Goal: Task Accomplishment & Management: Manage account settings

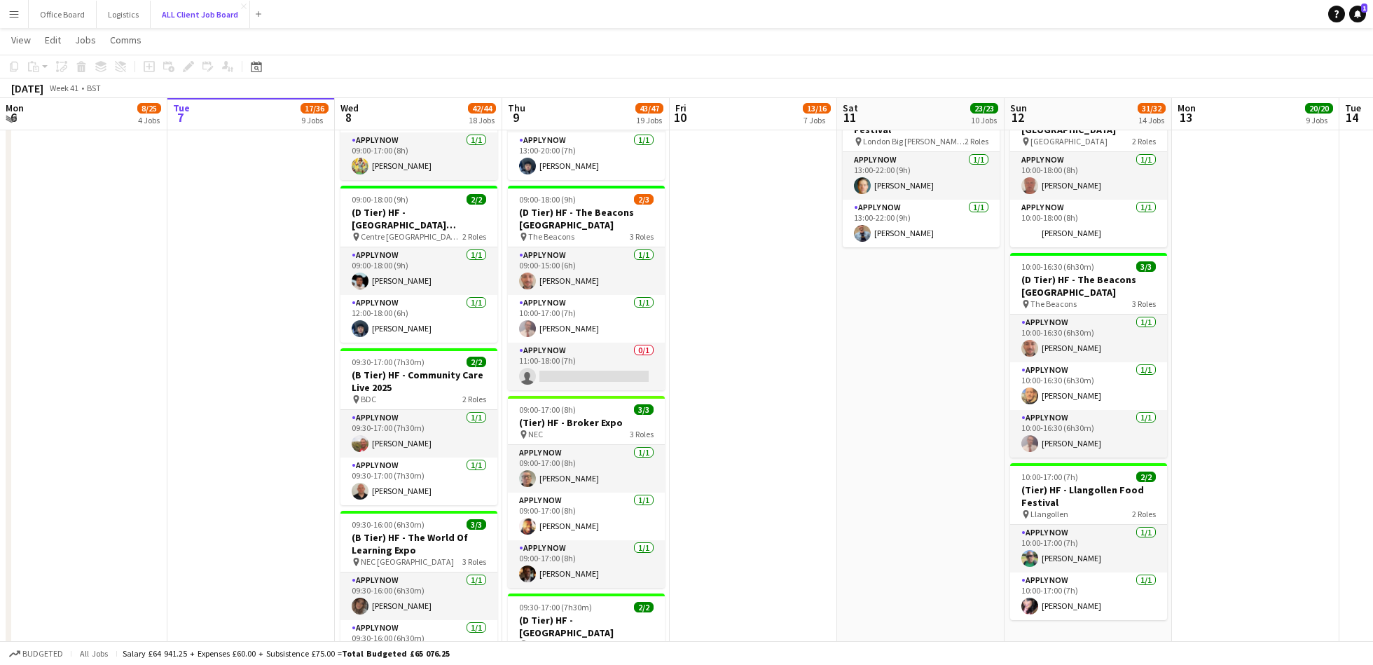
scroll to position [1567, 0]
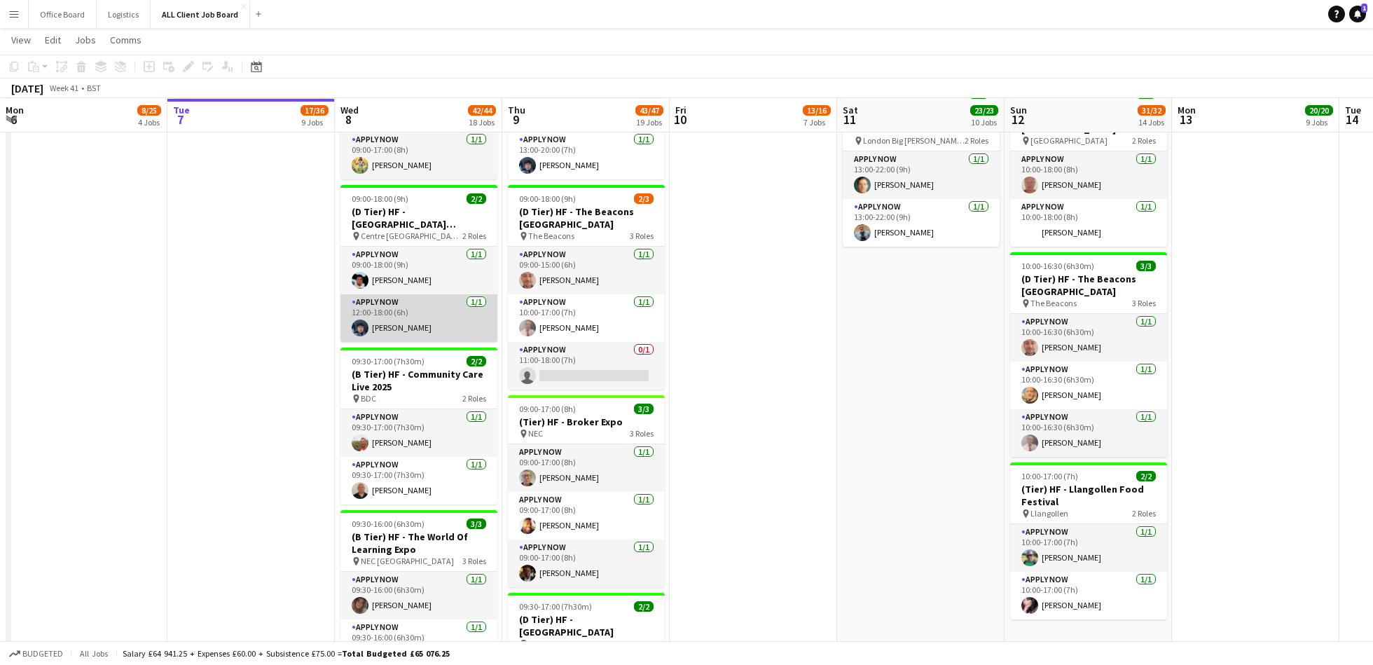
click at [401, 312] on app-card-role "APPLY NOW [DATE] 12:00-18:00 (6h) [PERSON_NAME]" at bounding box center [418, 318] width 157 height 48
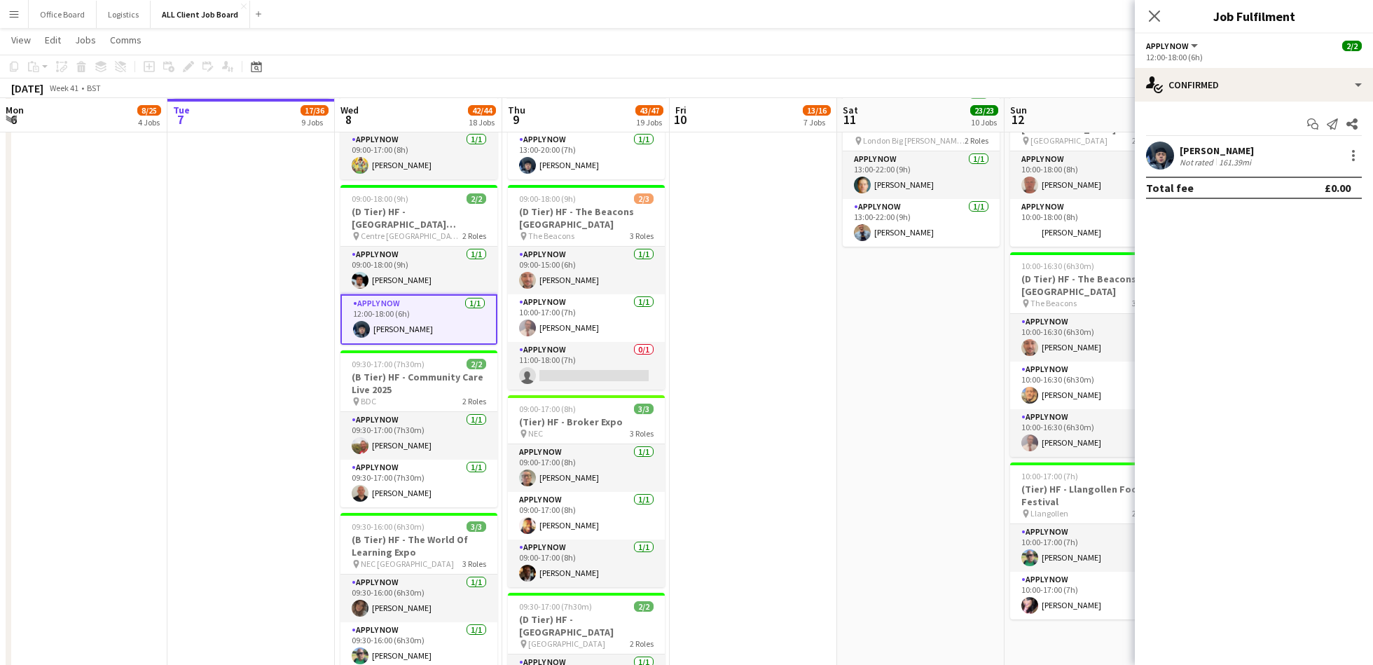
click at [1212, 155] on div "[PERSON_NAME]" at bounding box center [1216, 150] width 74 height 13
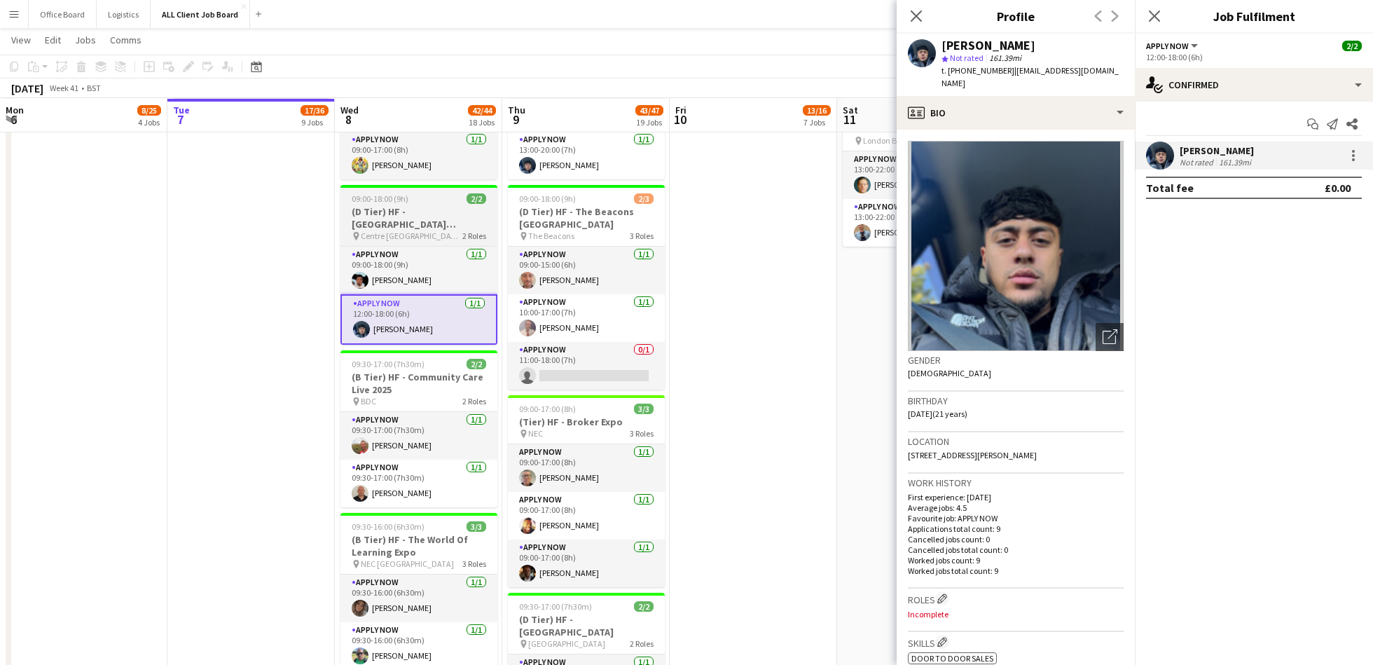
click at [429, 223] on h3 "(D Tier) HF - [GEOGRAPHIC_DATA][PERSON_NAME]" at bounding box center [418, 217] width 157 height 25
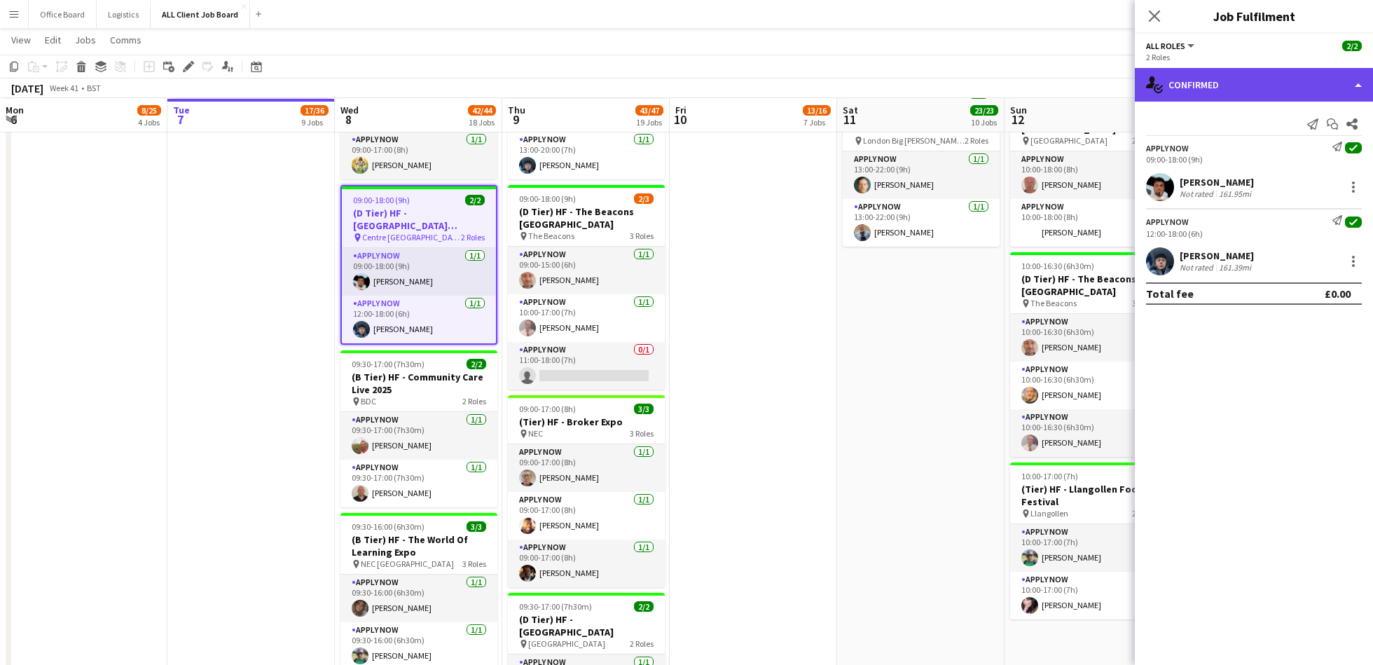
click at [1195, 80] on div "single-neutral-actions-check-2 Confirmed" at bounding box center [1253, 85] width 238 height 34
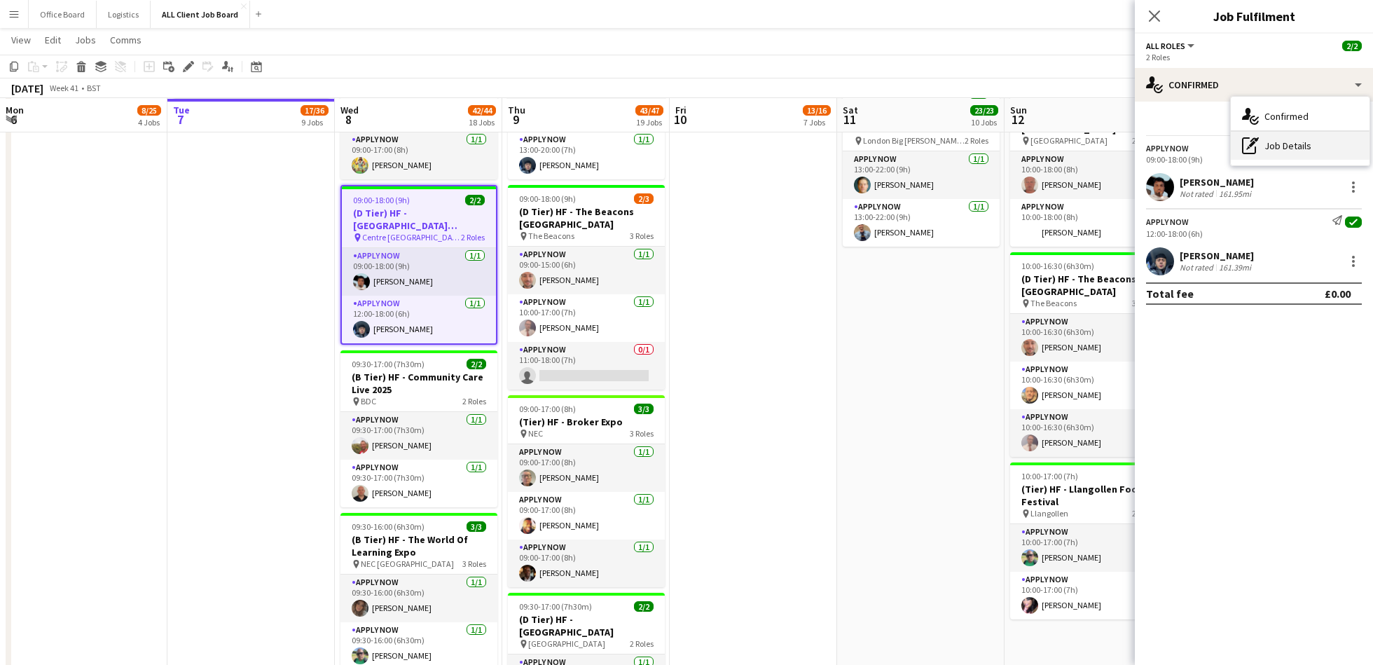
click at [1298, 144] on div "pen-write Job Details" at bounding box center [1299, 146] width 139 height 28
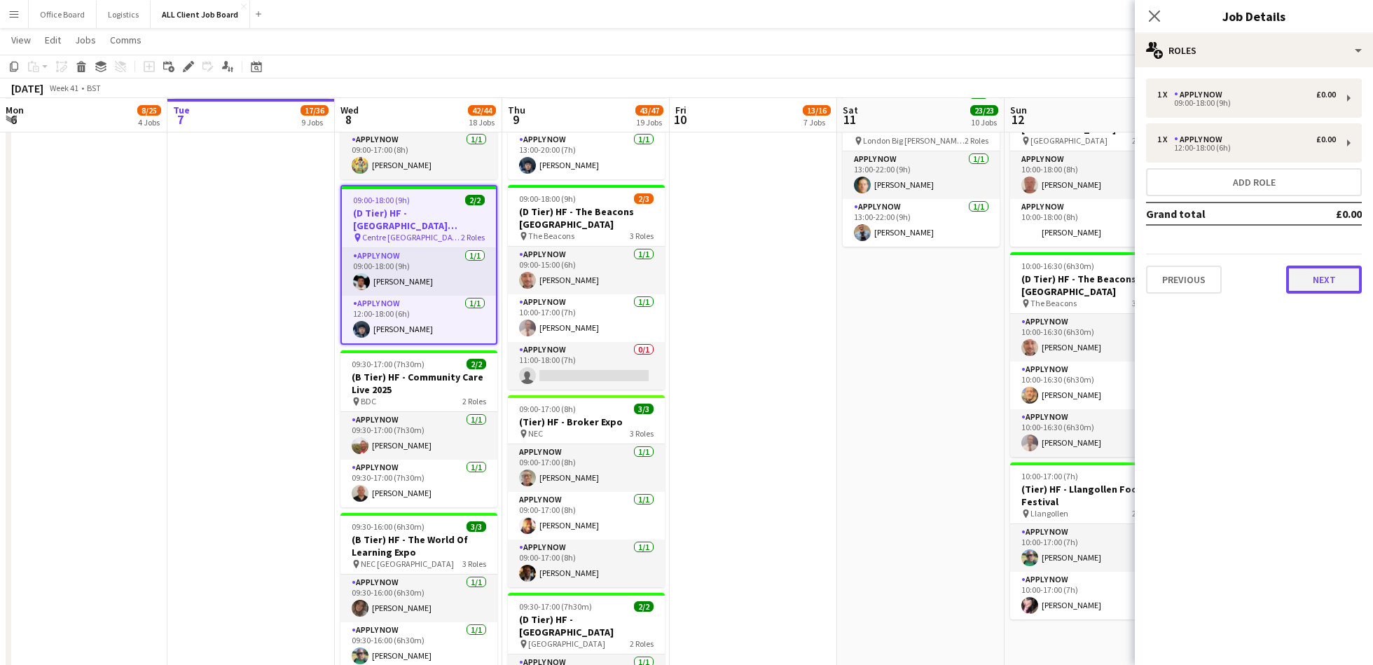
click at [1327, 268] on button "Next" at bounding box center [1324, 279] width 76 height 28
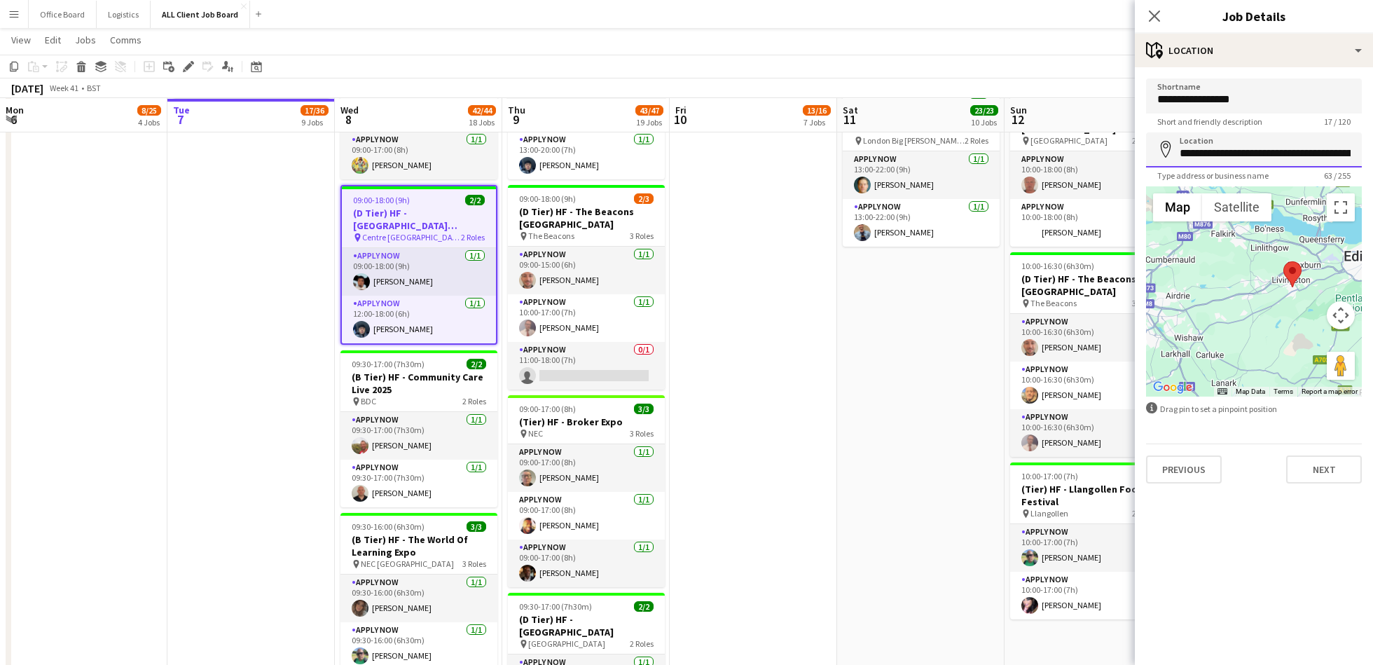
click at [1223, 155] on input "**********" at bounding box center [1254, 149] width 216 height 35
click at [1276, 153] on input "**********" at bounding box center [1254, 149] width 216 height 35
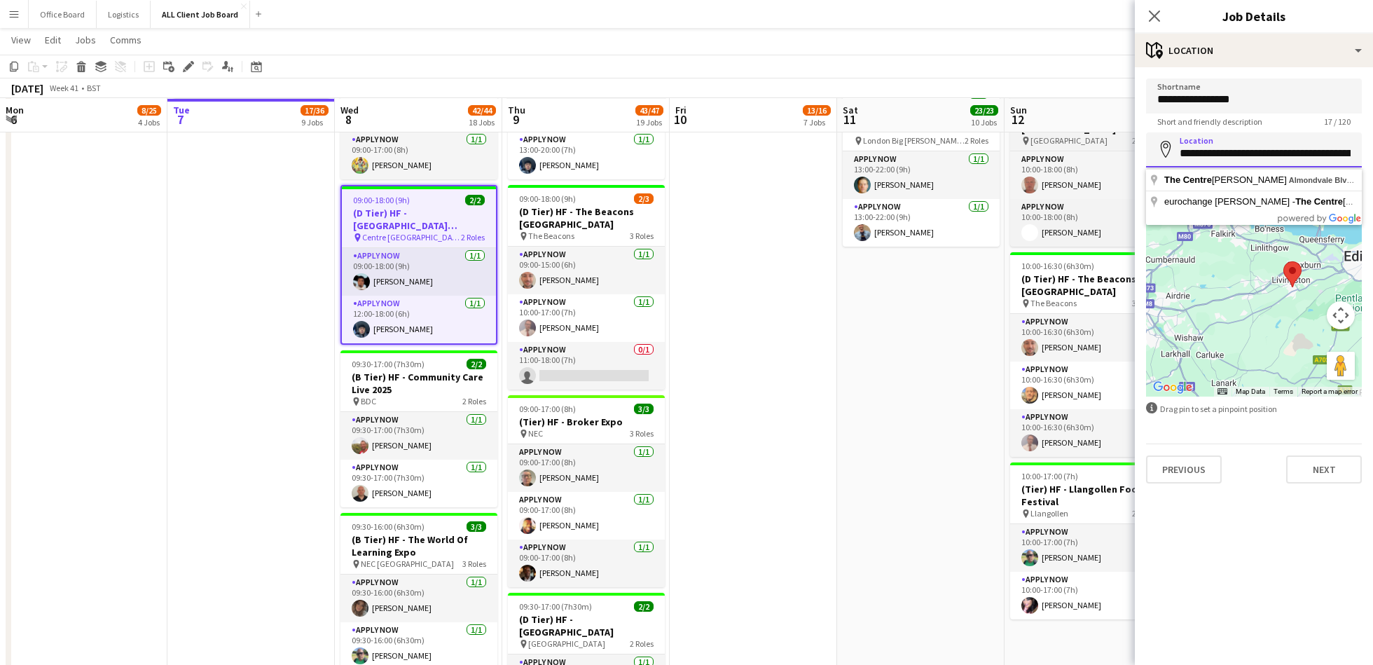
drag, startPoint x: 1280, startPoint y: 153, endPoint x: 1118, endPoint y: 148, distance: 162.5
click at [1223, 153] on input "**********" at bounding box center [1254, 149] width 216 height 35
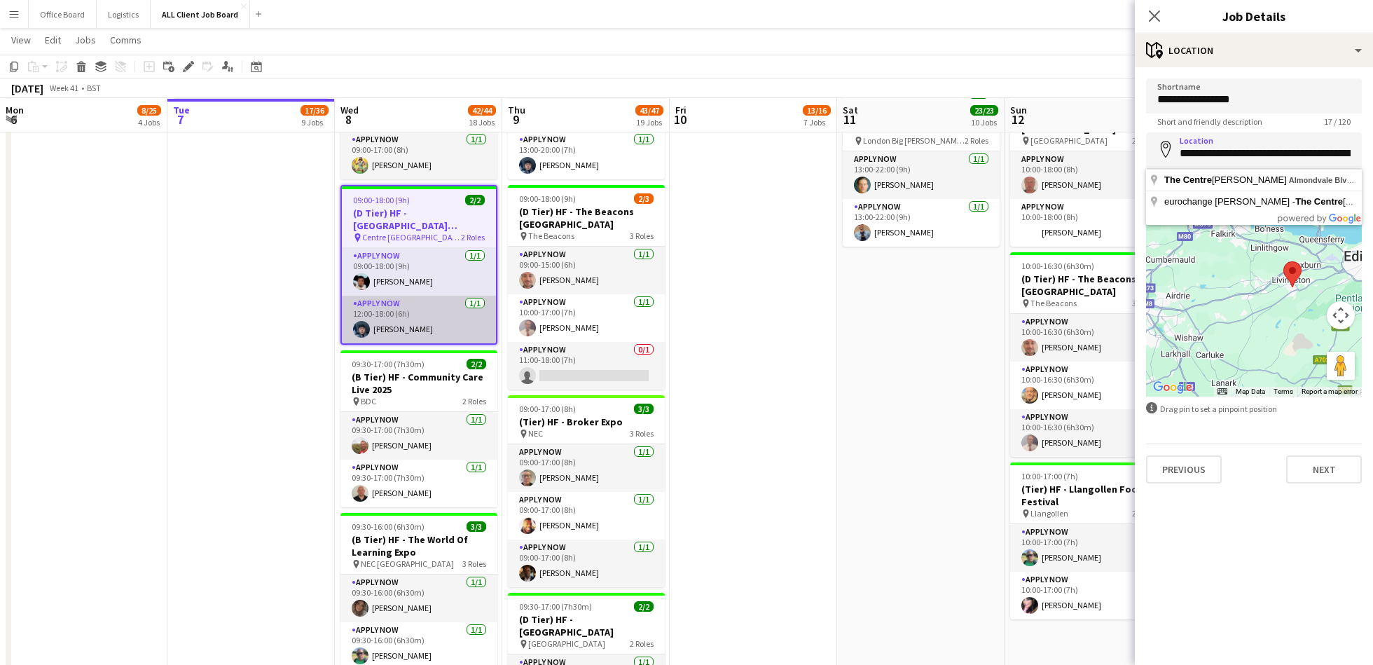
click at [415, 325] on app-card-role "APPLY NOW [DATE] 12:00-18:00 (6h) [PERSON_NAME]" at bounding box center [419, 320] width 154 height 48
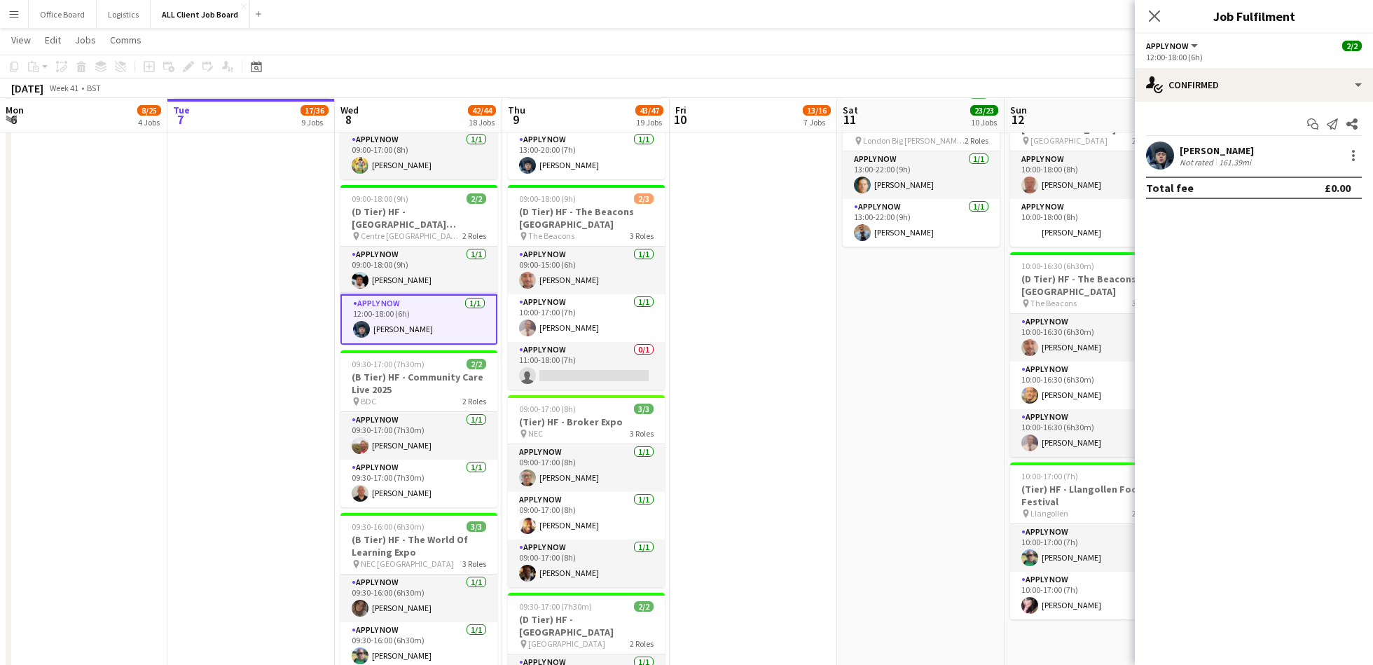
click at [1216, 149] on div "[PERSON_NAME]" at bounding box center [1216, 150] width 74 height 13
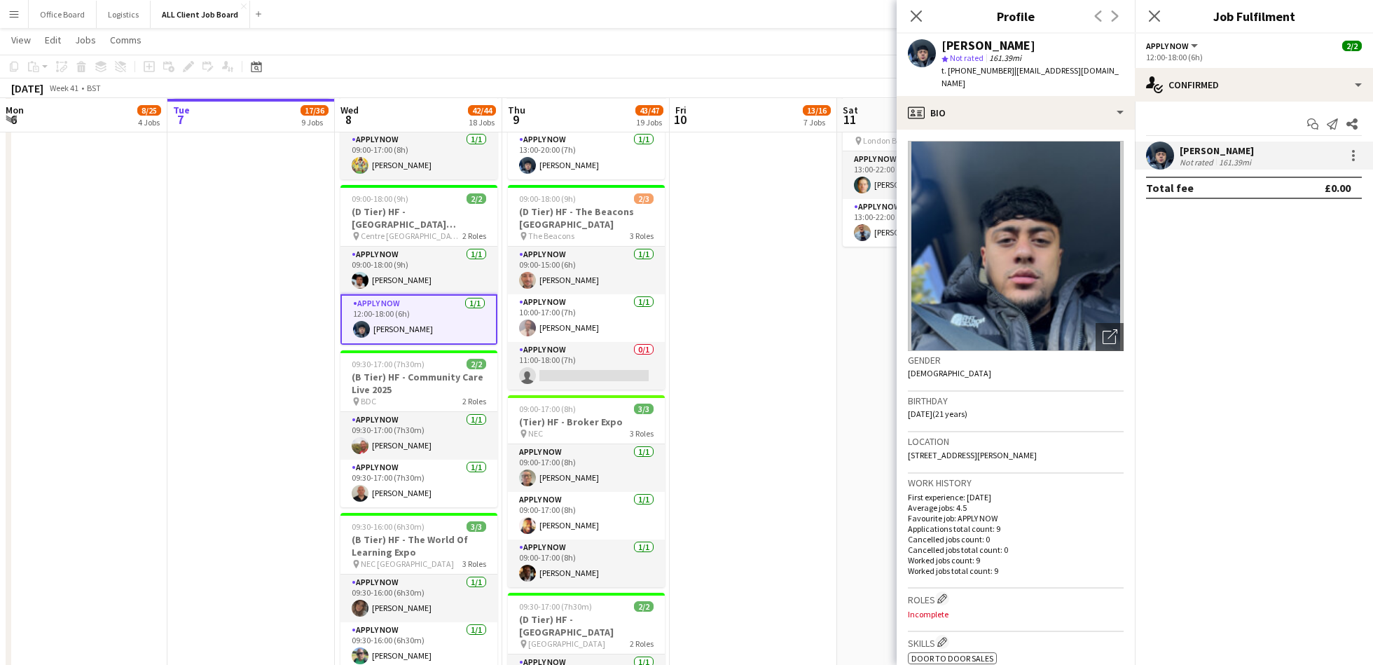
drag, startPoint x: 945, startPoint y: 45, endPoint x: 1069, endPoint y: 49, distance: 124.0
click at [1069, 49] on div "[PERSON_NAME]" at bounding box center [1032, 45] width 182 height 13
copy div "[PERSON_NAME]"
drag, startPoint x: 1008, startPoint y: 71, endPoint x: 1100, endPoint y: 77, distance: 92.6
click at [1104, 76] on app-profile-header "[PERSON_NAME] Sayed star Not rated 161.39mi t. [PHONE_NUMBER] | [EMAIL_ADDRESS]…" at bounding box center [1015, 65] width 238 height 62
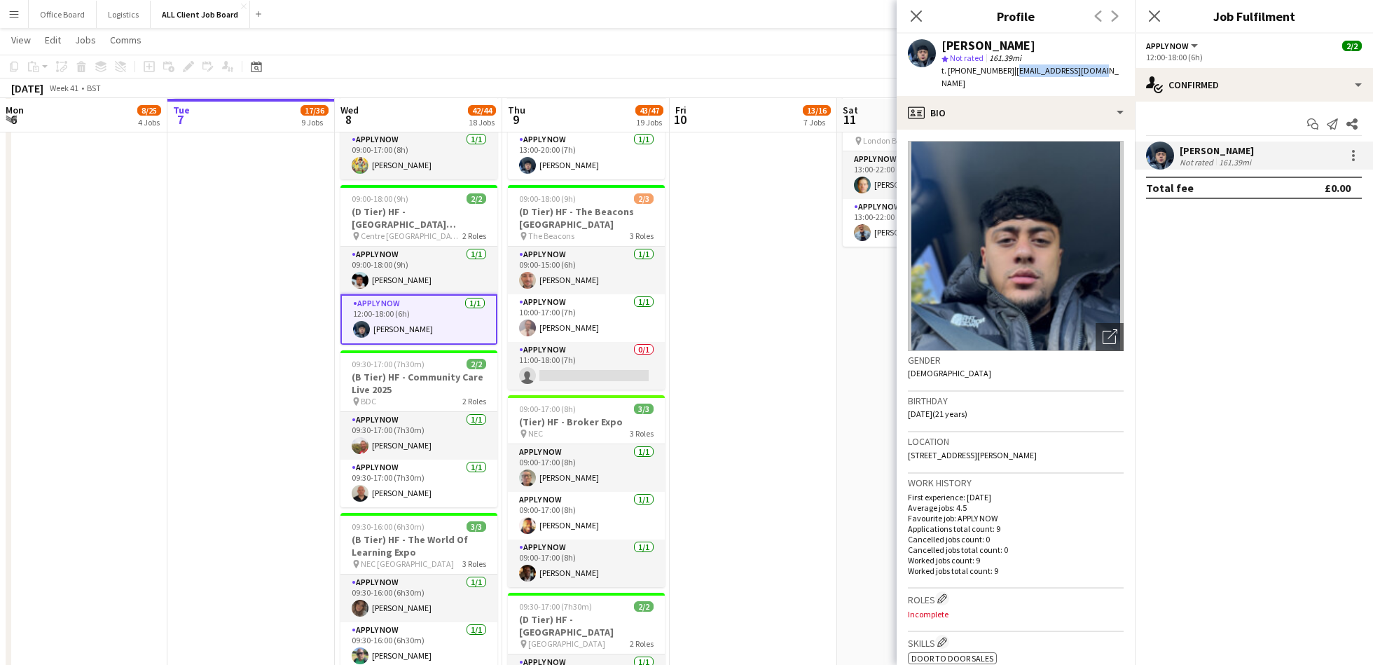
copy span "[EMAIL_ADDRESS][DOMAIN_NAME]"
drag, startPoint x: 908, startPoint y: 441, endPoint x: 965, endPoint y: 445, distance: 57.5
click at [965, 450] on span "[STREET_ADDRESS][PERSON_NAME]" at bounding box center [972, 455] width 129 height 11
drag, startPoint x: 1001, startPoint y: 71, endPoint x: 961, endPoint y: 72, distance: 39.9
click at [960, 72] on span "t. [PHONE_NUMBER]" at bounding box center [977, 70] width 73 height 11
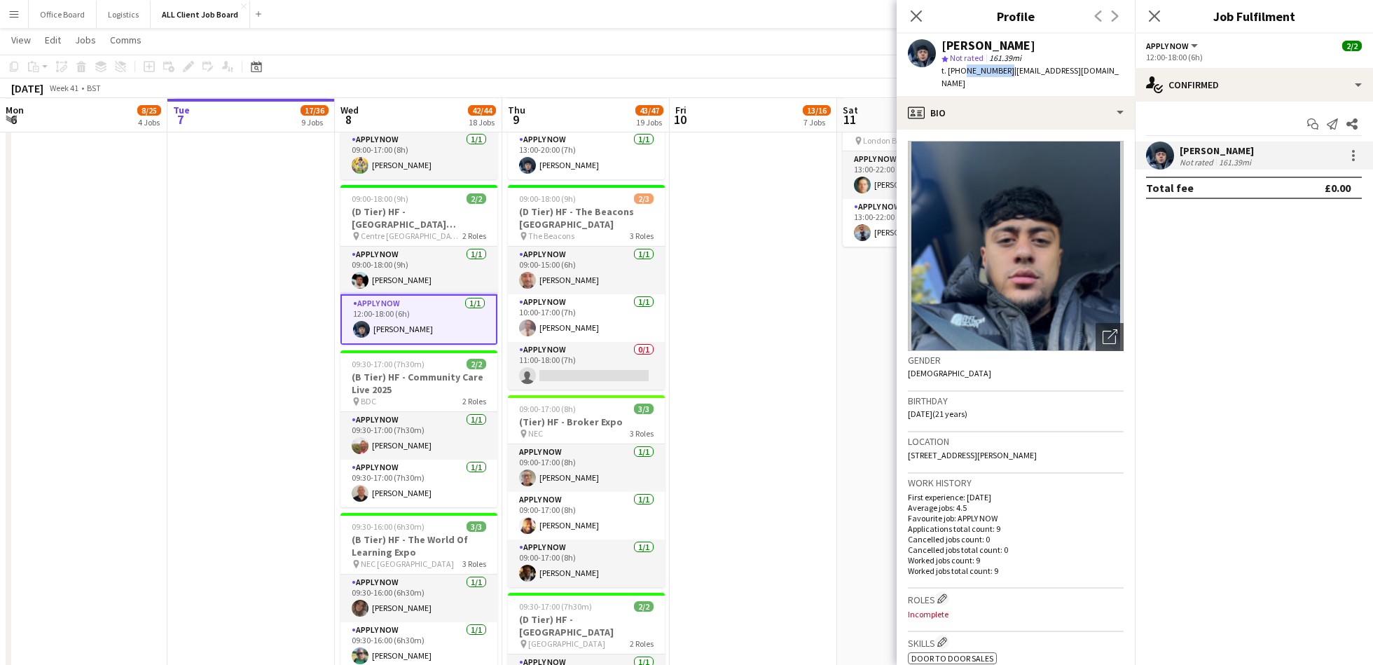
copy span "7477619091"
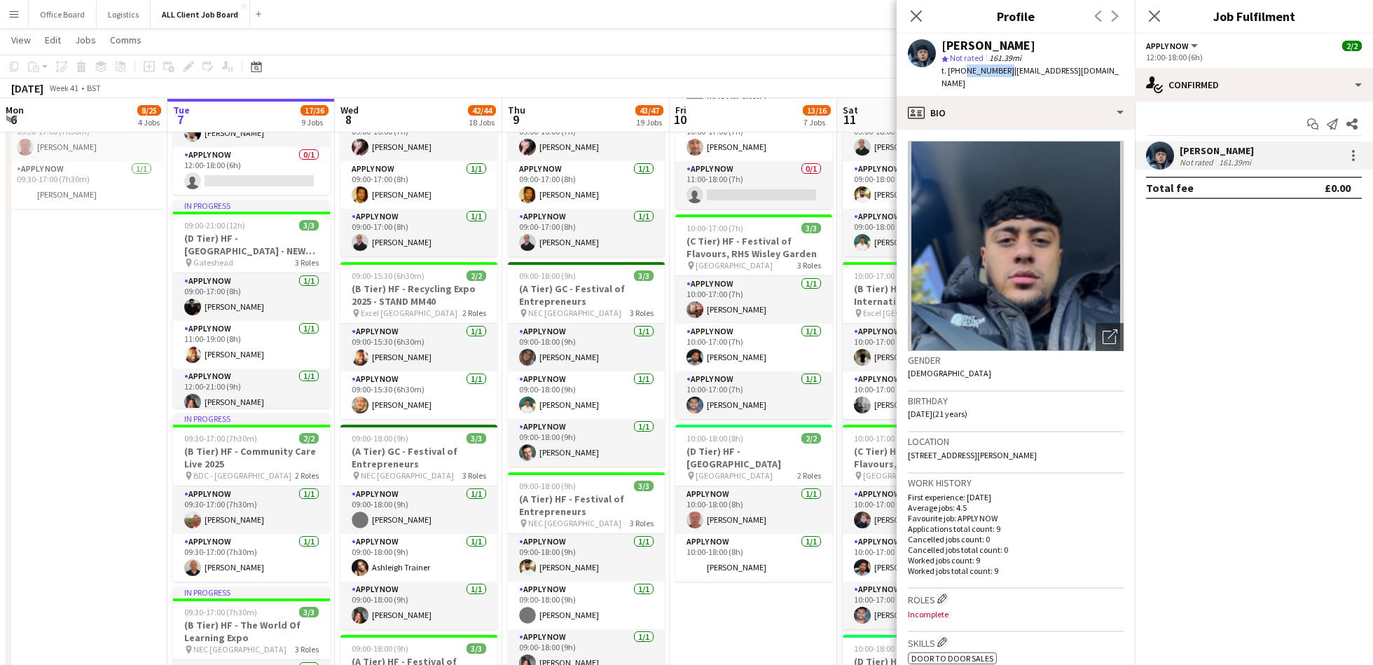
scroll to position [698, 0]
click at [396, 403] on app-card-role "APPLY NOW [DATE] 09:00-15:30 (6h30m) [PERSON_NAME]" at bounding box center [418, 394] width 157 height 48
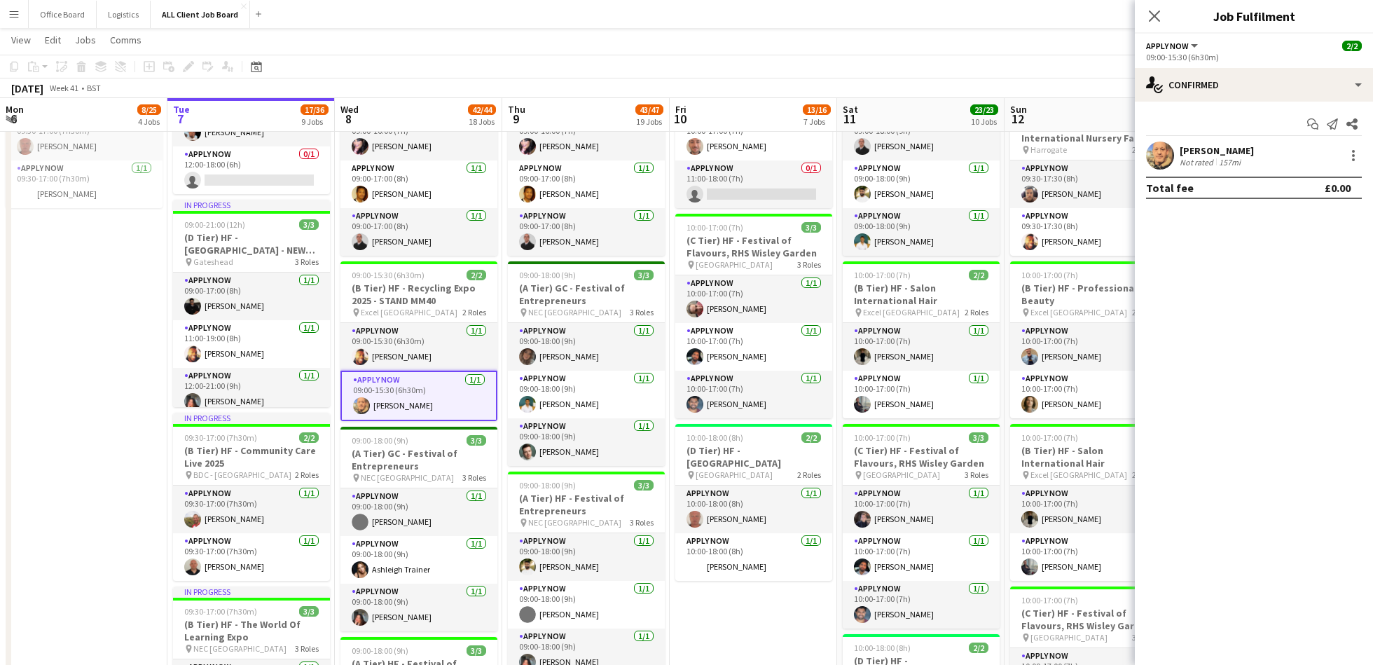
click at [1193, 148] on div "[PERSON_NAME]" at bounding box center [1216, 150] width 74 height 13
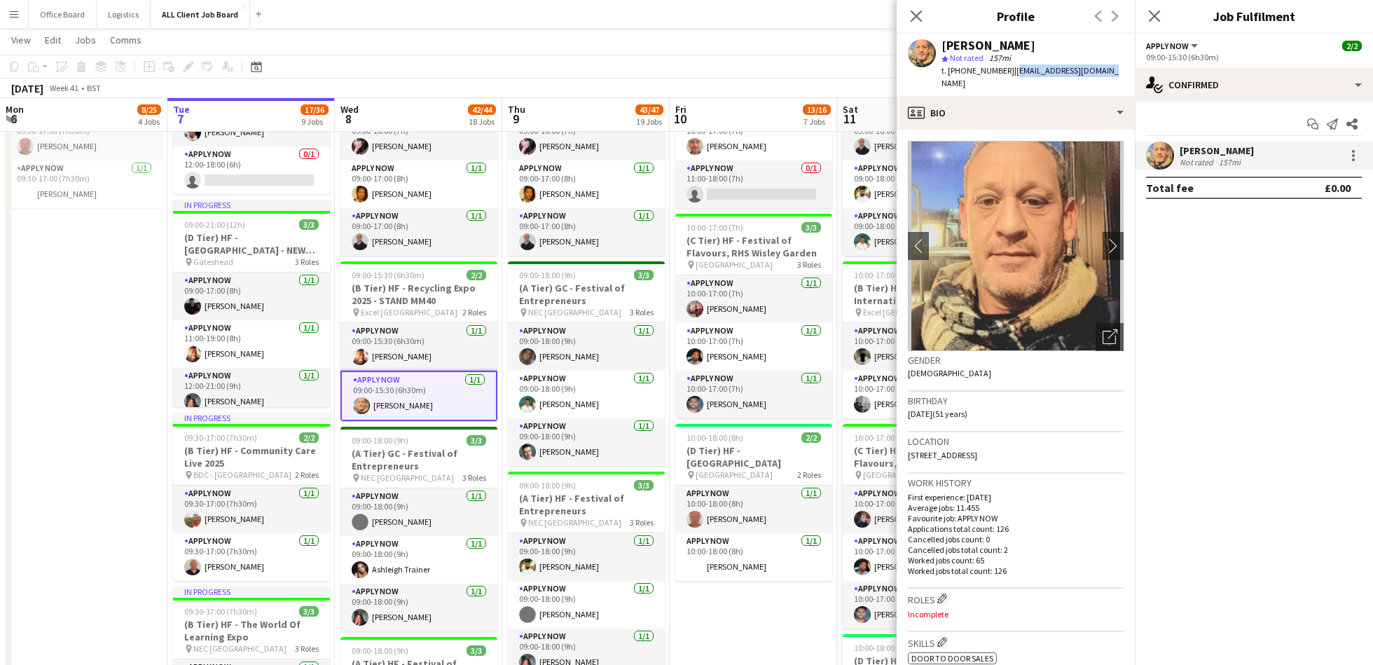
drag, startPoint x: 1008, startPoint y: 70, endPoint x: 1129, endPoint y: 70, distance: 121.1
click at [1129, 70] on app-profile-header "[PERSON_NAME] star Not rated 157mi t. [PHONE_NUMBER] | [EMAIL_ADDRESS][DOMAIN_N…" at bounding box center [1015, 65] width 238 height 62
copy span "[EMAIL_ADDRESS][DOMAIN_NAME]"
drag, startPoint x: 1003, startPoint y: 74, endPoint x: 960, endPoint y: 72, distance: 42.7
click at [960, 72] on span "t. [PHONE_NUMBER]" at bounding box center [977, 70] width 73 height 11
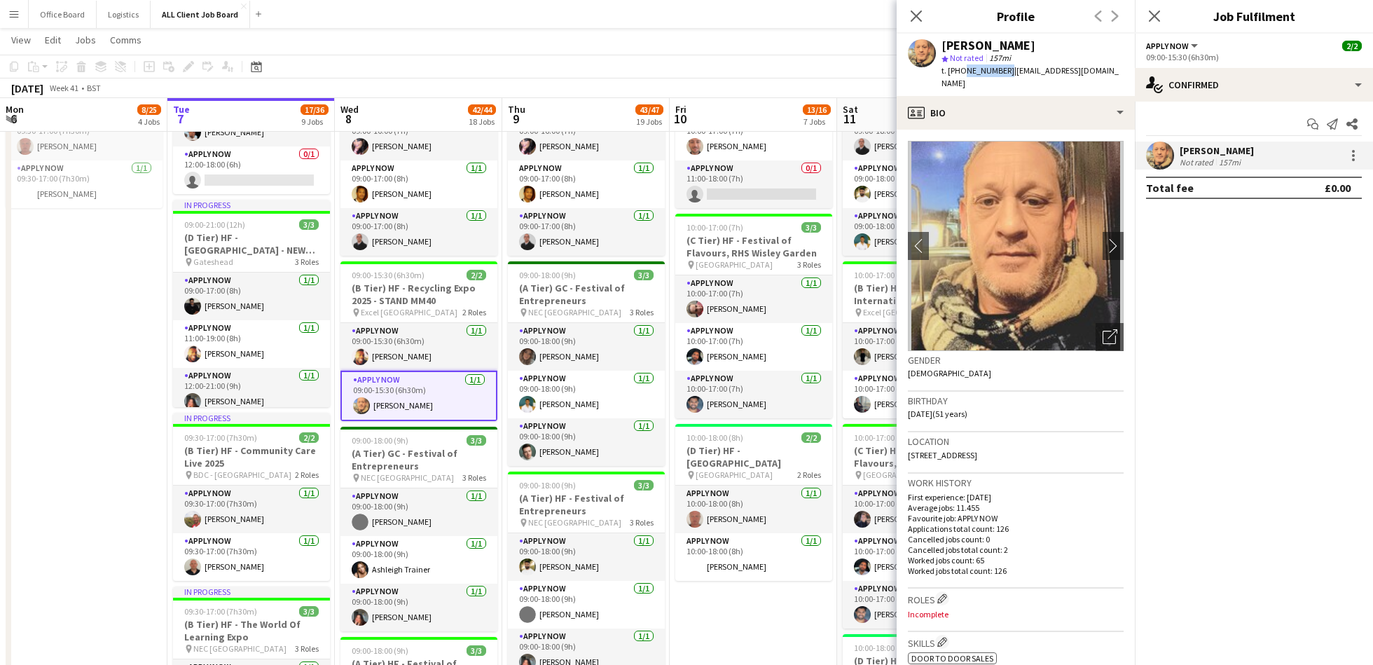
copy span "7376237618"
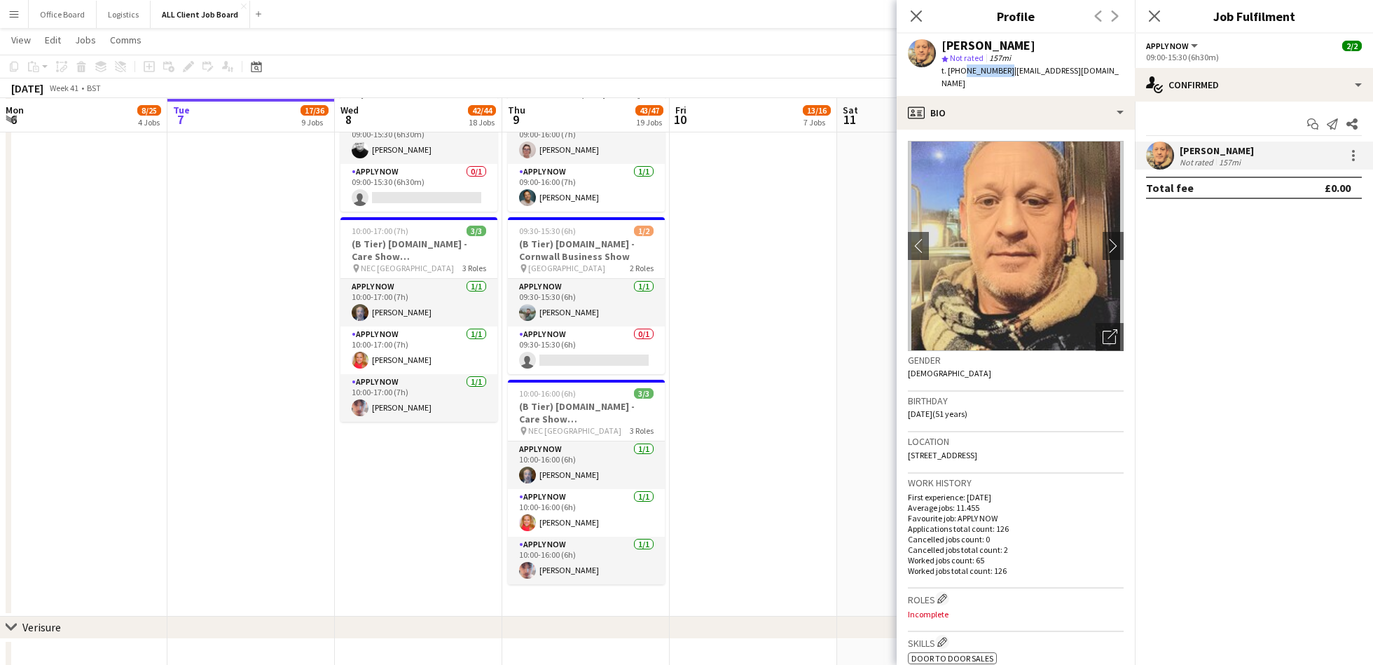
scroll to position [4069, 0]
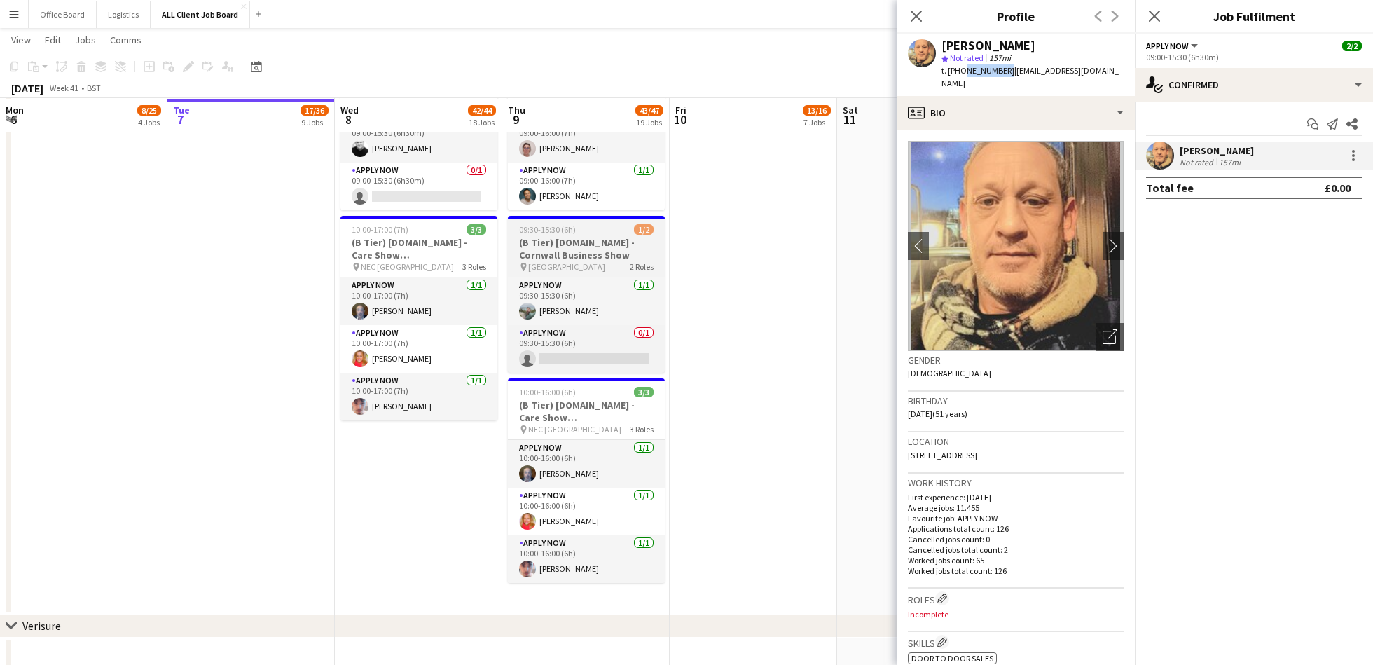
click at [565, 247] on h3 "(B Tier) [DOMAIN_NAME] - Cornwall Business Show" at bounding box center [586, 248] width 157 height 25
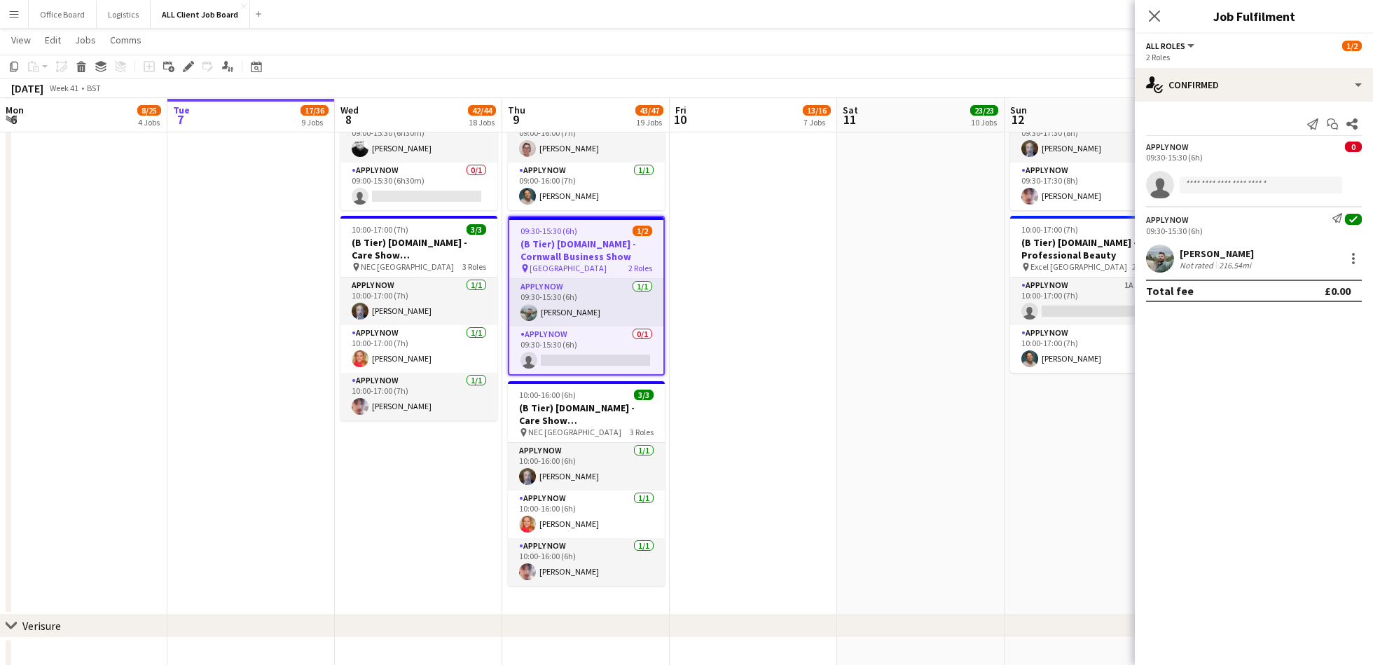
click at [557, 255] on h3 "(B Tier) [DOMAIN_NAME] - Cornwall Business Show" at bounding box center [586, 249] width 154 height 25
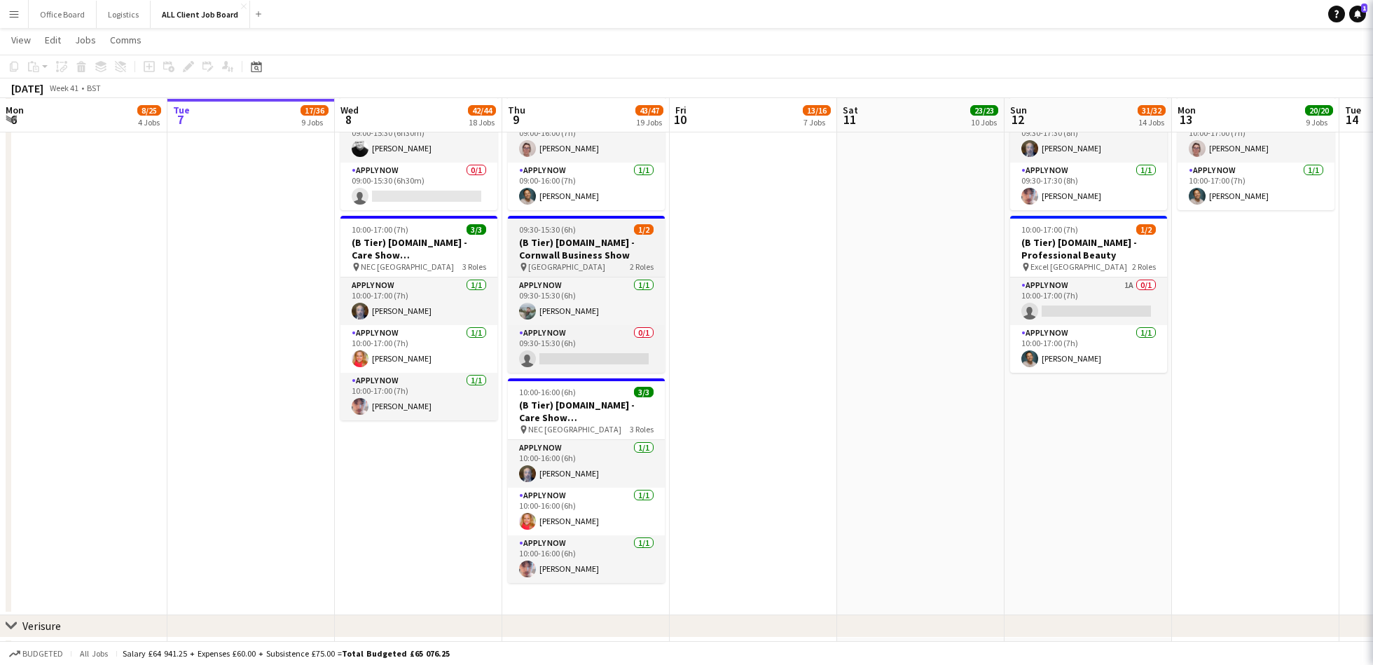
click at [557, 255] on h3 "(B Tier) [DOMAIN_NAME] - Cornwall Business Show" at bounding box center [586, 248] width 157 height 25
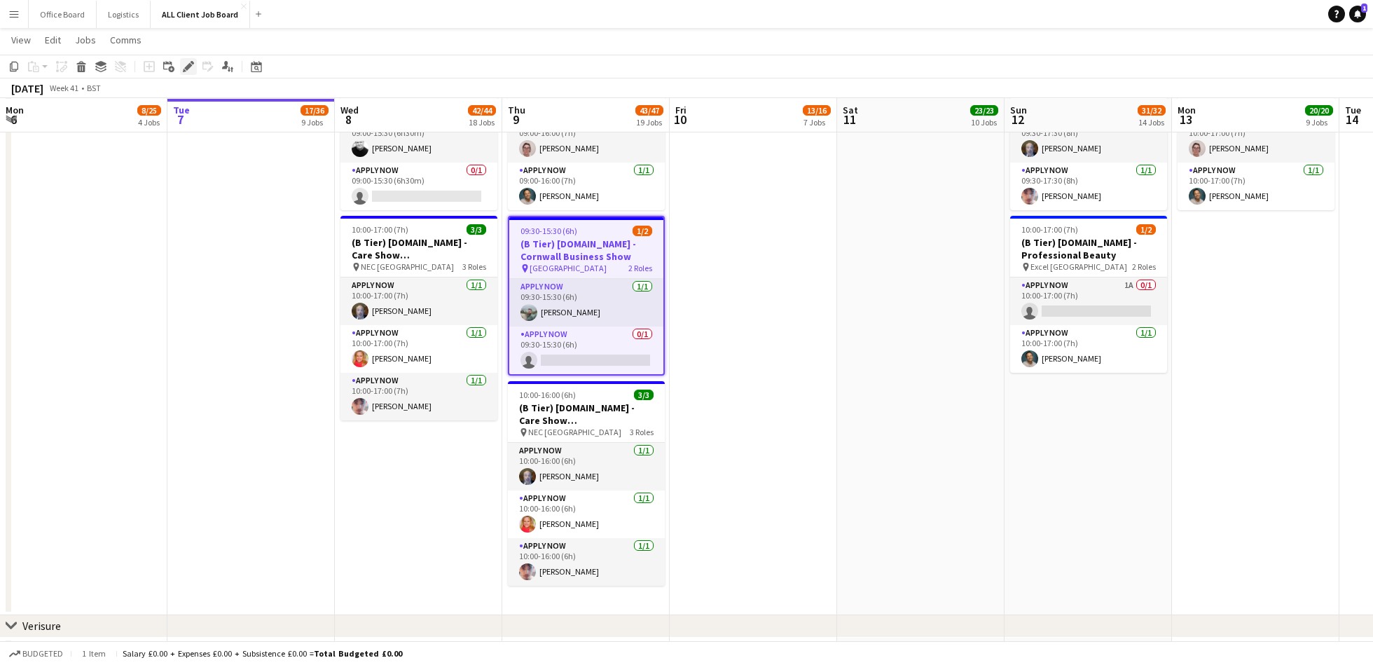
click at [181, 64] on div "Edit" at bounding box center [188, 66] width 17 height 17
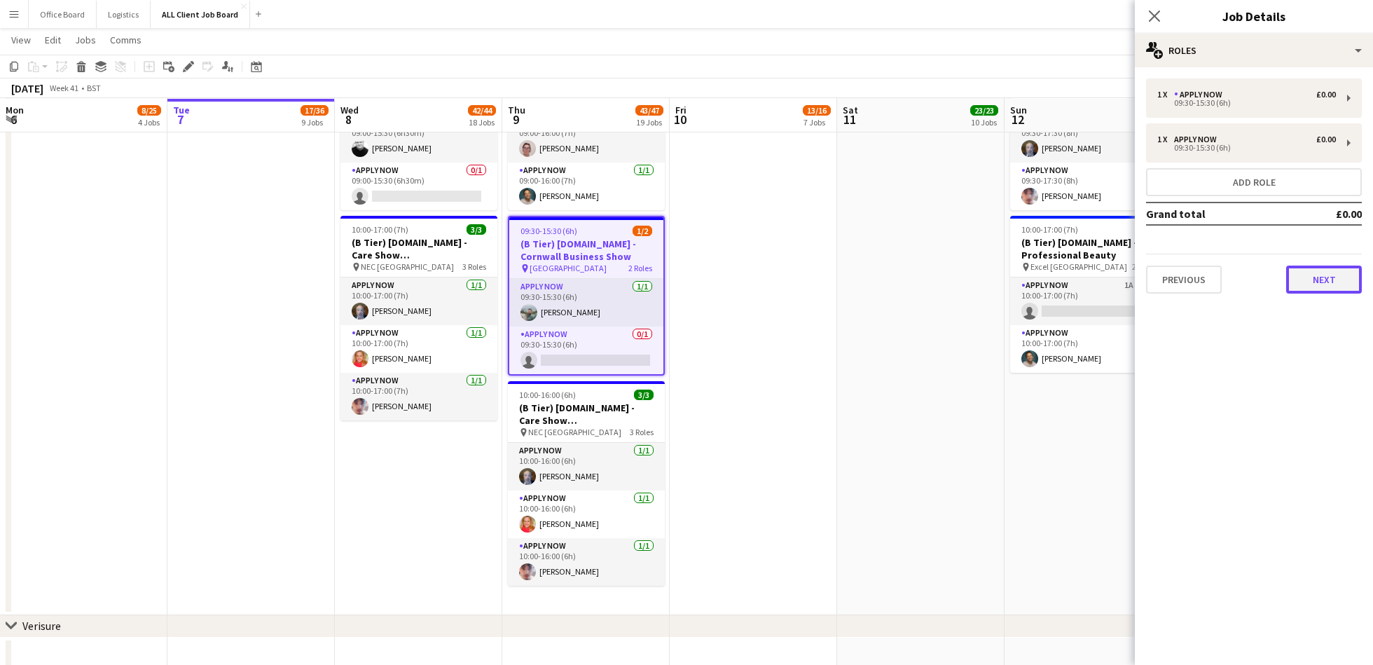
click at [1340, 280] on button "Next" at bounding box center [1324, 279] width 76 height 28
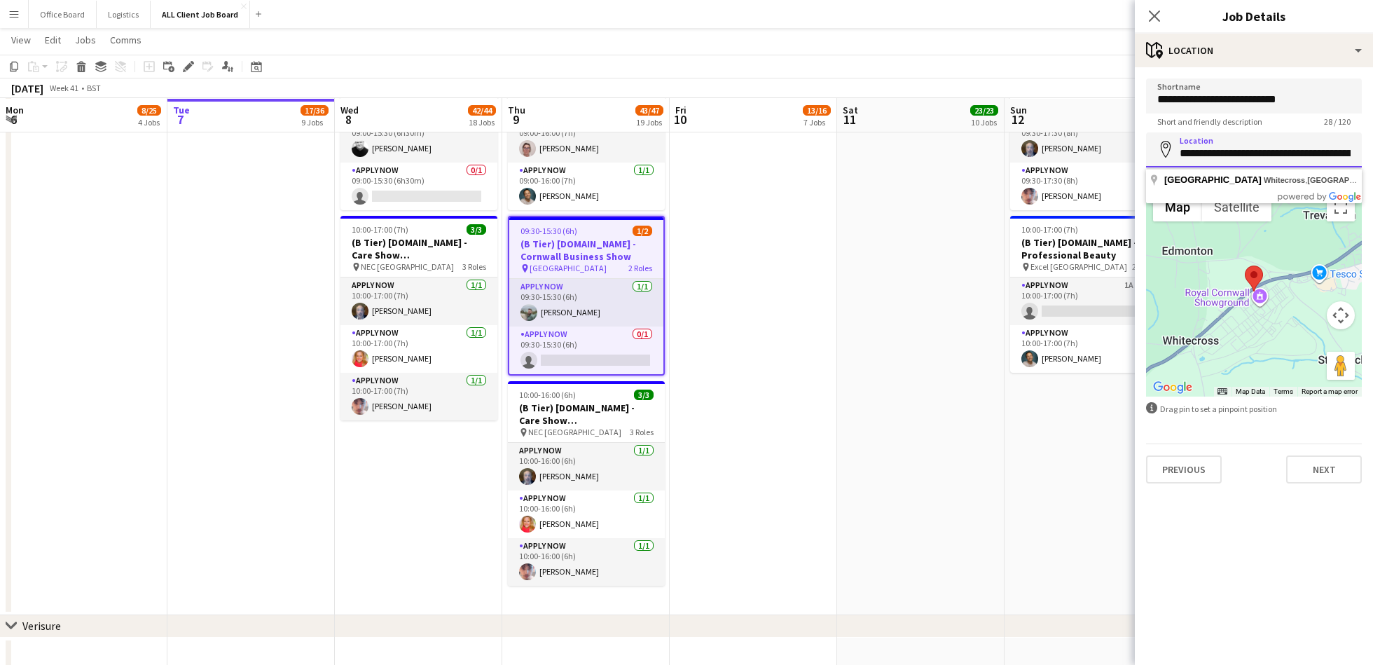
drag, startPoint x: 1180, startPoint y: 153, endPoint x: 1314, endPoint y: 152, distance: 133.8
click at [1314, 152] on input "**********" at bounding box center [1254, 149] width 216 height 35
click at [569, 297] on app-card-role "APPLY NOW [DATE] 09:30-15:30 (6h) [PERSON_NAME]" at bounding box center [586, 303] width 154 height 48
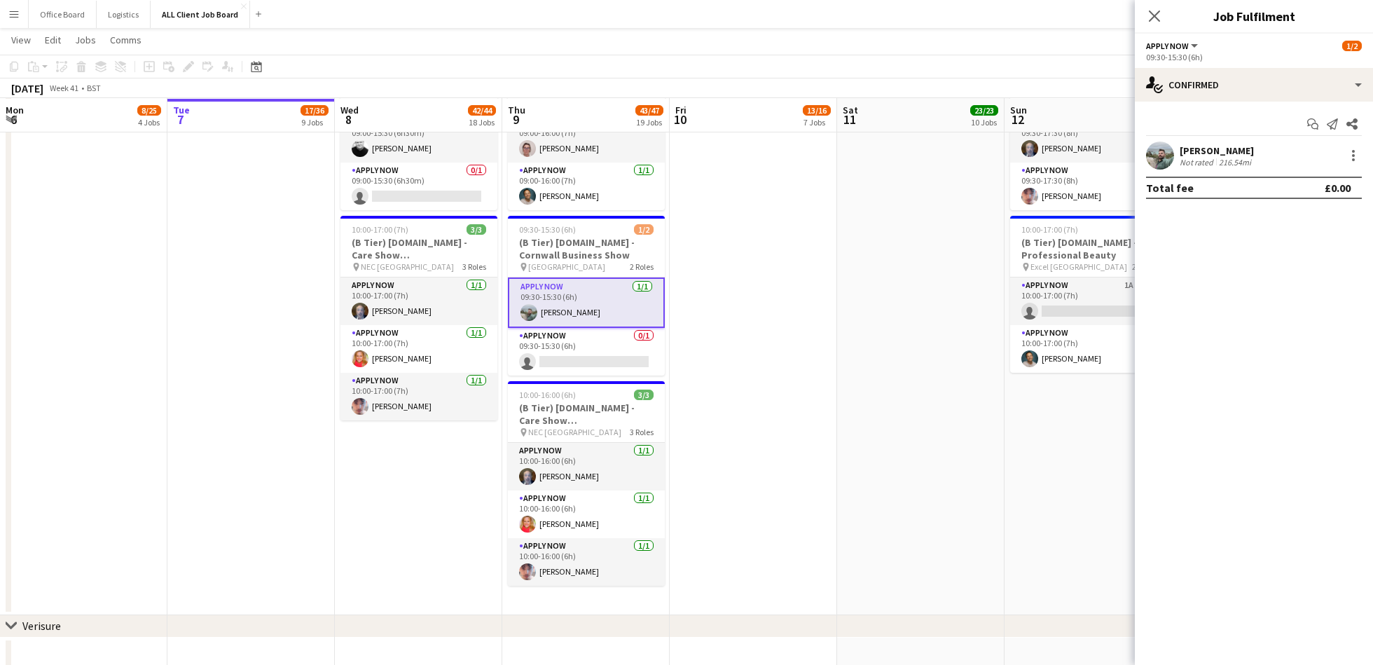
click at [1237, 164] on div "216.54mi" at bounding box center [1235, 162] width 38 height 11
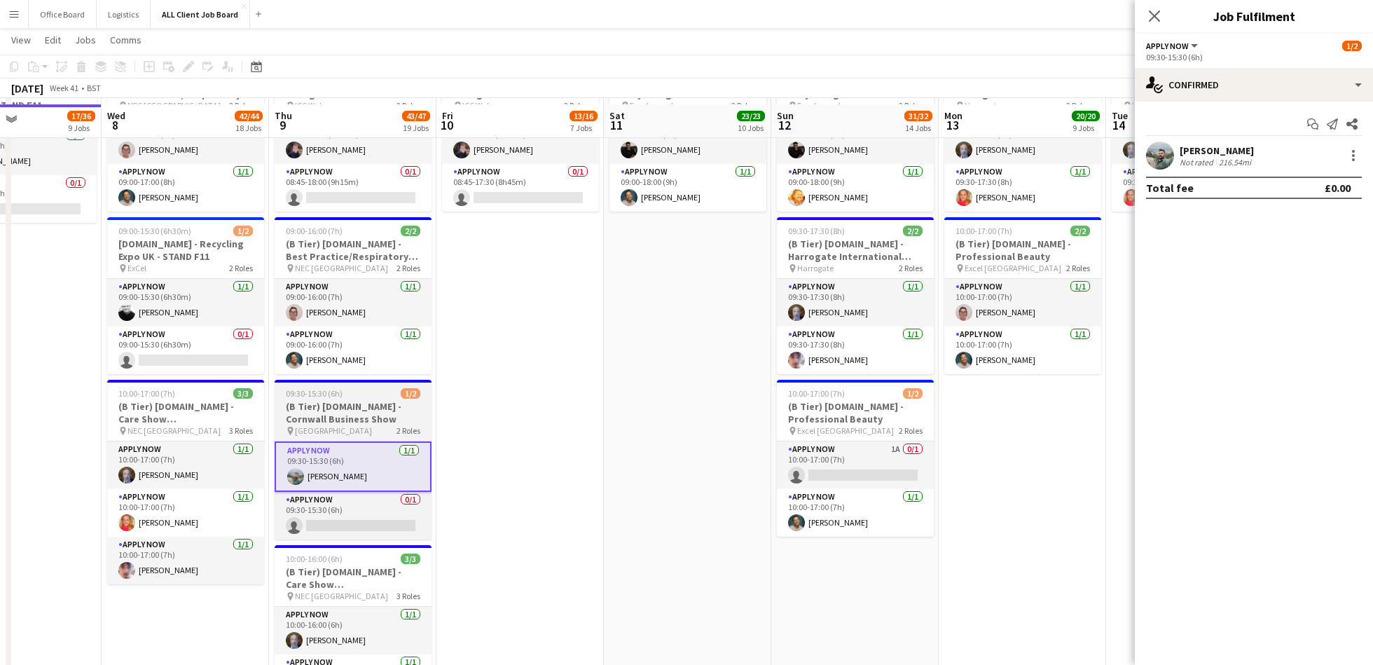
scroll to position [3912, 0]
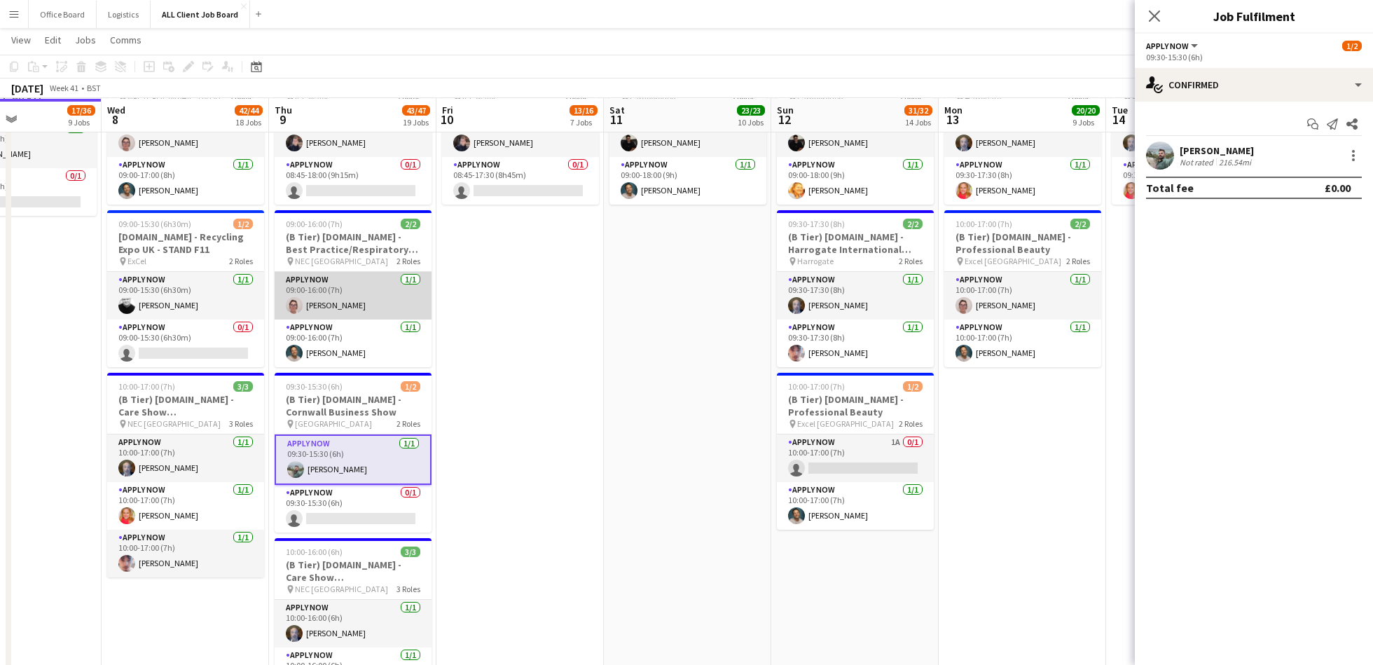
click at [331, 286] on app-card-role "APPLY NOW [DATE] 09:00-16:00 (7h) [PERSON_NAME]" at bounding box center [353, 296] width 157 height 48
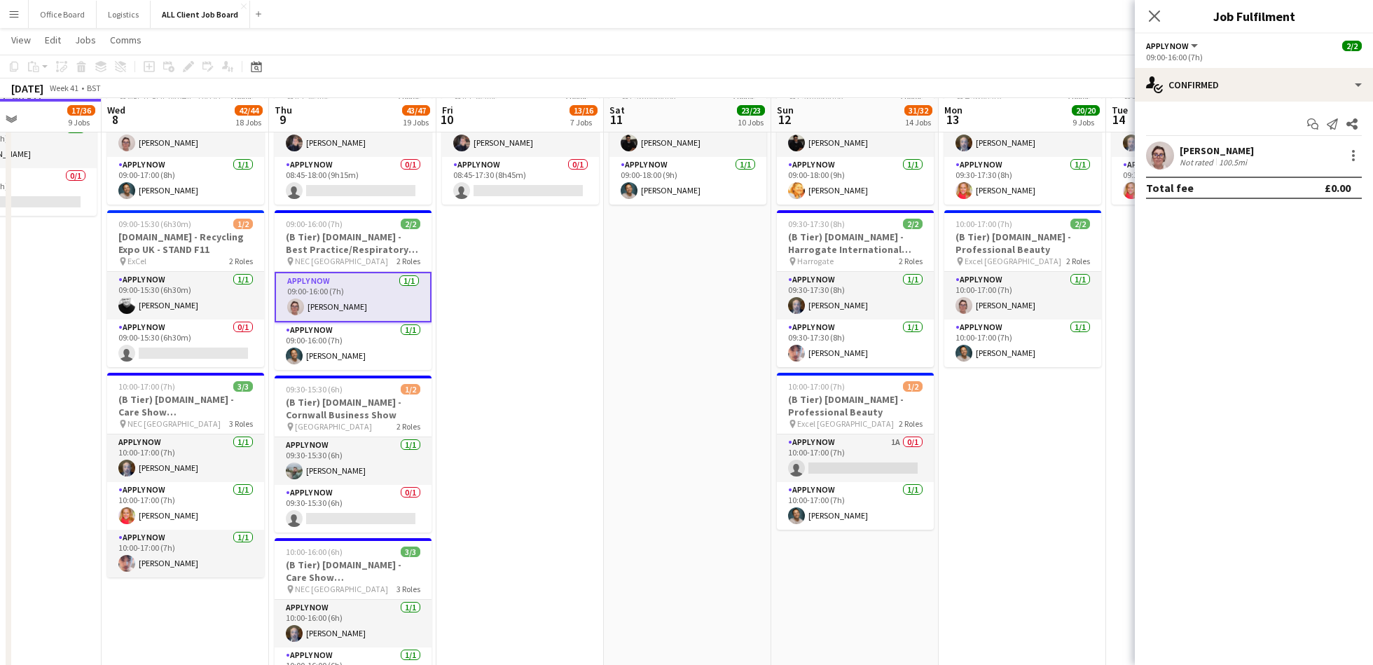
click at [1193, 146] on div "[PERSON_NAME]" at bounding box center [1216, 150] width 74 height 13
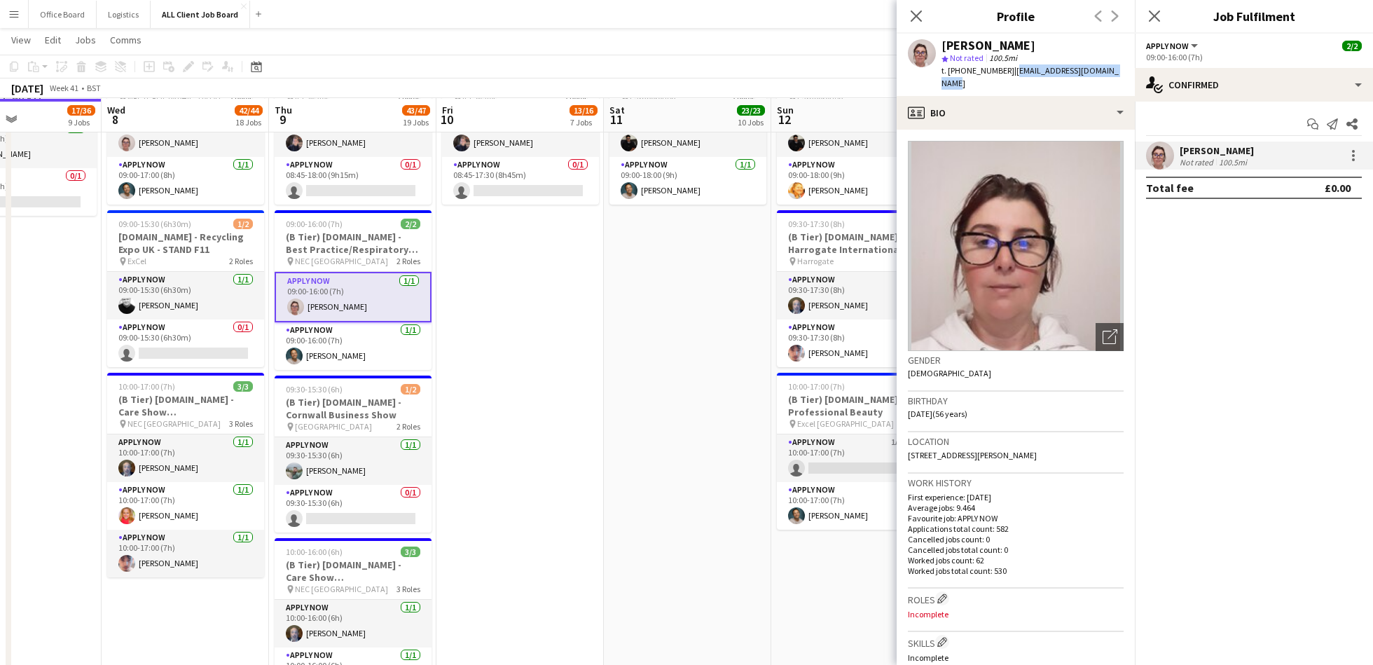
drag, startPoint x: 1012, startPoint y: 73, endPoint x: 1131, endPoint y: 72, distance: 119.0
click at [1131, 72] on app-profile-header "[PERSON_NAME] star Not rated 100.5mi t. [PHONE_NUMBER] | [EMAIL_ADDRESS][DOMAIN…" at bounding box center [1015, 65] width 238 height 62
copy span "[EMAIL_ADDRESS][DOMAIN_NAME]"
drag, startPoint x: 1006, startPoint y: 71, endPoint x: 961, endPoint y: 71, distance: 44.8
click at [961, 71] on span "t. [PHONE_NUMBER]" at bounding box center [977, 70] width 73 height 11
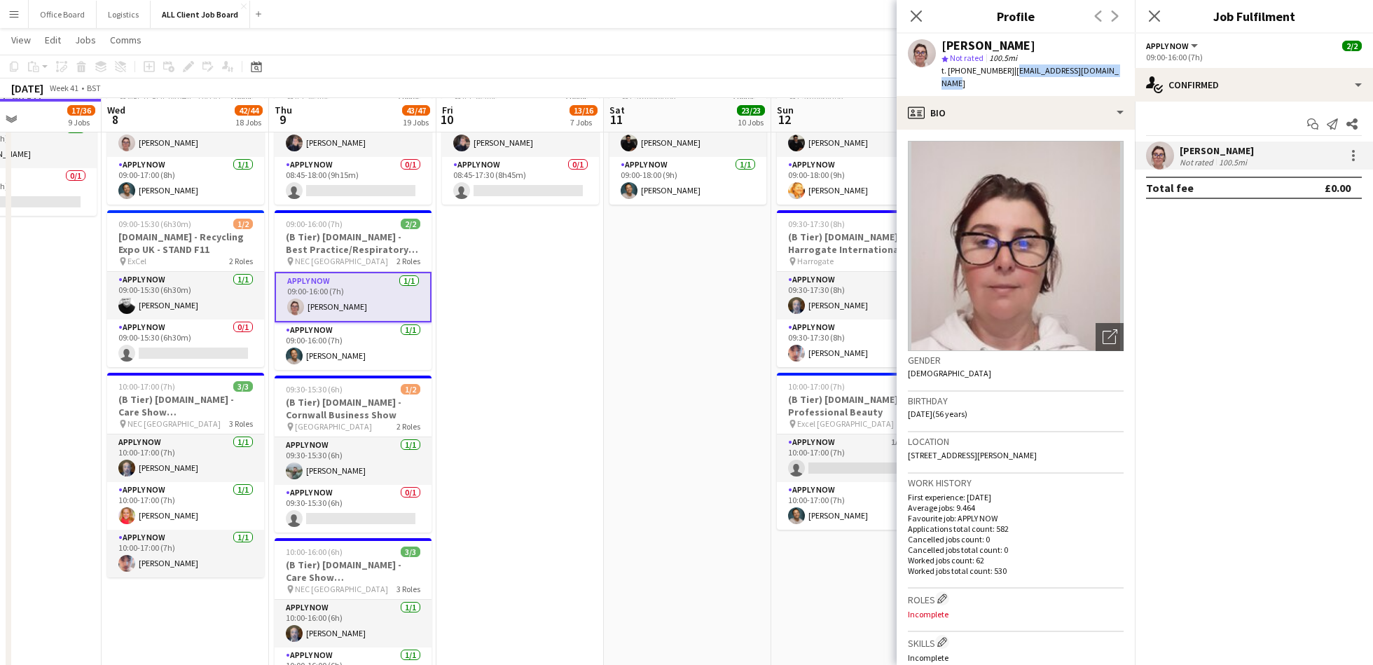
copy span "07590211172"
drag, startPoint x: 1011, startPoint y: 69, endPoint x: 1122, endPoint y: 76, distance: 110.8
click at [1122, 76] on div "[PERSON_NAME] star Not rated 100.5mi t. [PHONE_NUMBER] | [EMAIL_ADDRESS][DOMAIN…" at bounding box center [1015, 65] width 238 height 62
copy span "[EMAIL_ADDRESS][DOMAIN_NAME]"
drag, startPoint x: 1006, startPoint y: 69, endPoint x: 961, endPoint y: 69, distance: 44.8
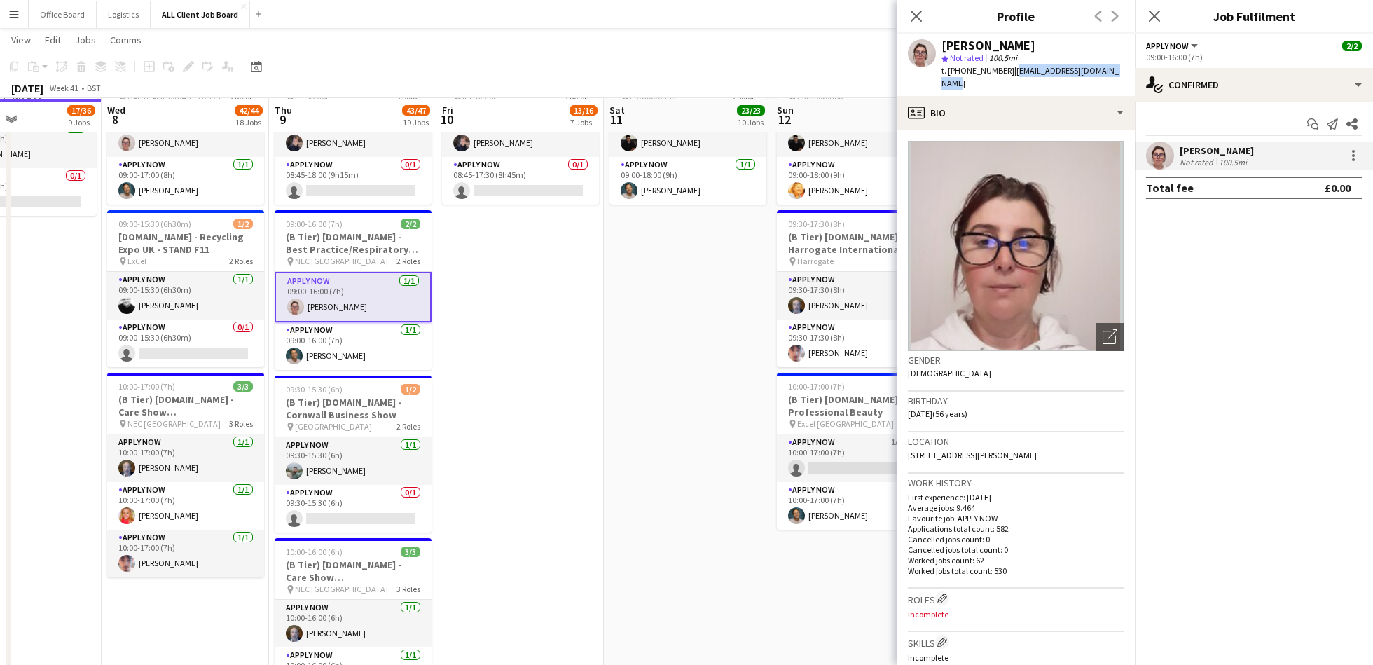
click at [961, 69] on span "t. [PHONE_NUMBER]" at bounding box center [977, 70] width 73 height 11
copy span "07590211172"
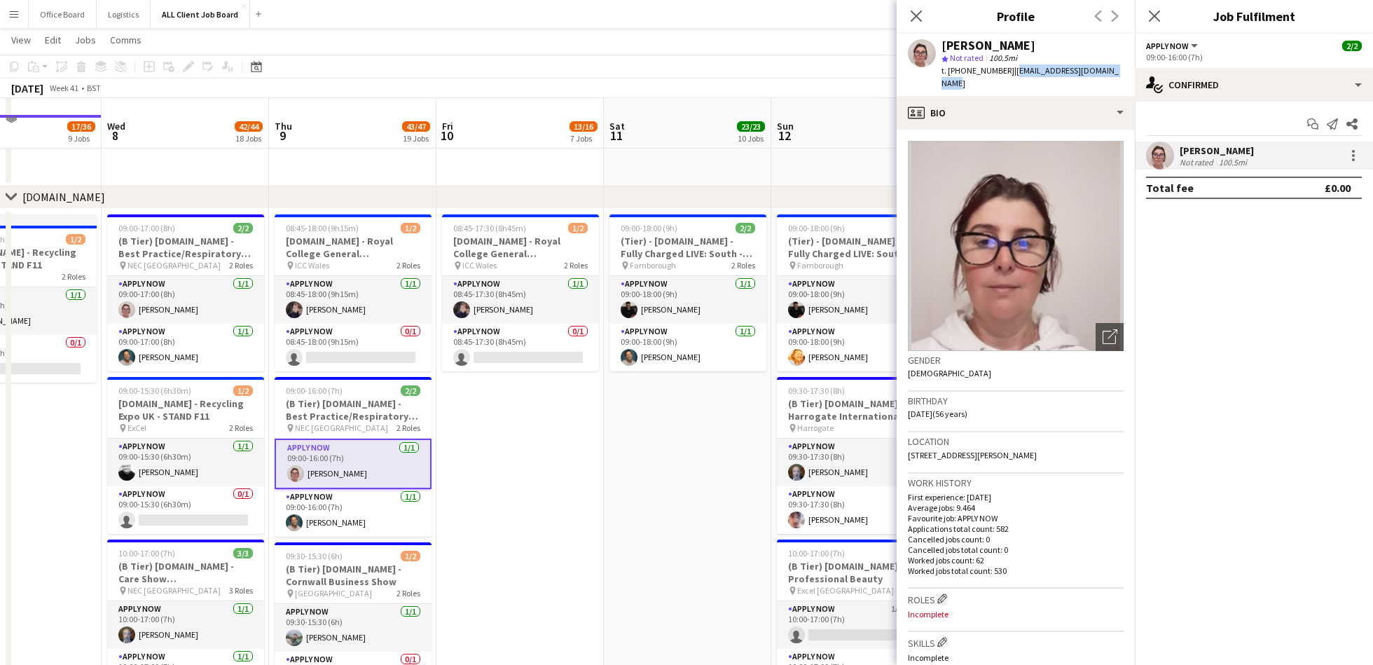
scroll to position [3738, 0]
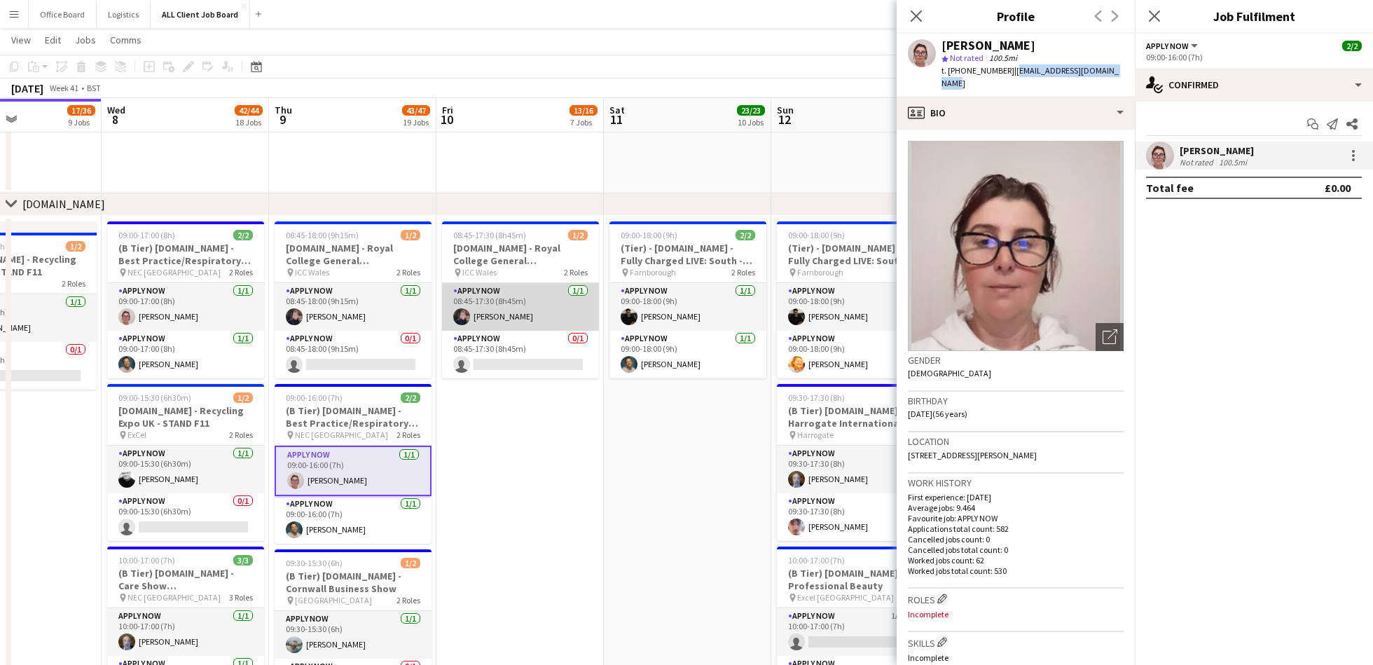
click at [499, 313] on app-card-role "APPLY NOW [DATE] 08:45-17:30 (8h45m) [PERSON_NAME]" at bounding box center [520, 307] width 157 height 48
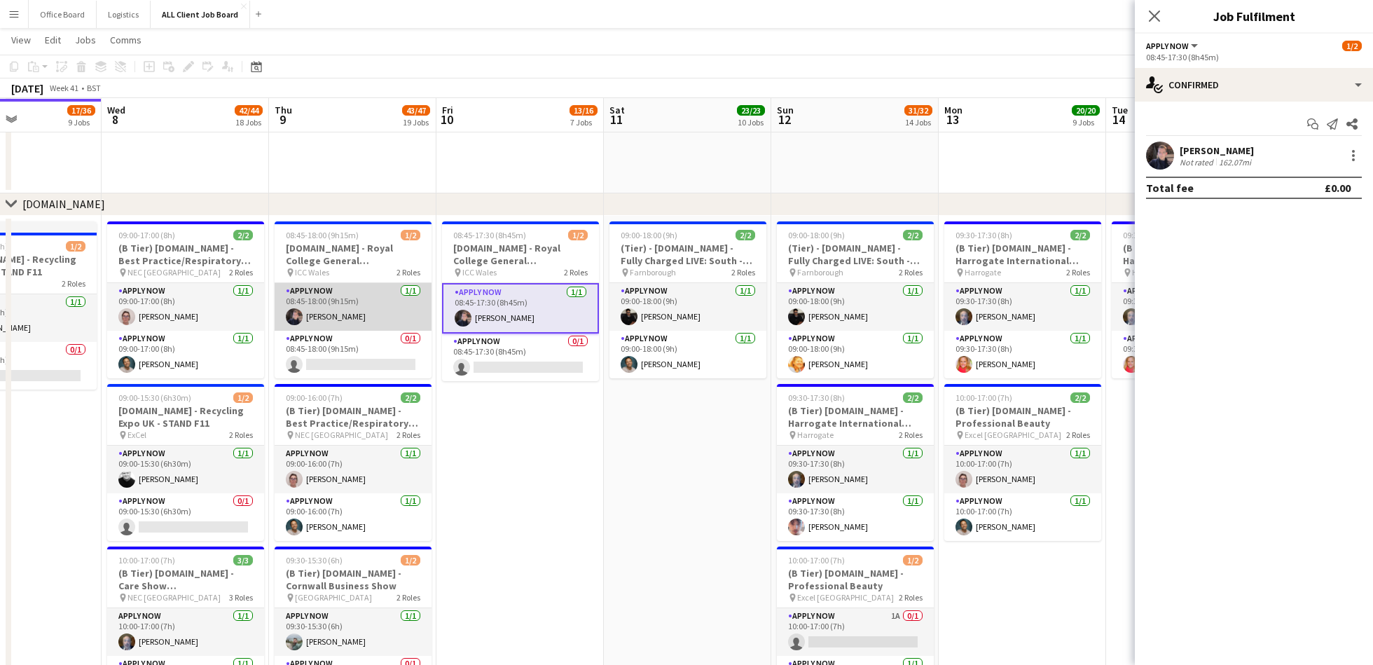
click at [356, 314] on app-card-role "APPLY NOW [DATE] 08:45-18:00 (9h15m) [PERSON_NAME]" at bounding box center [353, 307] width 157 height 48
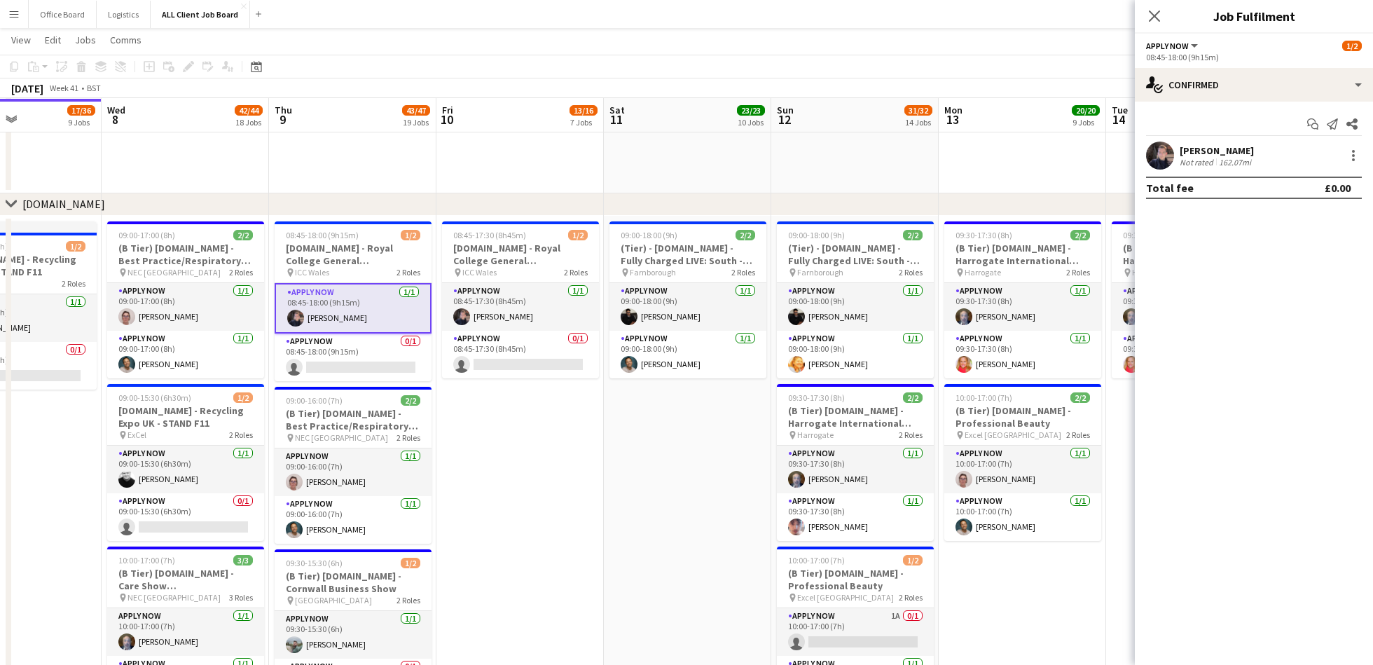
click at [1197, 151] on div "[PERSON_NAME]" at bounding box center [1216, 150] width 74 height 13
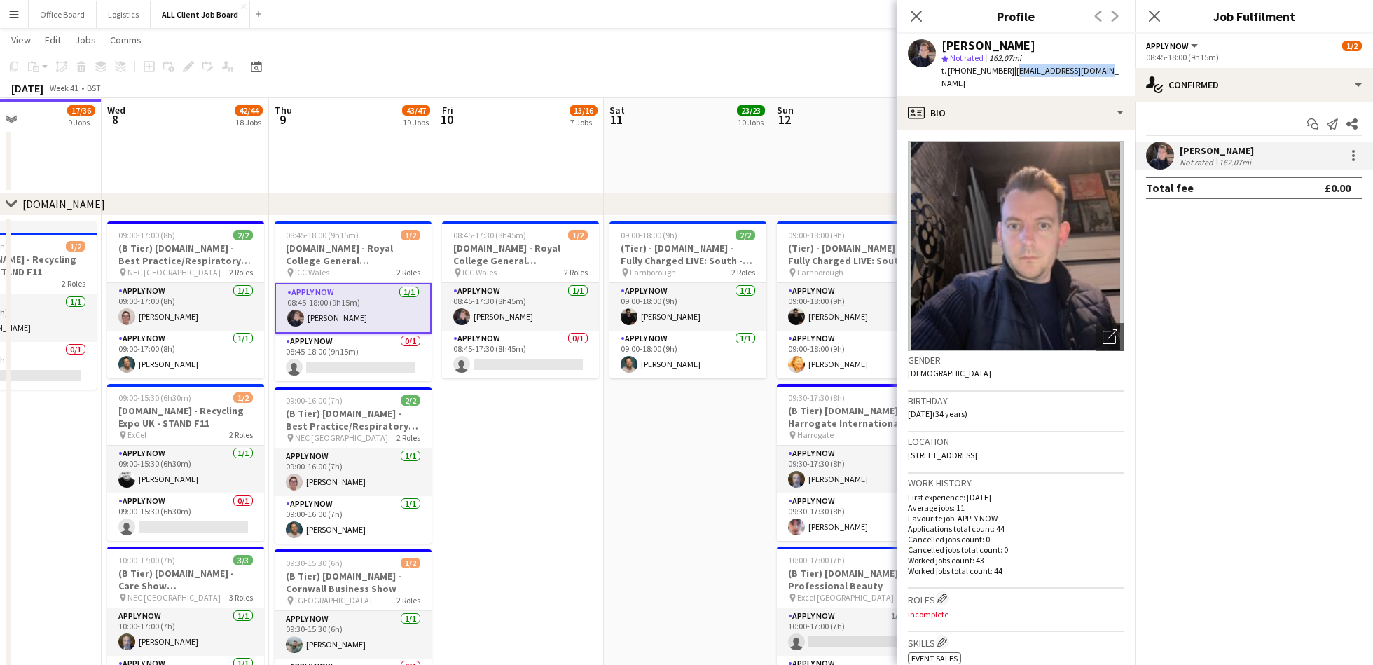
drag, startPoint x: 1013, startPoint y: 74, endPoint x: 1120, endPoint y: 76, distance: 107.2
click at [1120, 76] on app-profile-header "[PERSON_NAME] star Not rated 162.07mi t. [PHONE_NUMBER] | [EMAIL_ADDRESS][DOMAI…" at bounding box center [1015, 65] width 238 height 62
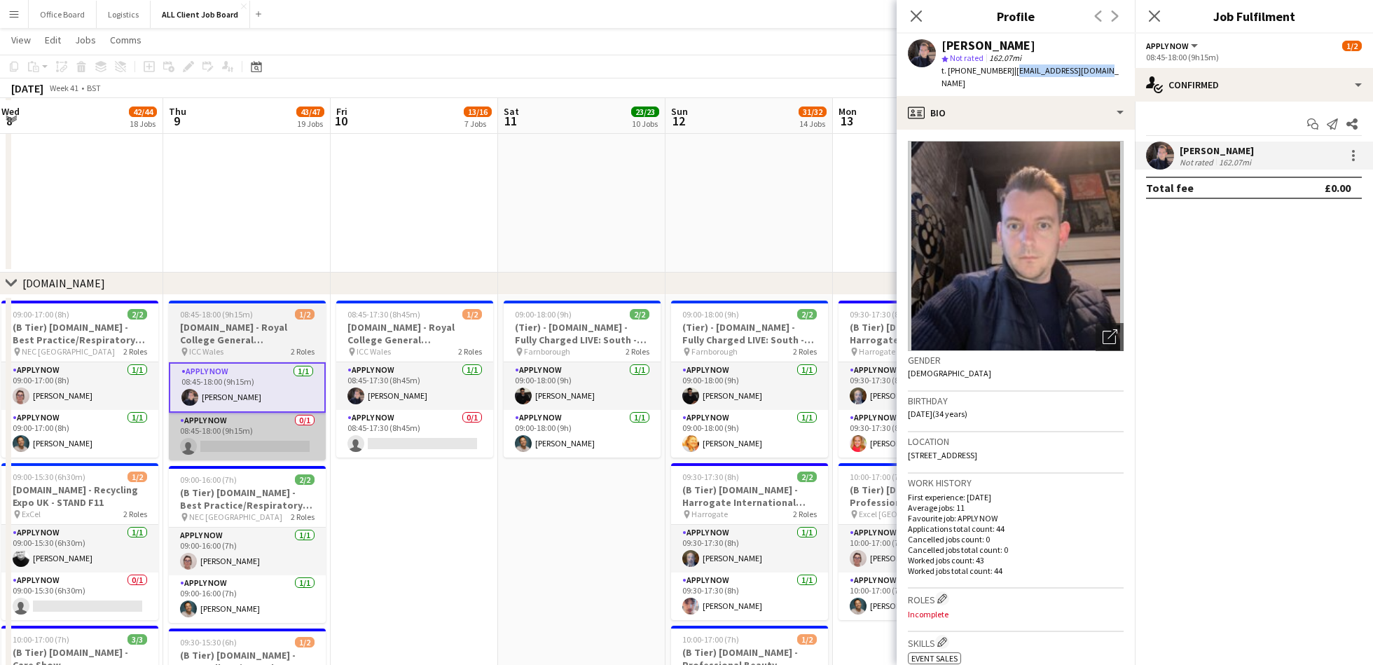
scroll to position [3654, 0]
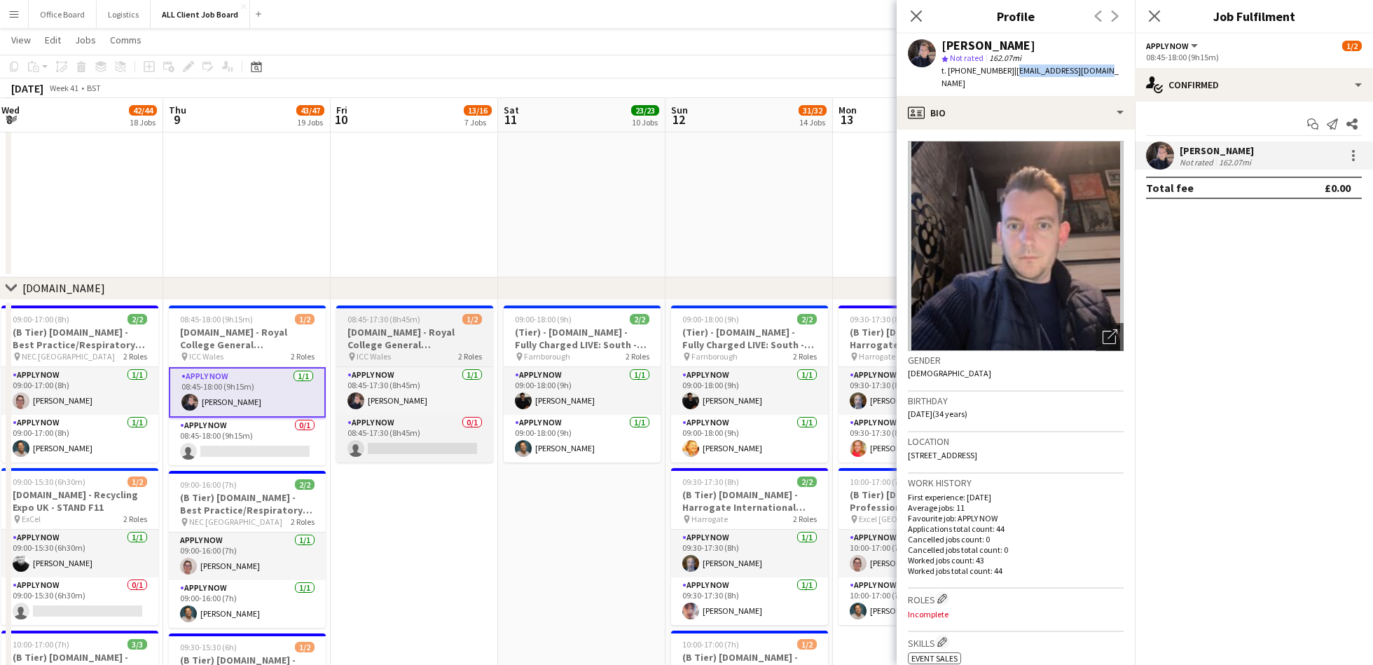
click at [391, 339] on h3 "[DOMAIN_NAME] - Royal College General Practitioners" at bounding box center [414, 338] width 157 height 25
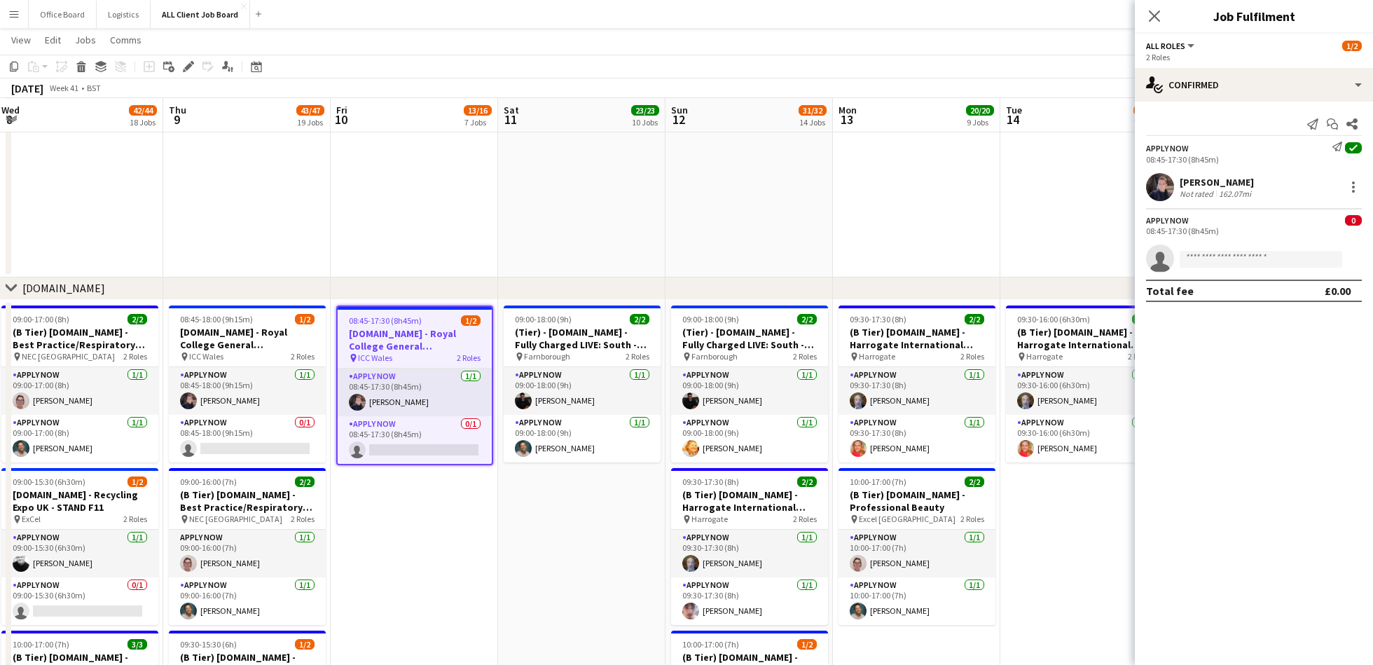
click at [1204, 192] on div "Not rated" at bounding box center [1197, 193] width 36 height 11
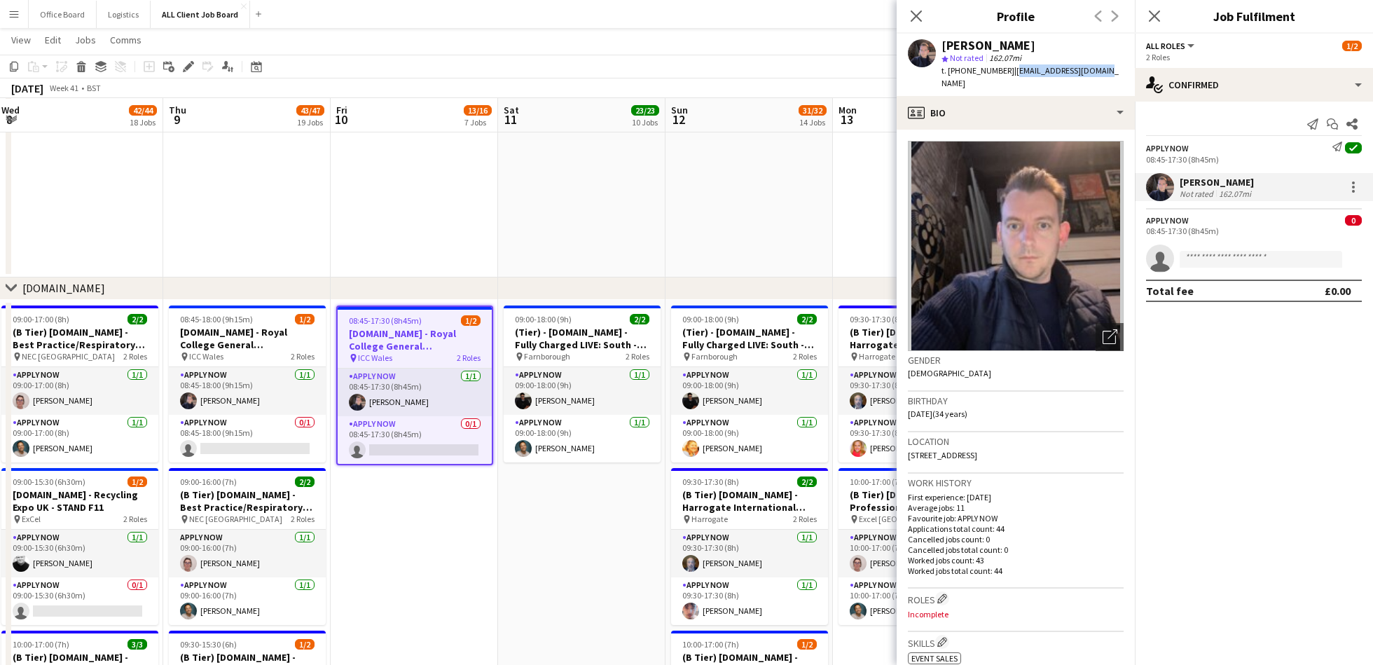
drag, startPoint x: 1011, startPoint y: 71, endPoint x: 1117, endPoint y: 75, distance: 105.8
click at [1123, 72] on app-profile-header "[PERSON_NAME] star Not rated 162.07mi t. [PHONE_NUMBER] | [EMAIL_ADDRESS][DOMAI…" at bounding box center [1015, 65] width 238 height 62
drag, startPoint x: 1005, startPoint y: 73, endPoint x: 962, endPoint y: 73, distance: 42.7
click at [961, 73] on span "t. [PHONE_NUMBER]" at bounding box center [977, 70] width 73 height 11
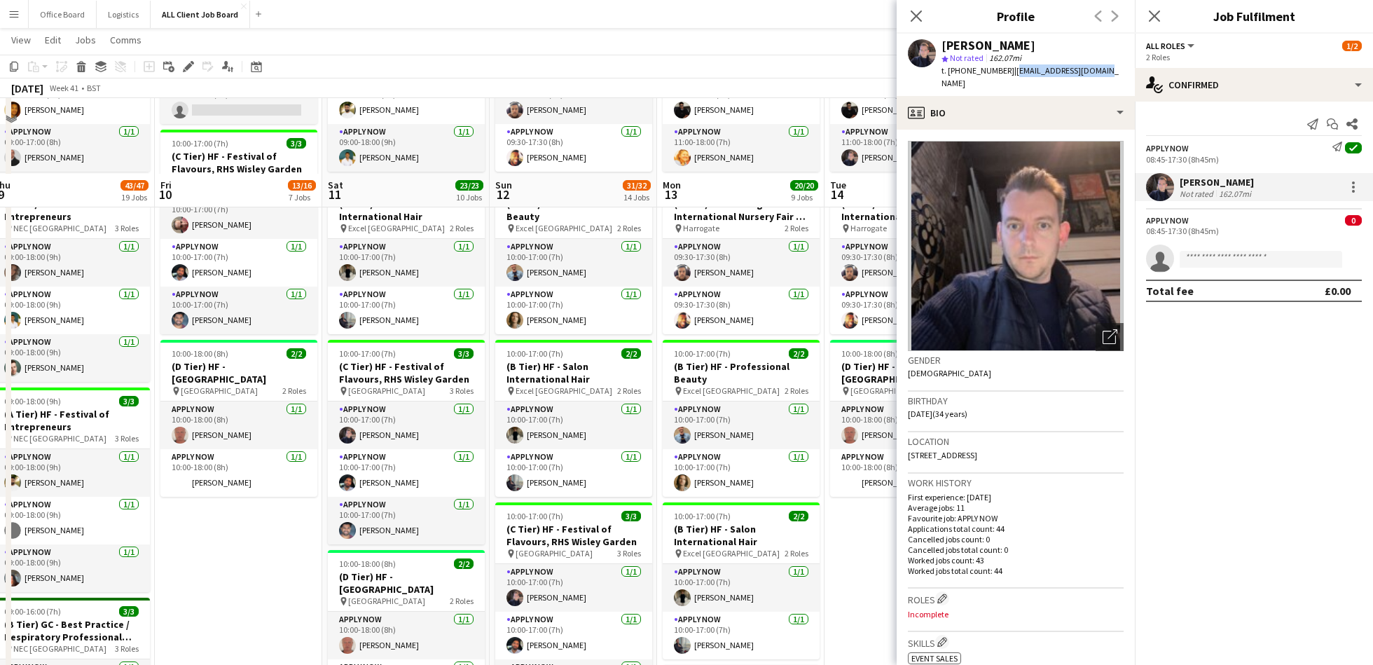
scroll to position [735, 0]
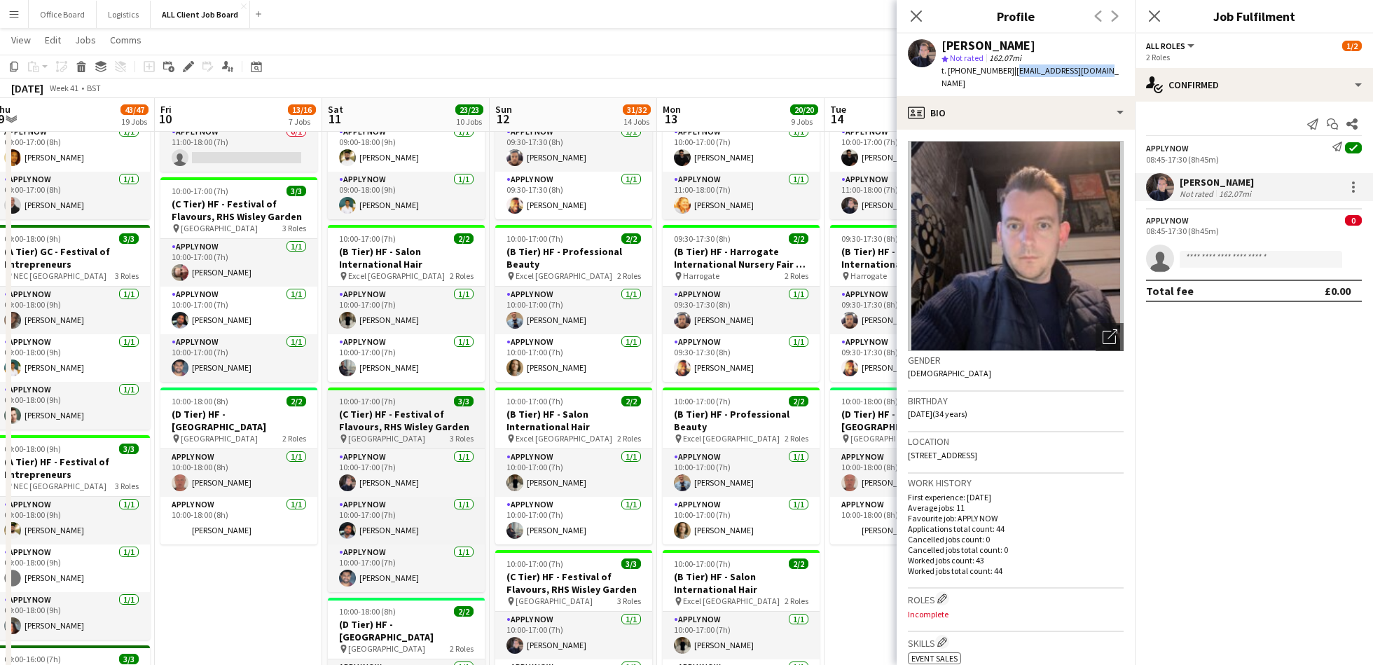
click at [408, 424] on h3 "(C Tier) HF - Festival of Flavours, RHS Wisley Garden" at bounding box center [406, 420] width 157 height 25
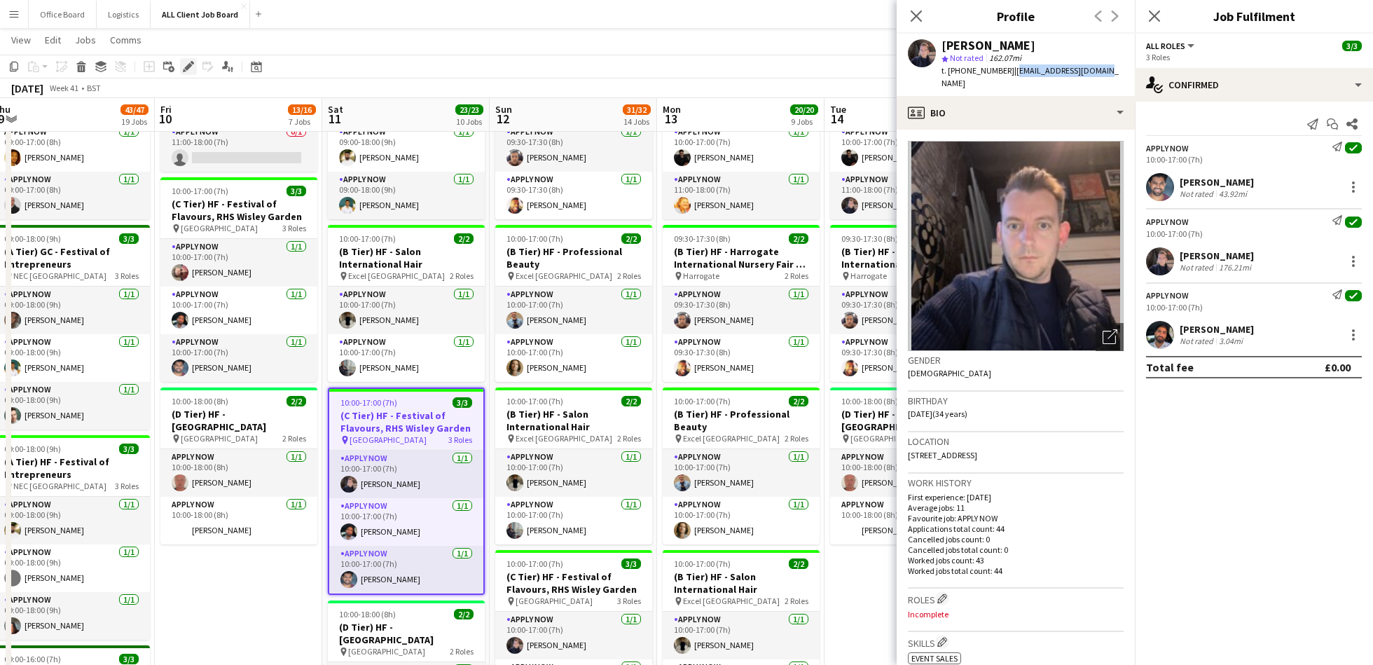
click at [186, 64] on icon "Edit" at bounding box center [188, 66] width 11 height 11
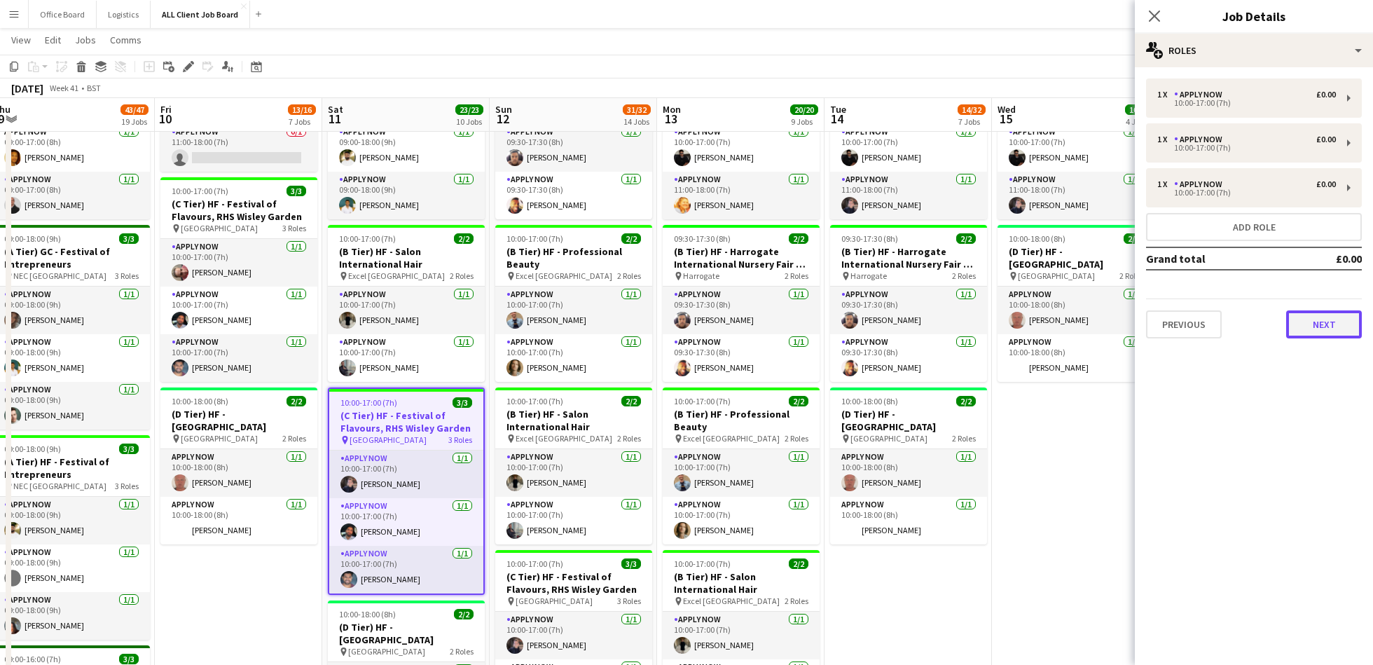
click at [1322, 317] on button "Next" at bounding box center [1324, 324] width 76 height 28
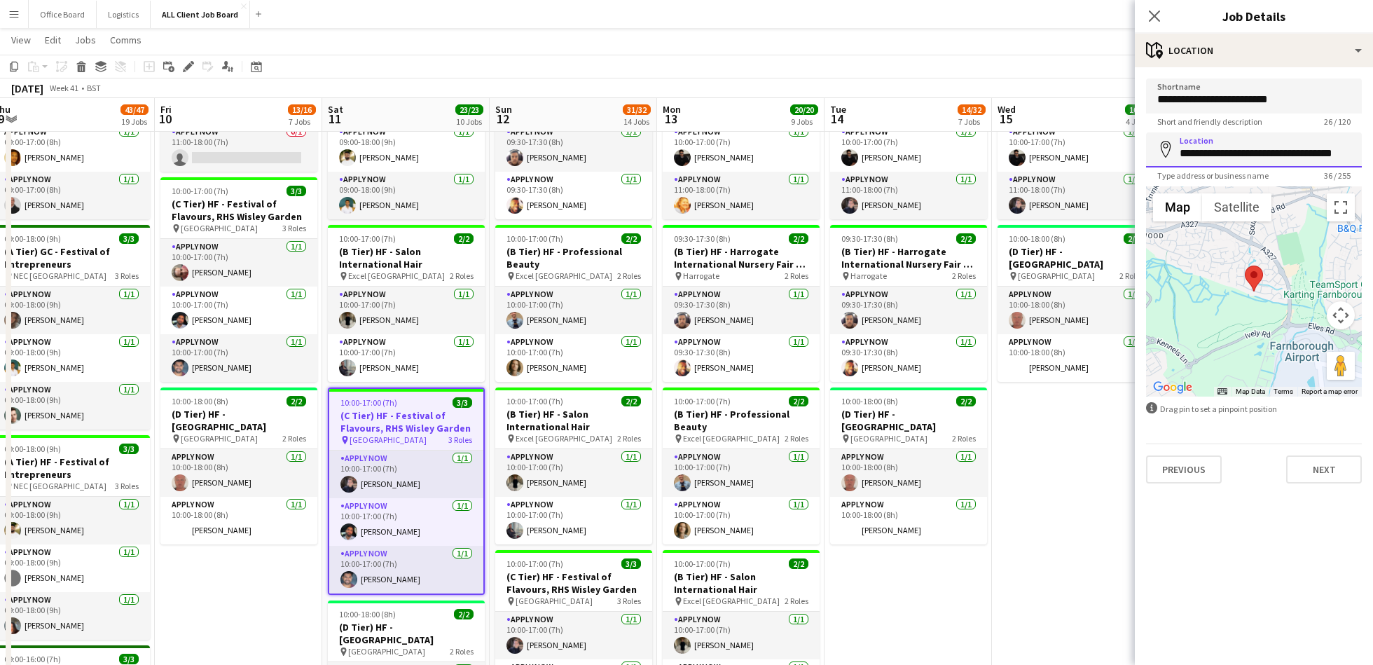
click at [1242, 159] on input "**********" at bounding box center [1254, 149] width 216 height 35
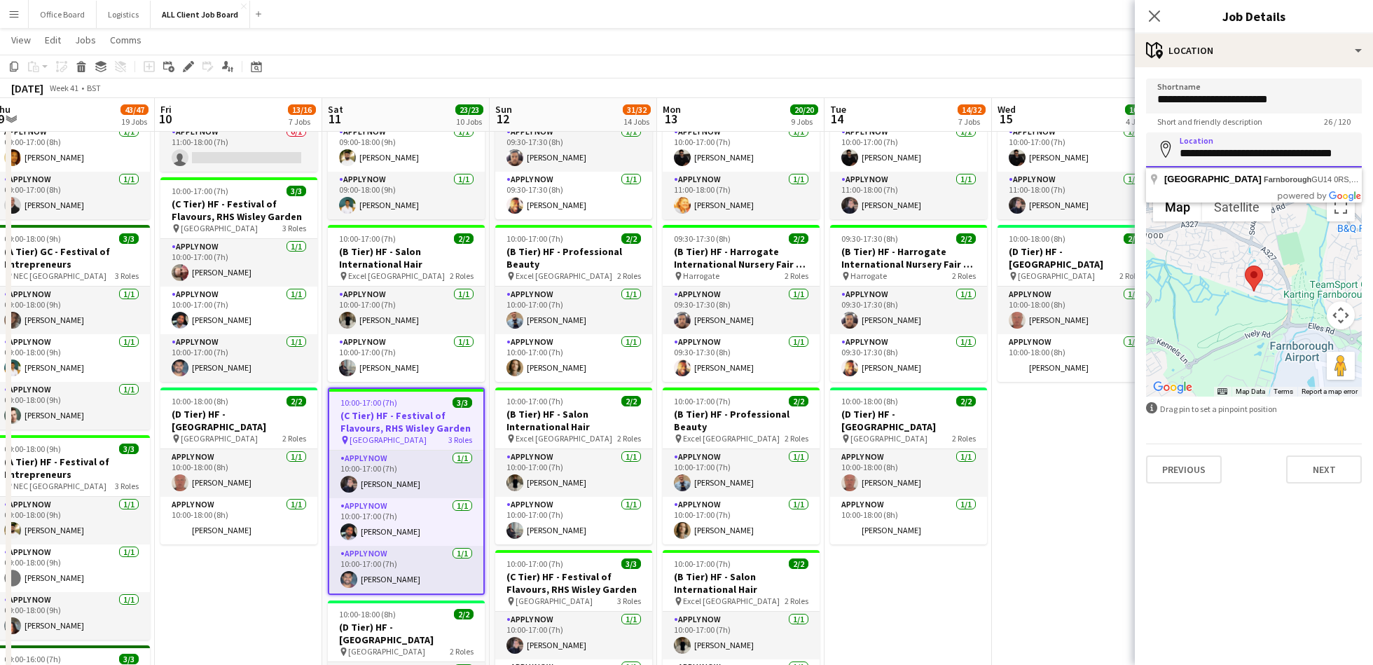
click at [1242, 159] on input "**********" at bounding box center [1254, 149] width 216 height 35
click at [392, 478] on app-card-role "APPLY NOW [DATE] 10:00-17:00 (7h) [PERSON_NAME]" at bounding box center [406, 474] width 154 height 48
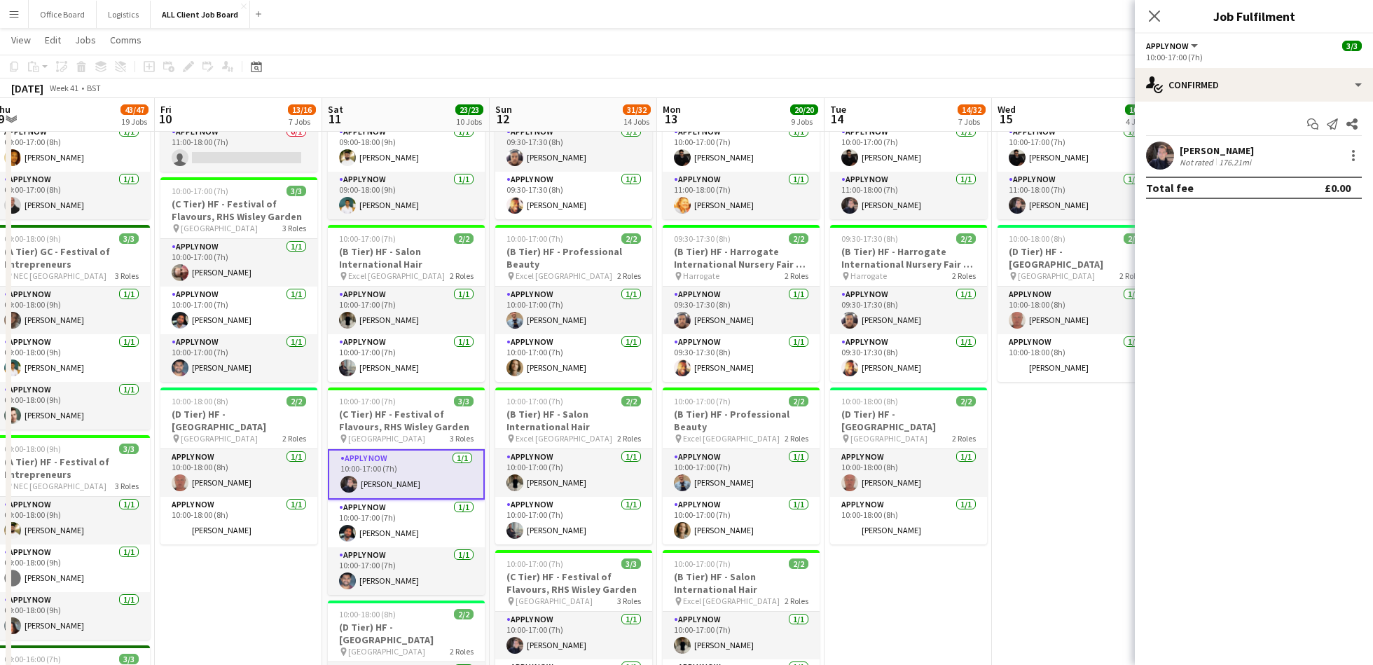
click at [392, 478] on app-card-role "APPLY NOW [DATE] 10:00-17:00 (7h) [PERSON_NAME]" at bounding box center [406, 474] width 157 height 50
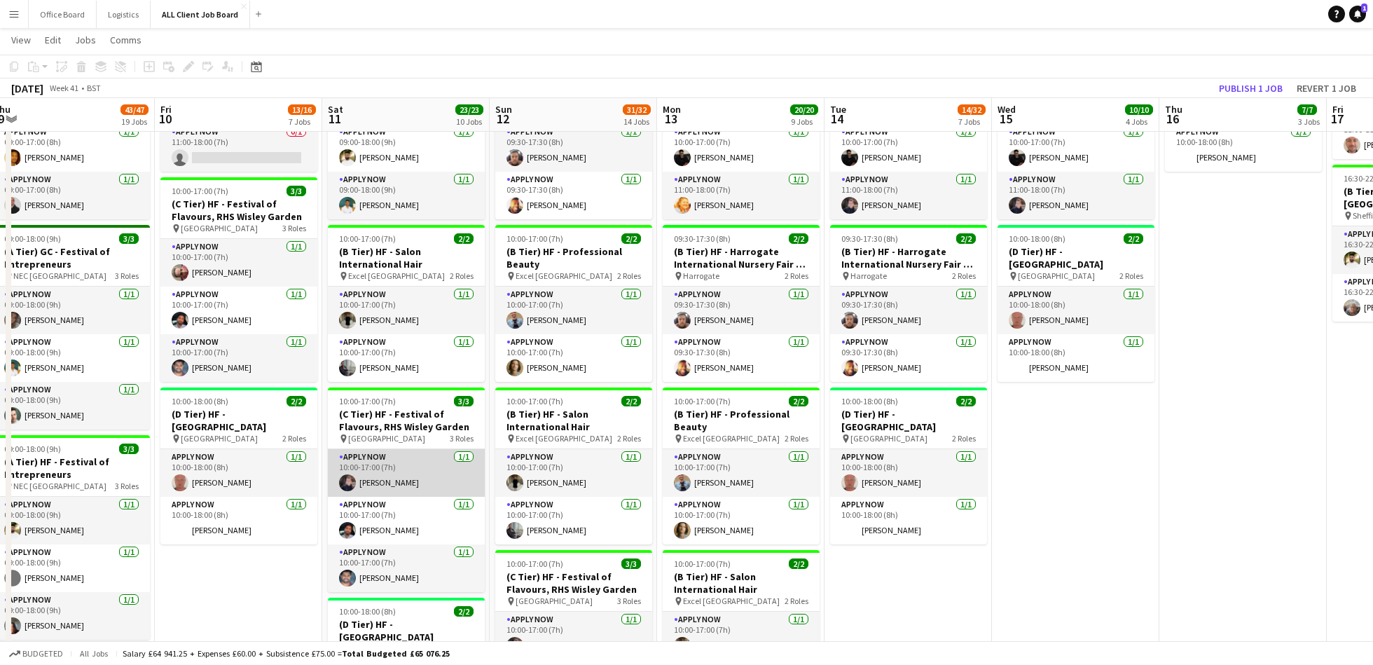
click at [398, 475] on app-card-role "APPLY NOW [DATE] 10:00-17:00 (7h) [PERSON_NAME]" at bounding box center [406, 473] width 157 height 48
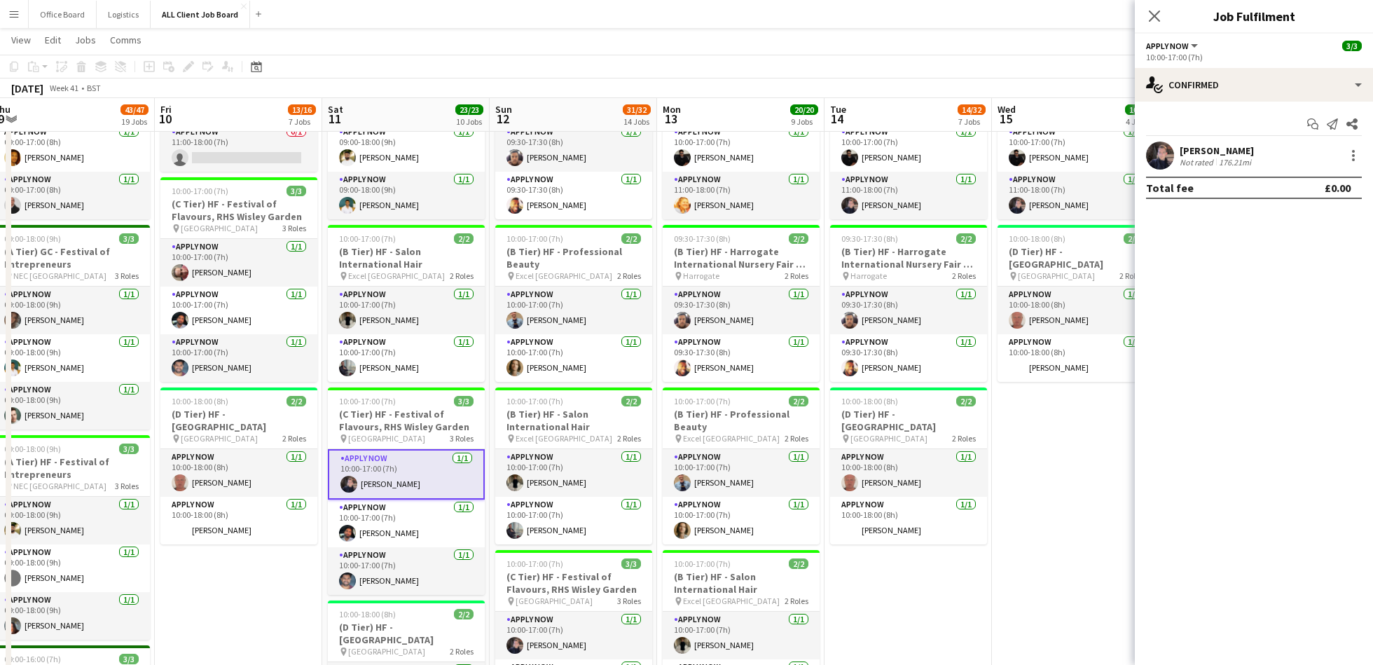
click at [1200, 148] on div "[PERSON_NAME]" at bounding box center [1216, 150] width 74 height 13
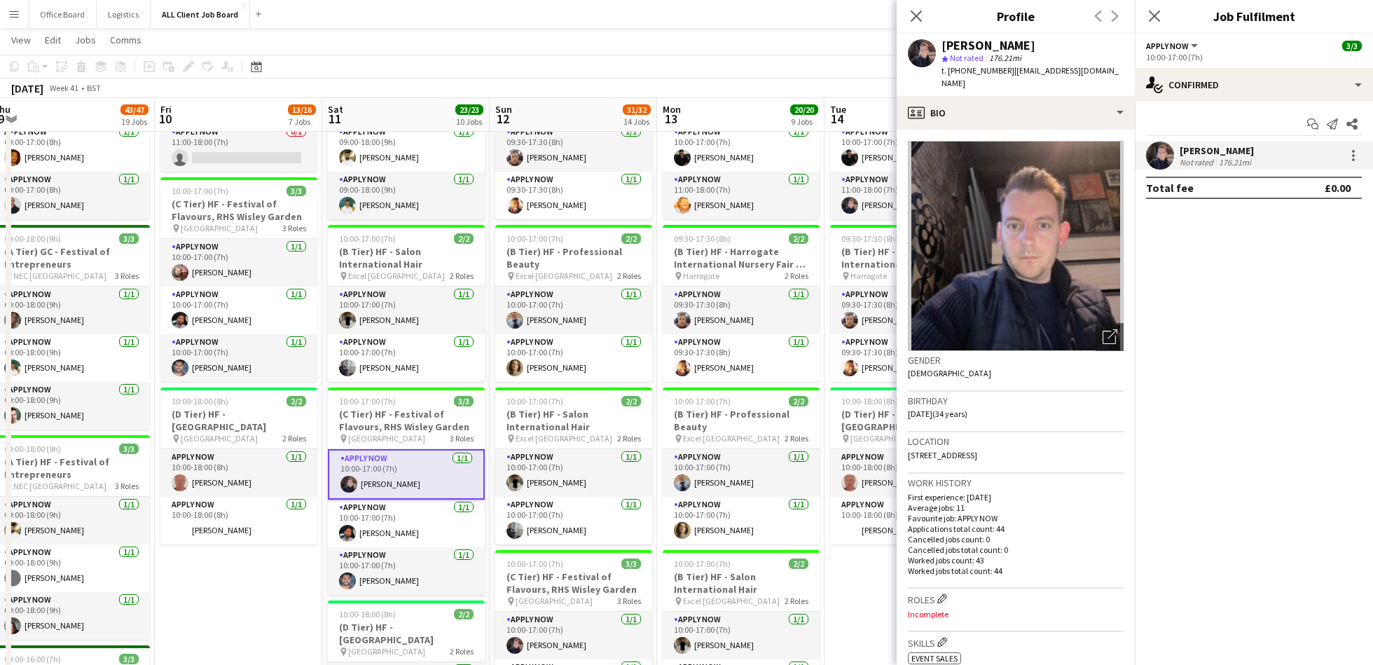
drag, startPoint x: 1010, startPoint y: 71, endPoint x: 1121, endPoint y: 76, distance: 110.8
click at [1123, 74] on app-profile-header "[PERSON_NAME] star Not rated 176.21mi t. [PHONE_NUMBER] | [EMAIL_ADDRESS][DOMAI…" at bounding box center [1015, 65] width 238 height 62
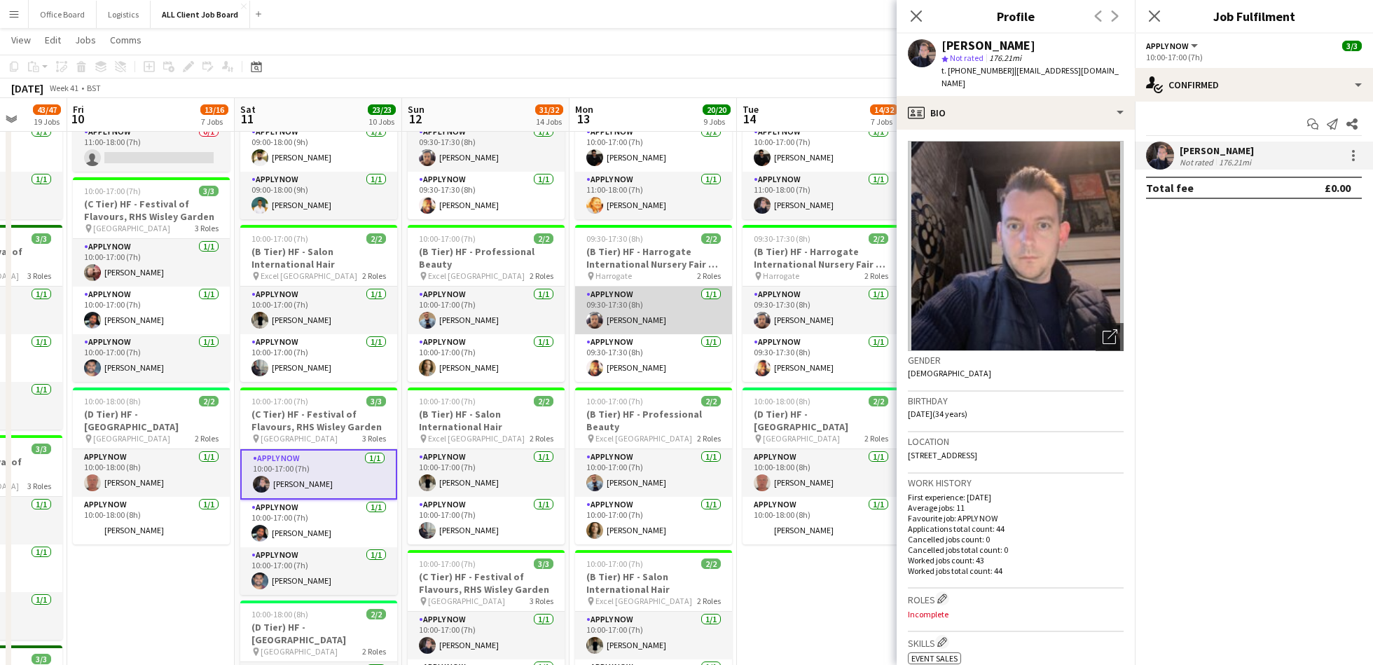
scroll to position [0, 602]
drag, startPoint x: 1006, startPoint y: 70, endPoint x: 961, endPoint y: 71, distance: 45.5
click at [961, 71] on span "t. [PHONE_NUMBER]" at bounding box center [977, 70] width 73 height 11
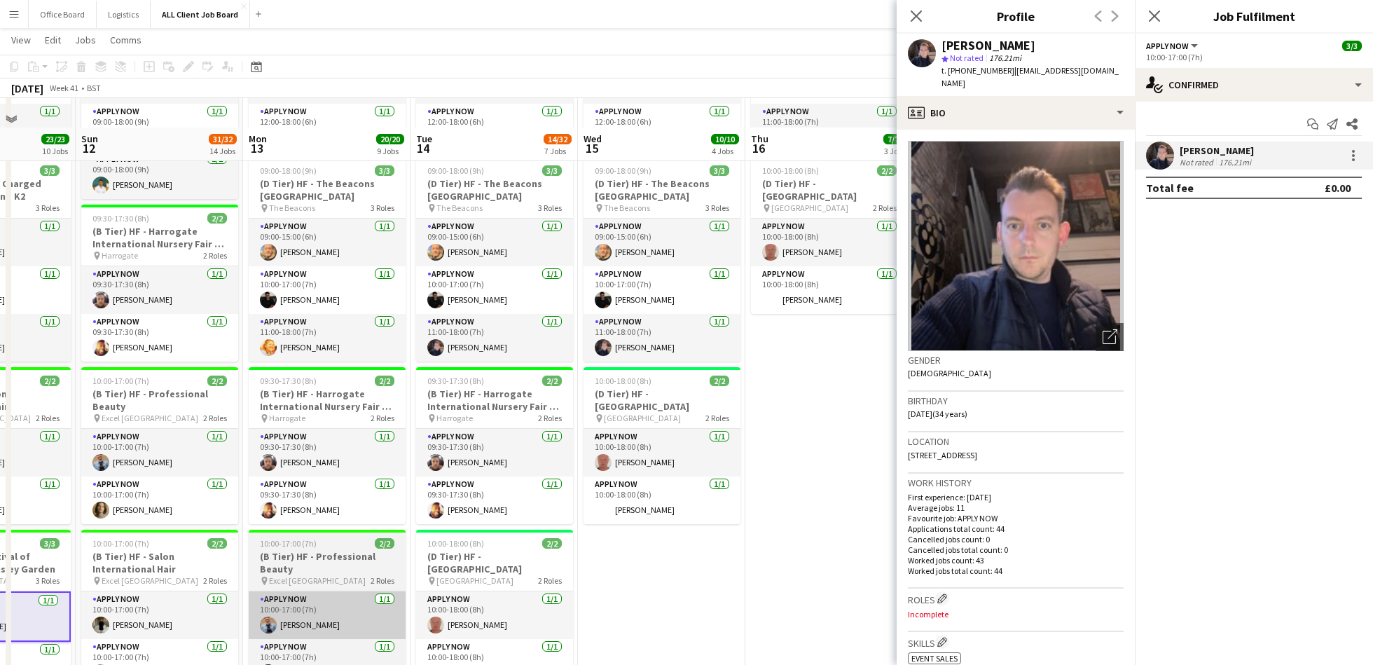
scroll to position [665, 0]
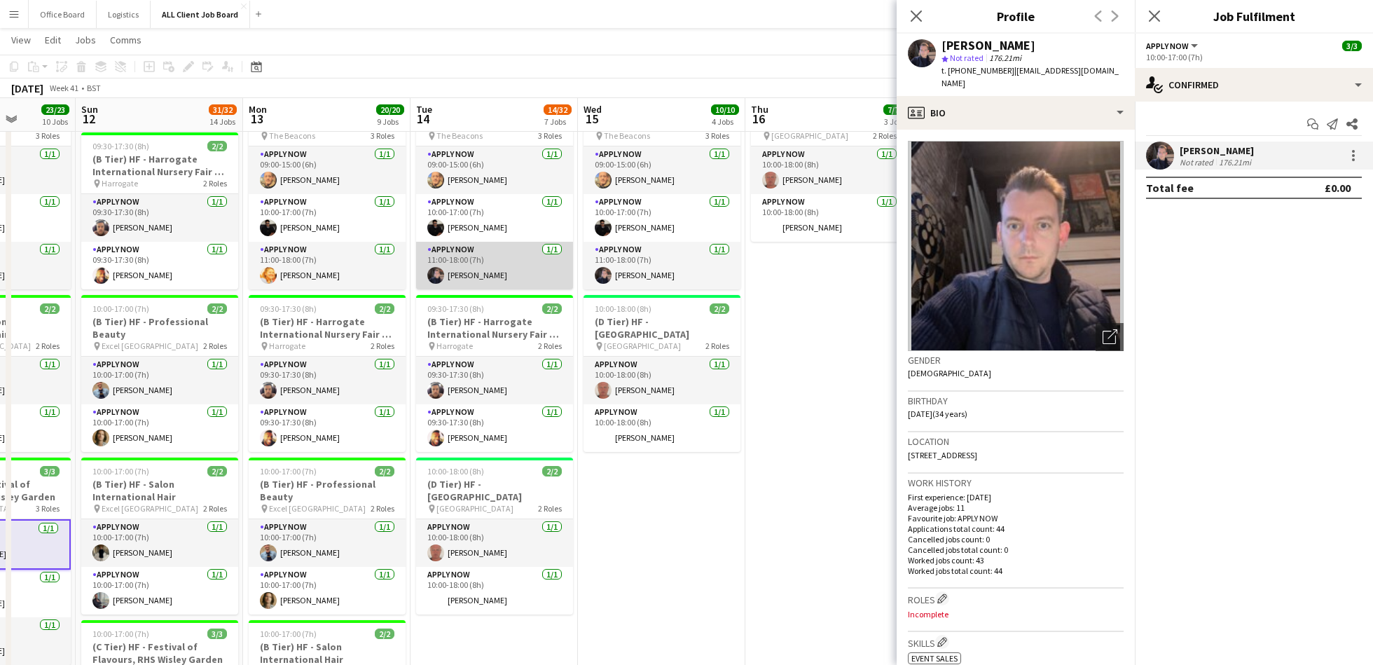
click at [476, 266] on app-card-role "APPLY NOW [DATE] 11:00-18:00 (7h) [PERSON_NAME]" at bounding box center [494, 266] width 157 height 48
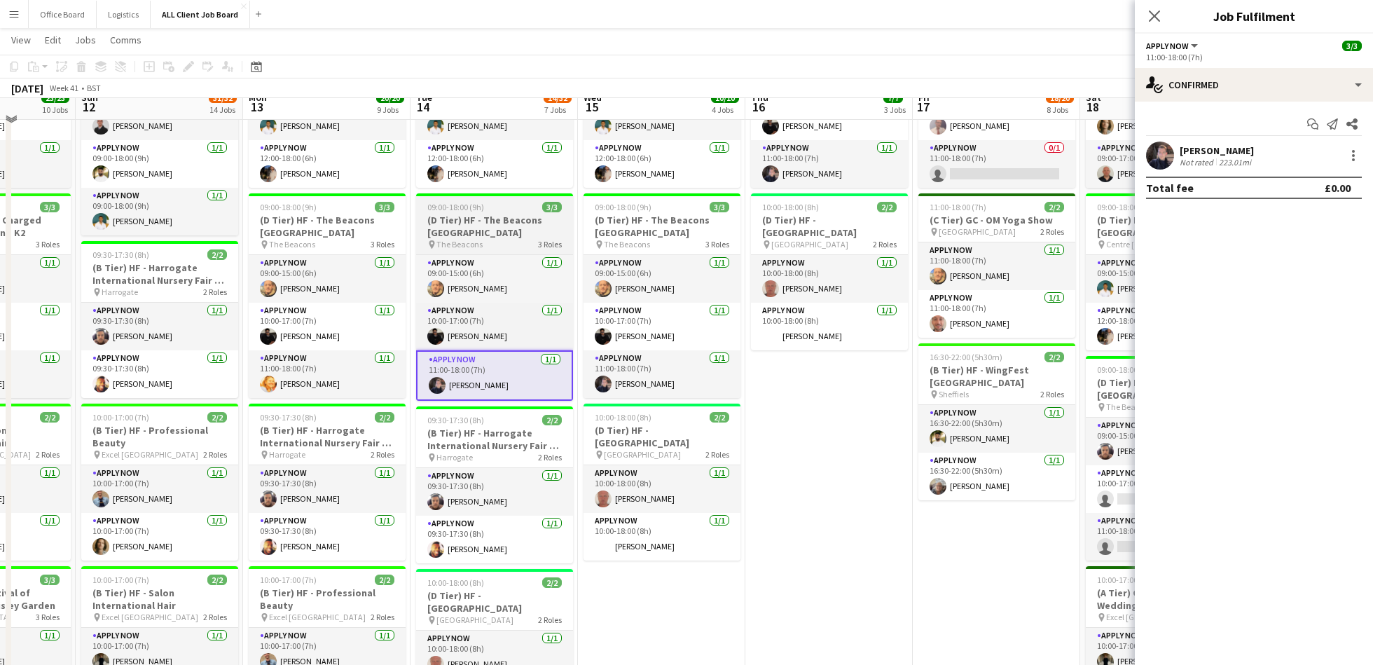
scroll to position [542, 0]
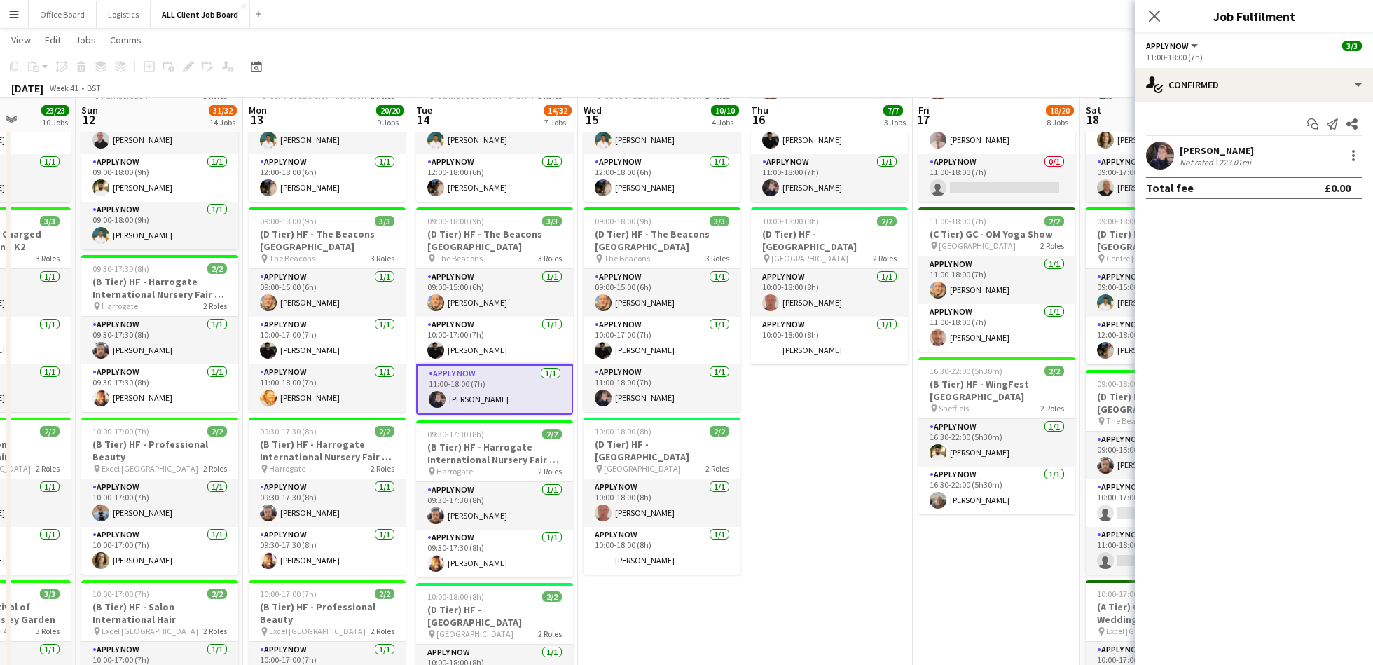
click at [1186, 151] on div "[PERSON_NAME]" at bounding box center [1216, 150] width 74 height 13
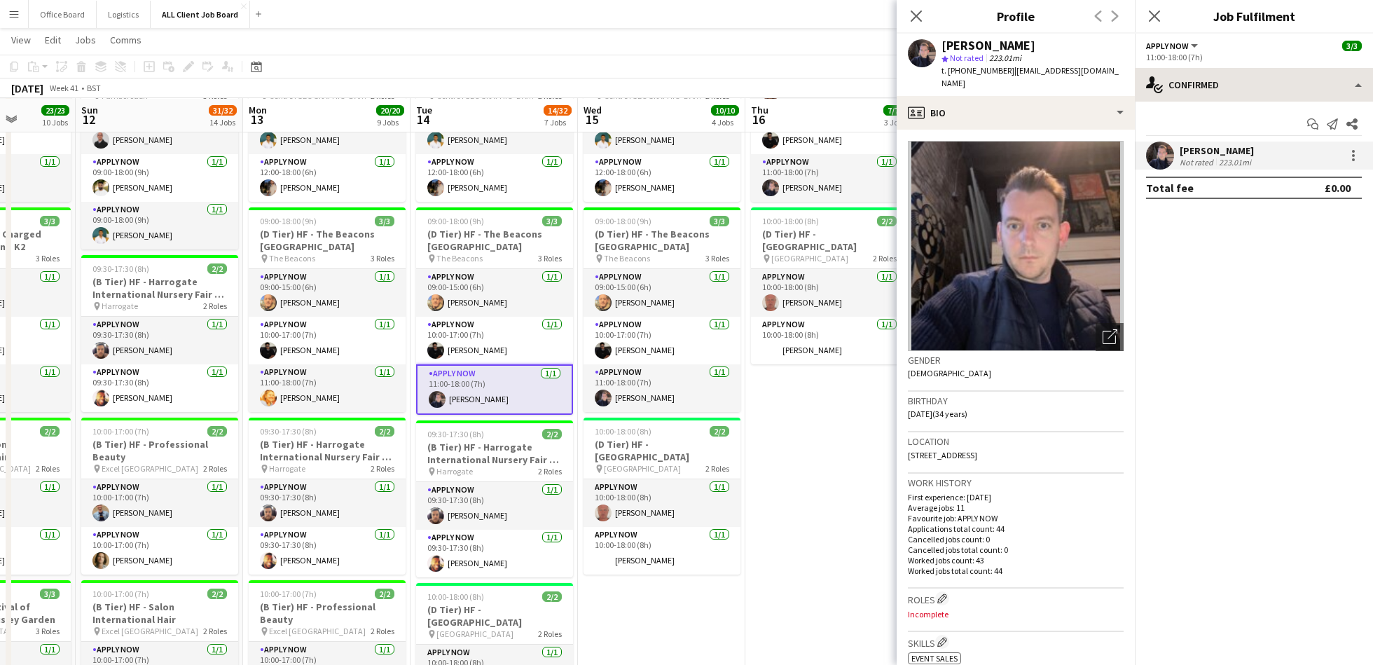
drag, startPoint x: 1010, startPoint y: 71, endPoint x: 1134, endPoint y: 81, distance: 124.4
click at [1020, 71] on span "| [EMAIL_ADDRESS][DOMAIN_NAME]" at bounding box center [1029, 76] width 177 height 23
drag, startPoint x: 1010, startPoint y: 71, endPoint x: 1089, endPoint y: 69, distance: 78.4
click at [1091, 69] on span "| [EMAIL_ADDRESS][DOMAIN_NAME]" at bounding box center [1029, 76] width 177 height 23
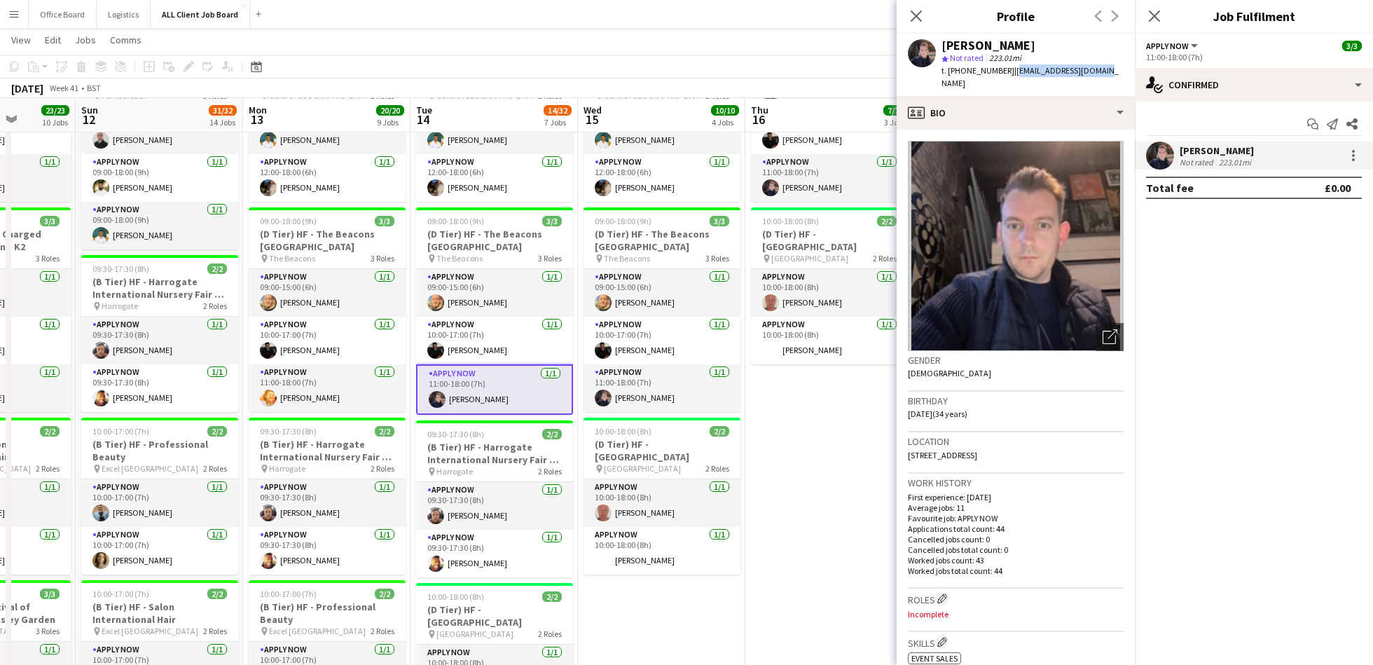
drag, startPoint x: 1011, startPoint y: 73, endPoint x: 1099, endPoint y: 74, distance: 88.2
click at [1099, 74] on div "[PERSON_NAME] star Not rated 223.01mi t. [PHONE_NUMBER] | [EMAIL_ADDRESS][DOMAI…" at bounding box center [1015, 65] width 238 height 62
drag, startPoint x: 1006, startPoint y: 71, endPoint x: 961, endPoint y: 74, distance: 44.9
click at [961, 74] on span "t. [PHONE_NUMBER]" at bounding box center [977, 70] width 73 height 11
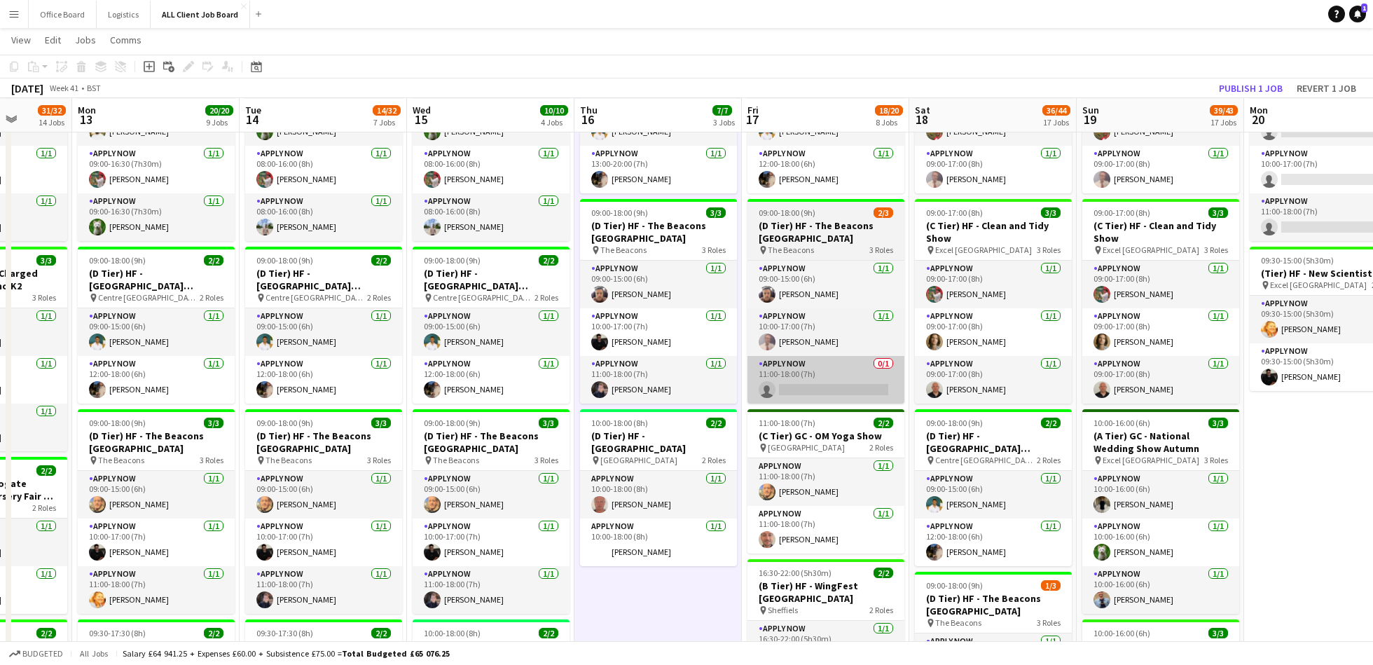
scroll to position [0, 384]
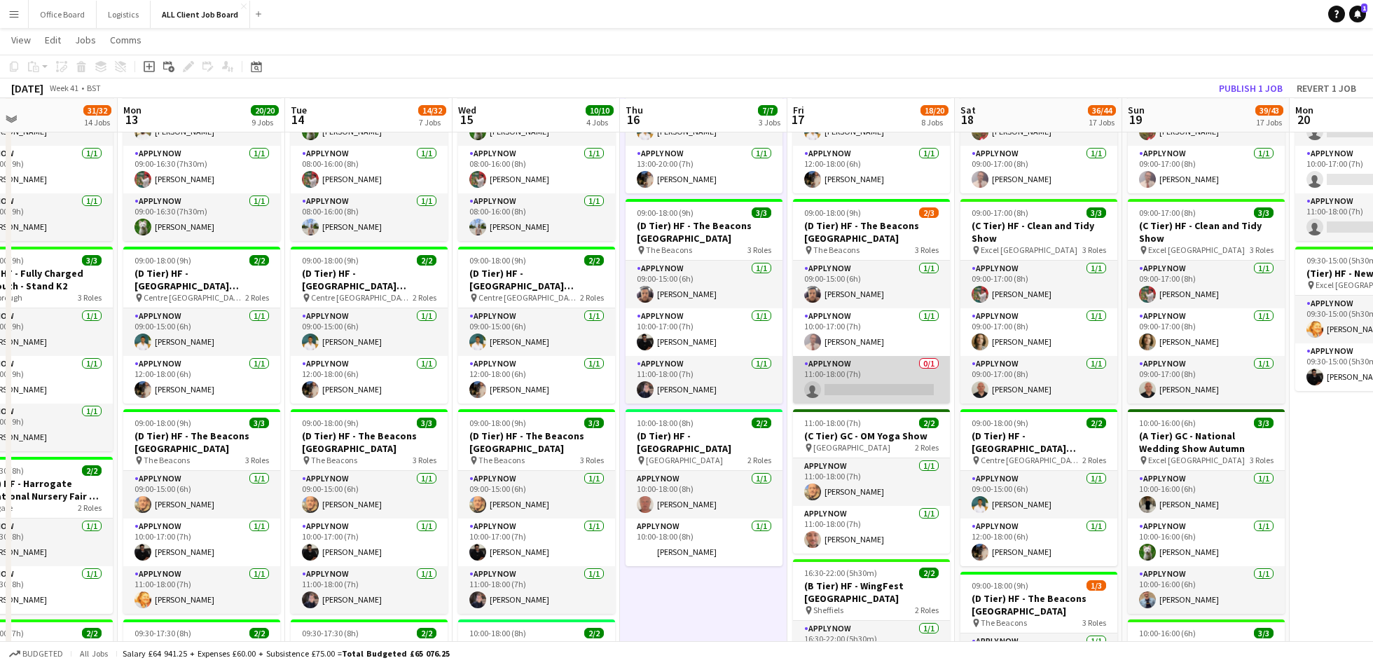
click at [863, 384] on app-card-role "APPLY NOW 0/1 11:00-18:00 (7h) single-neutral-actions" at bounding box center [871, 380] width 157 height 48
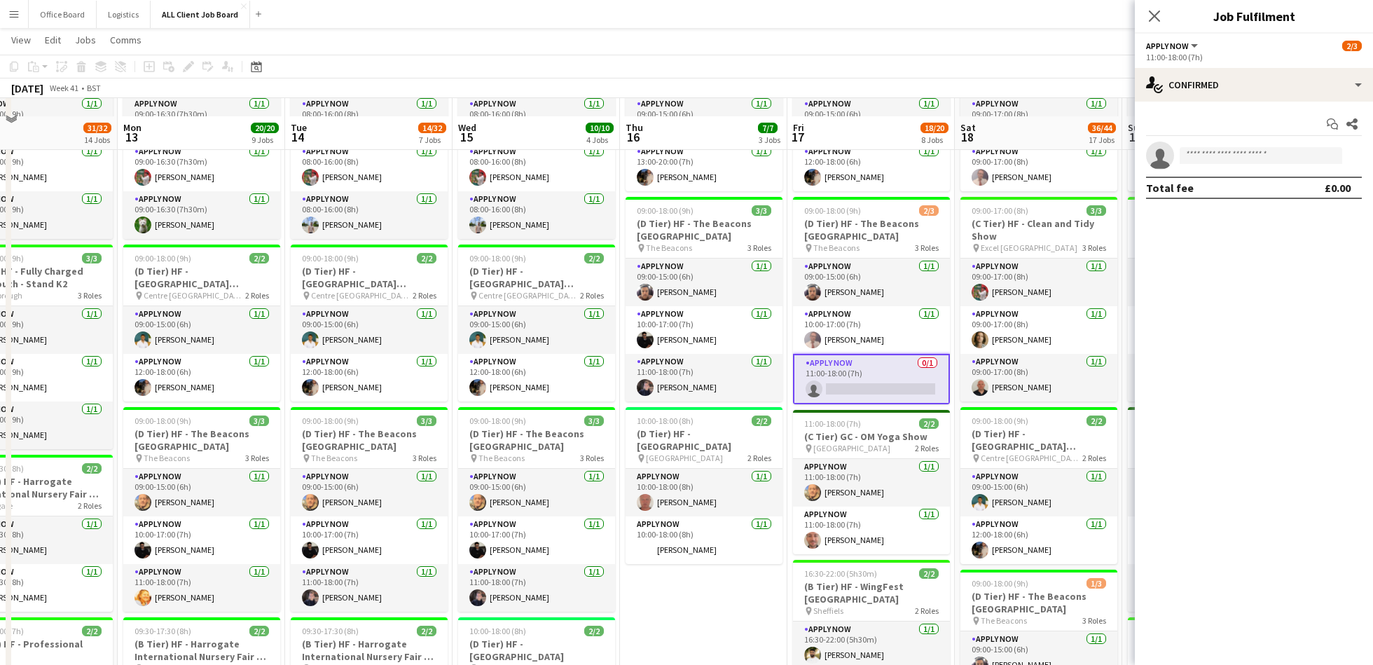
scroll to position [361, 0]
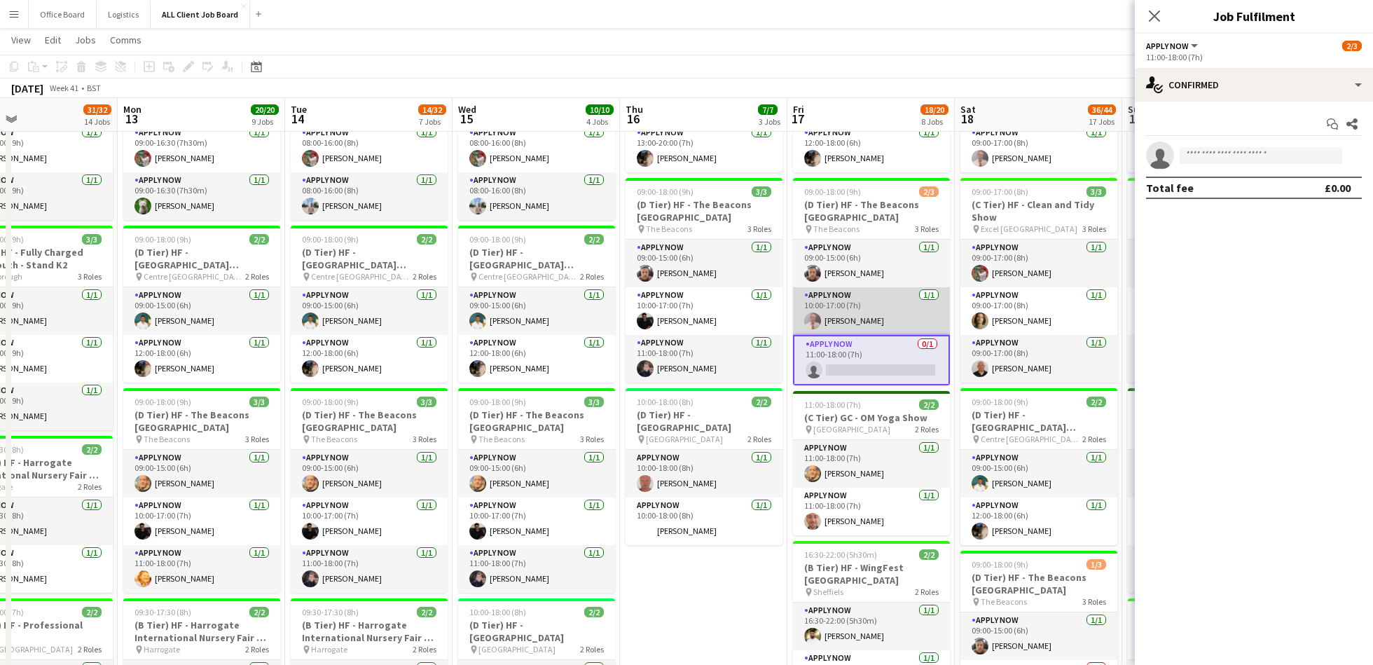
click at [874, 299] on app-card-role "APPLY NOW [DATE] 10:00-17:00 (7h) [PERSON_NAME]" at bounding box center [871, 311] width 157 height 48
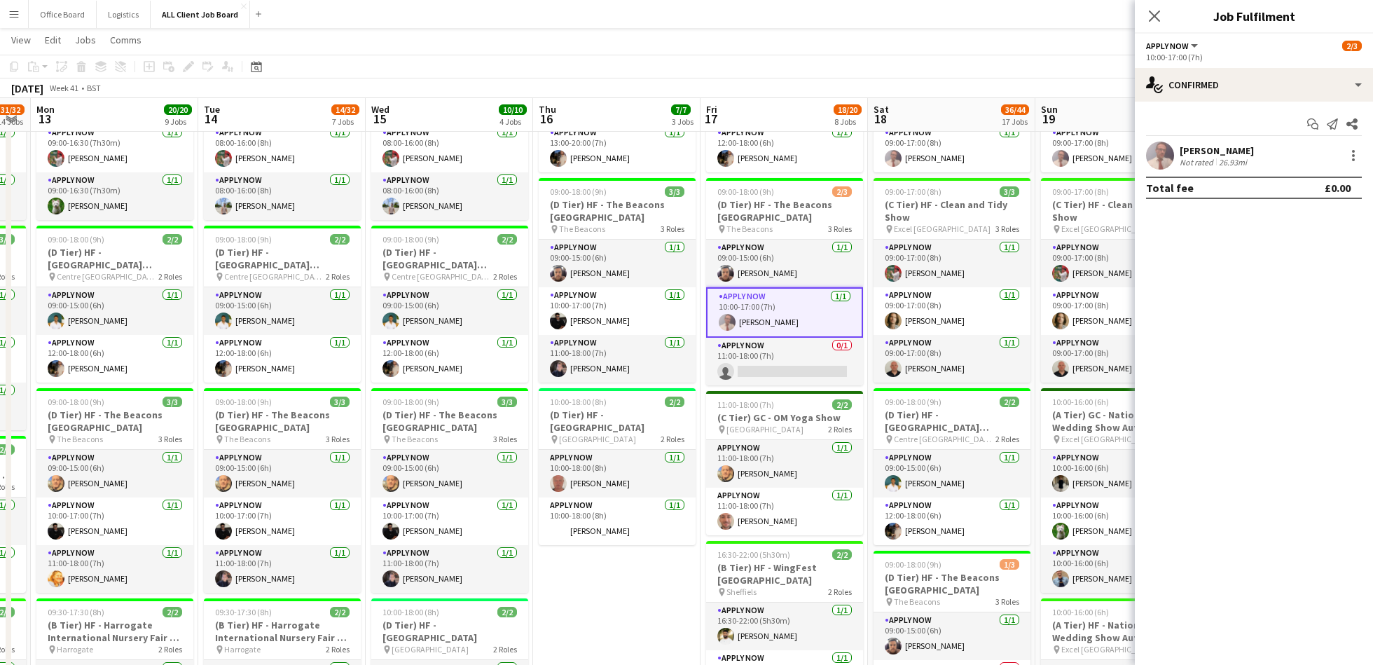
scroll to position [0, 476]
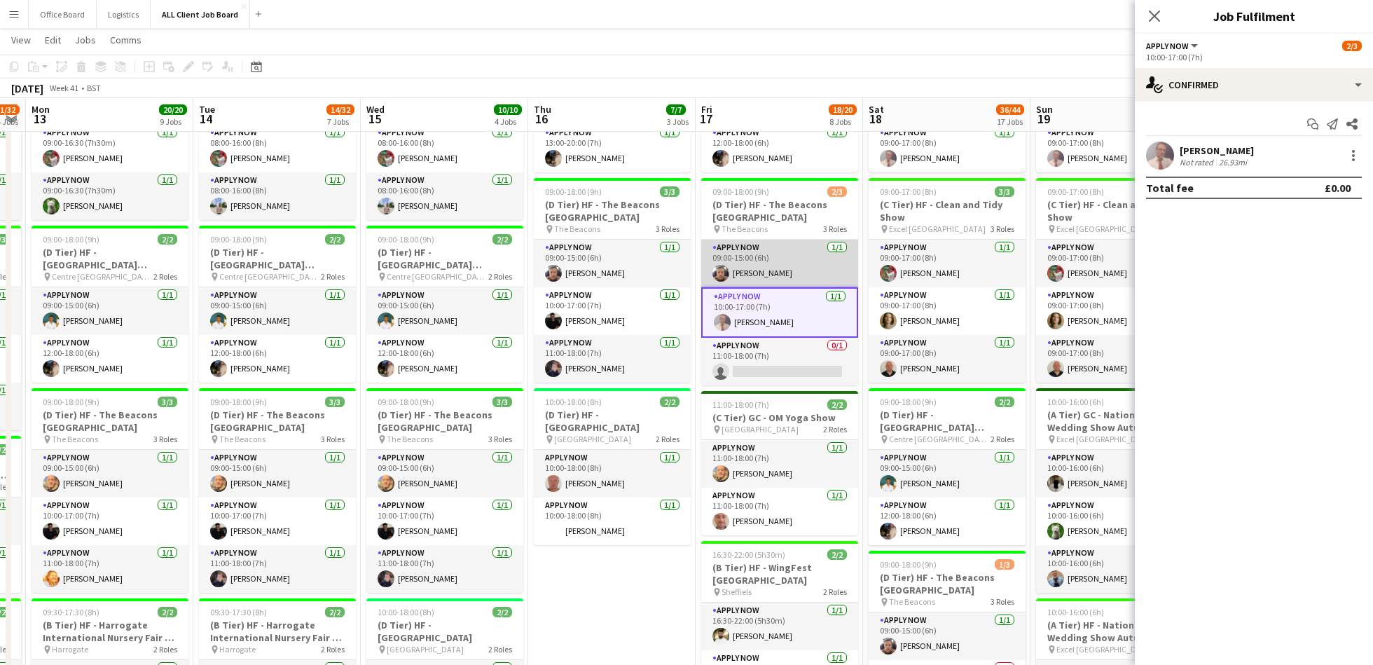
click at [771, 273] on app-card-role "APPLY NOW [DATE] 09:00-15:00 (6h) [PERSON_NAME]" at bounding box center [779, 263] width 157 height 48
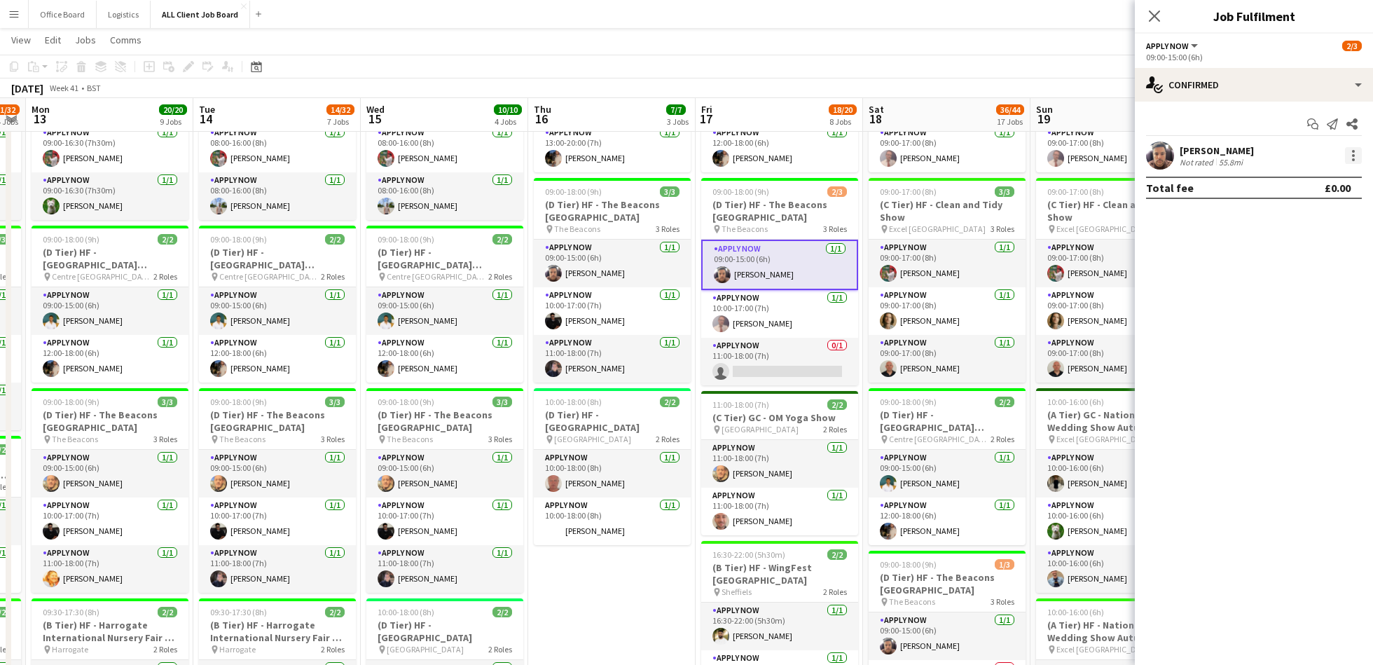
click at [1353, 151] on div at bounding box center [1353, 151] width 3 height 3
click at [1295, 305] on button "Remove" at bounding box center [1306, 316] width 109 height 34
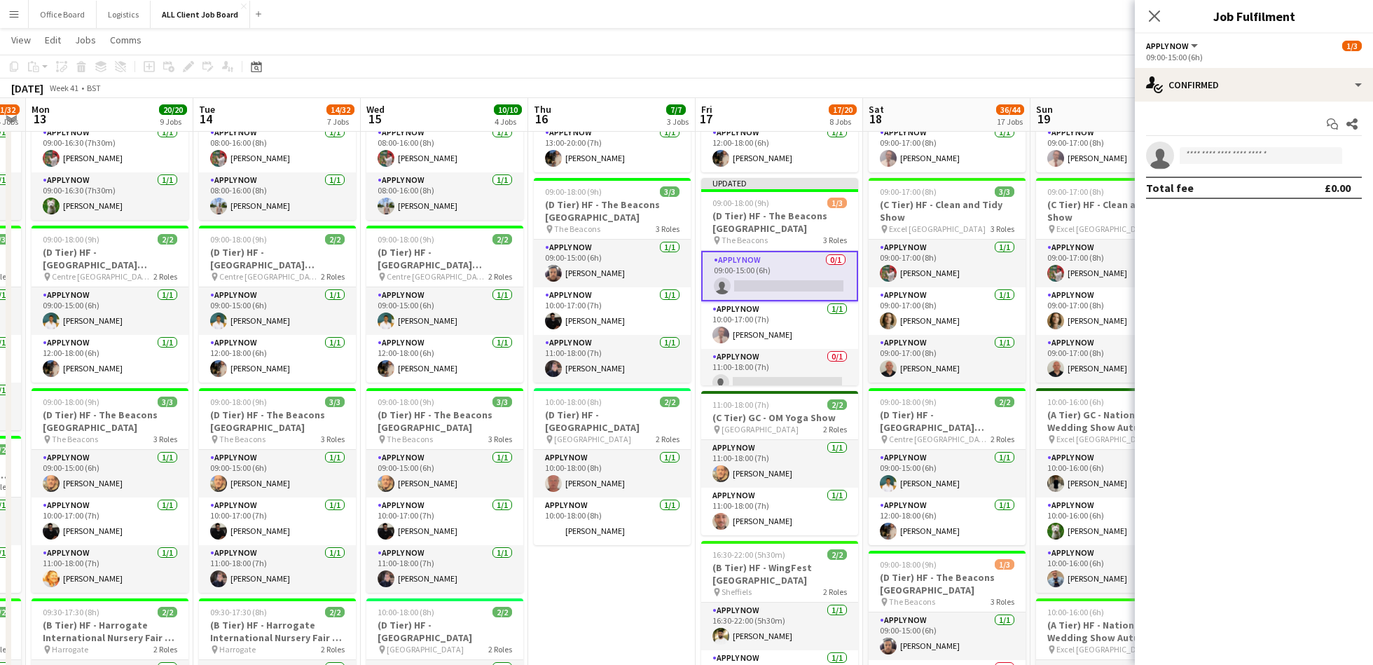
click at [1055, 49] on app-page-menu "View Day view expanded Day view collapsed Month view Date picker Jump to [DATE]…" at bounding box center [686, 41] width 1373 height 27
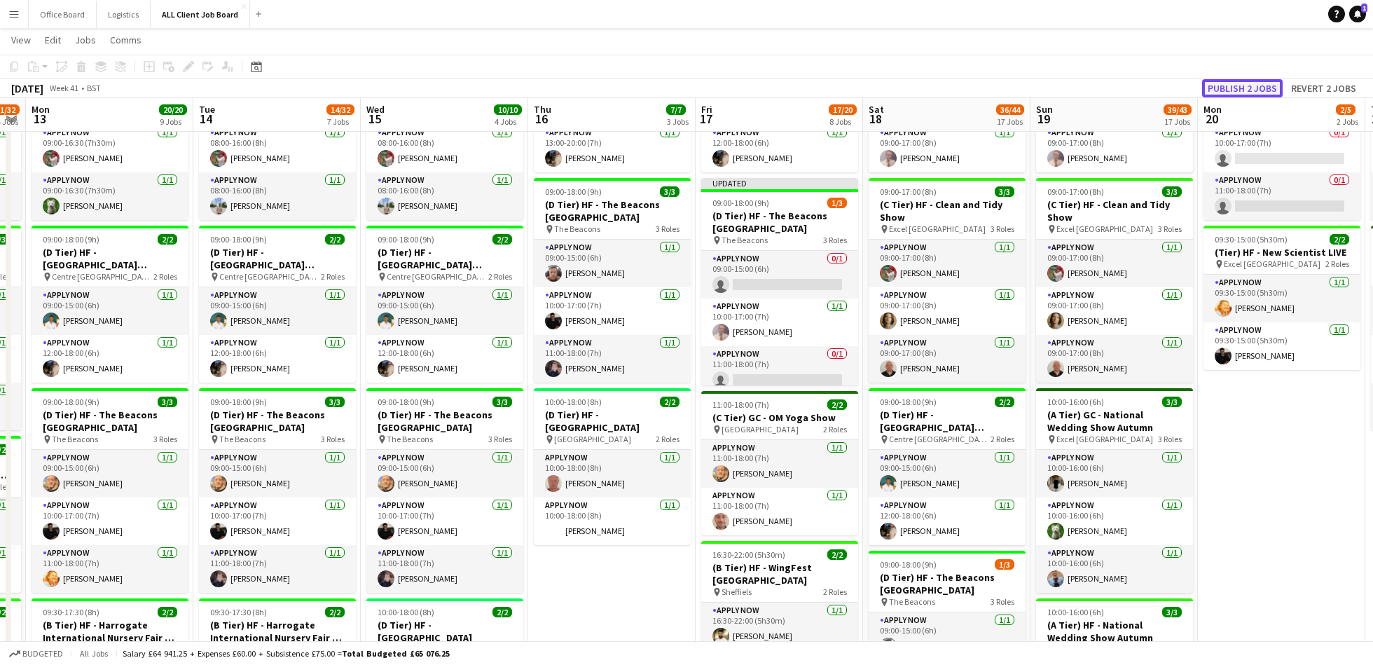
click at [1252, 82] on button "Publish 2 jobs" at bounding box center [1242, 88] width 81 height 18
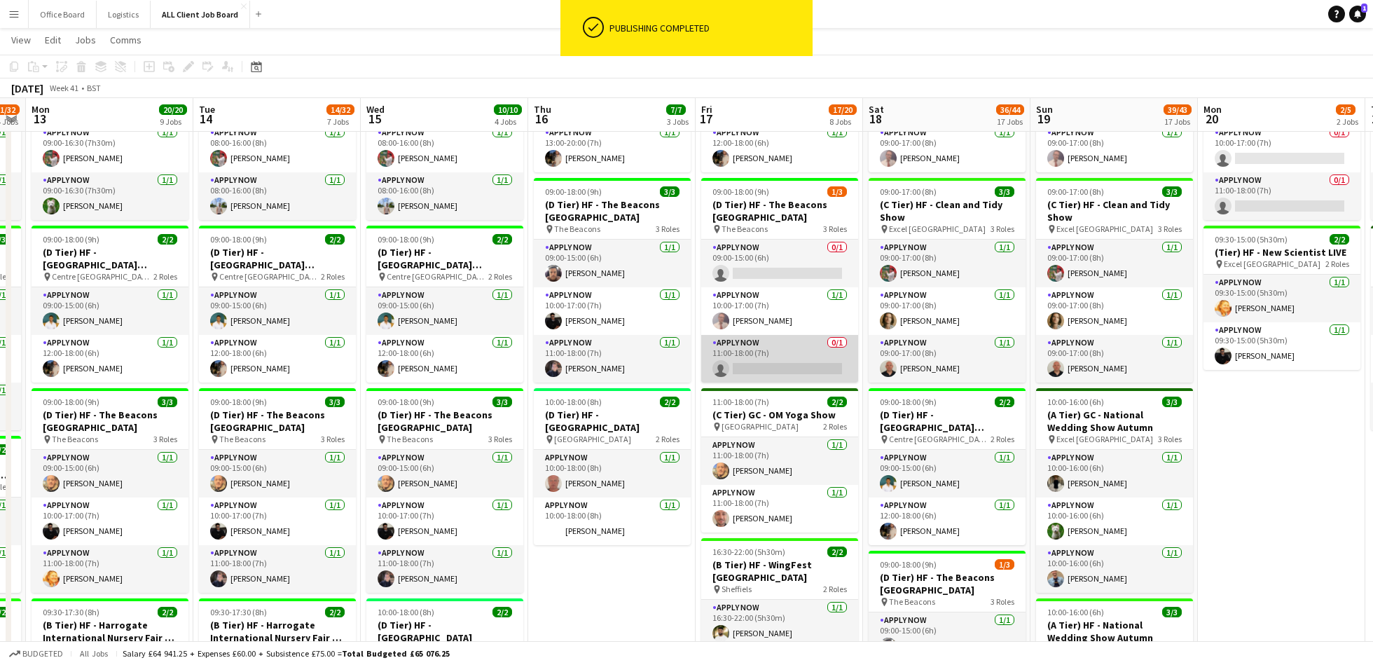
click at [787, 362] on app-card-role "APPLY NOW 0/1 11:00-18:00 (7h) single-neutral-actions" at bounding box center [779, 359] width 157 height 48
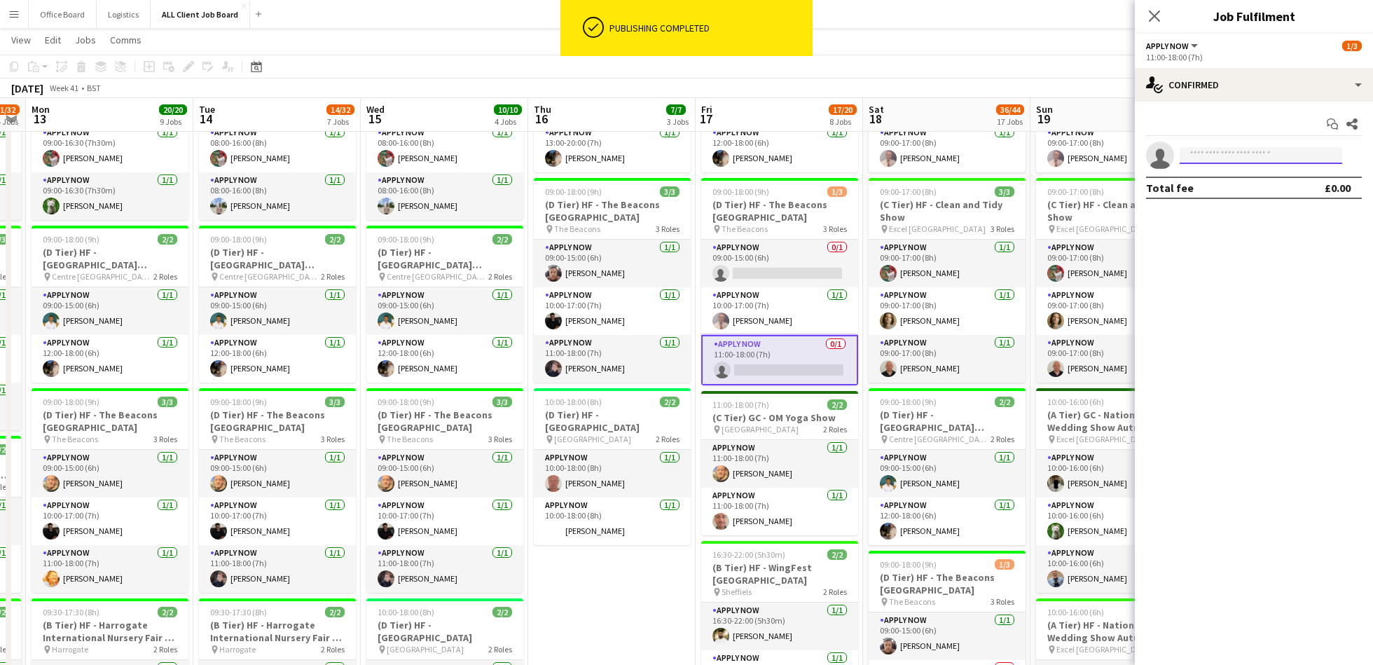
click at [1230, 153] on input at bounding box center [1260, 155] width 162 height 17
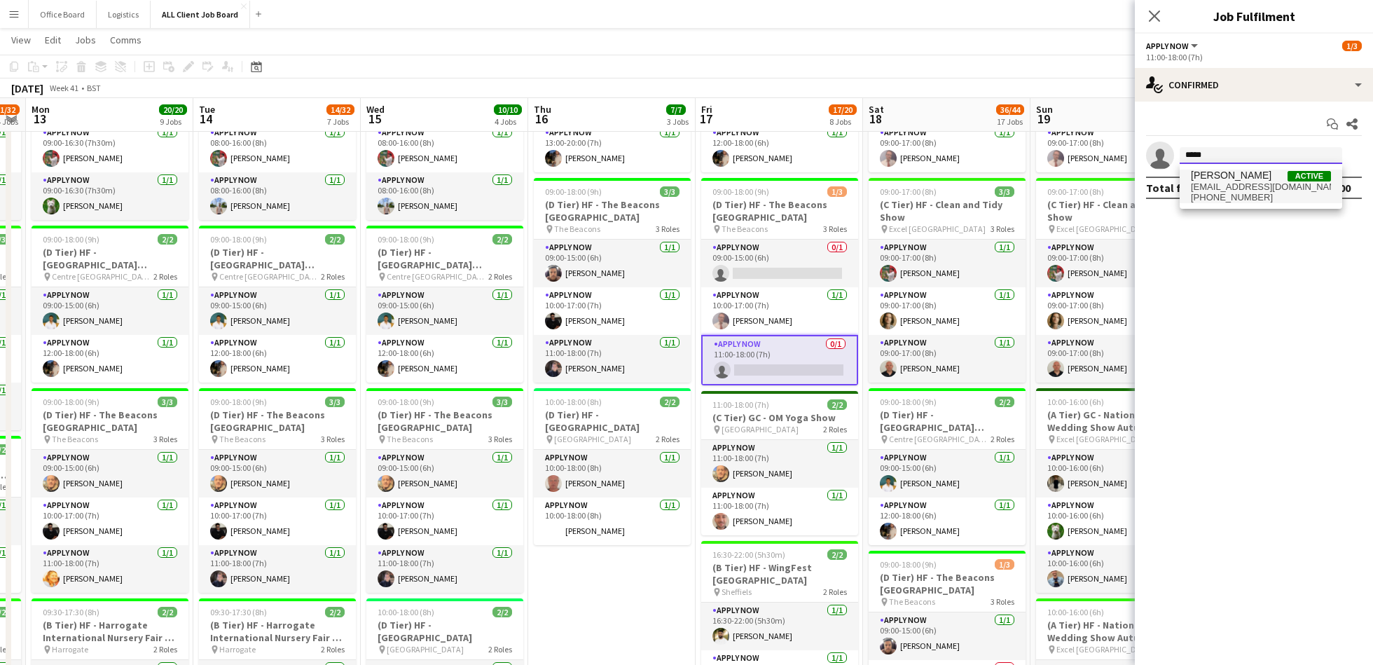
type input "*****"
click at [1226, 188] on span "[EMAIL_ADDRESS][DOMAIN_NAME]" at bounding box center [1260, 186] width 140 height 11
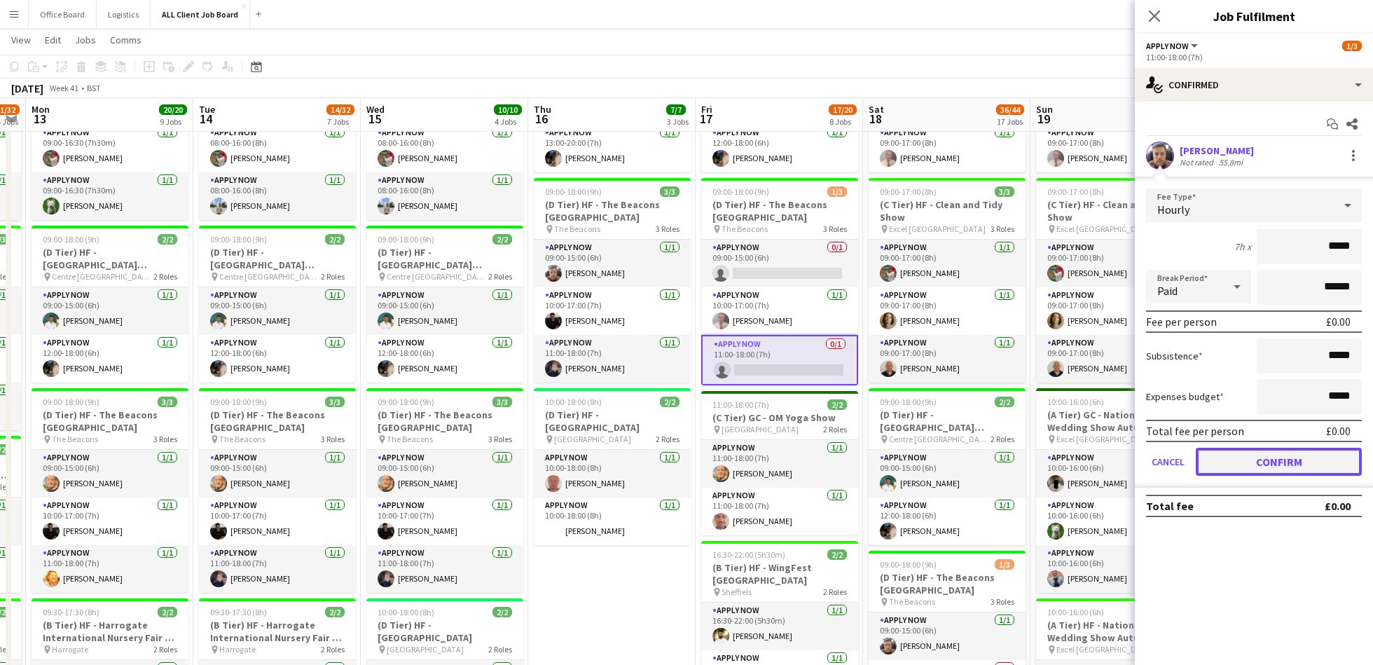
click at [1270, 457] on button "Confirm" at bounding box center [1278, 461] width 166 height 28
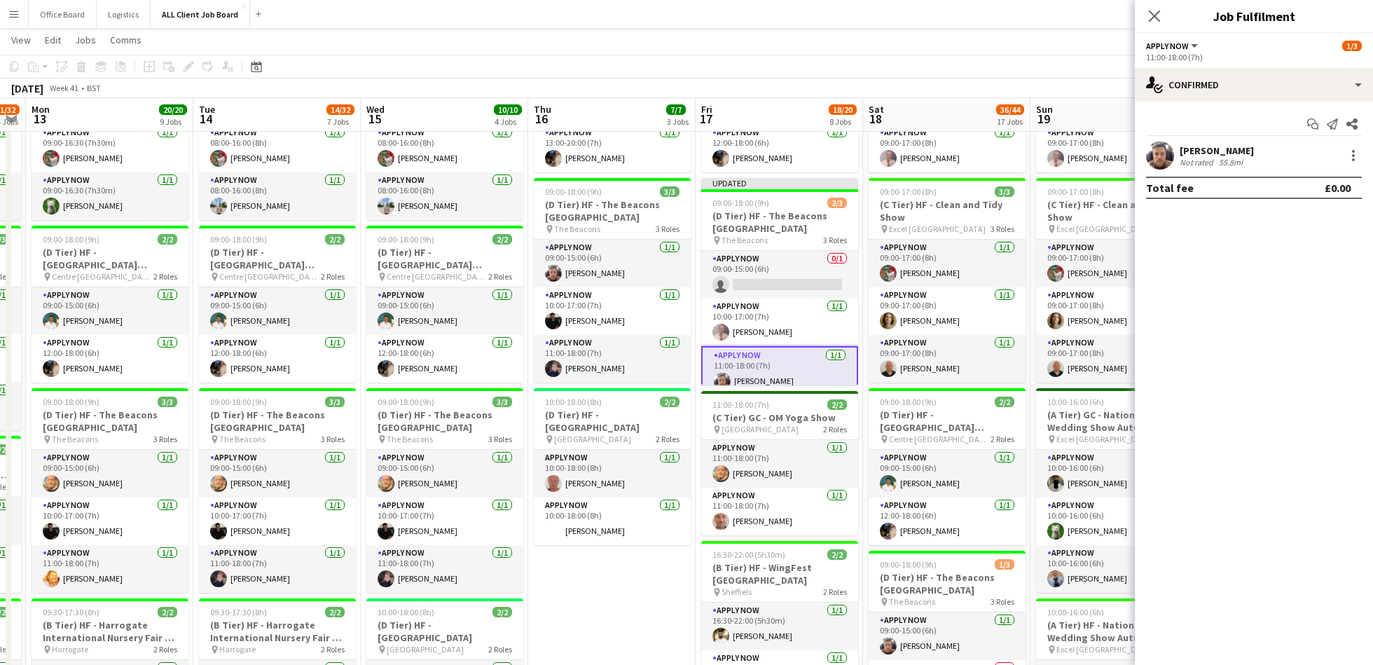
click at [954, 79] on div "[DATE] Week 41 • BST Publish 1 job Revert 1 job" at bounding box center [686, 88] width 1373 height 20
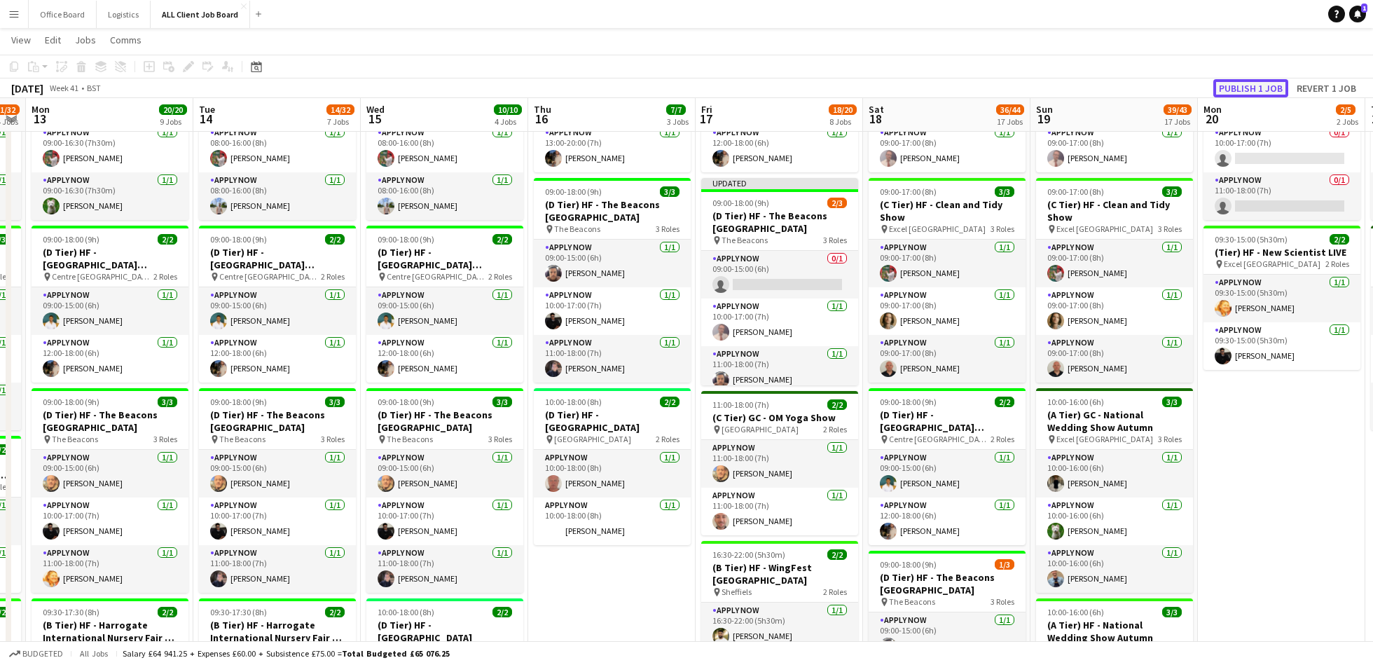
click at [1260, 85] on button "Publish 1 job" at bounding box center [1250, 88] width 75 height 18
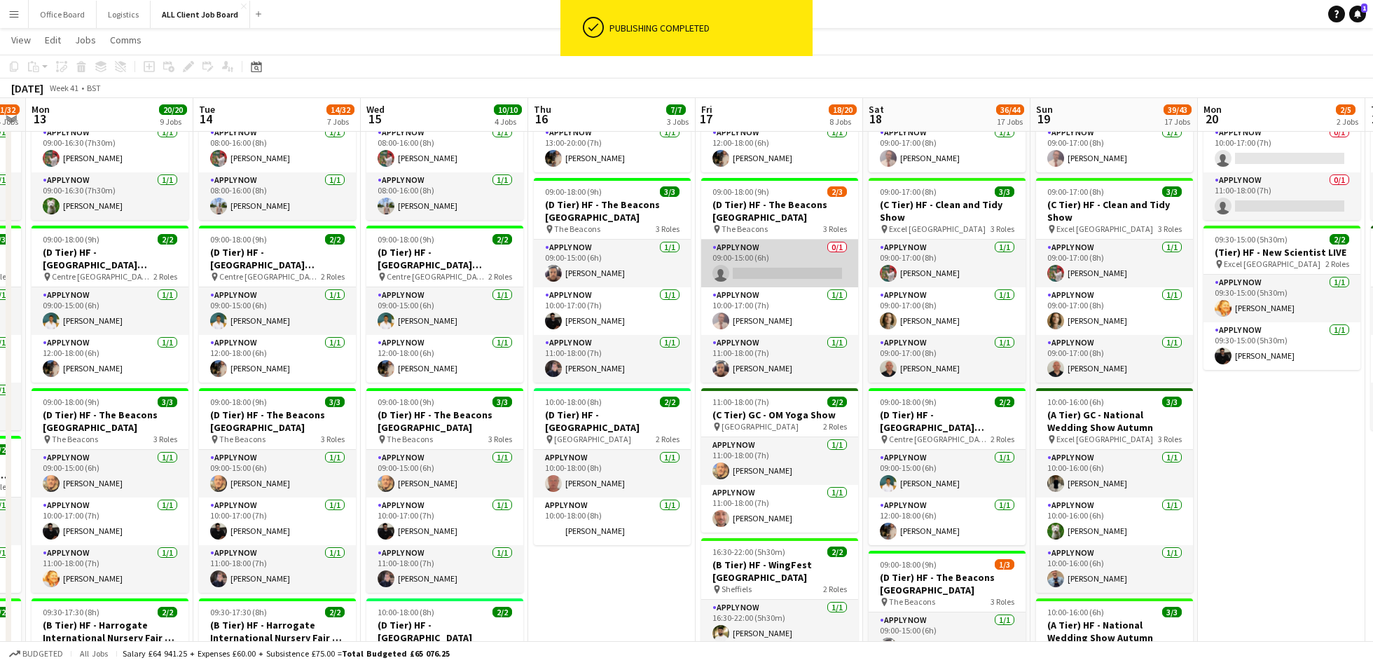
click at [805, 271] on app-card-role "APPLY NOW 0/1 09:00-15:00 (6h) single-neutral-actions" at bounding box center [779, 263] width 157 height 48
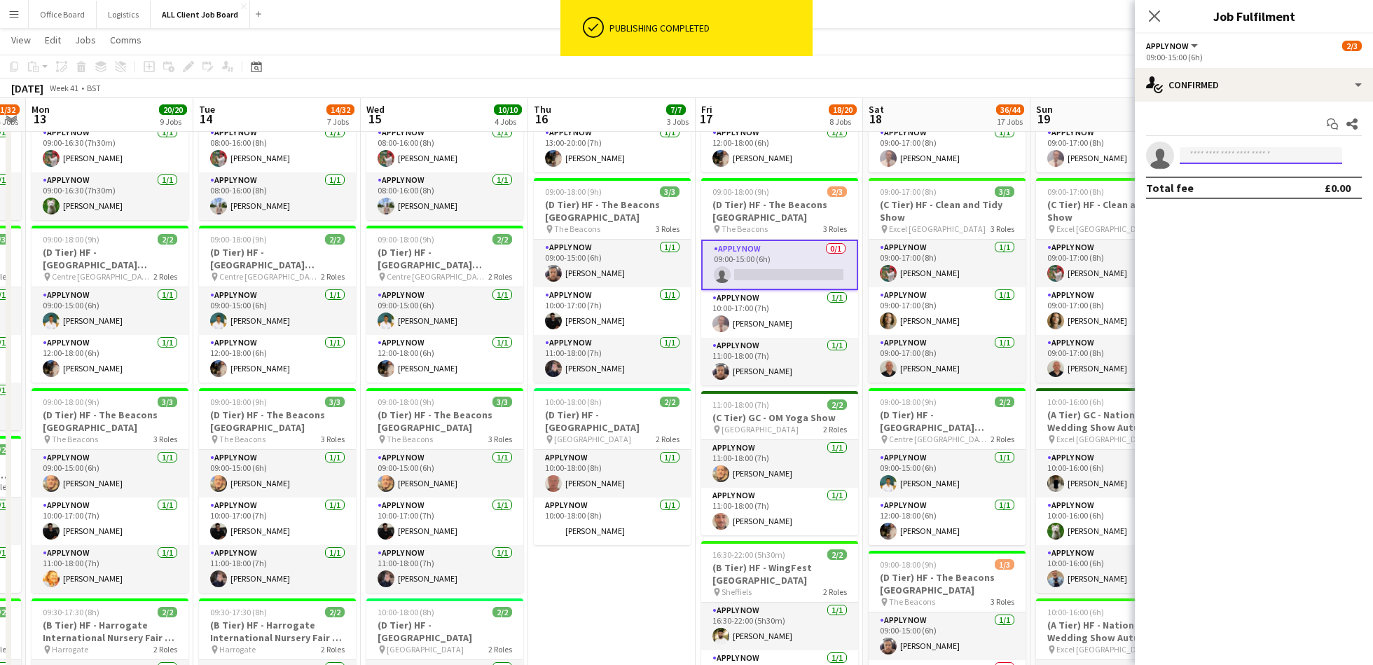
click at [1263, 151] on input at bounding box center [1260, 155] width 162 height 17
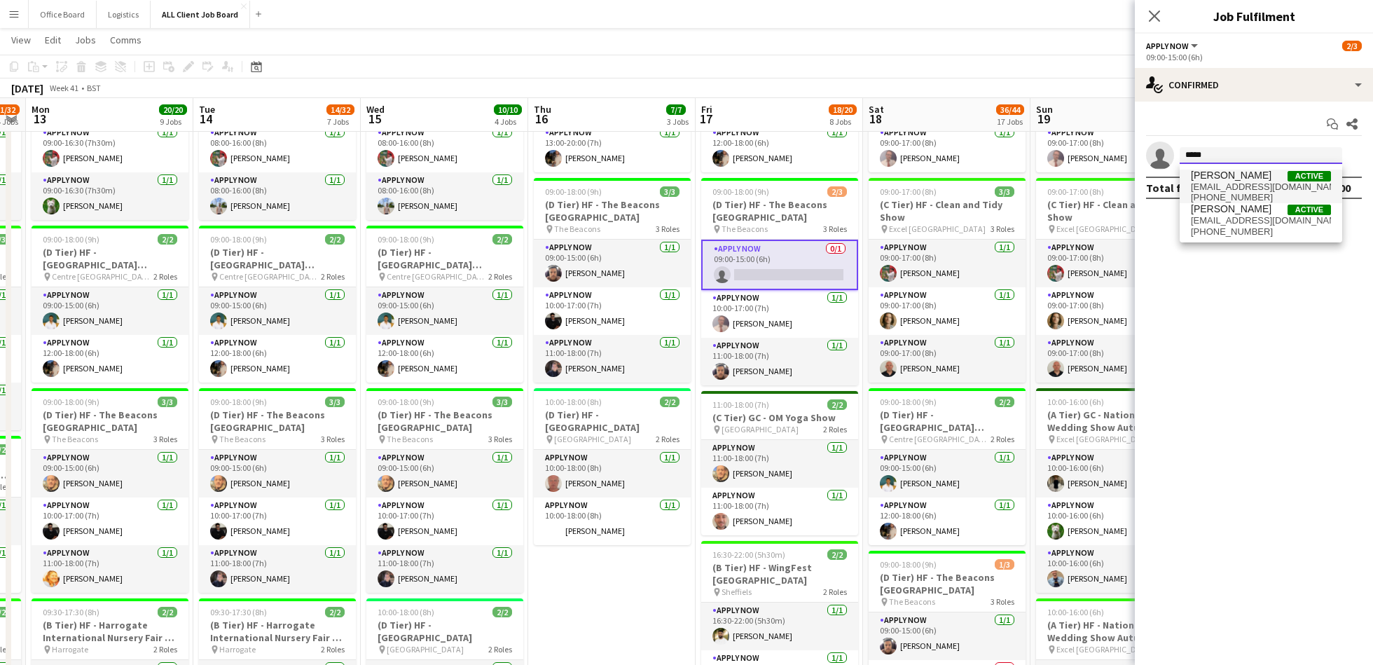
type input "*****"
click at [1259, 189] on span "[EMAIL_ADDRESS][DOMAIN_NAME]" at bounding box center [1260, 186] width 140 height 11
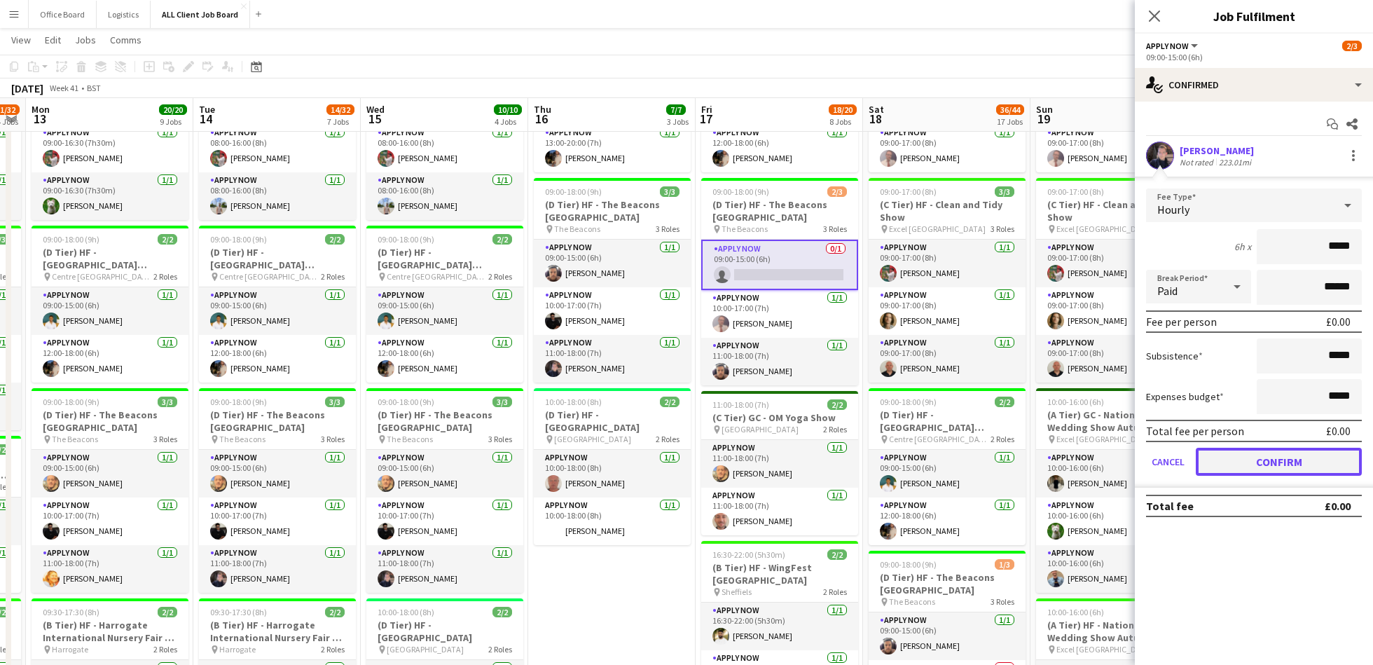
click at [1283, 465] on button "Confirm" at bounding box center [1278, 461] width 166 height 28
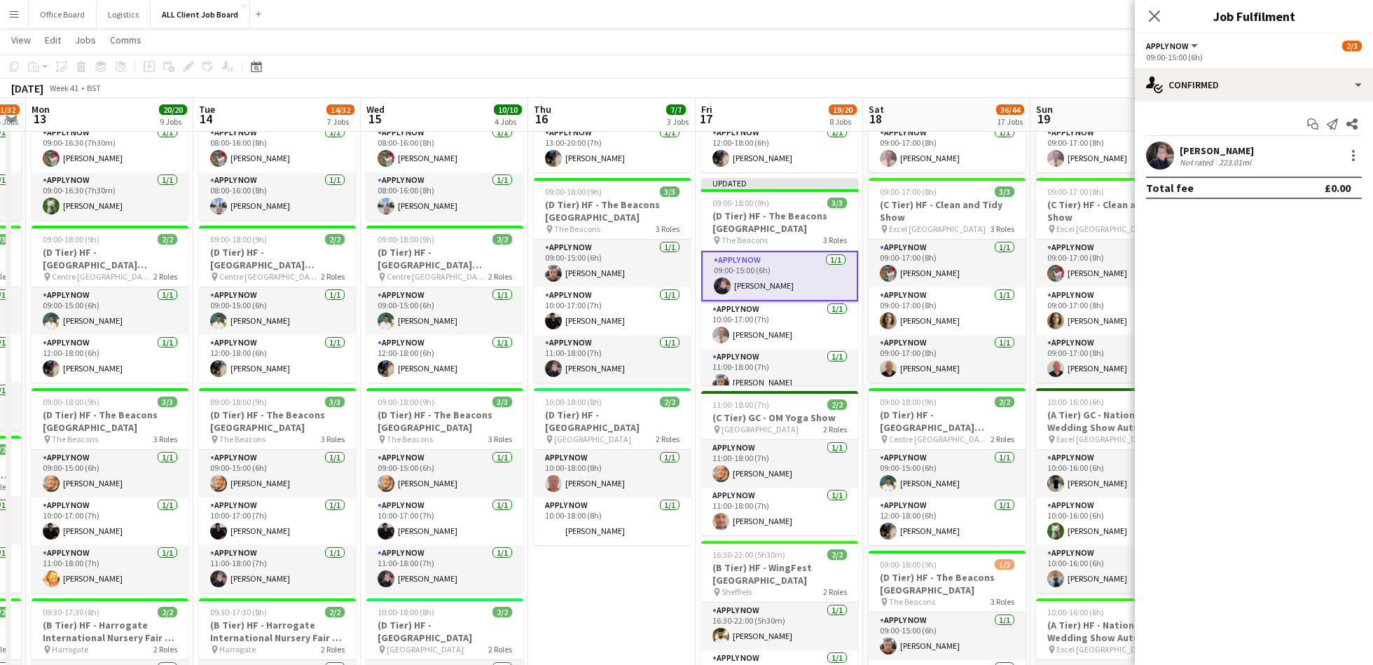
click at [1064, 67] on app-toolbar "Copy Paste Paste Command V Paste with crew Command Shift V Paste linked Job [GE…" at bounding box center [686, 67] width 1373 height 24
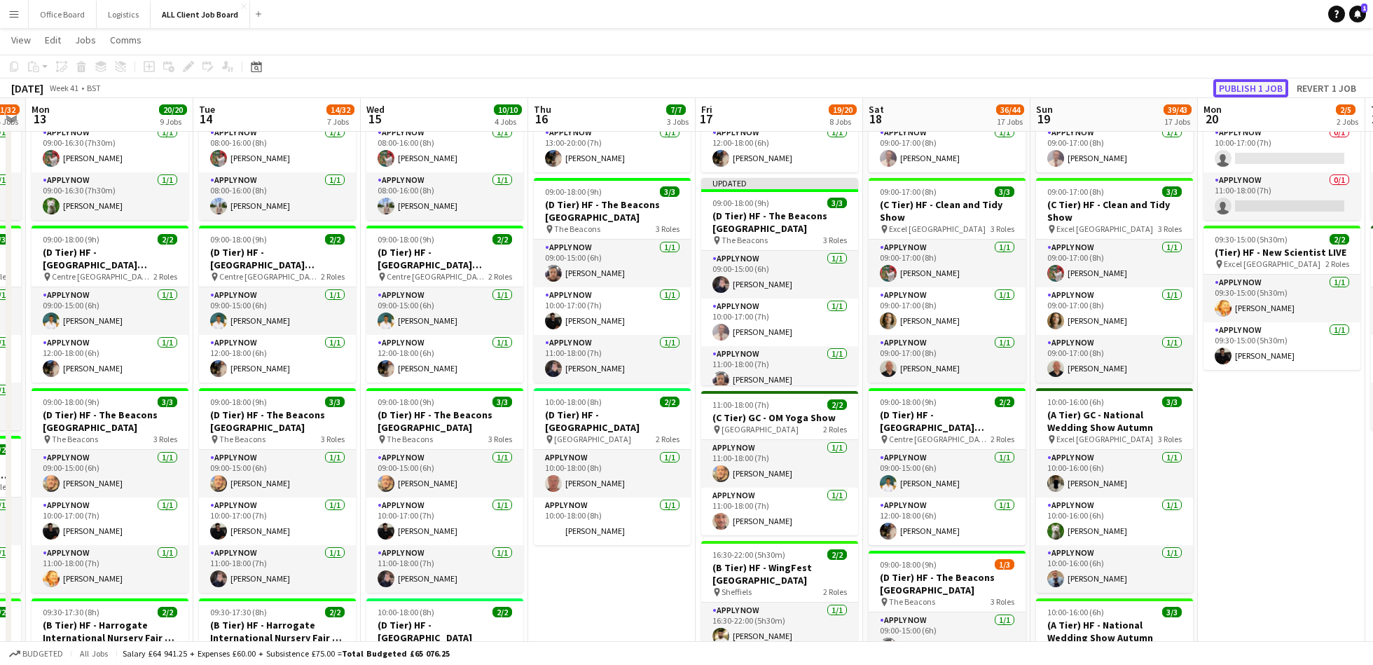
click at [1263, 84] on button "Publish 1 job" at bounding box center [1250, 88] width 75 height 18
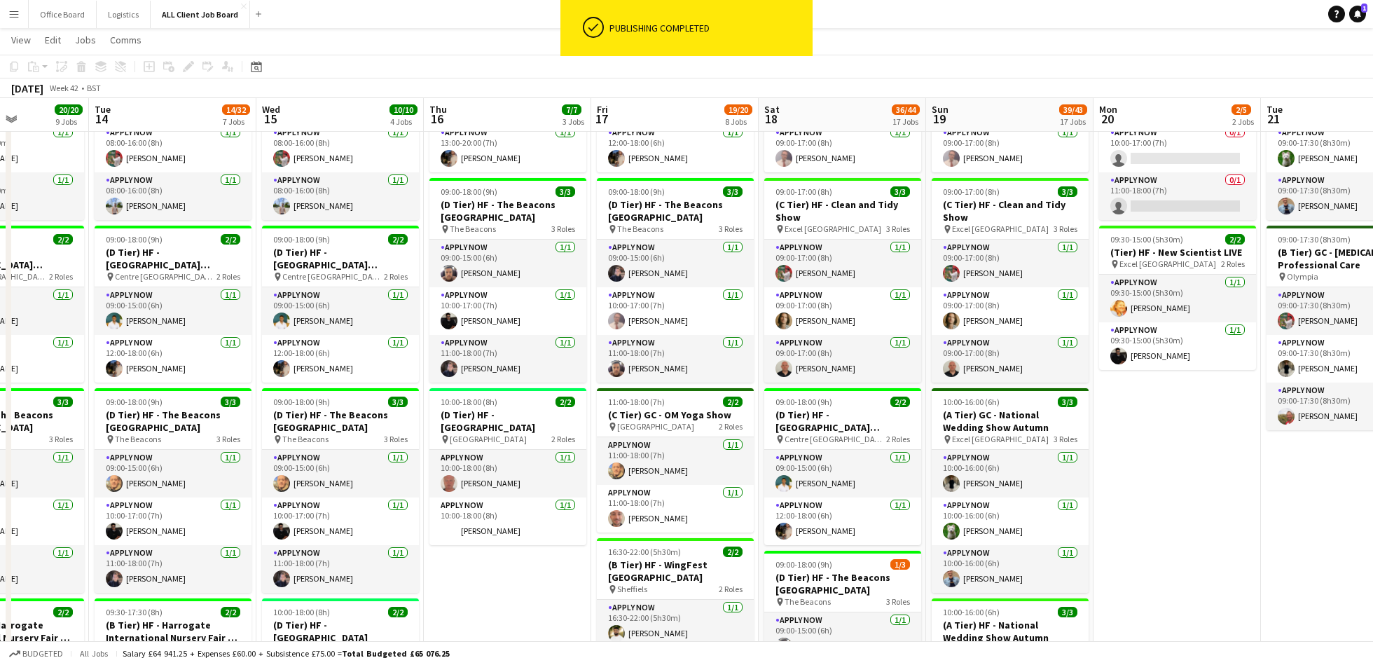
scroll to position [0, 581]
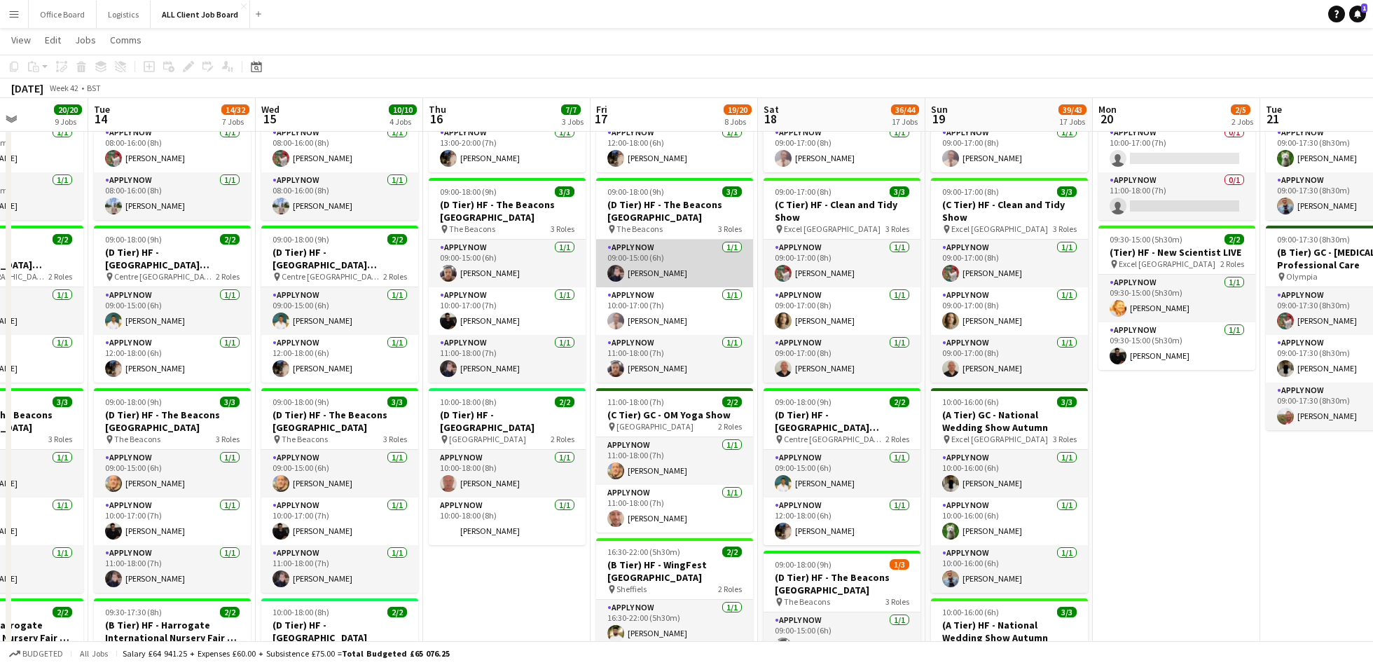
click at [647, 269] on app-card-role "APPLY NOW [DATE] 09:00-15:00 (6h) [PERSON_NAME]" at bounding box center [674, 263] width 157 height 48
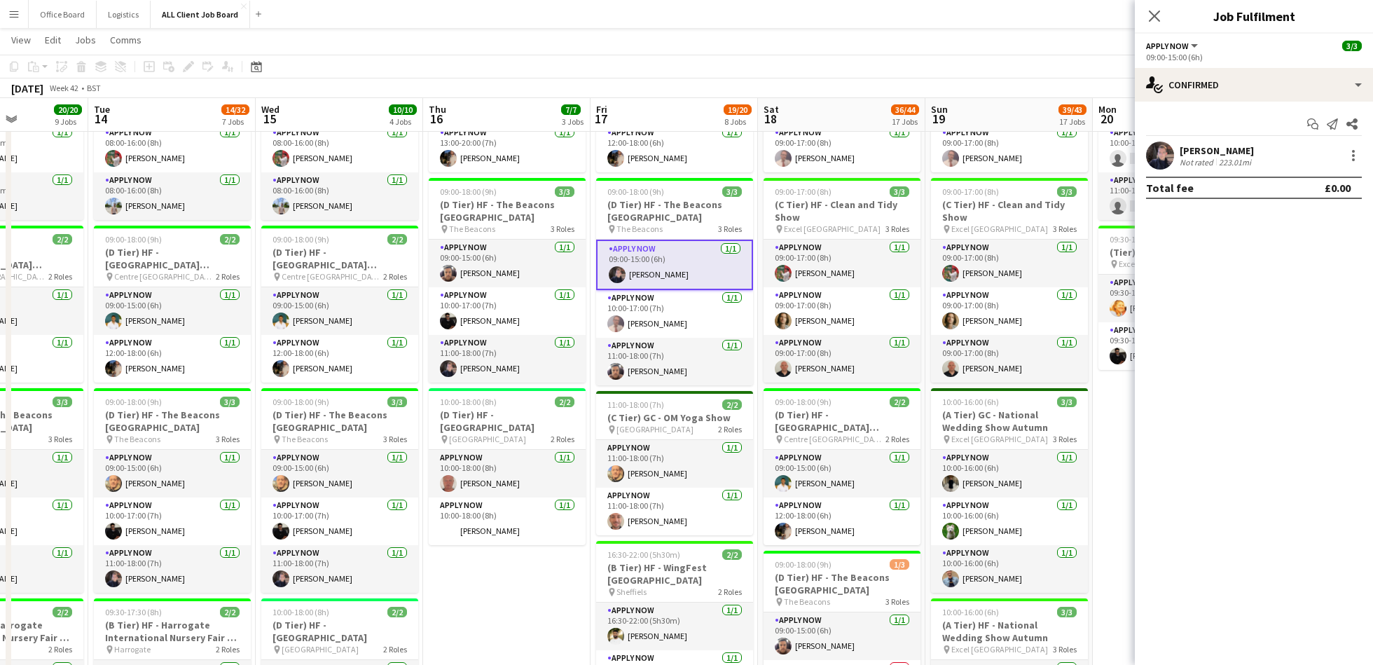
click at [1213, 158] on div "Not rated" at bounding box center [1197, 162] width 36 height 11
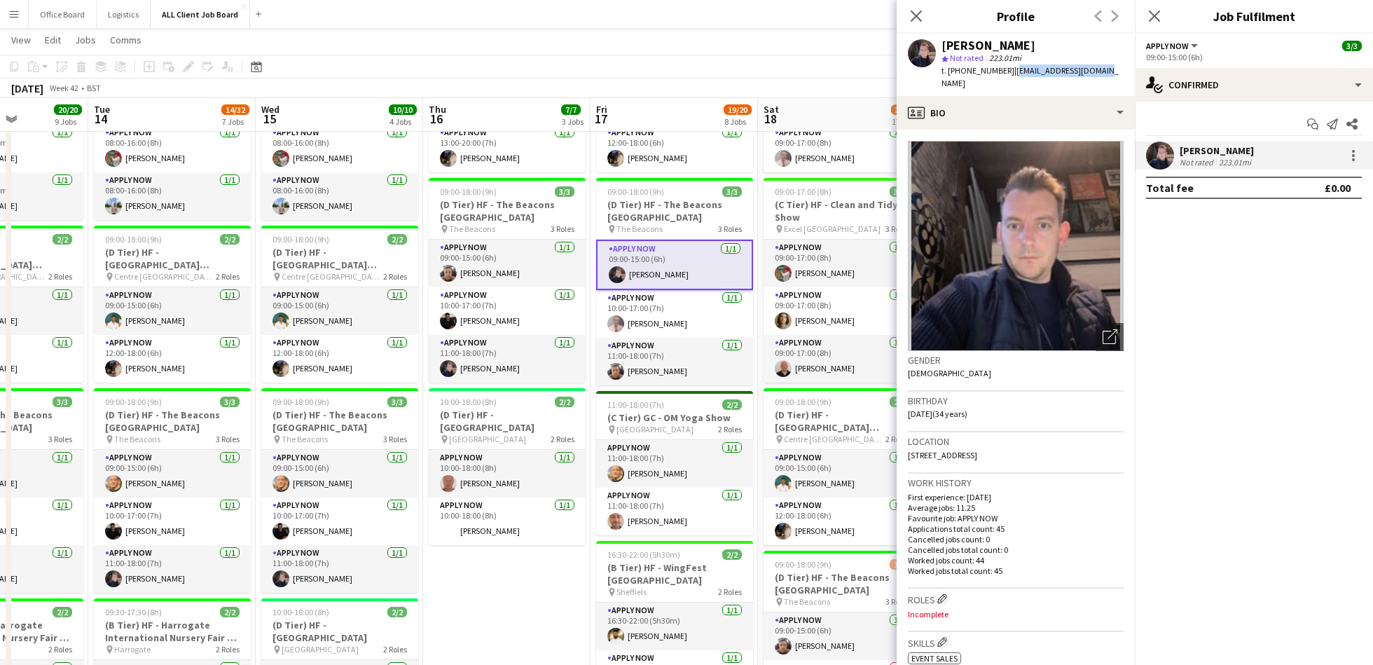
drag, startPoint x: 1012, startPoint y: 71, endPoint x: 1112, endPoint y: 75, distance: 100.2
click at [1113, 72] on app-profile-header "[PERSON_NAME] star Not rated 223.01mi t. [PHONE_NUMBER] | [EMAIL_ADDRESS][DOMAI…" at bounding box center [1015, 65] width 238 height 62
drag, startPoint x: 1006, startPoint y: 71, endPoint x: 959, endPoint y: 71, distance: 46.9
click at [959, 71] on span "t. [PHONE_NUMBER]" at bounding box center [977, 70] width 73 height 11
click at [679, 48] on app-page-menu "View Day view expanded Day view collapsed Month view Date picker Jump to [DATE]…" at bounding box center [686, 41] width 1373 height 27
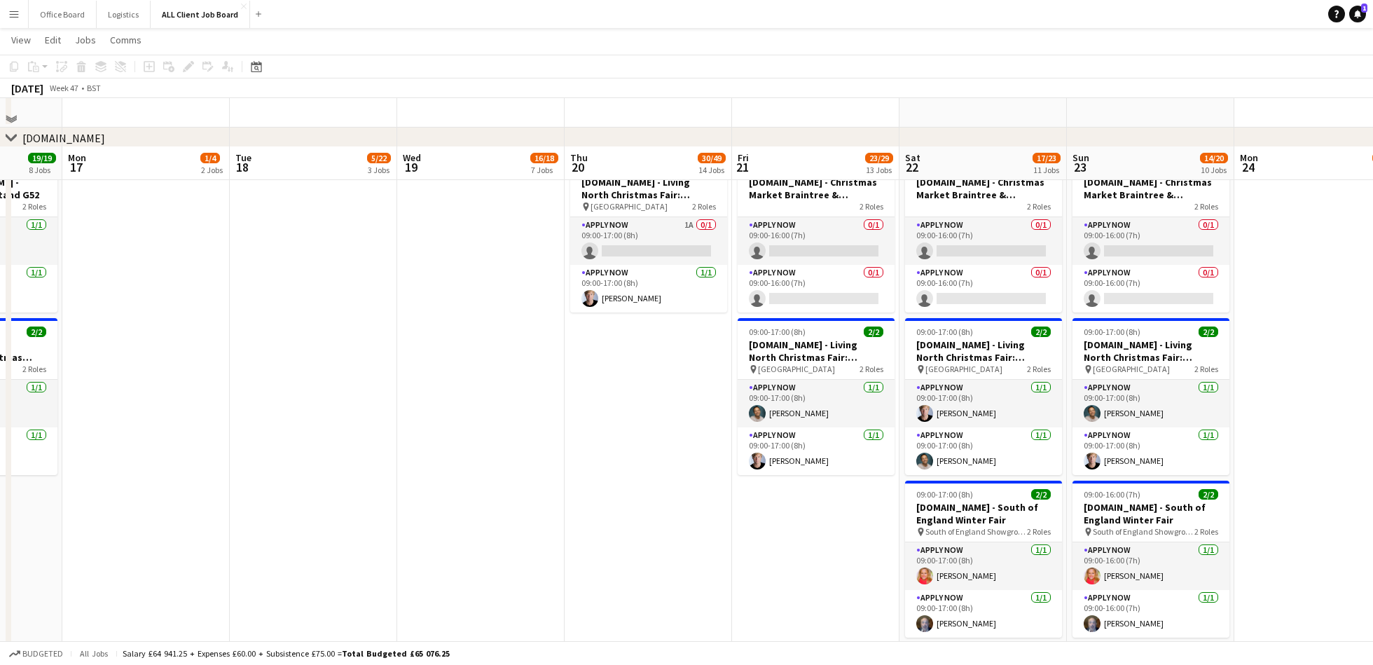
scroll to position [0, 0]
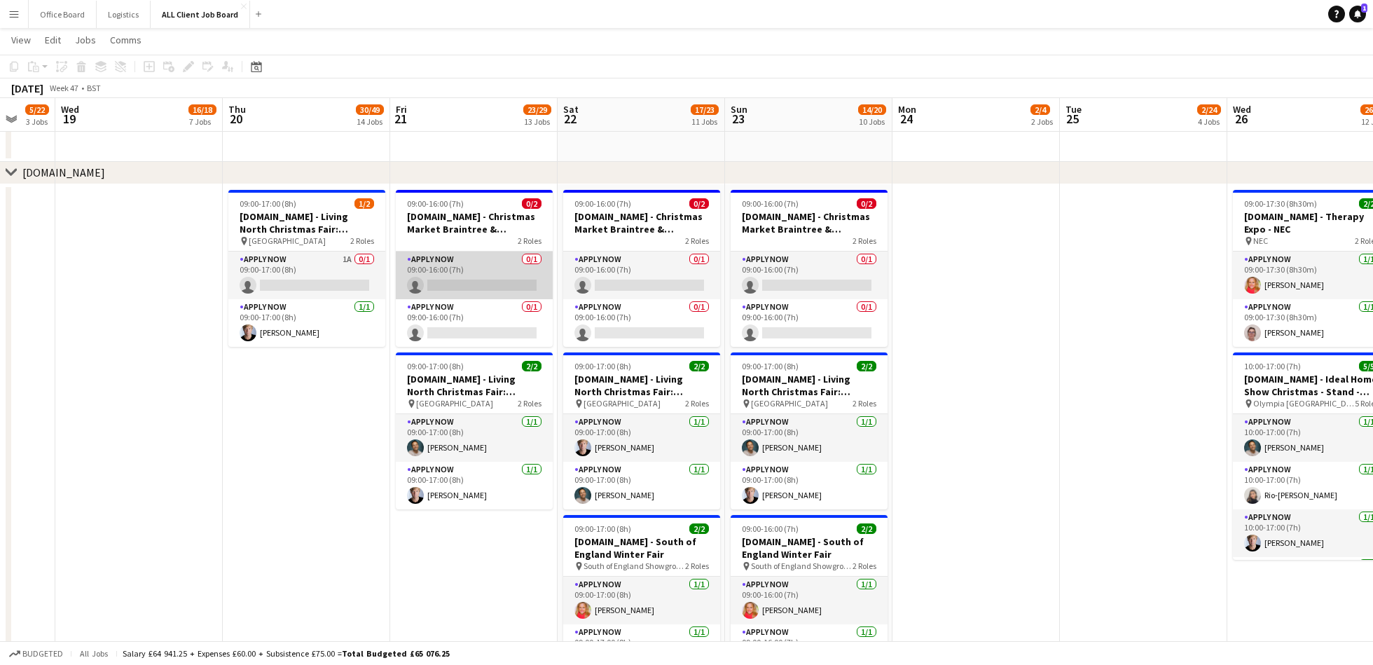
click at [468, 269] on app-card-role "APPLY NOW 0/1 09:00-16:00 (7h) single-neutral-actions" at bounding box center [474, 275] width 157 height 48
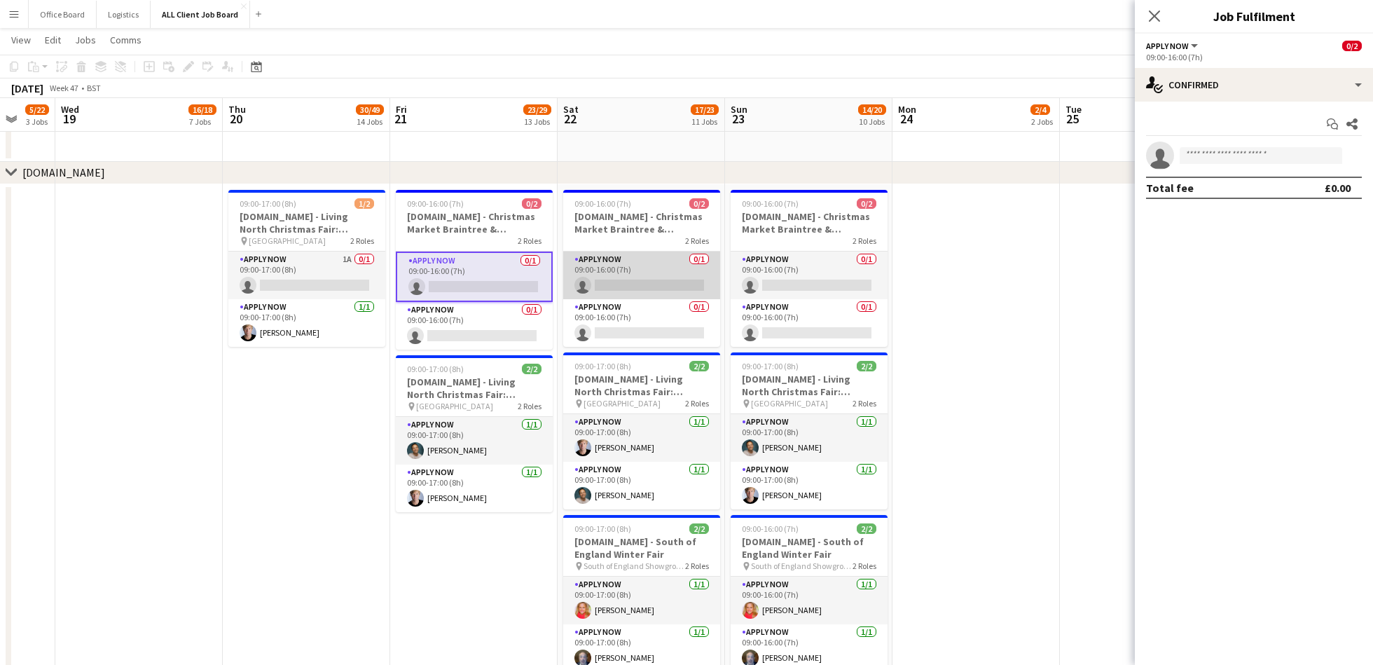
click at [599, 277] on app-card-role "APPLY NOW 0/1 09:00-16:00 (7h) single-neutral-actions" at bounding box center [641, 275] width 157 height 48
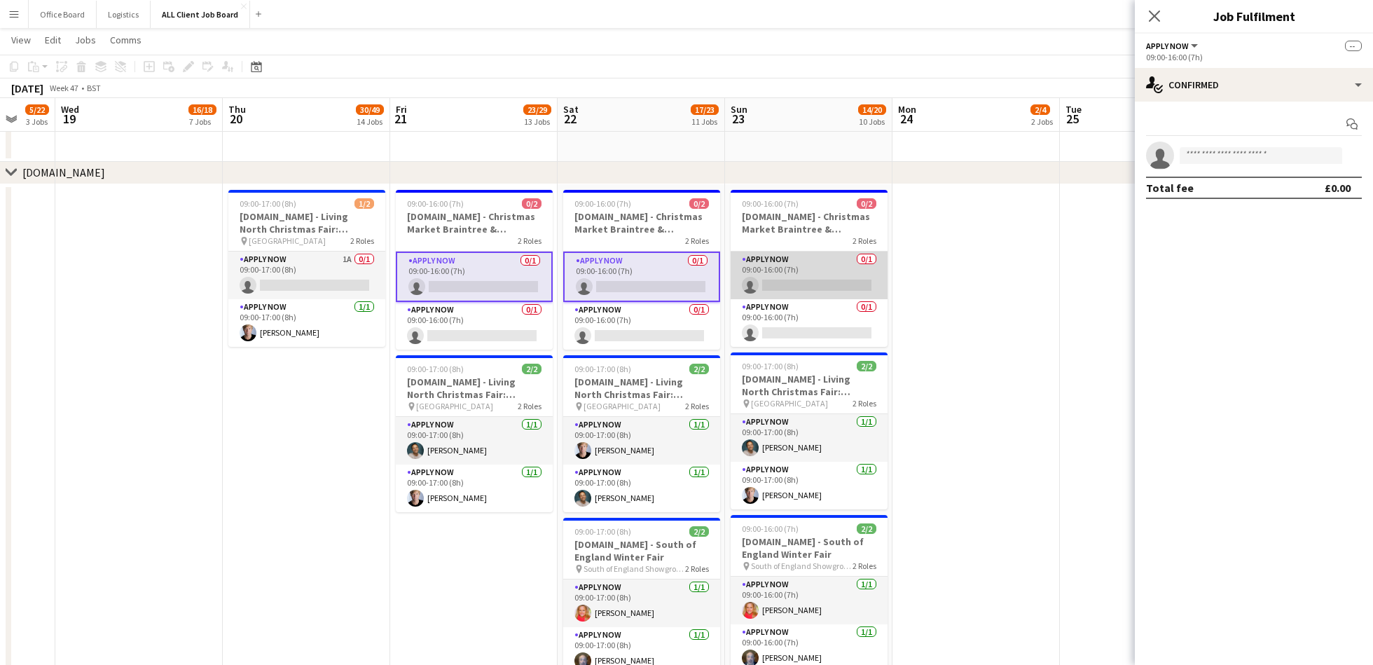
click at [802, 272] on app-card-role "APPLY NOW 0/1 09:00-16:00 (7h) single-neutral-actions" at bounding box center [808, 275] width 157 height 48
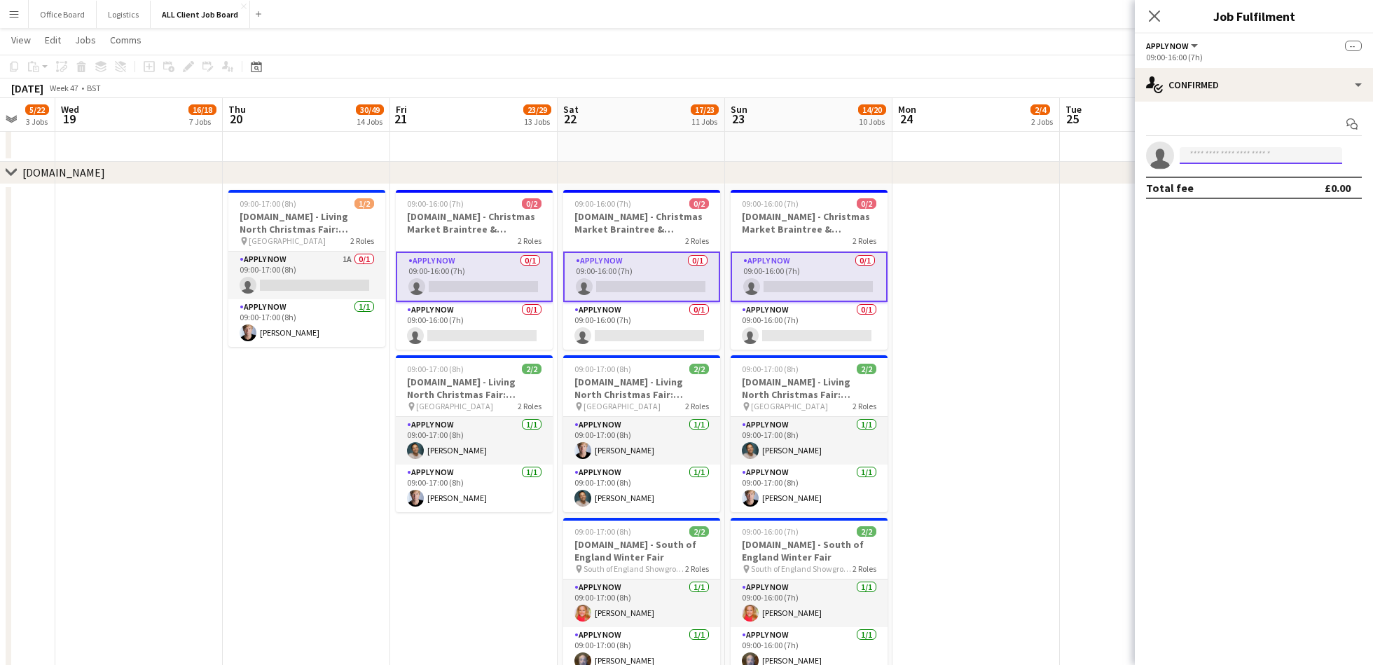
click at [1207, 153] on input at bounding box center [1260, 155] width 162 height 17
type input "*"
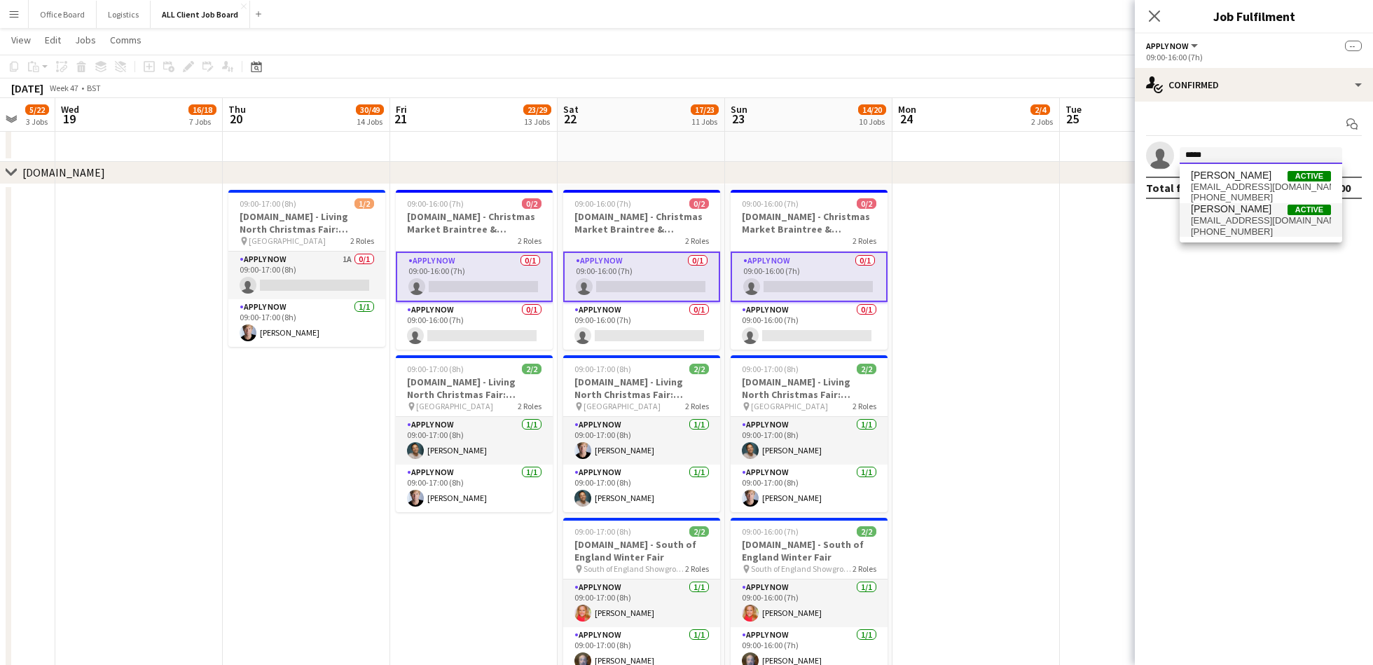
type input "*****"
click at [1244, 226] on span "[PHONE_NUMBER]" at bounding box center [1260, 231] width 140 height 11
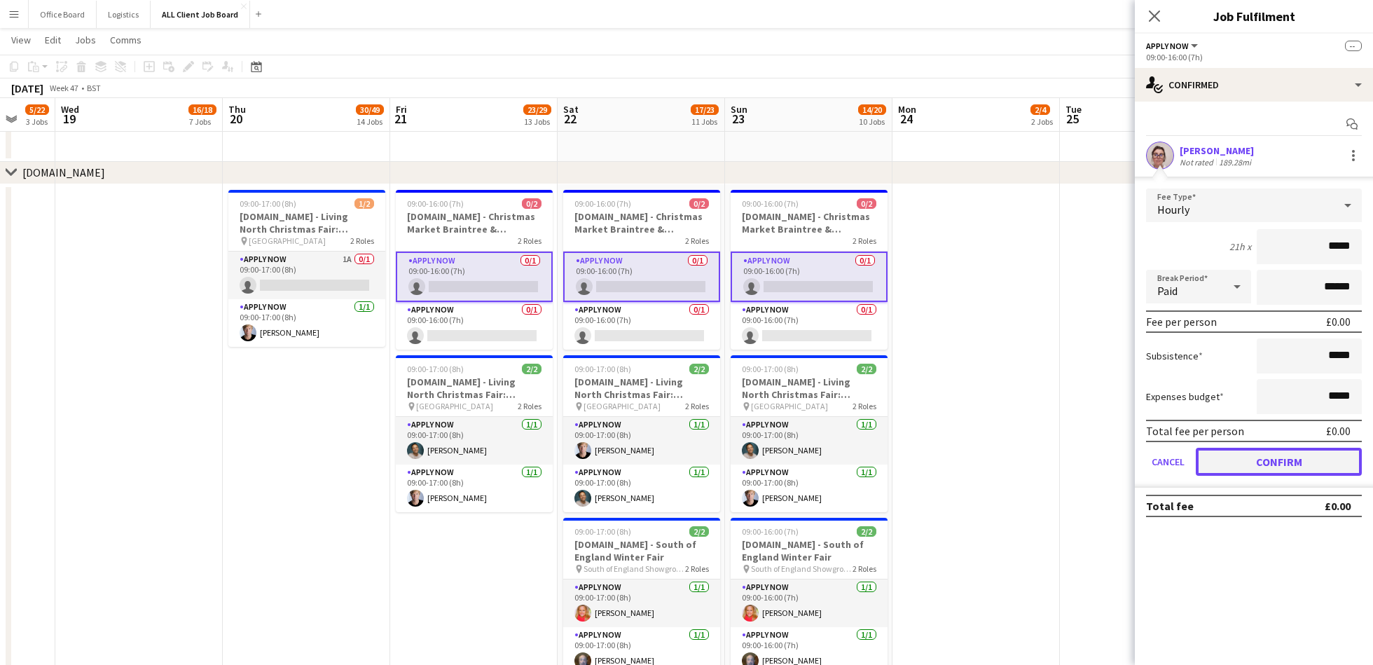
click at [1288, 452] on button "Confirm" at bounding box center [1278, 461] width 166 height 28
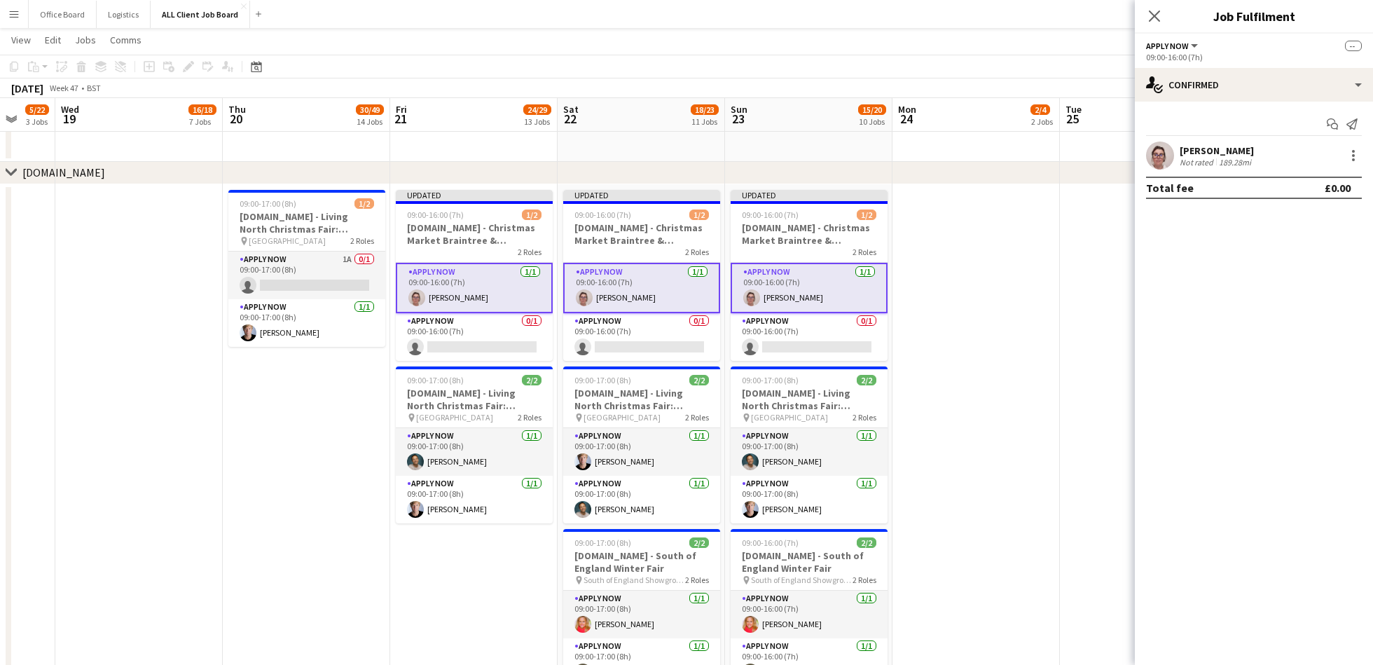
click at [1041, 183] on div "chevron-right [DOMAIN_NAME]" at bounding box center [686, 173] width 1373 height 22
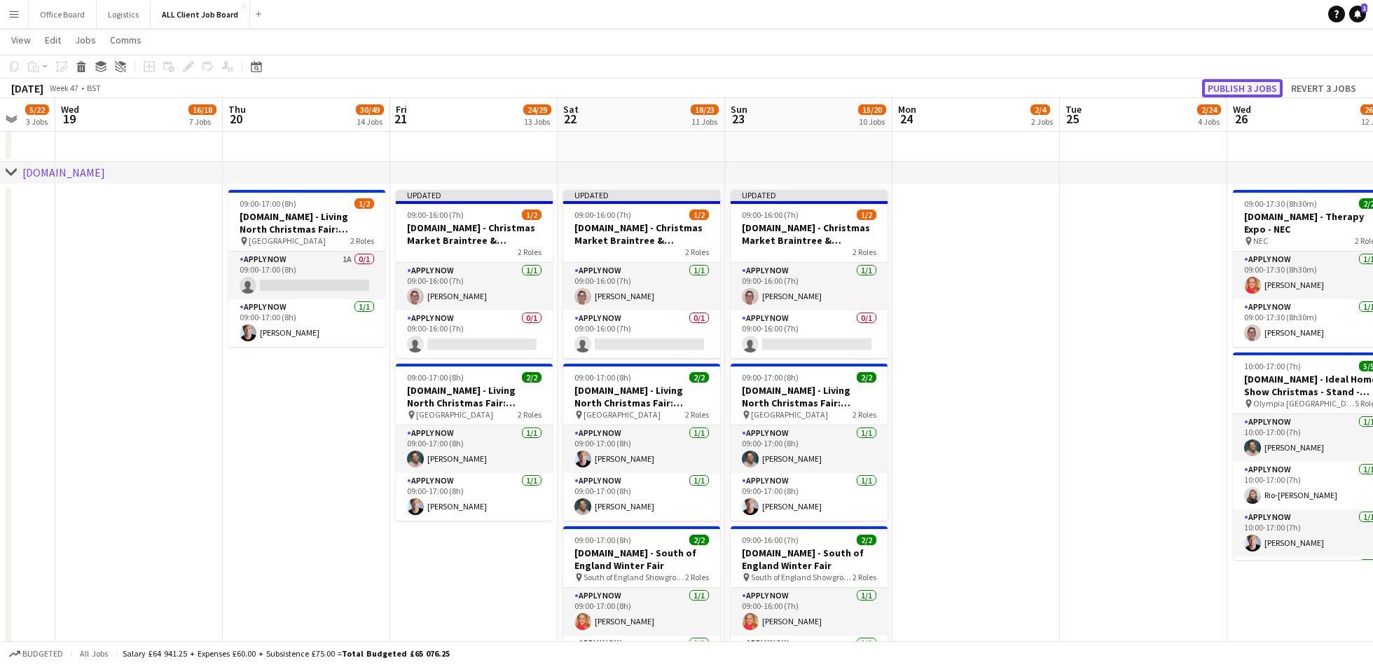
click at [1258, 83] on button "Publish 3 jobs" at bounding box center [1242, 88] width 81 height 18
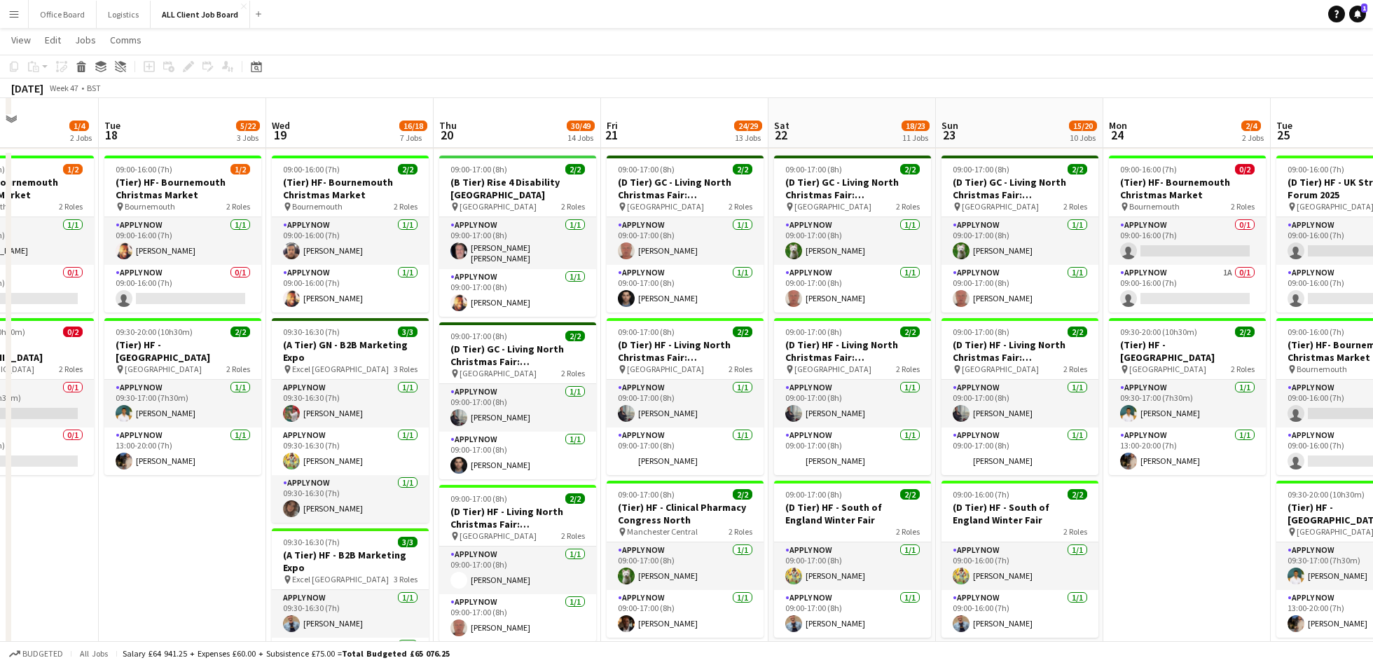
scroll to position [219, 0]
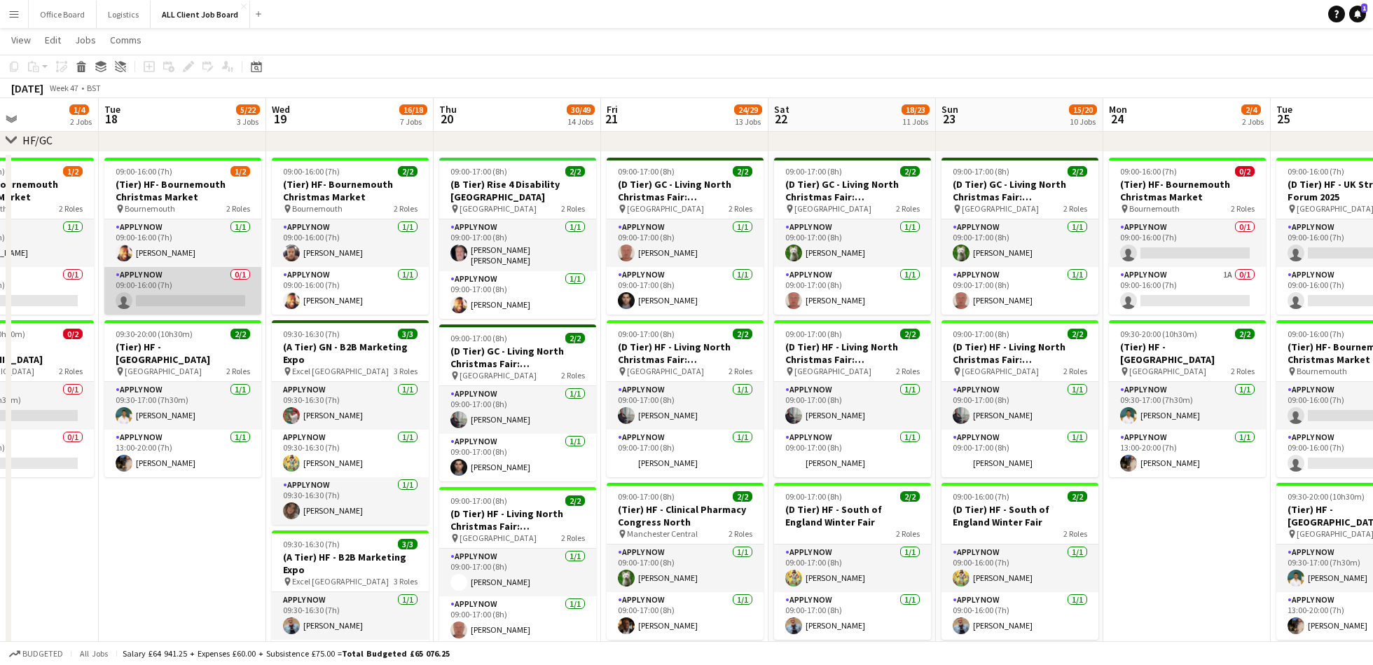
click at [177, 291] on app-card-role "APPLY NOW 0/1 09:00-16:00 (7h) single-neutral-actions" at bounding box center [182, 291] width 157 height 48
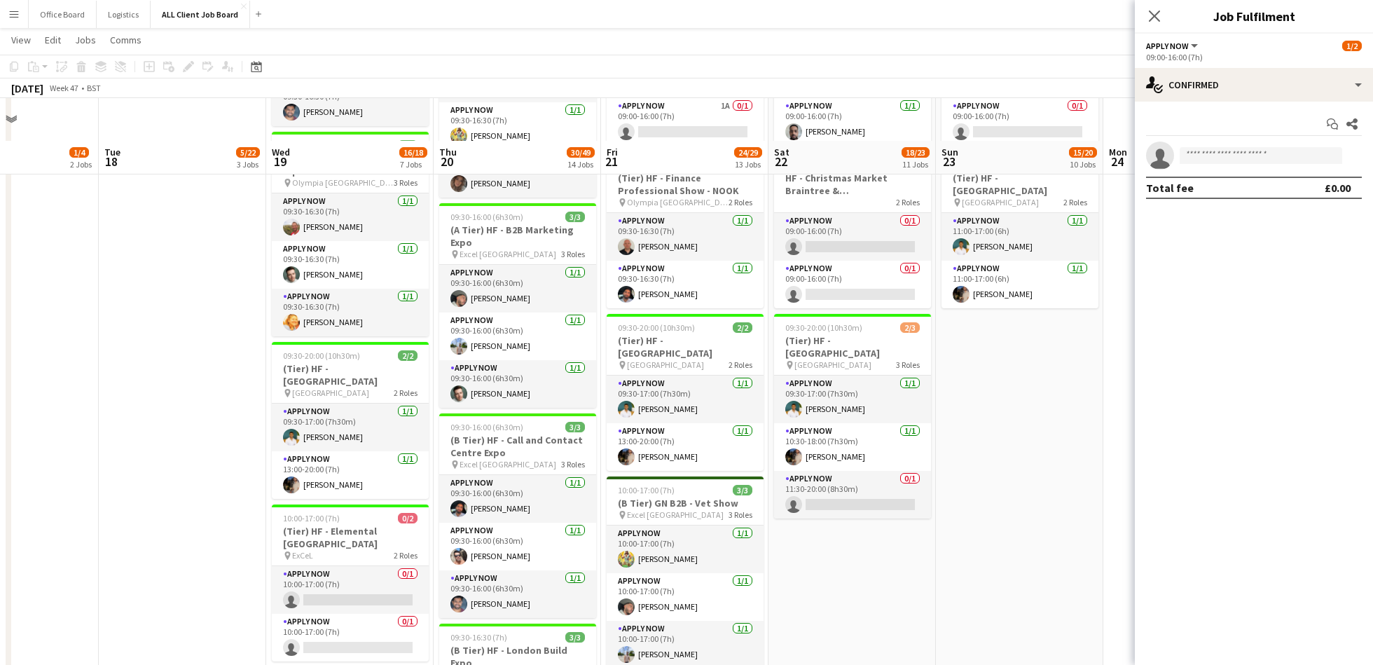
scroll to position [1185, 0]
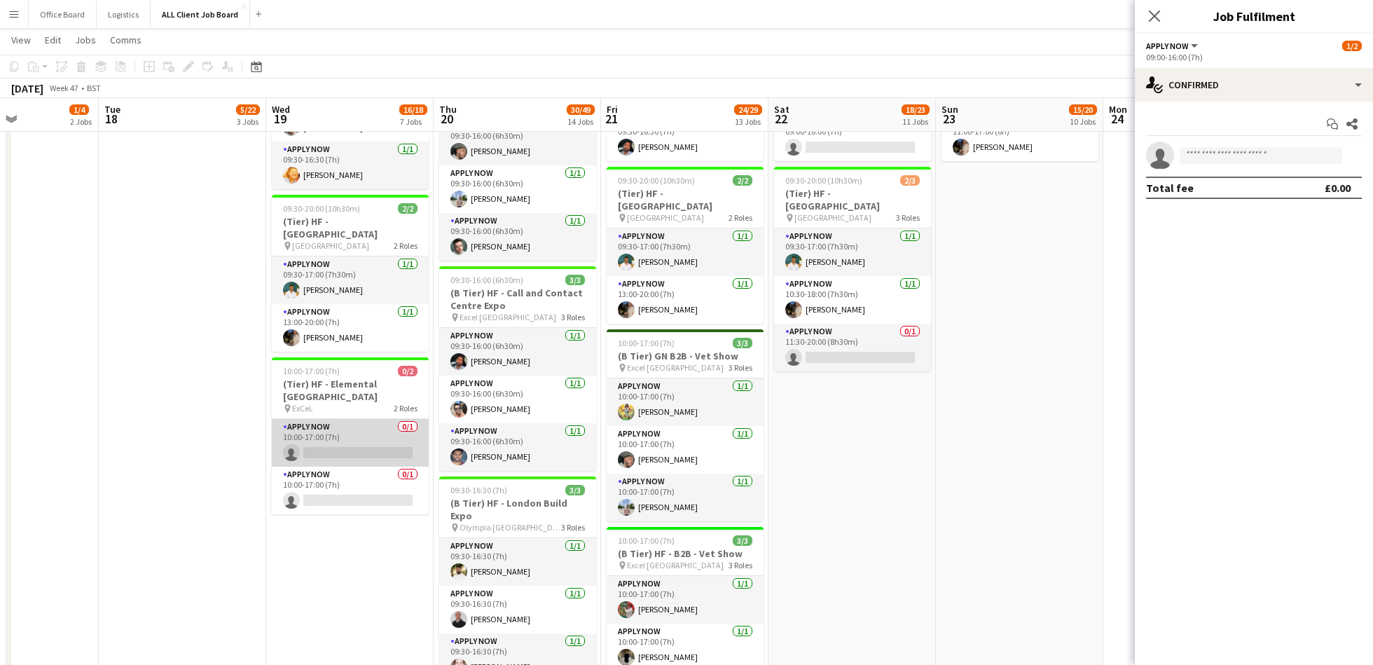
click at [365, 419] on app-card-role "APPLY NOW 0/1 10:00-17:00 (7h) single-neutral-actions" at bounding box center [350, 443] width 157 height 48
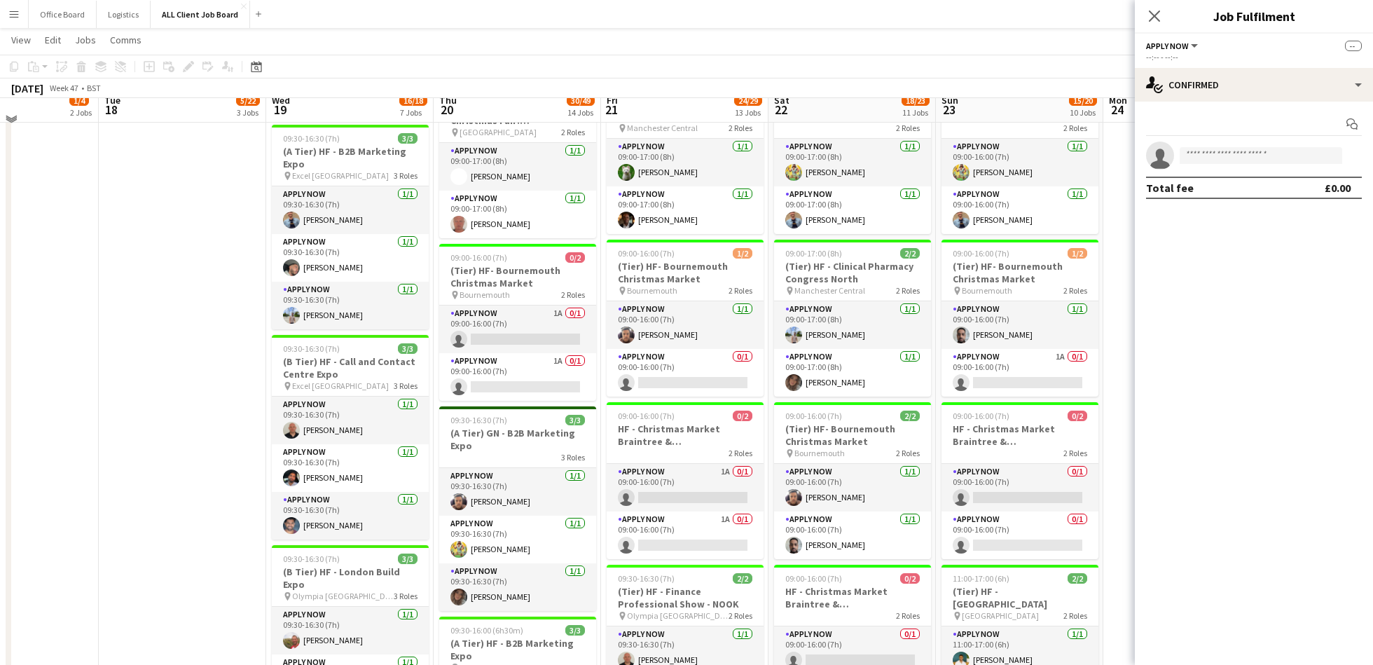
scroll to position [614, 0]
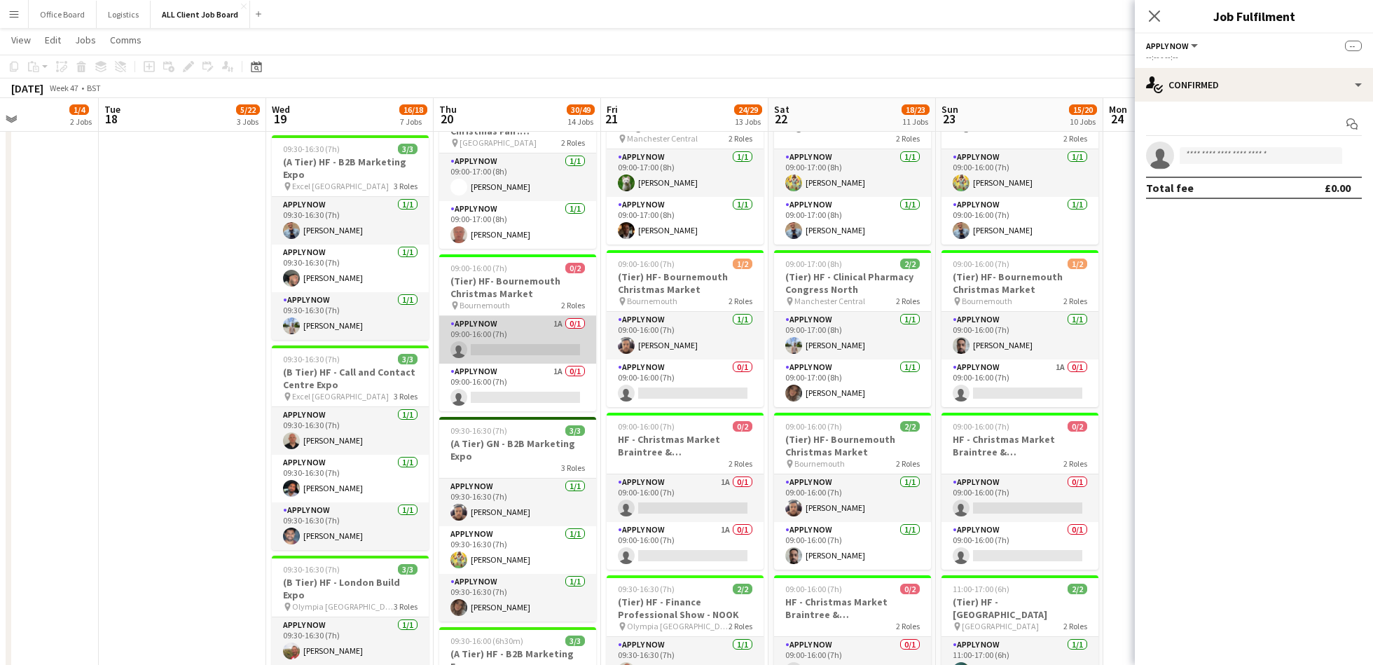
click at [508, 328] on app-card-role "APPLY NOW 1A 0/1 09:00-16:00 (7h) single-neutral-actions" at bounding box center [517, 340] width 157 height 48
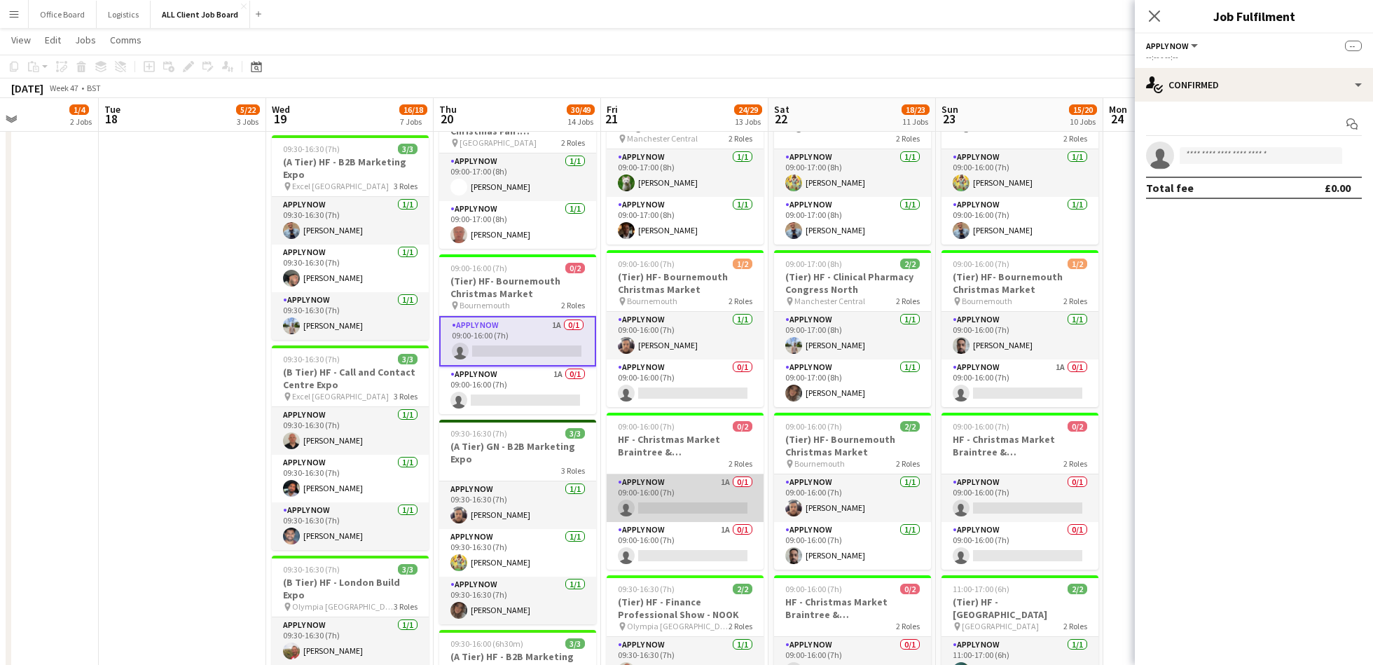
click at [664, 492] on app-card-role "APPLY NOW 1A 0/1 09:00-16:00 (7h) single-neutral-actions" at bounding box center [684, 498] width 157 height 48
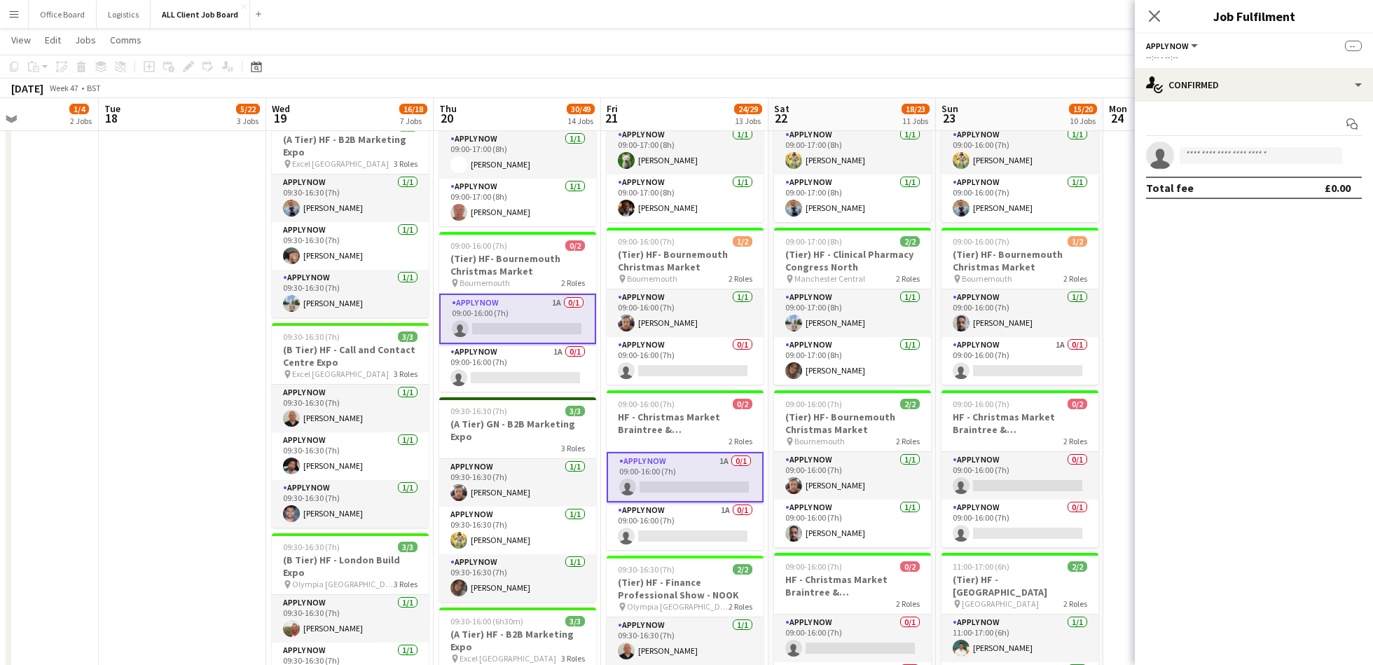
scroll to position [636, 0]
click at [662, 489] on app-card-role "APPLY NOW 1A 0/1 09:00-16:00 (7h) single-neutral-actions" at bounding box center [684, 477] width 157 height 50
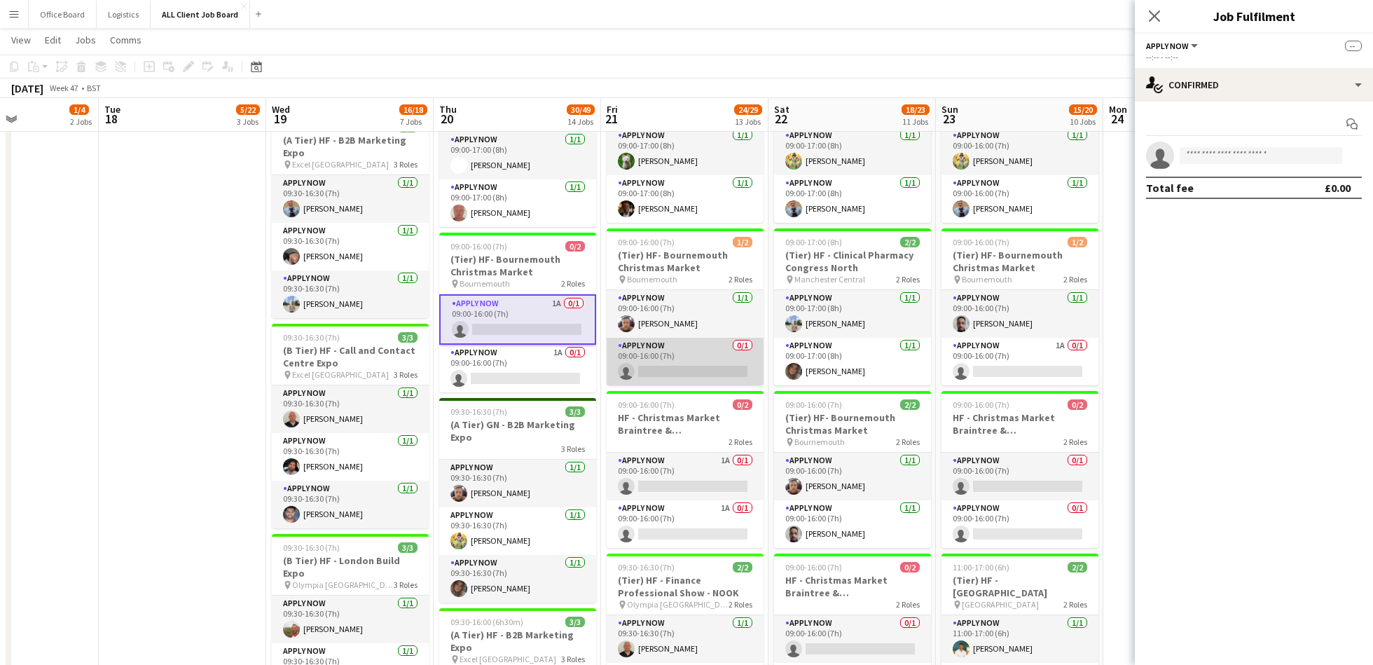
click at [696, 370] on app-card-role "APPLY NOW 0/1 09:00-16:00 (7h) single-neutral-actions" at bounding box center [684, 362] width 157 height 48
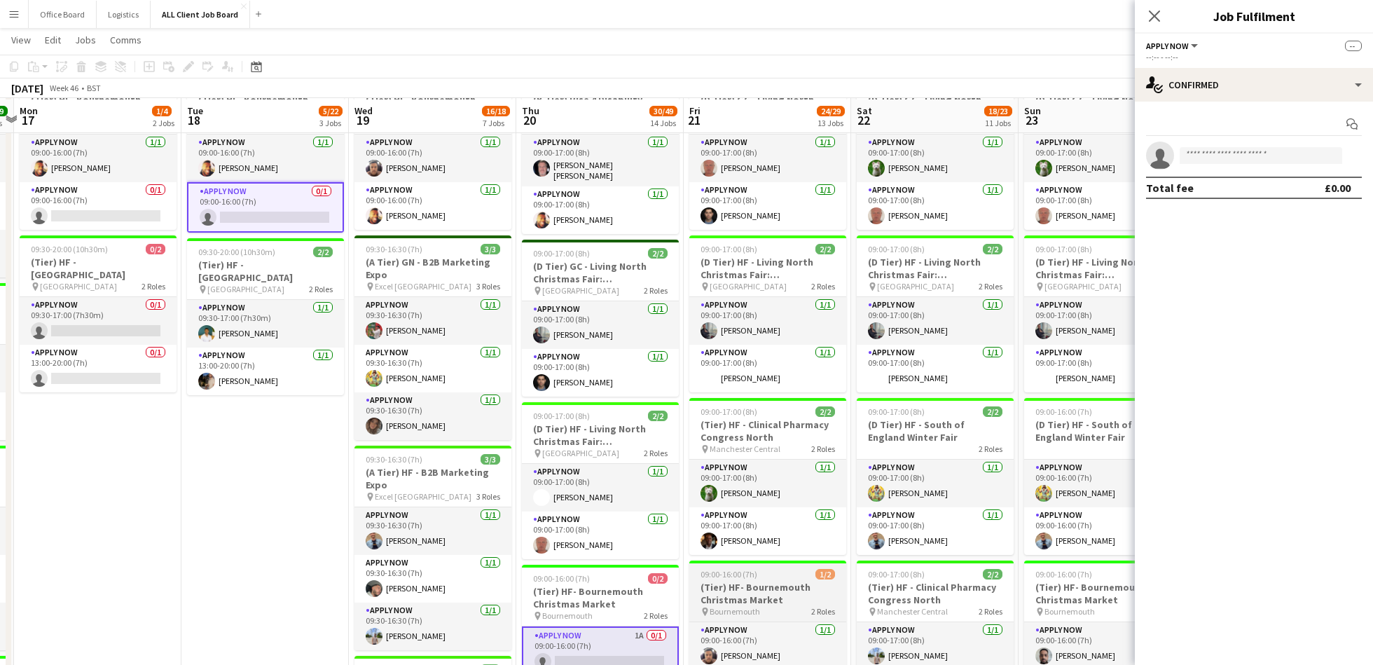
scroll to position [305, 0]
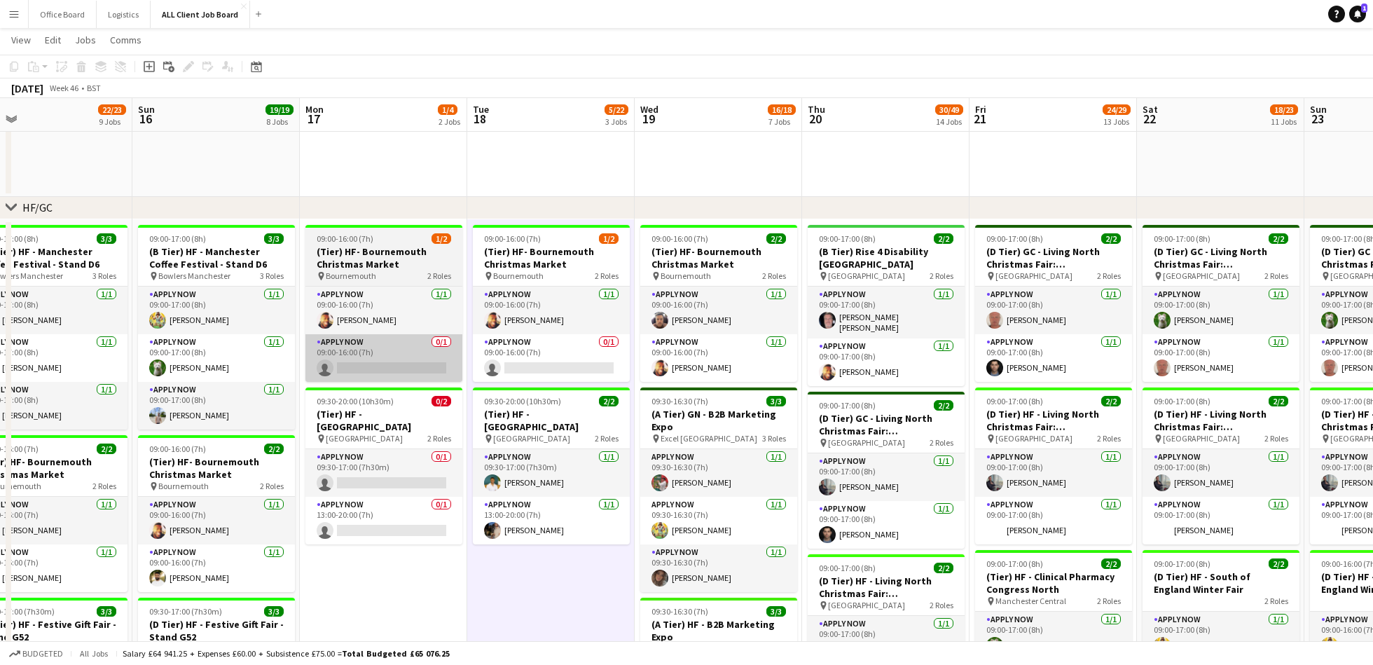
scroll to position [0, 447]
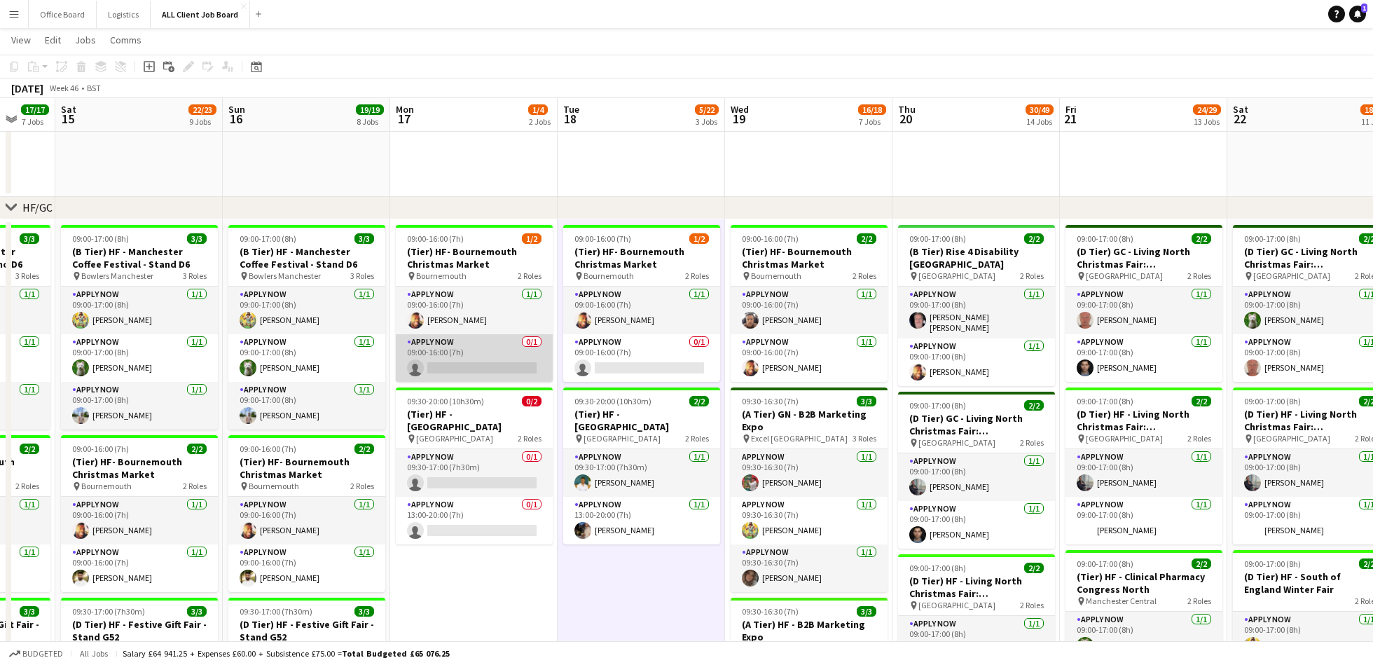
click at [430, 350] on app-card-role "APPLY NOW 0/1 09:00-16:00 (7h) single-neutral-actions" at bounding box center [474, 358] width 157 height 48
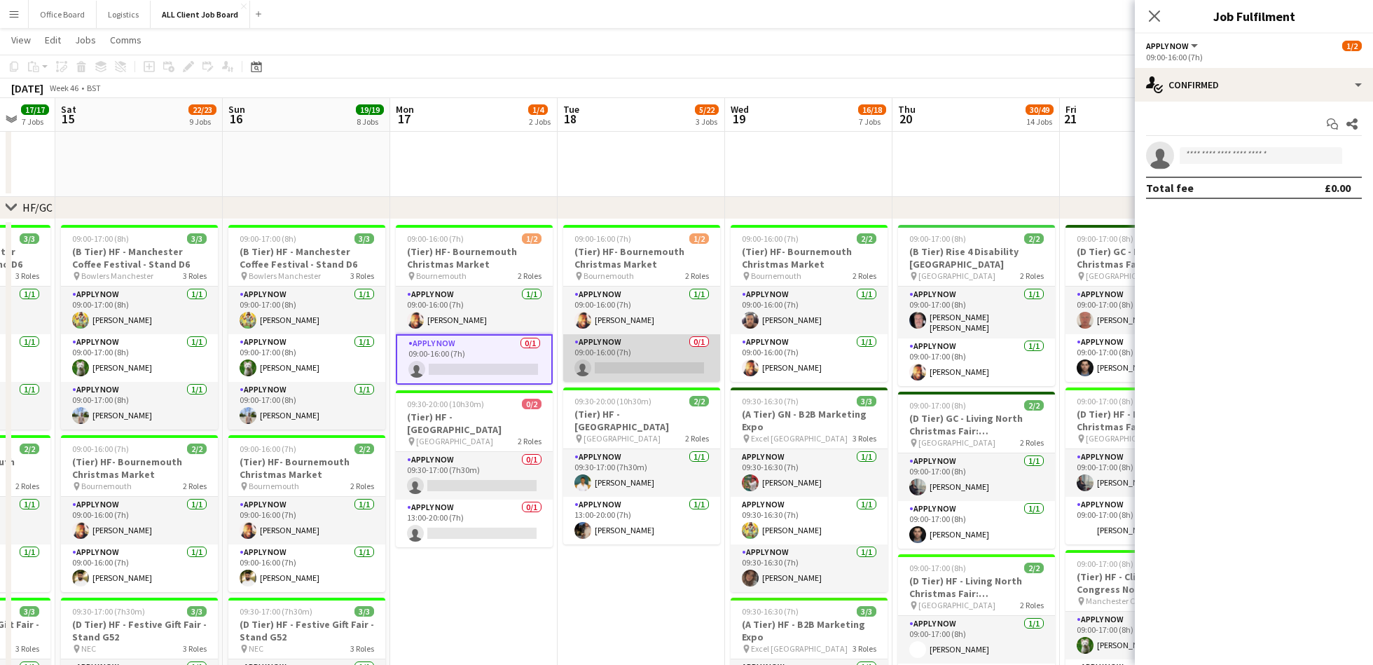
click at [641, 350] on app-card-role "APPLY NOW 0/1 09:00-16:00 (7h) single-neutral-actions" at bounding box center [641, 358] width 157 height 48
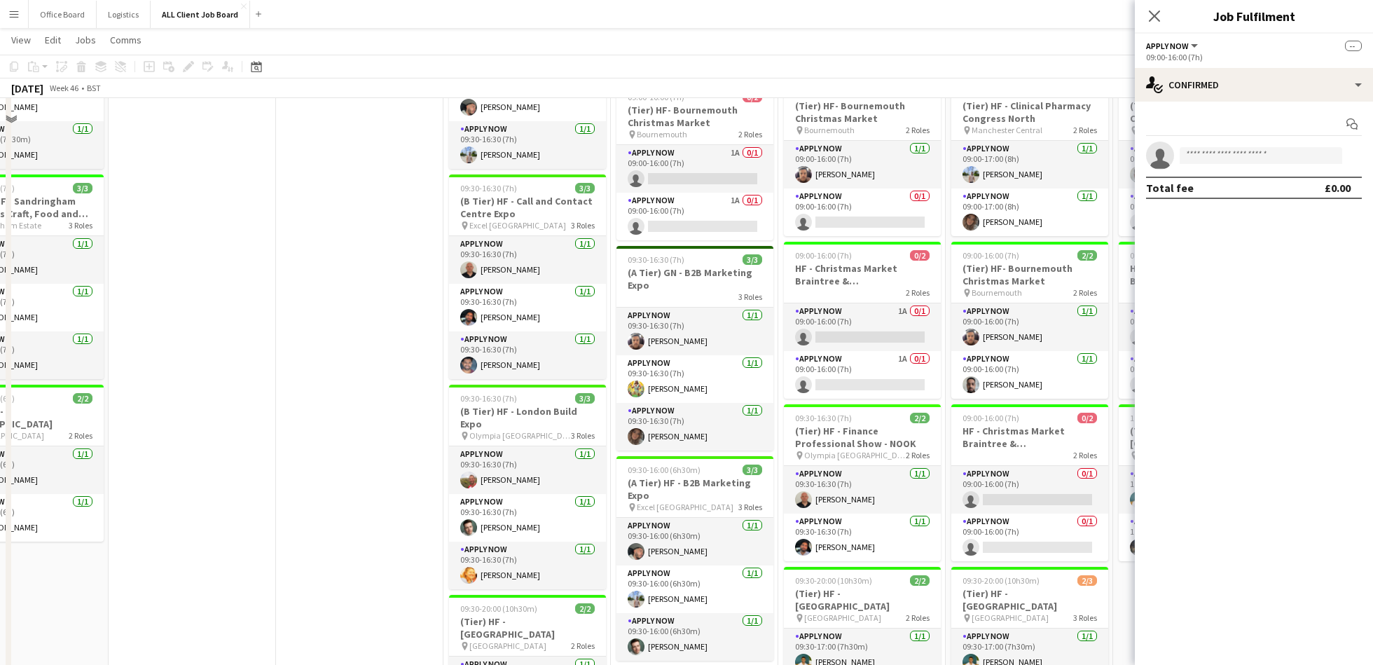
scroll to position [744, 0]
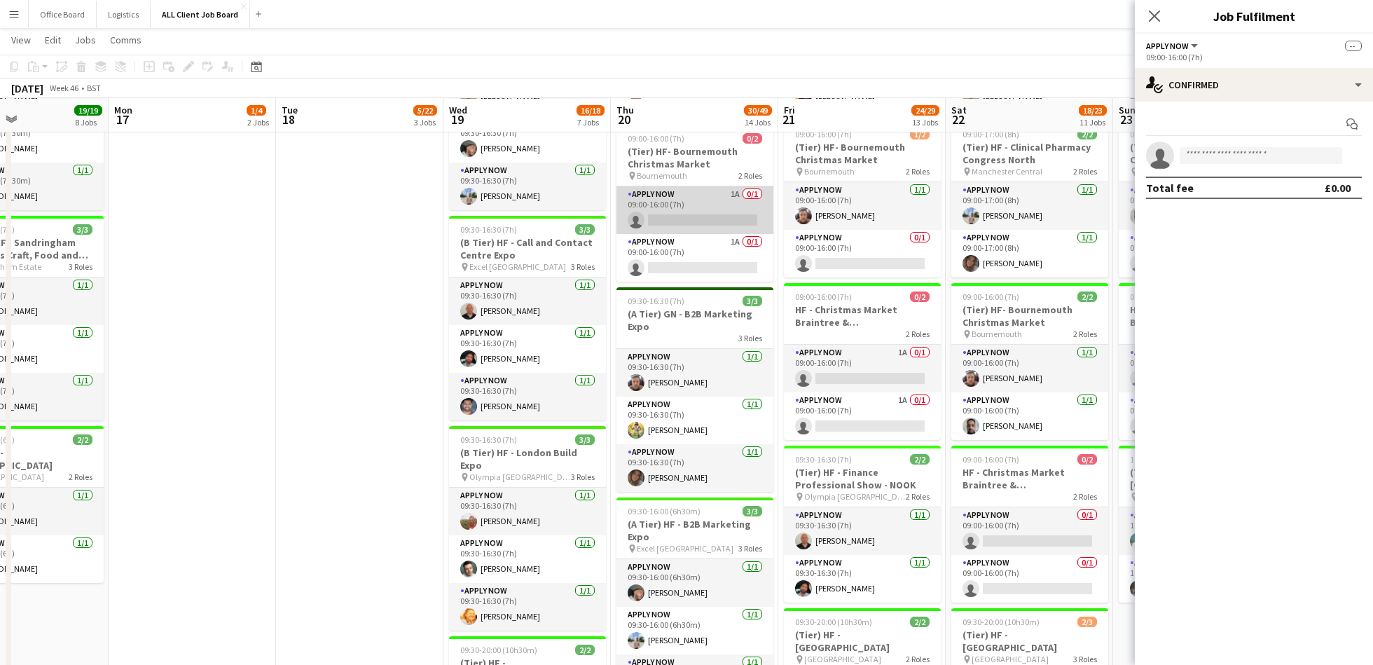
click at [665, 209] on app-card-role "APPLY NOW 1A 0/1 09:00-16:00 (7h) single-neutral-actions" at bounding box center [694, 210] width 157 height 48
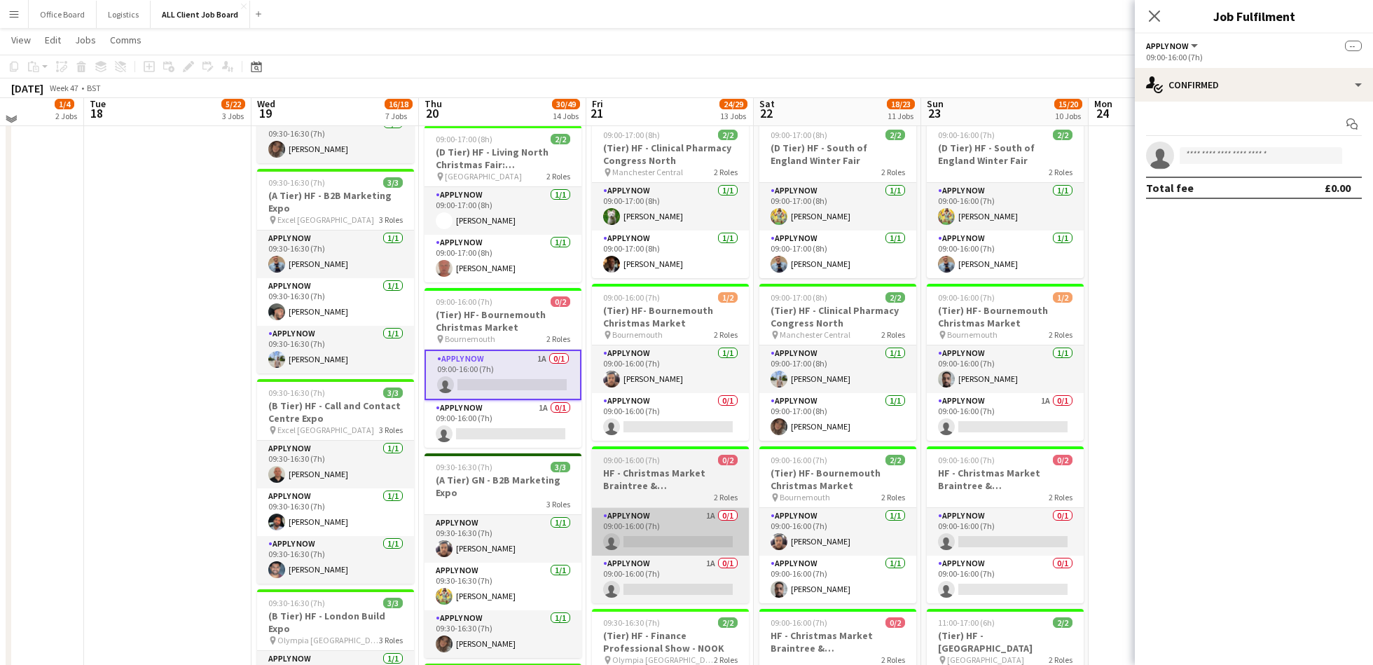
scroll to position [575, 0]
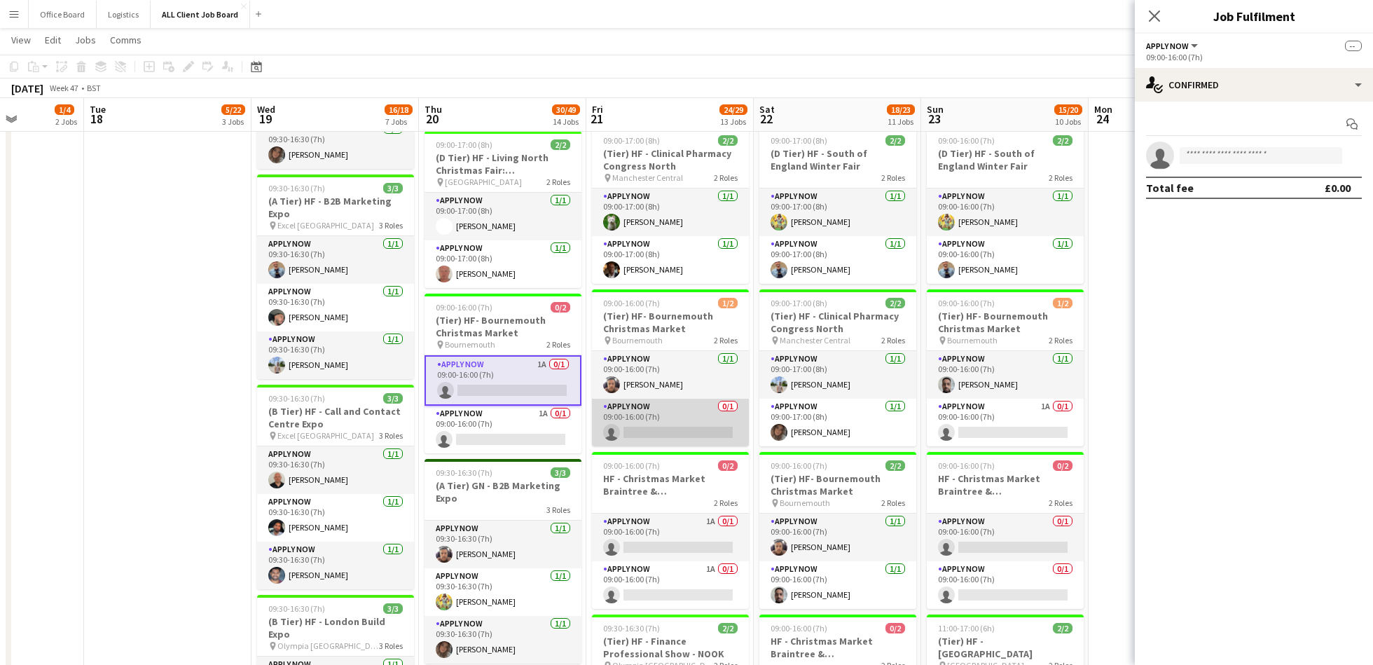
click at [652, 415] on app-card-role "APPLY NOW 0/1 09:00-16:00 (7h) single-neutral-actions" at bounding box center [670, 422] width 157 height 48
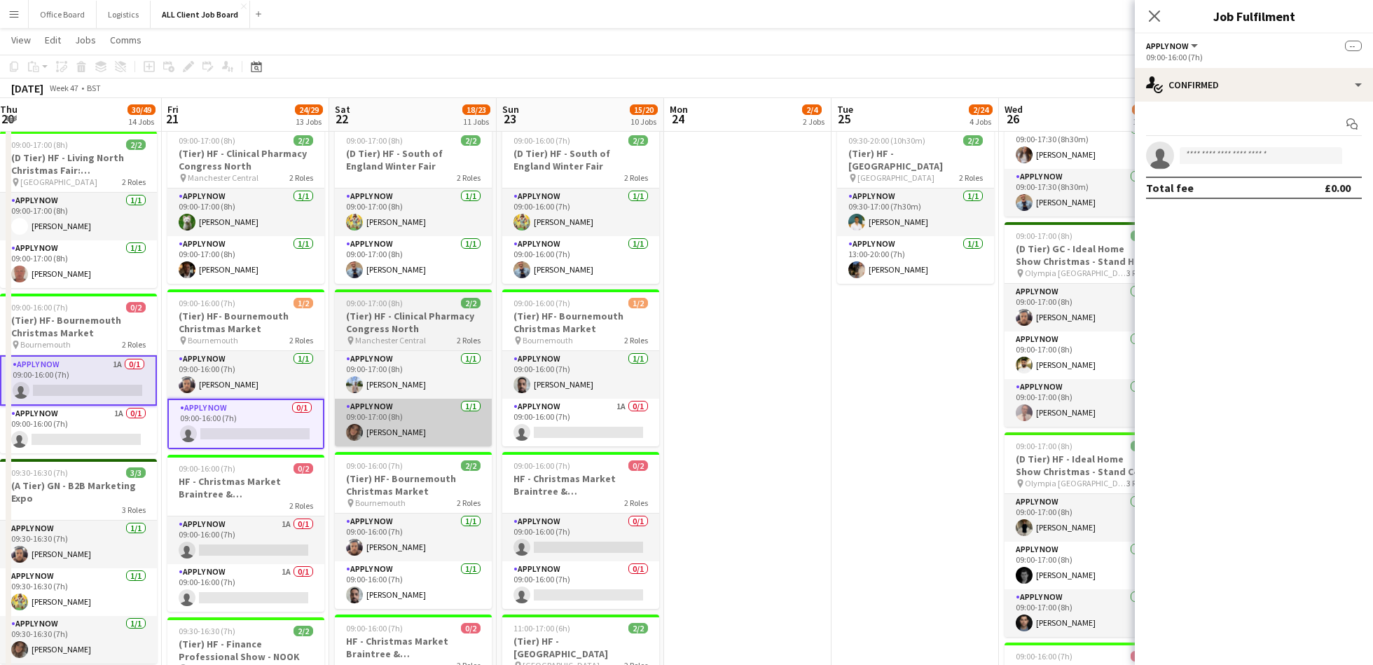
scroll to position [0, 366]
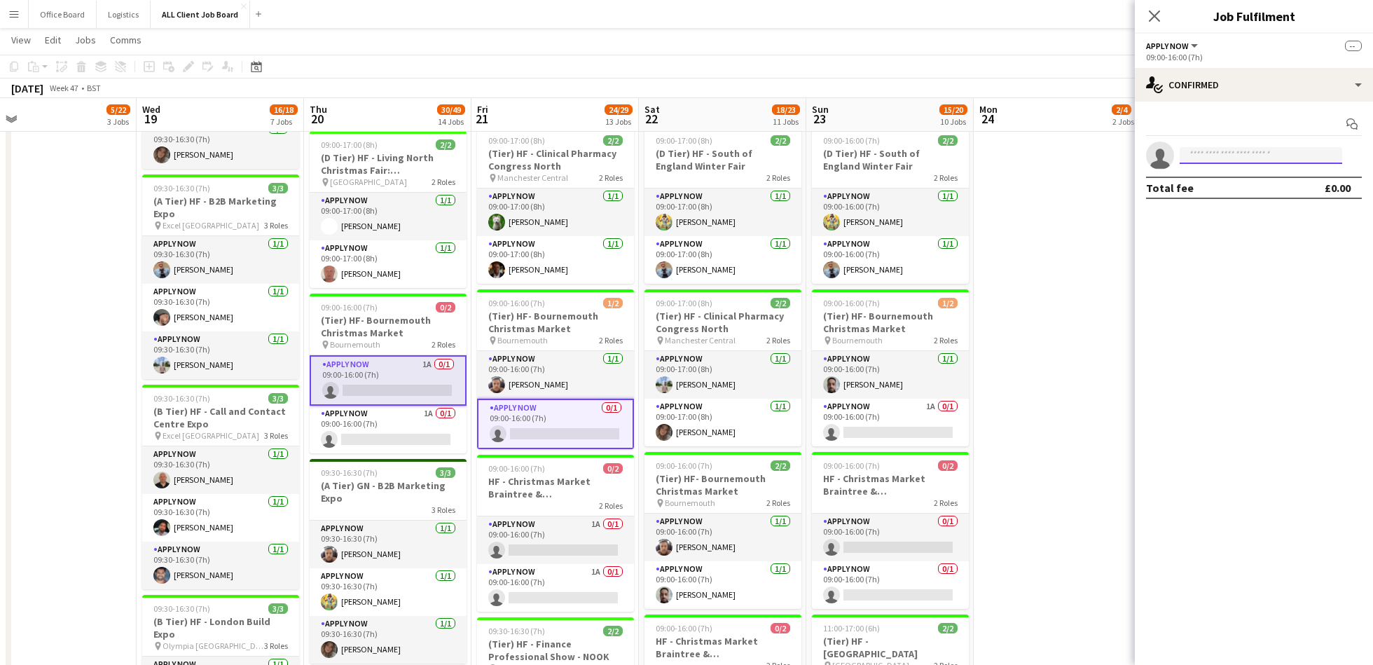
click at [1256, 153] on input at bounding box center [1260, 155] width 162 height 17
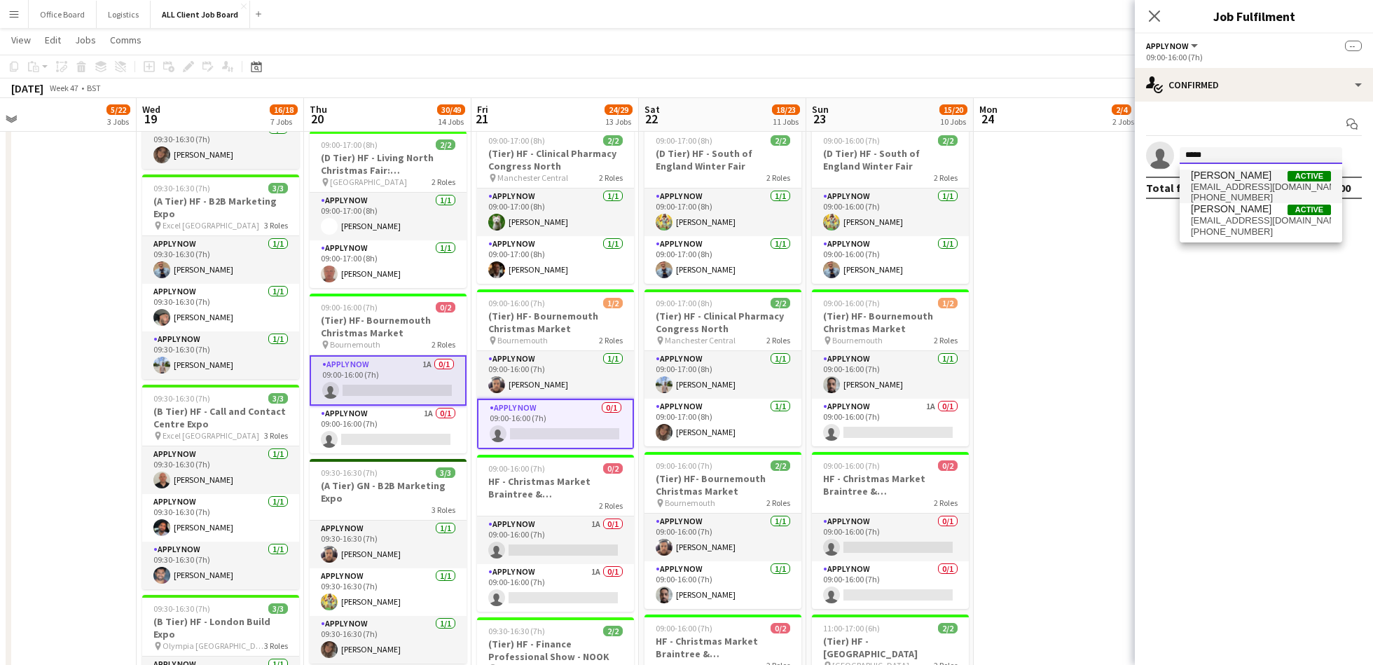
type input "*****"
click at [1246, 183] on span "[EMAIL_ADDRESS][DOMAIN_NAME]" at bounding box center [1260, 186] width 140 height 11
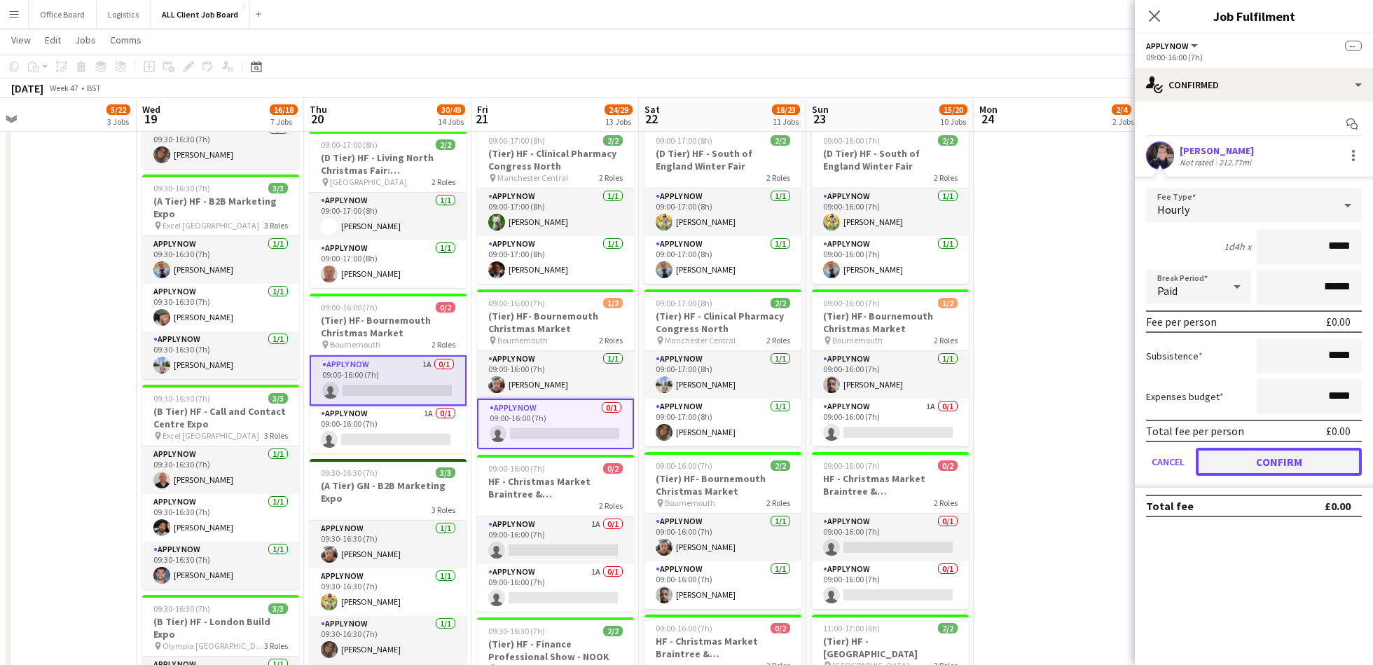
click at [1269, 457] on button "Confirm" at bounding box center [1278, 461] width 166 height 28
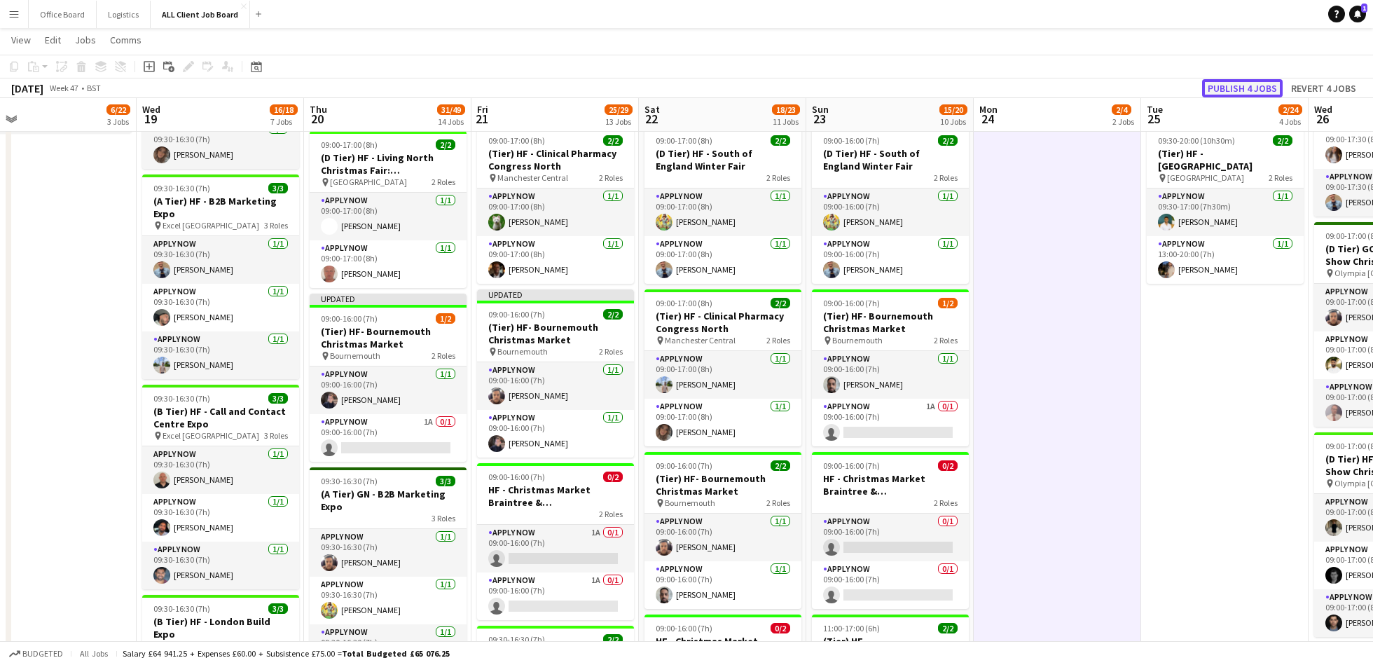
click at [1242, 88] on button "Publish 4 jobs" at bounding box center [1242, 88] width 81 height 18
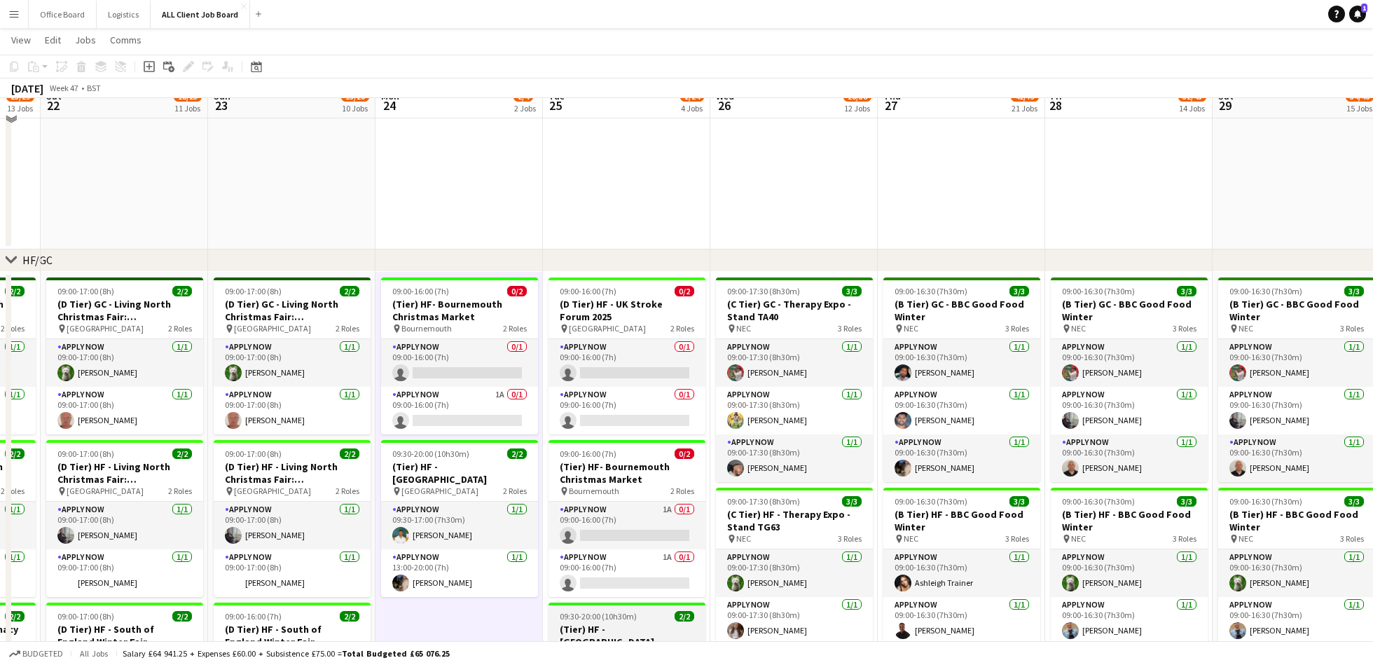
scroll to position [82, 0]
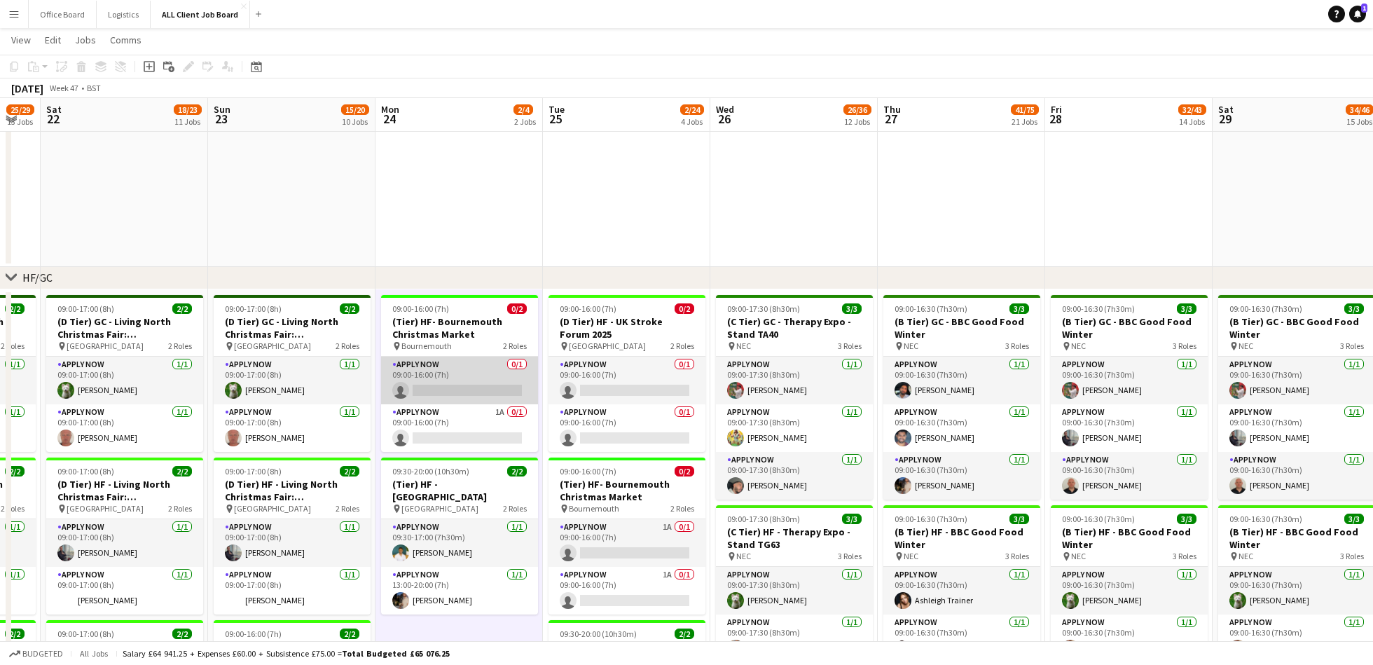
click at [450, 377] on app-card-role "APPLY NOW 0/1 09:00-16:00 (7h) single-neutral-actions" at bounding box center [459, 380] width 157 height 48
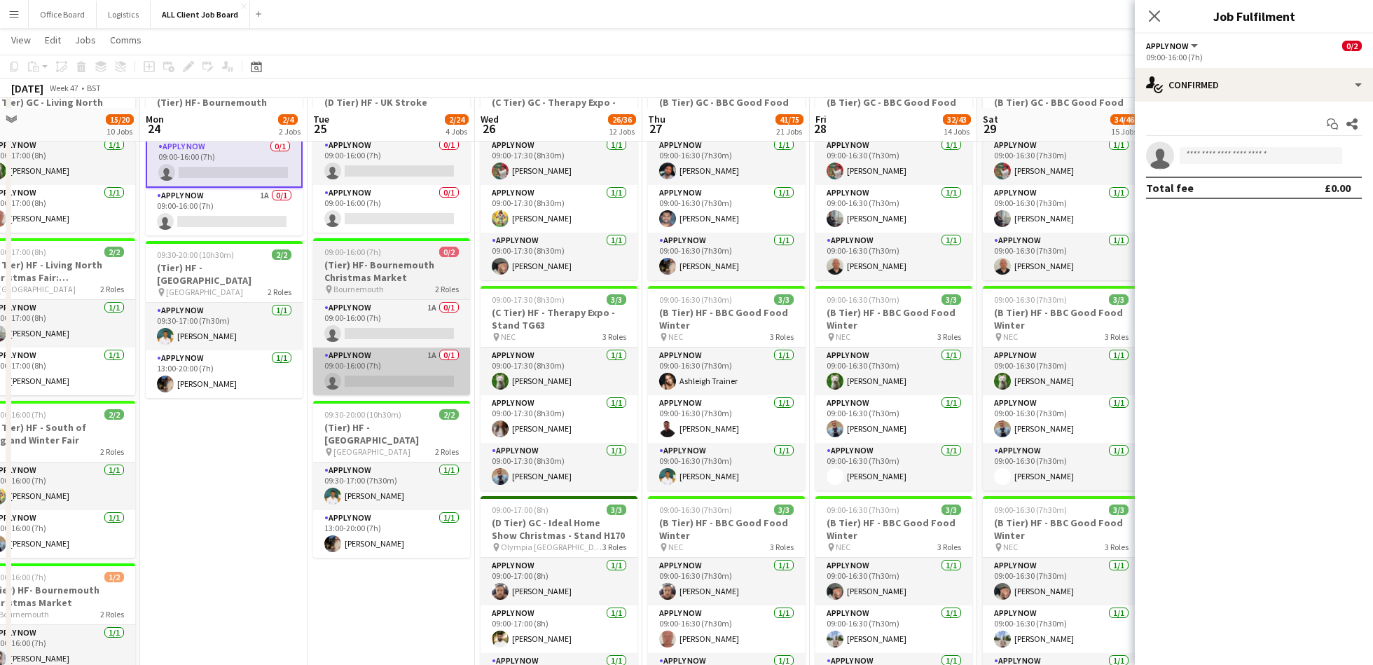
scroll to position [312, 0]
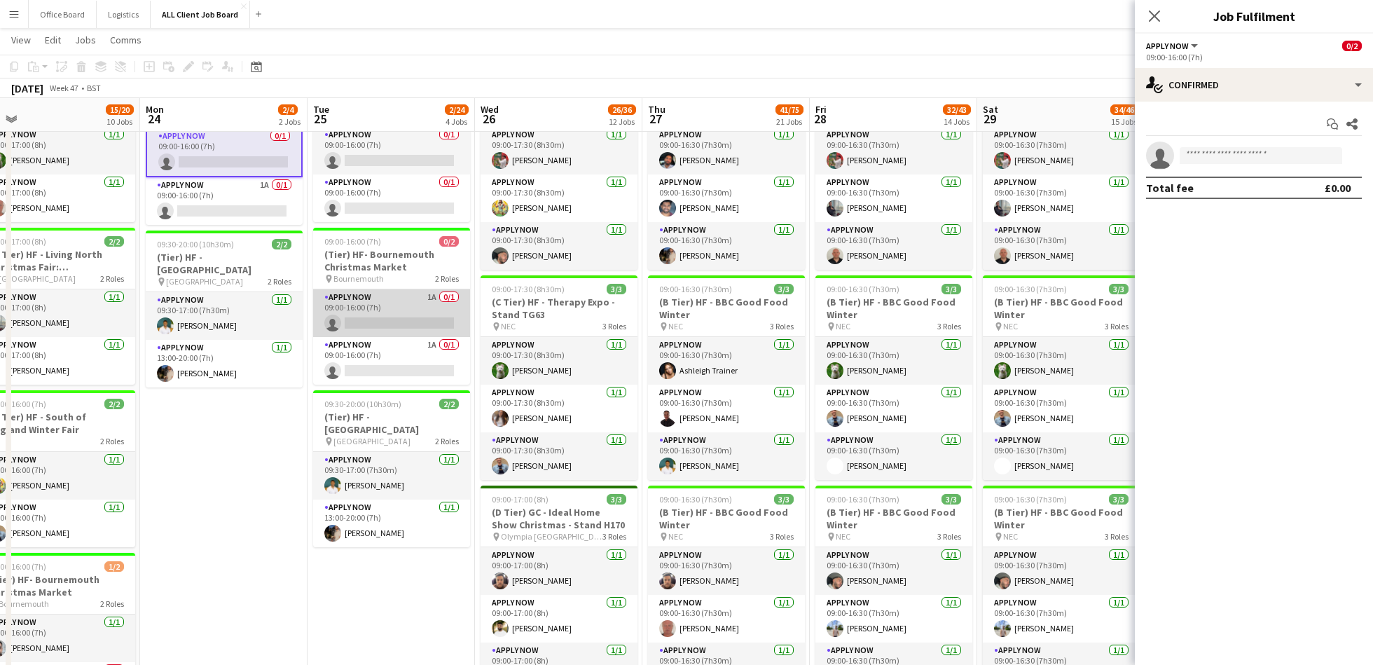
click at [396, 317] on app-card-role "APPLY NOW 1A 0/1 09:00-16:00 (7h) single-neutral-actions" at bounding box center [391, 313] width 157 height 48
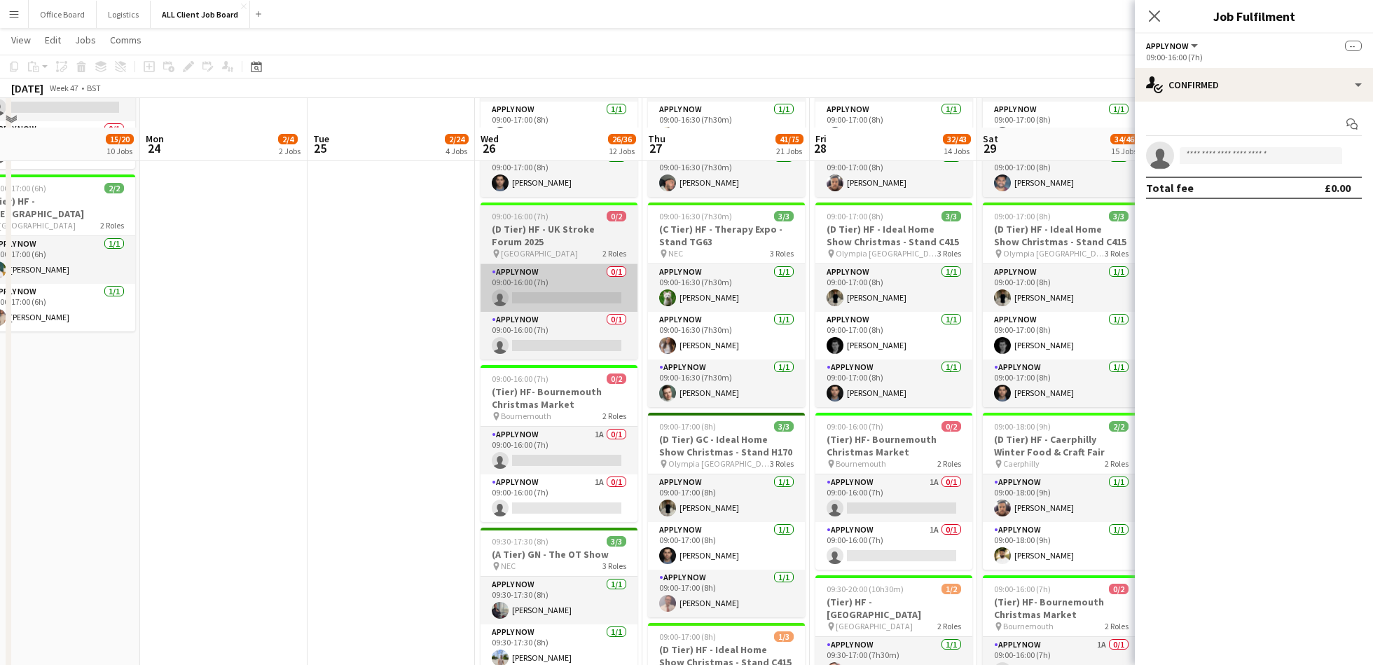
scroll to position [1045, 0]
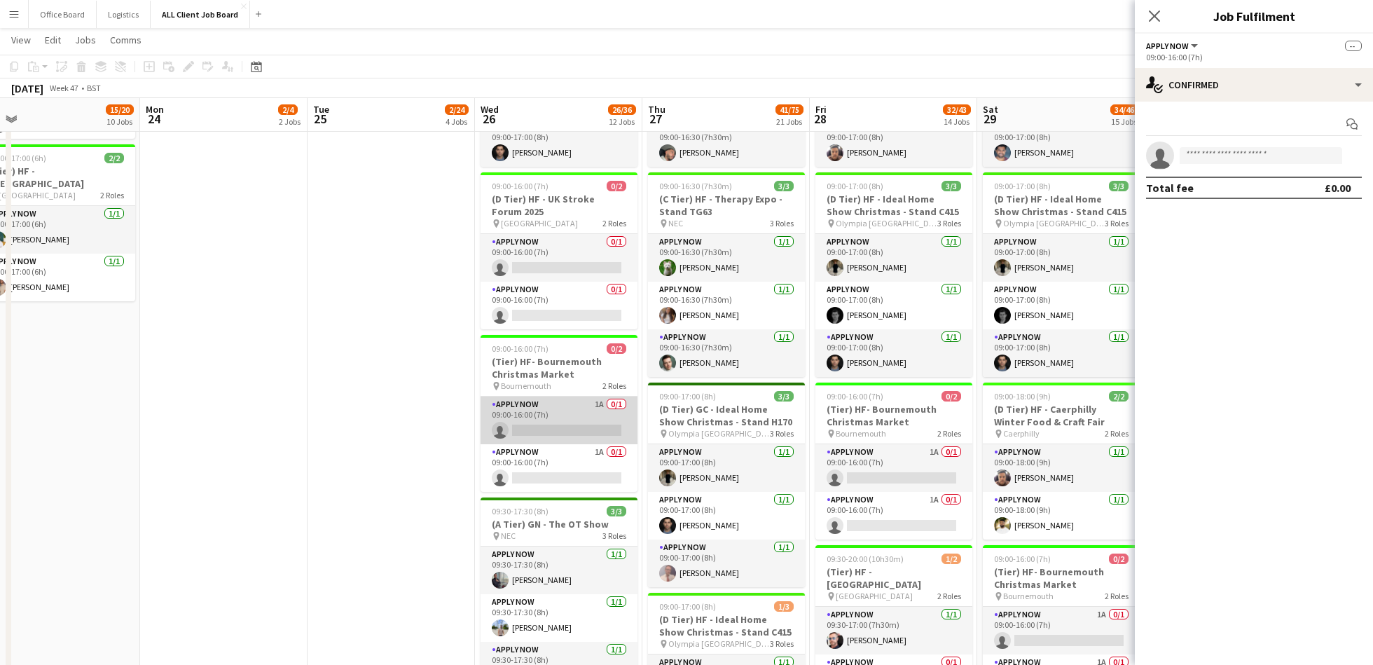
click at [559, 408] on app-card-role "APPLY NOW 1A 0/1 09:00-16:00 (7h) single-neutral-actions" at bounding box center [558, 420] width 157 height 48
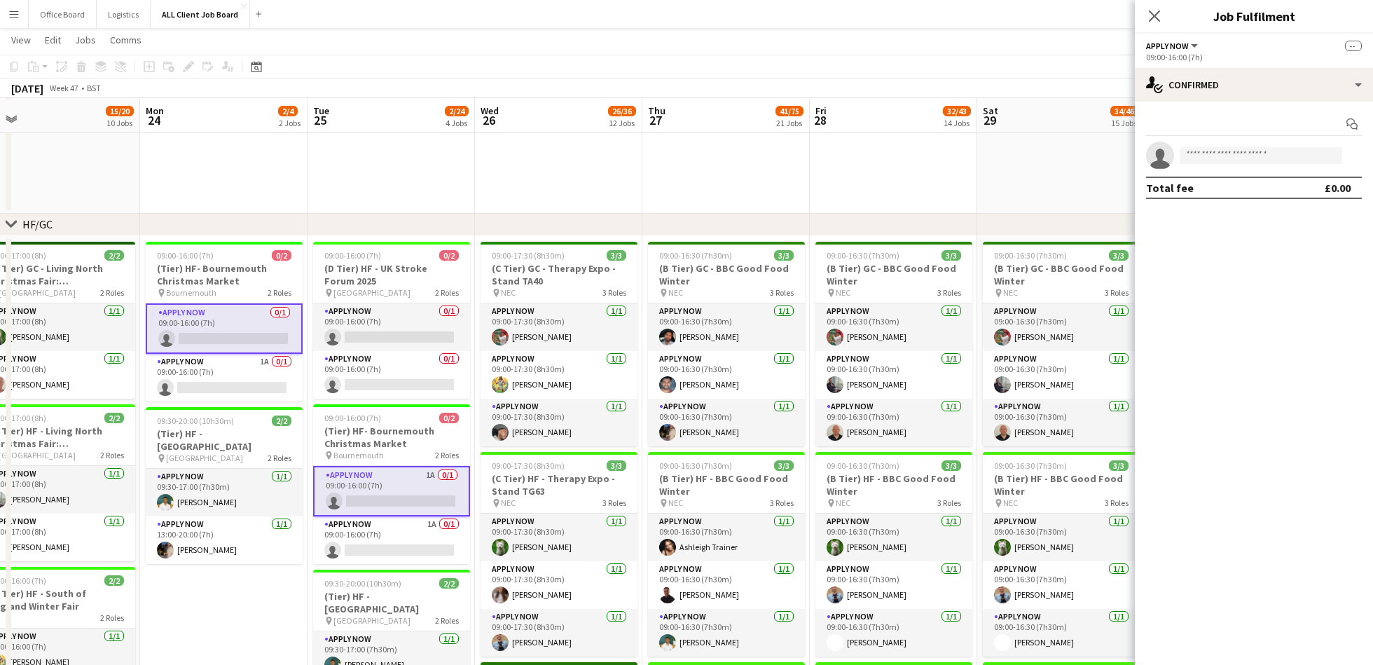
scroll to position [134, 0]
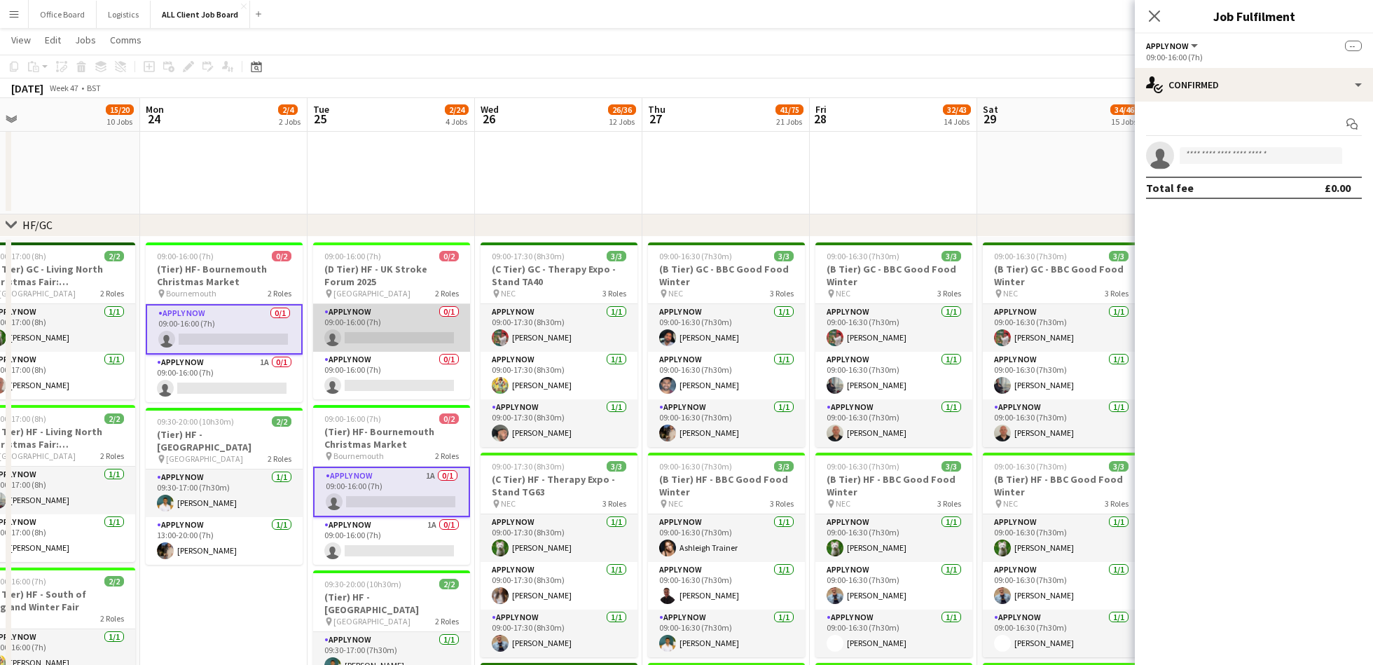
click at [384, 321] on app-card-role "APPLY NOW 0/1 09:00-16:00 (7h) single-neutral-actions" at bounding box center [391, 328] width 157 height 48
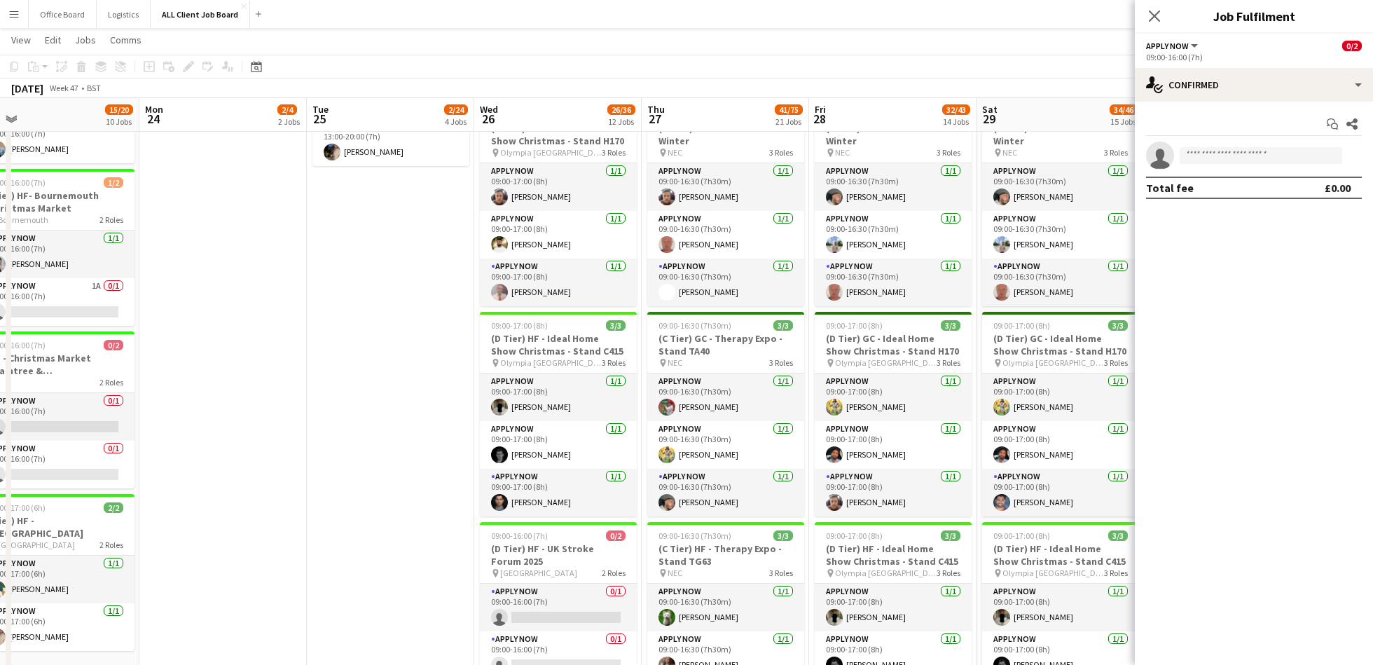
scroll to position [856, 0]
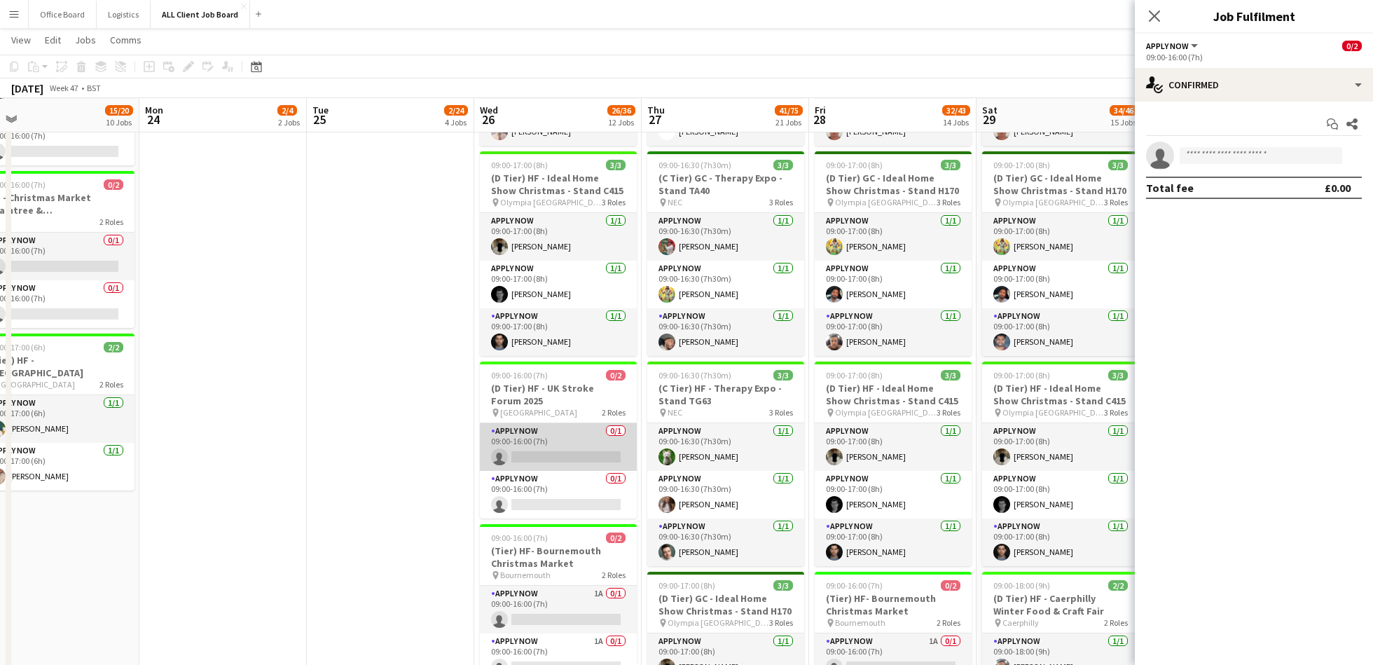
click at [542, 448] on app-card-role "APPLY NOW 0/1 09:00-16:00 (7h) single-neutral-actions" at bounding box center [558, 447] width 157 height 48
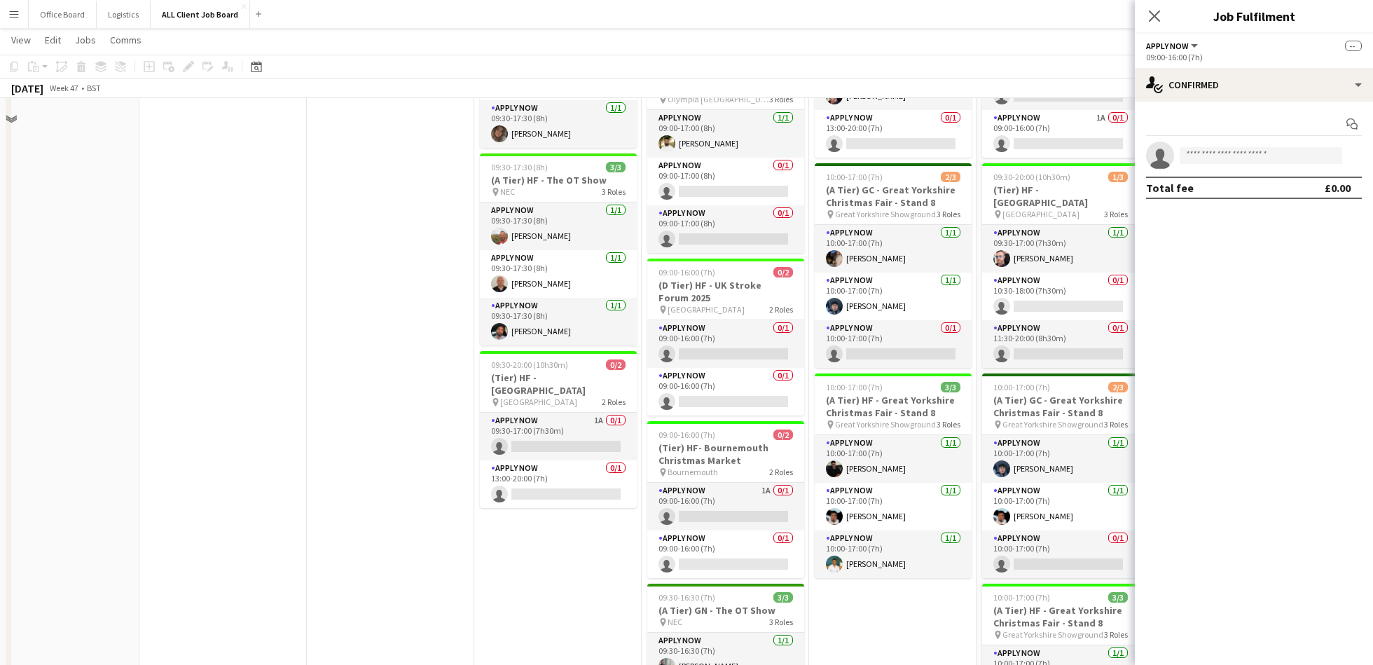
scroll to position [1615, 0]
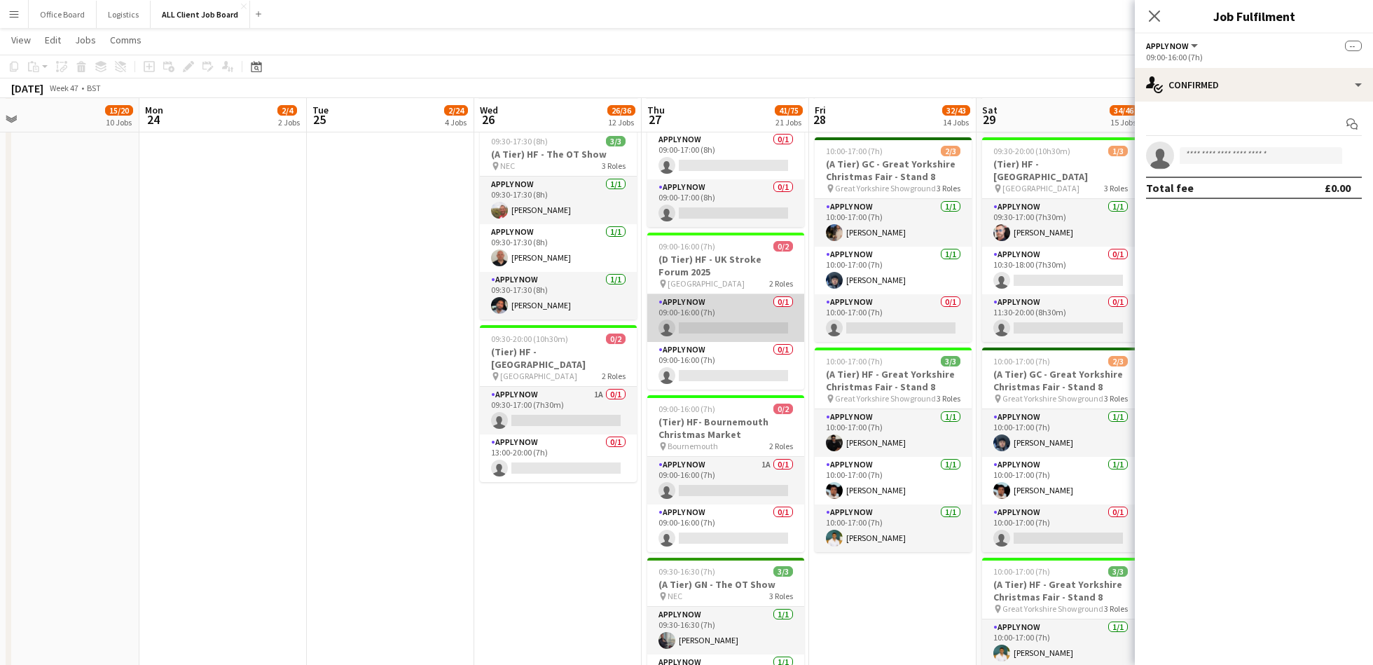
click at [740, 319] on app-card-role "APPLY NOW 0/1 09:00-16:00 (7h) single-neutral-actions" at bounding box center [725, 318] width 157 height 48
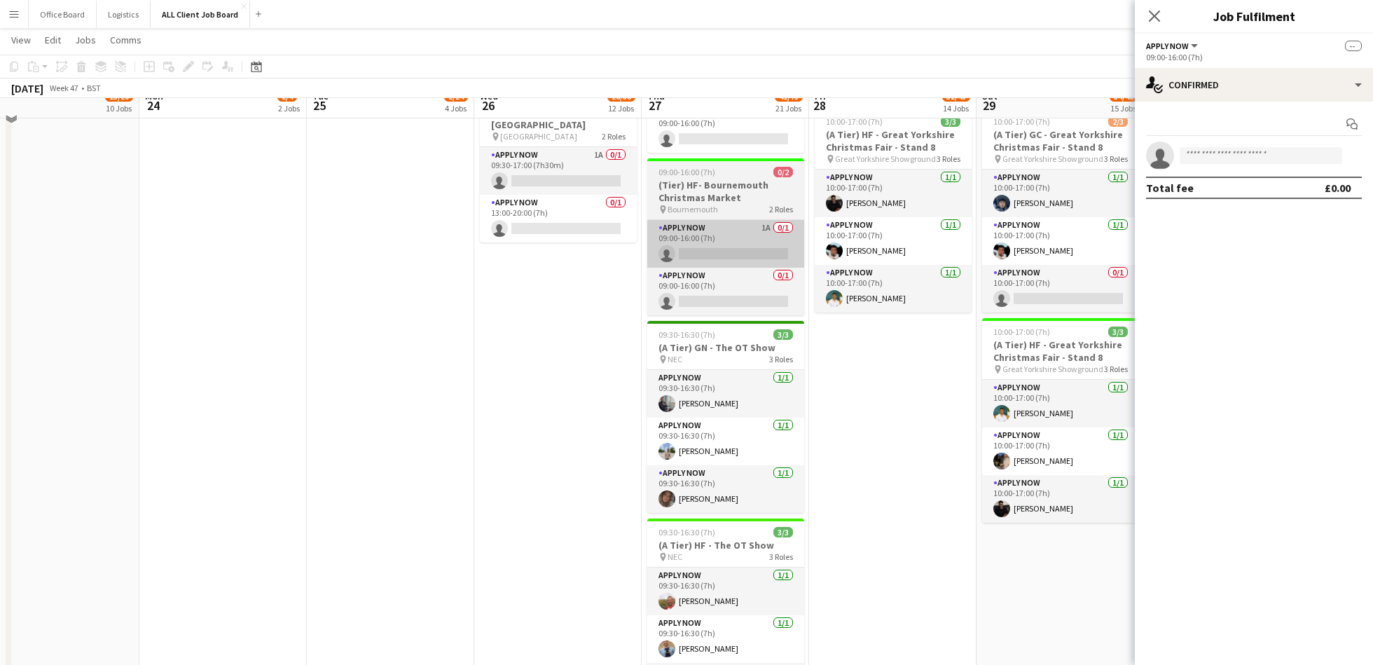
scroll to position [1894, 0]
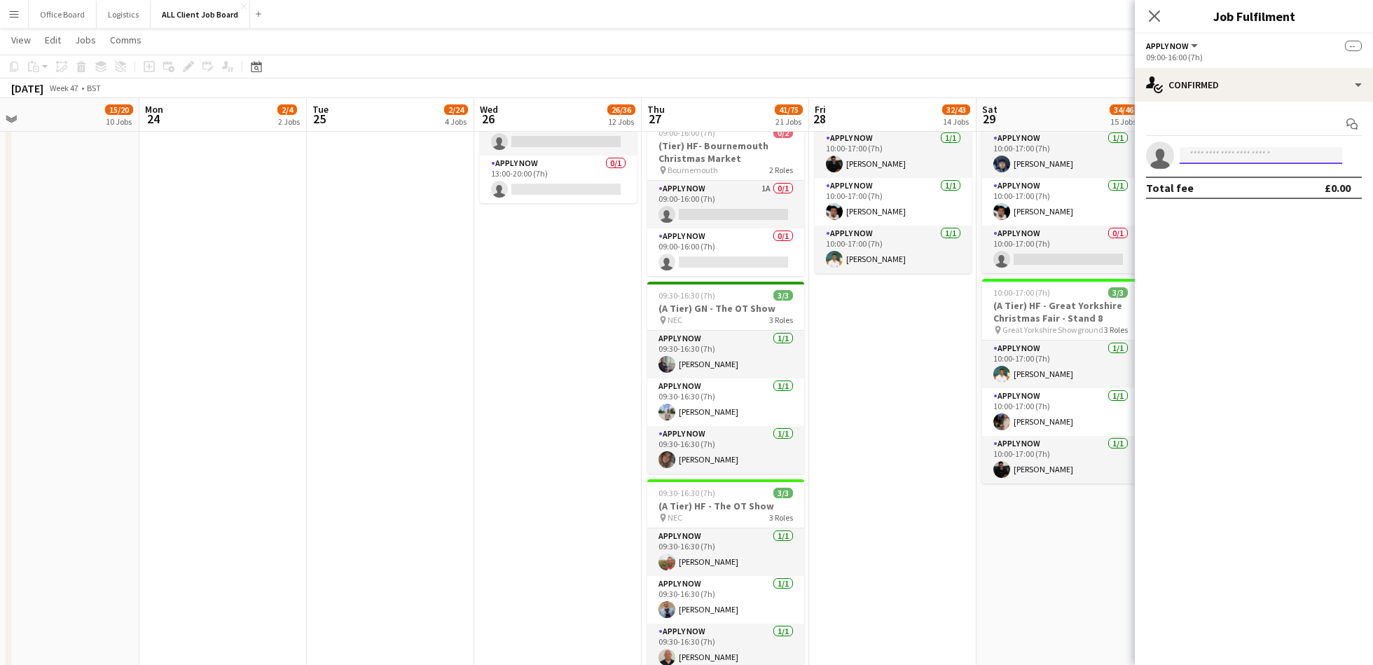
click at [1250, 149] on input at bounding box center [1260, 155] width 162 height 17
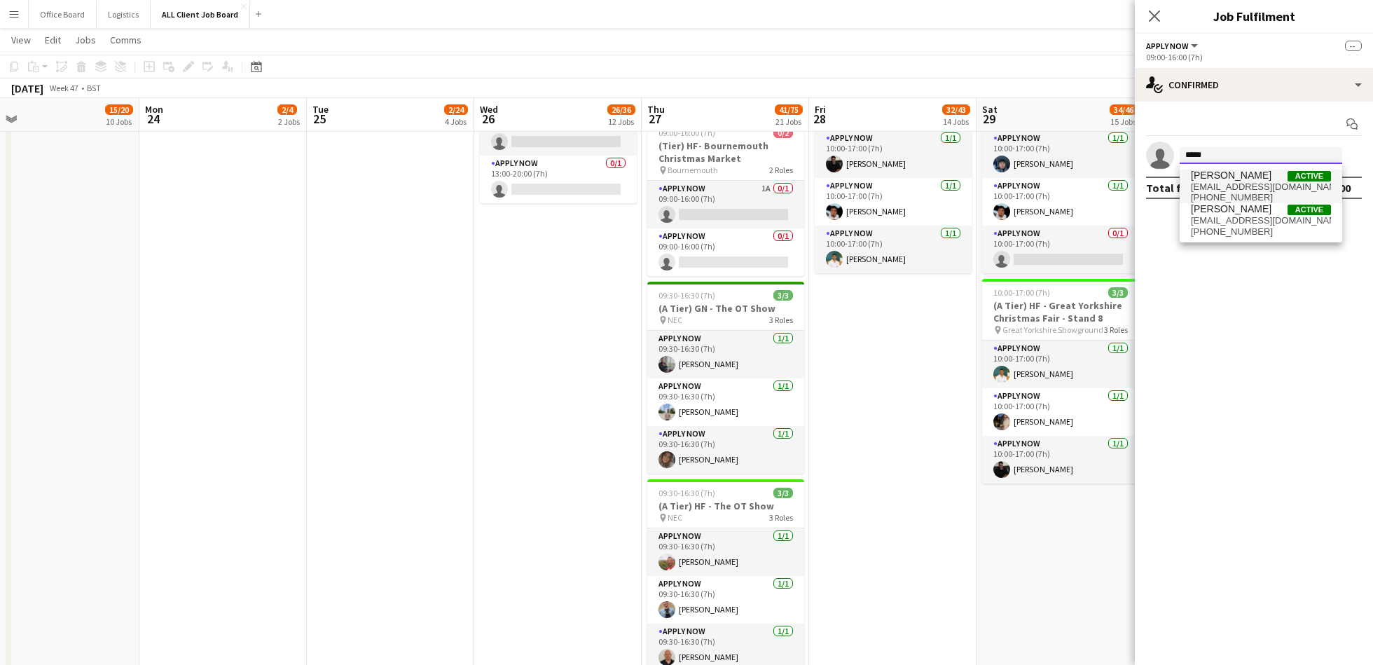
type input "*****"
click at [1239, 180] on span "[PERSON_NAME] Active" at bounding box center [1260, 175] width 140 height 12
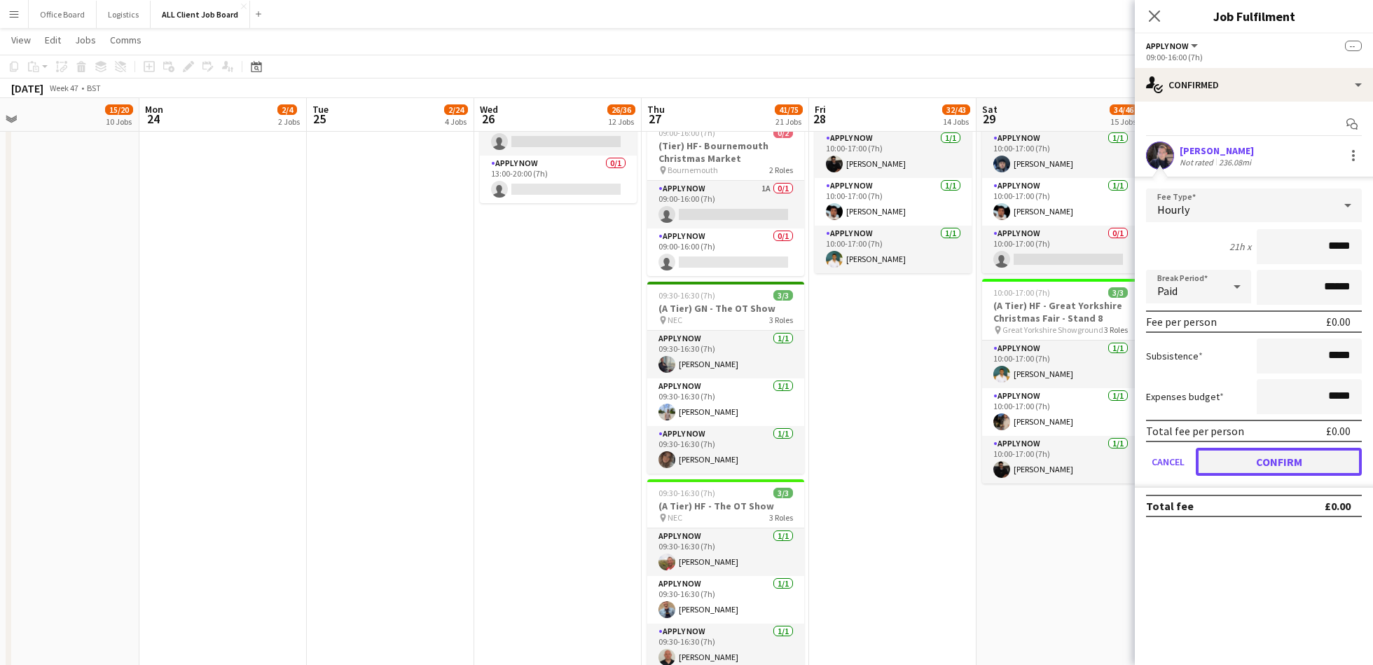
click at [1260, 470] on button "Confirm" at bounding box center [1278, 461] width 166 height 28
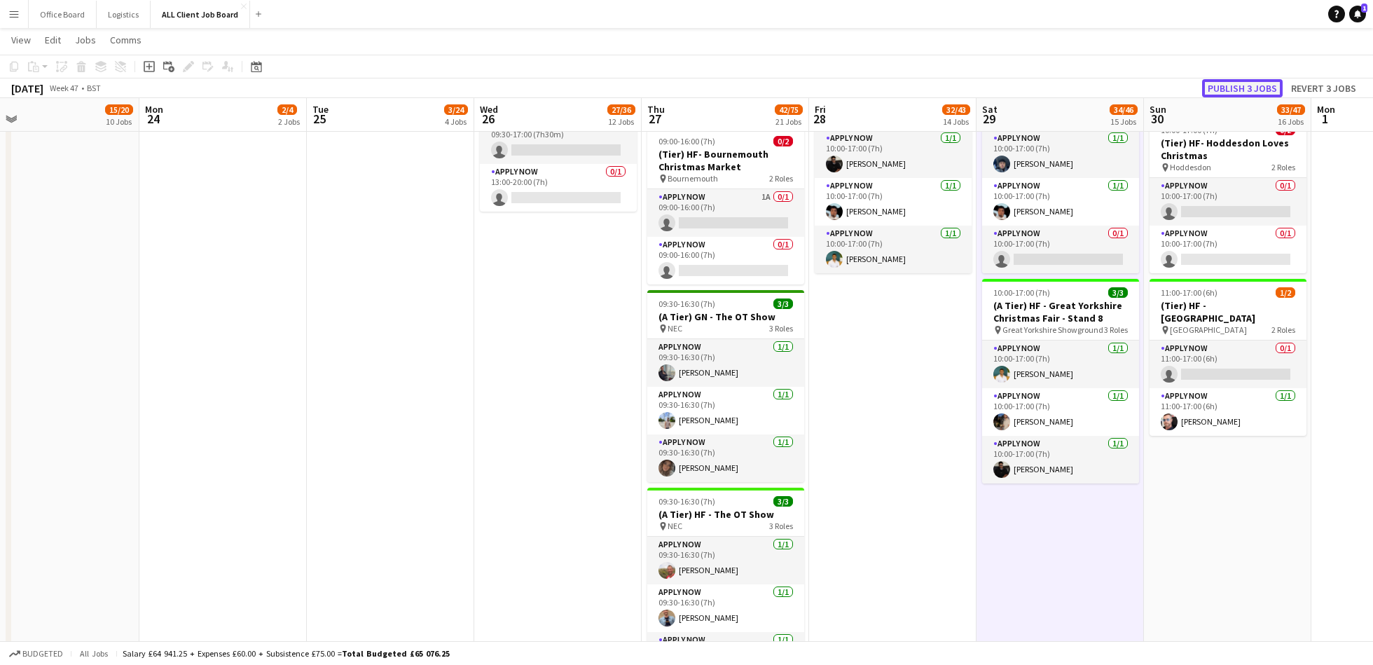
click at [1261, 88] on button "Publish 3 jobs" at bounding box center [1242, 88] width 81 height 18
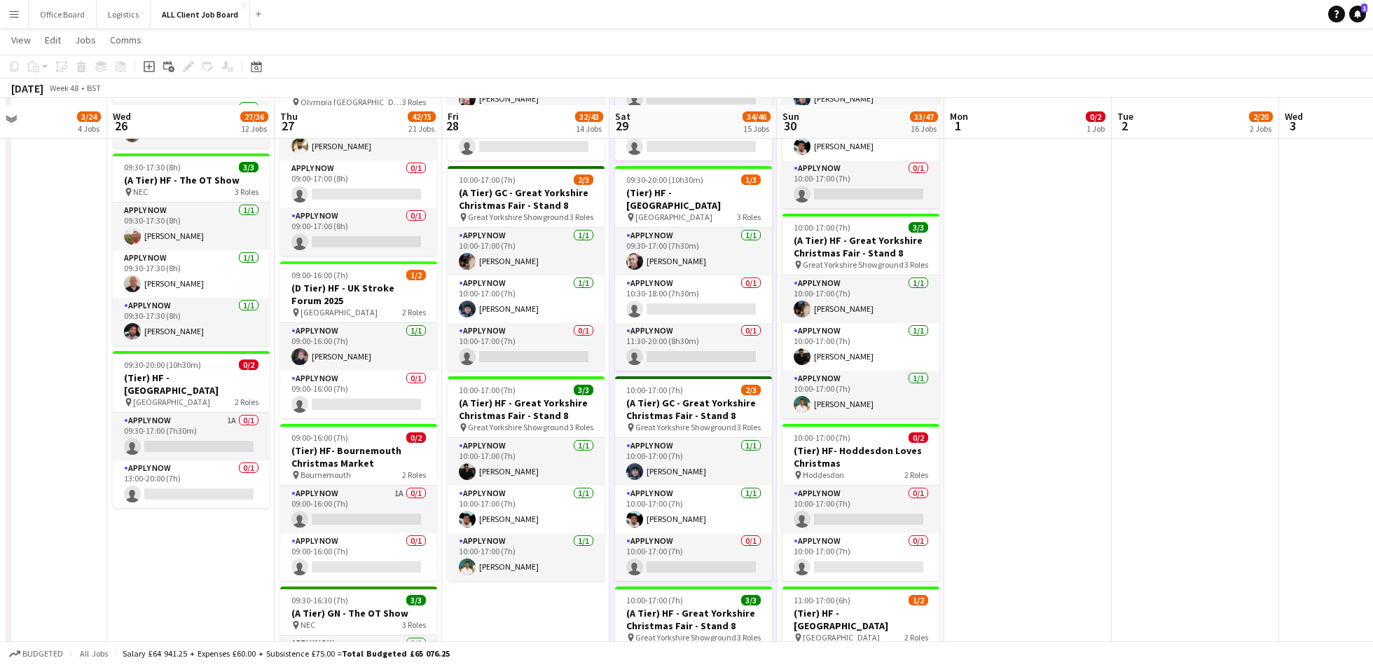
scroll to position [1584, 0]
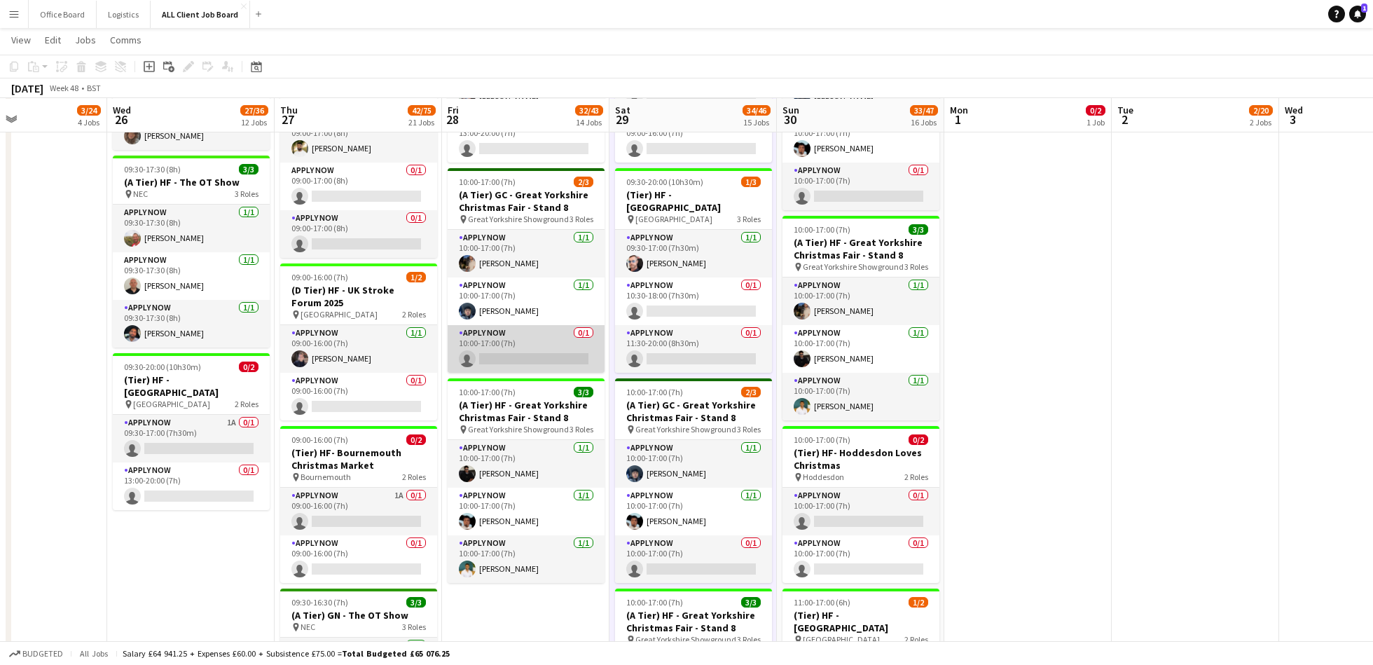
click at [522, 349] on app-card-role "APPLY NOW 0/1 10:00-17:00 (7h) single-neutral-actions" at bounding box center [525, 349] width 157 height 48
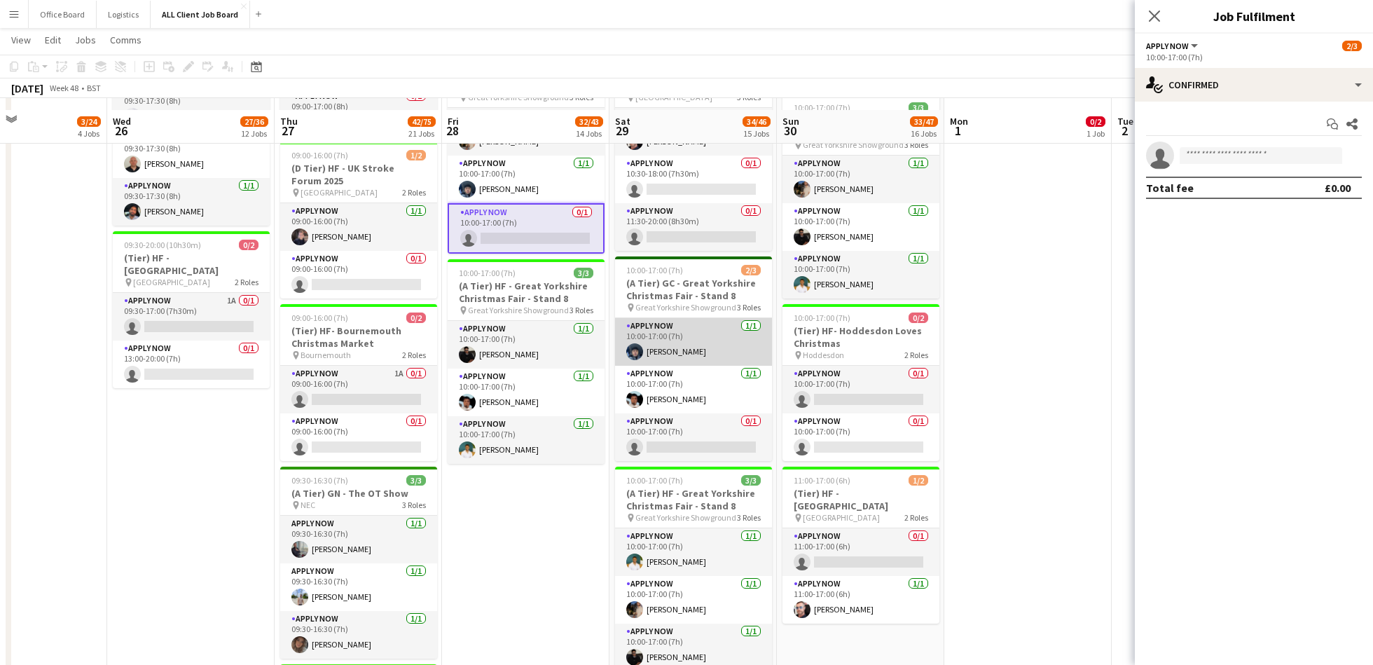
scroll to position [1735, 0]
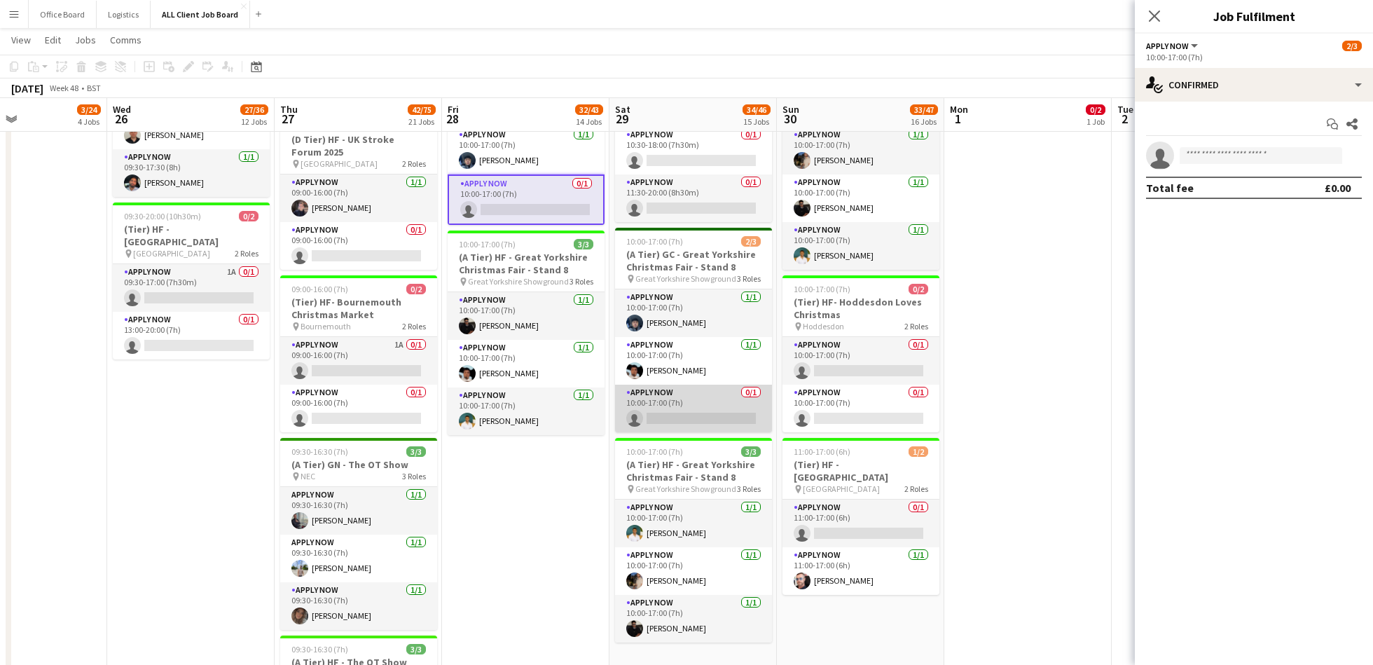
click at [699, 397] on app-card-role "APPLY NOW 0/1 10:00-17:00 (7h) single-neutral-actions" at bounding box center [693, 408] width 157 height 48
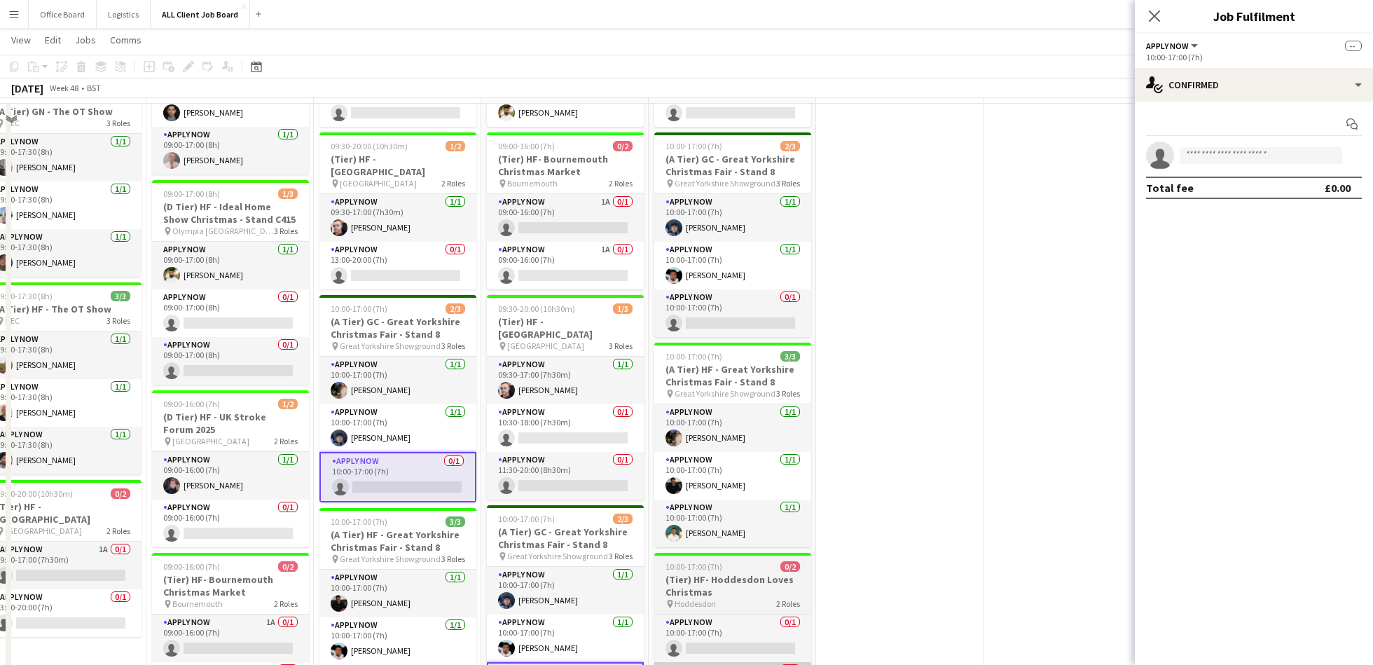
scroll to position [1391, 0]
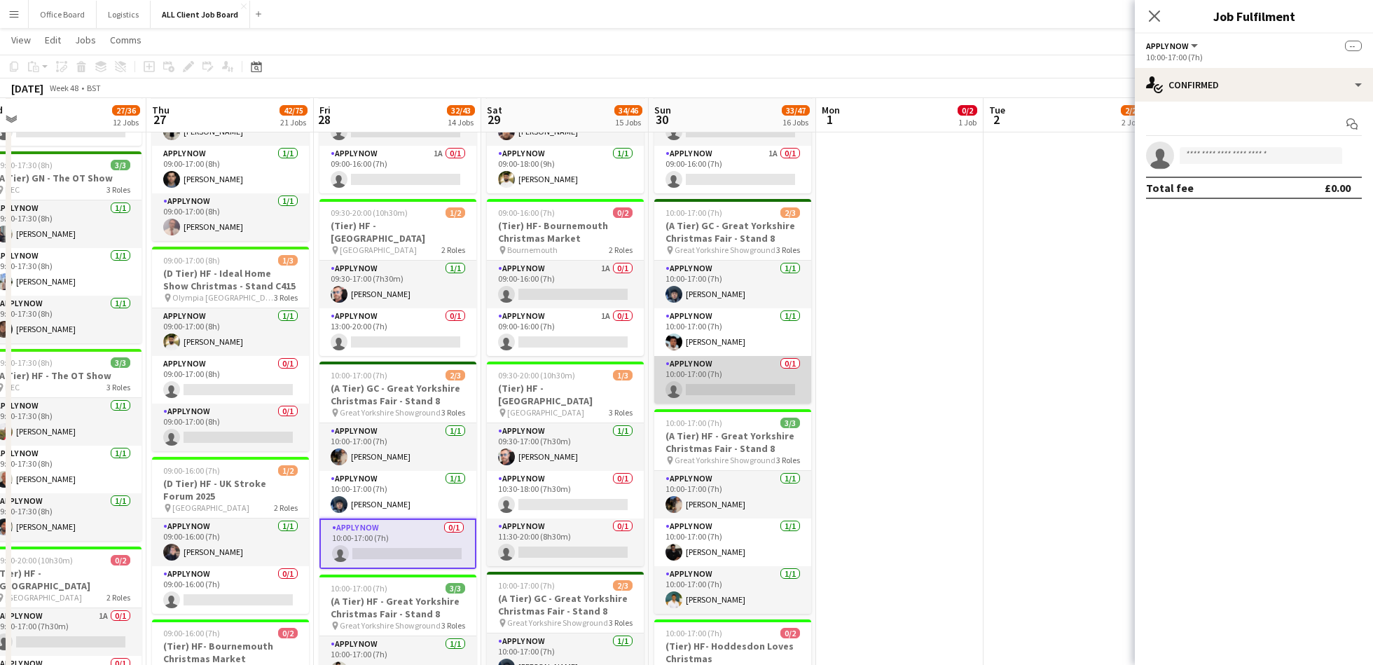
click at [721, 372] on app-card-role "APPLY NOW 0/1 10:00-17:00 (7h) single-neutral-actions" at bounding box center [732, 380] width 157 height 48
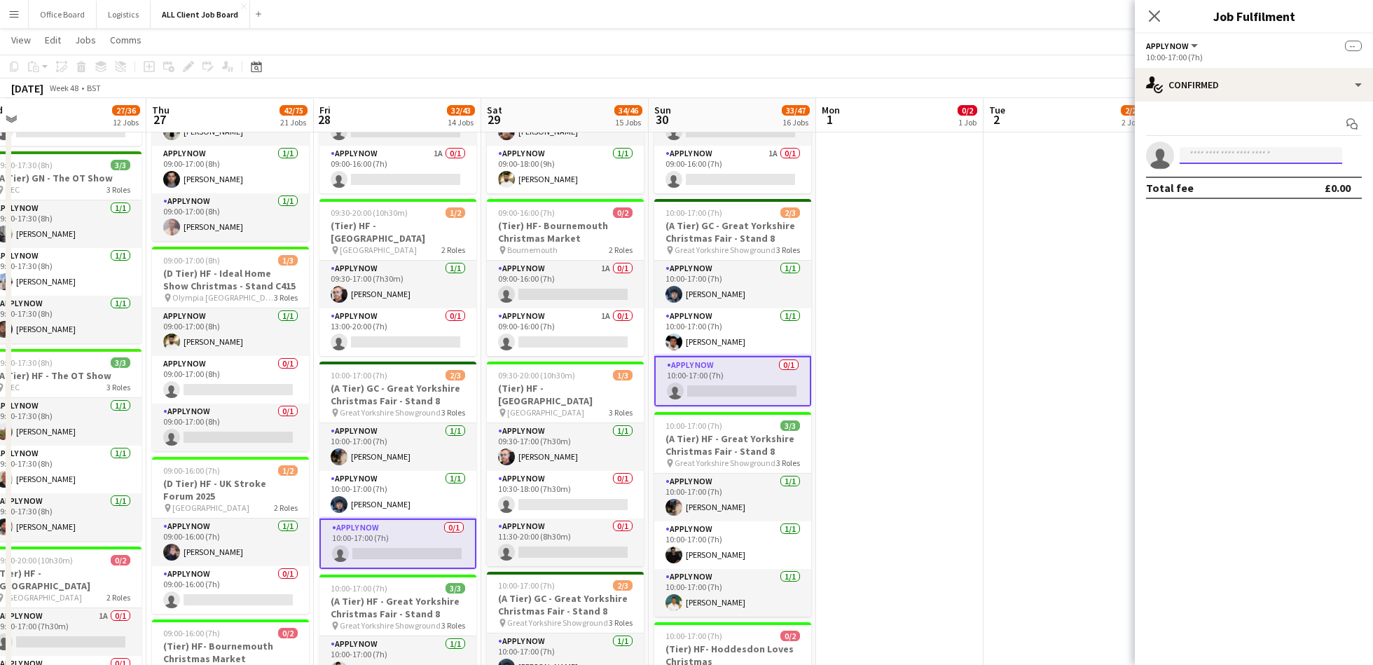
click at [1232, 160] on input at bounding box center [1260, 155] width 162 height 17
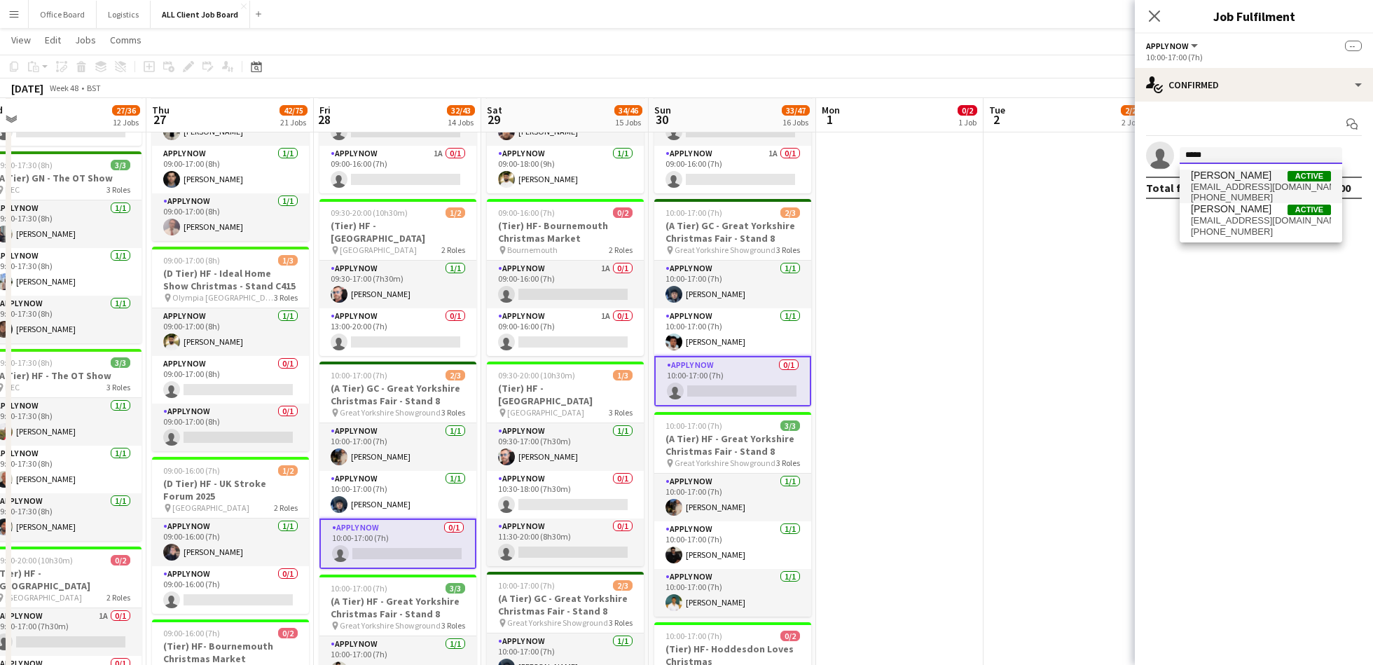
type input "*****"
click at [1218, 186] on span "[EMAIL_ADDRESS][DOMAIN_NAME]" at bounding box center [1260, 186] width 140 height 11
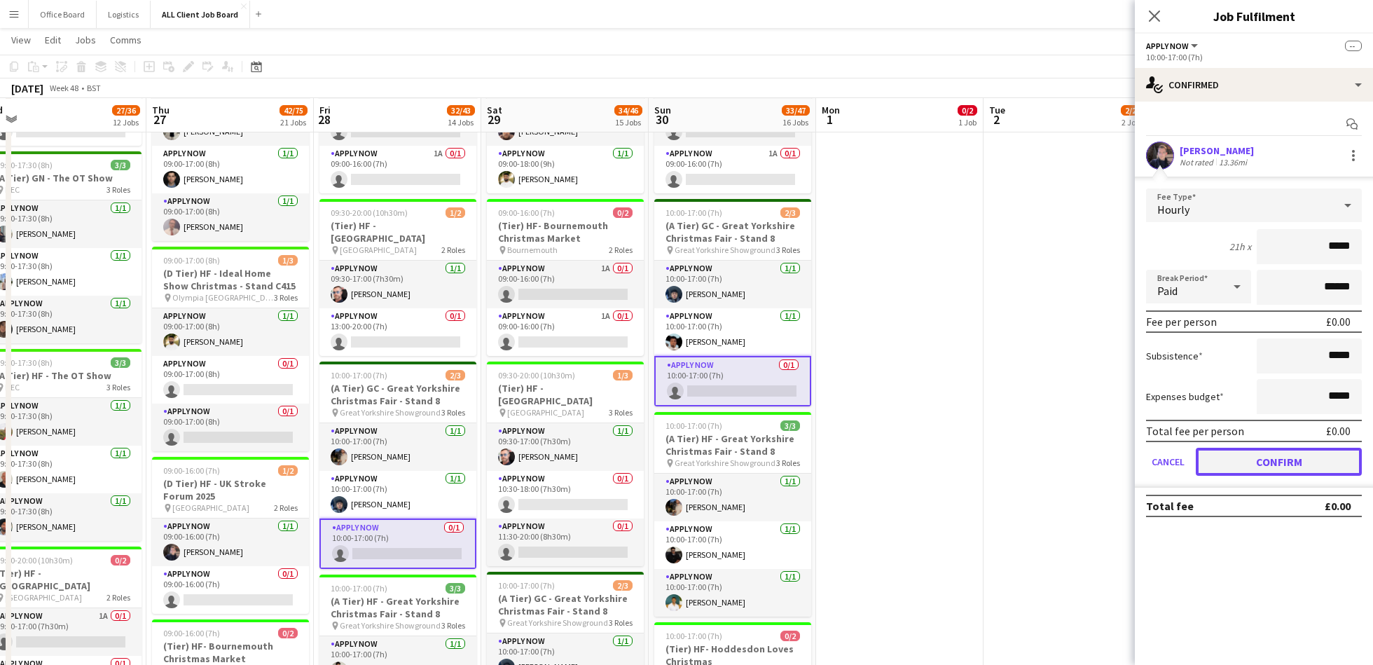
click at [1273, 454] on button "Confirm" at bounding box center [1278, 461] width 166 height 28
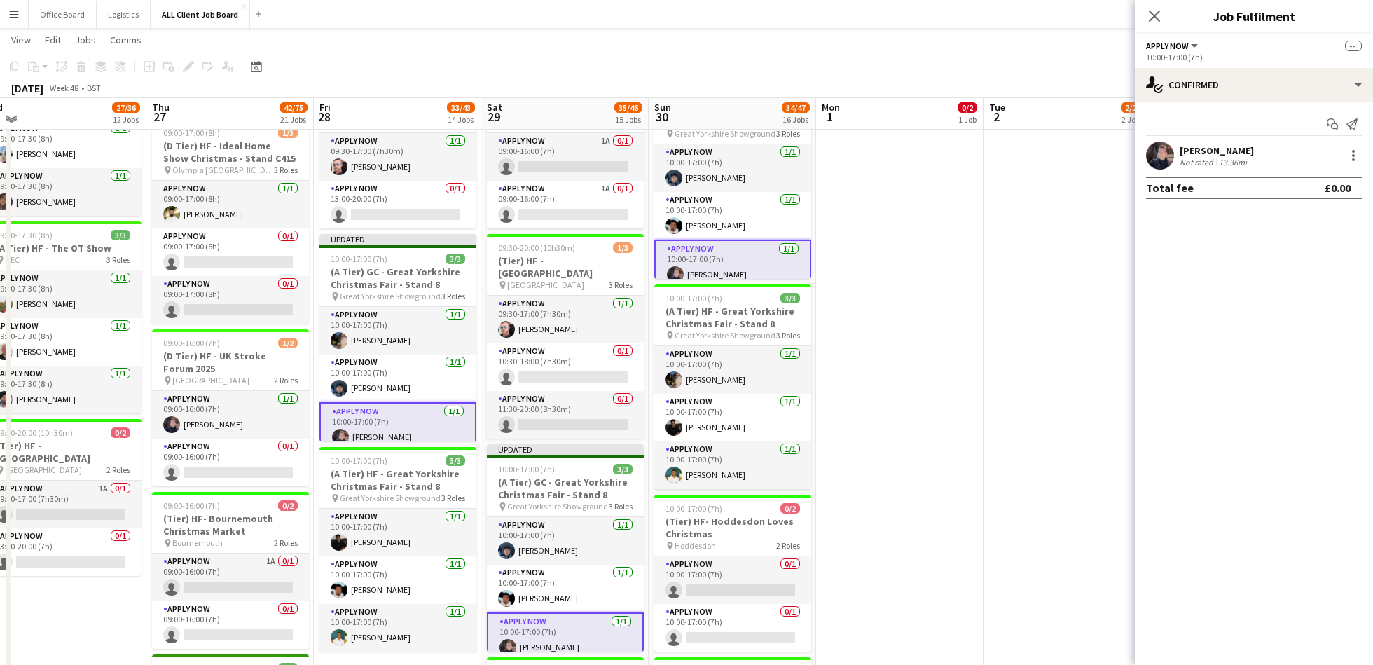
scroll to position [1516, 0]
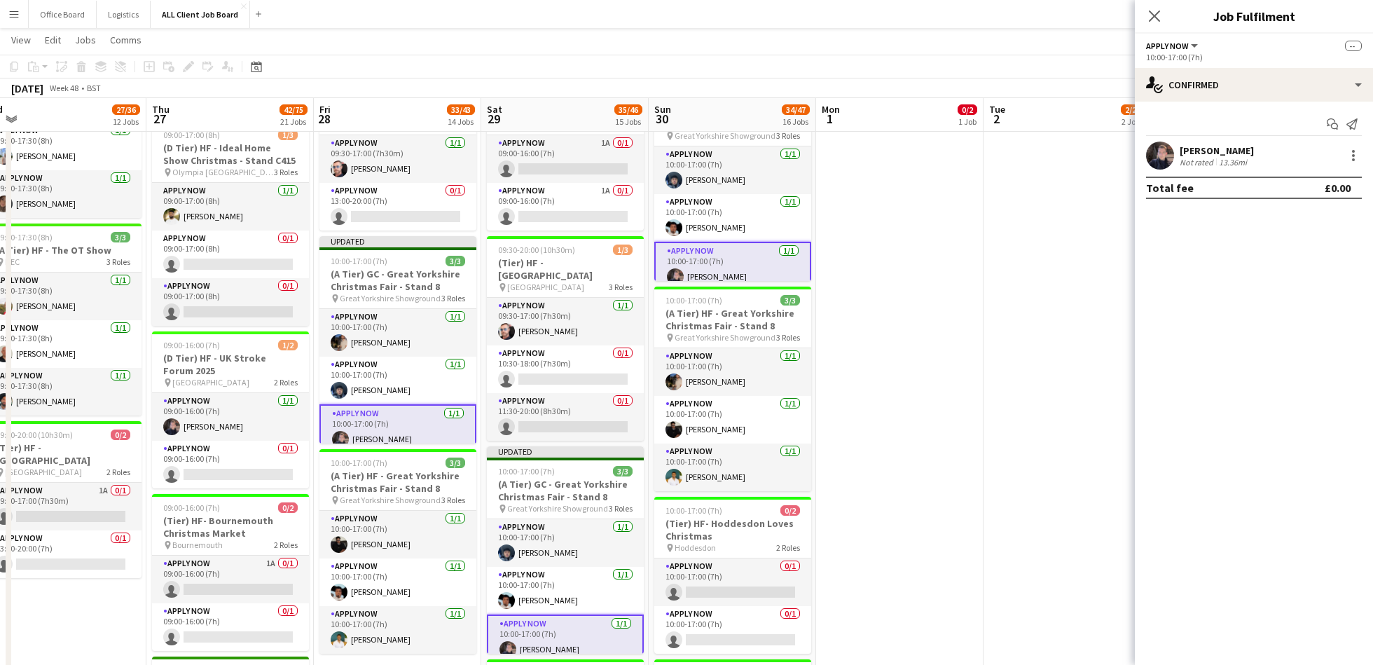
click at [1052, 188] on app-date-cell "09:00-16:00 (7h) 0/2 (Tier) HF- Bournemouth Christmas Market pin Bournemouth 2 …" at bounding box center [1066, 275] width 167 height 2841
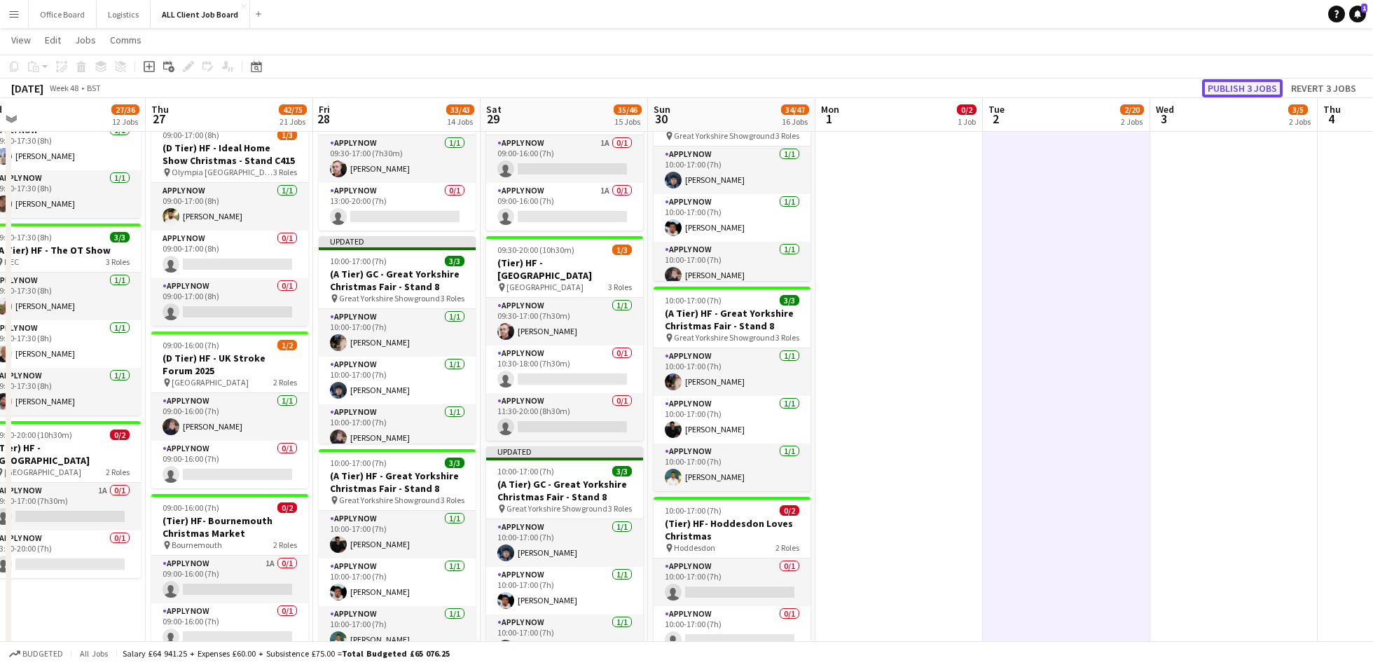
click at [1259, 91] on button "Publish 3 jobs" at bounding box center [1242, 88] width 81 height 18
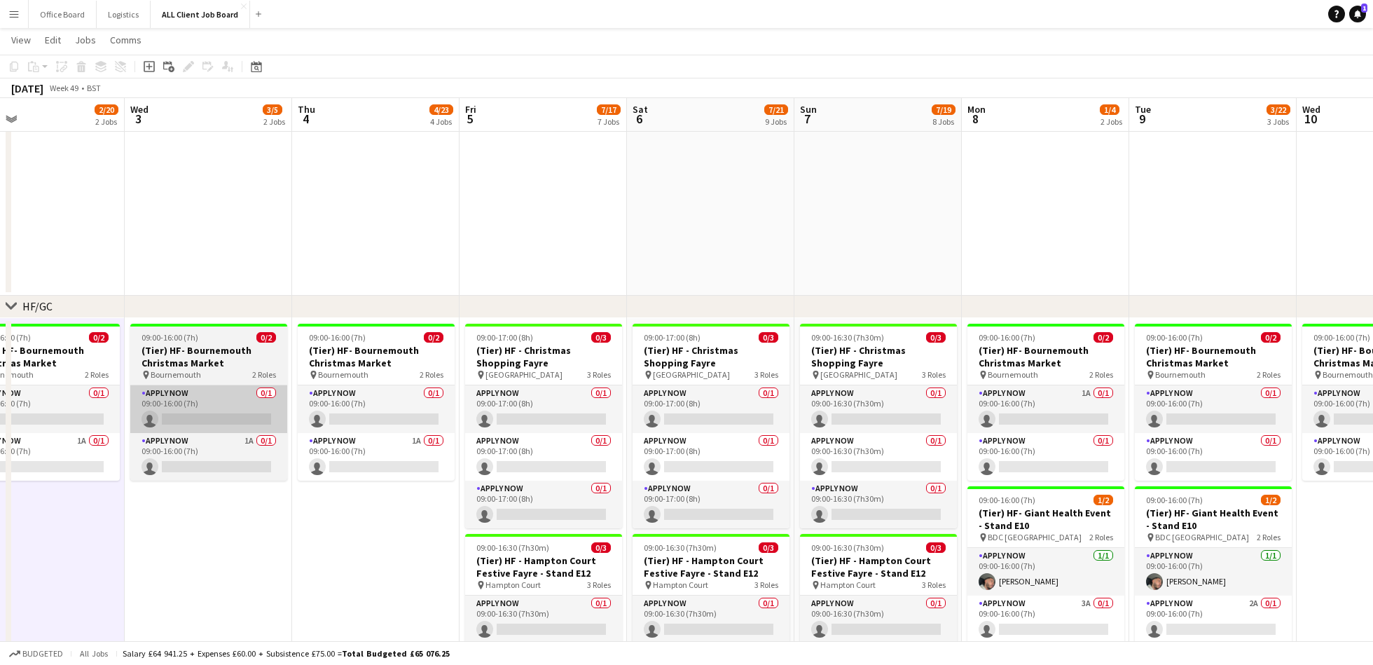
scroll to position [0, 386]
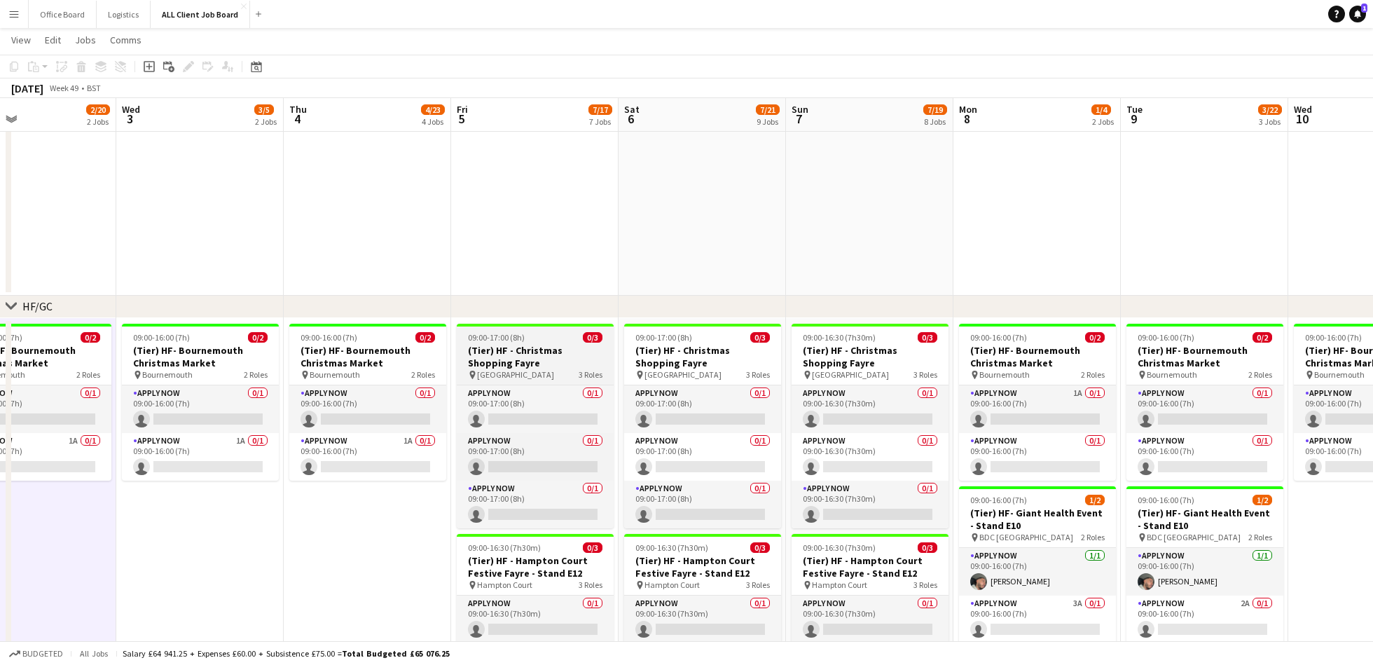
click at [516, 366] on h3 "(Tier) HF - Christmas Shopping Fayre" at bounding box center [535, 356] width 157 height 25
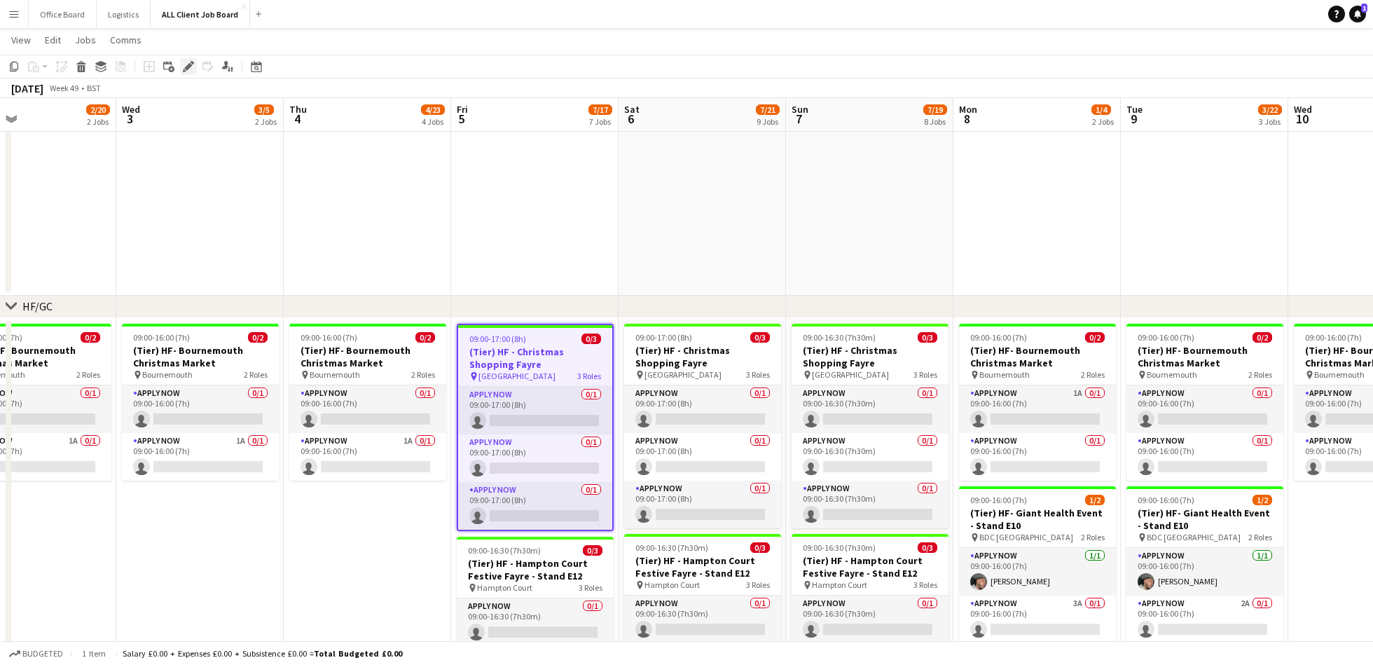
click at [185, 64] on icon "Edit" at bounding box center [188, 66] width 11 height 11
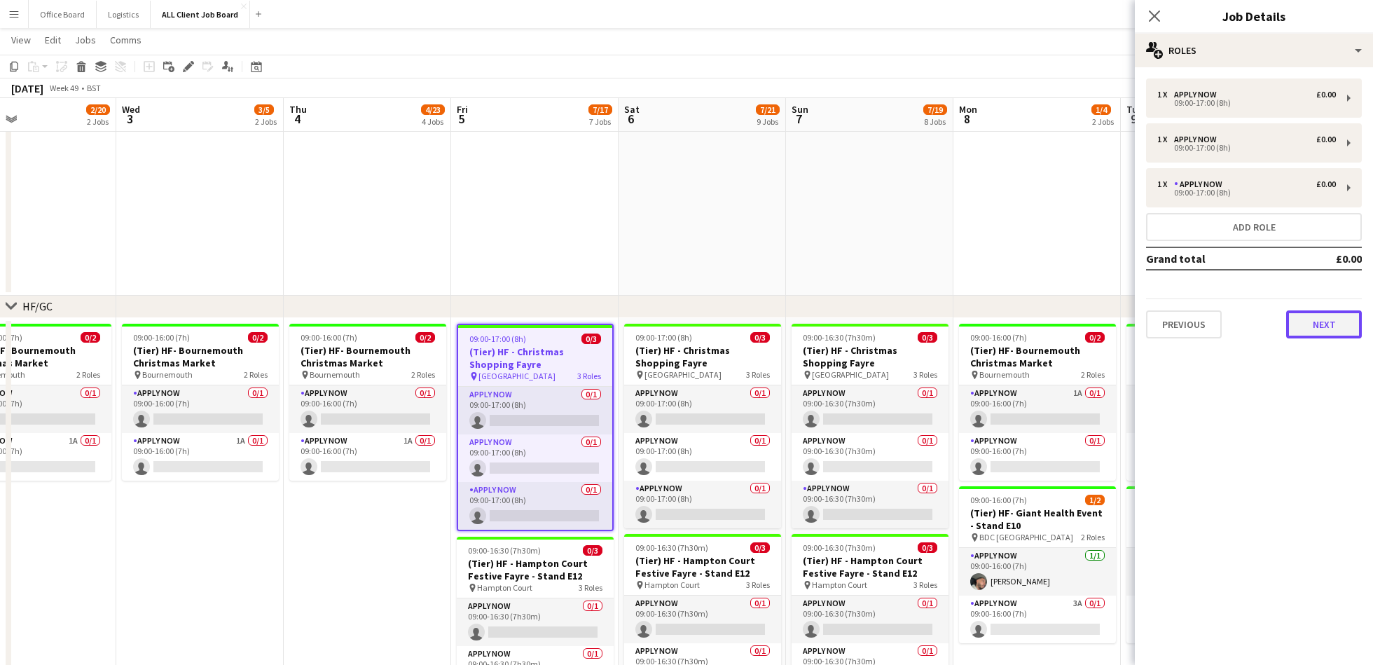
click at [1320, 314] on button "Next" at bounding box center [1324, 324] width 76 height 28
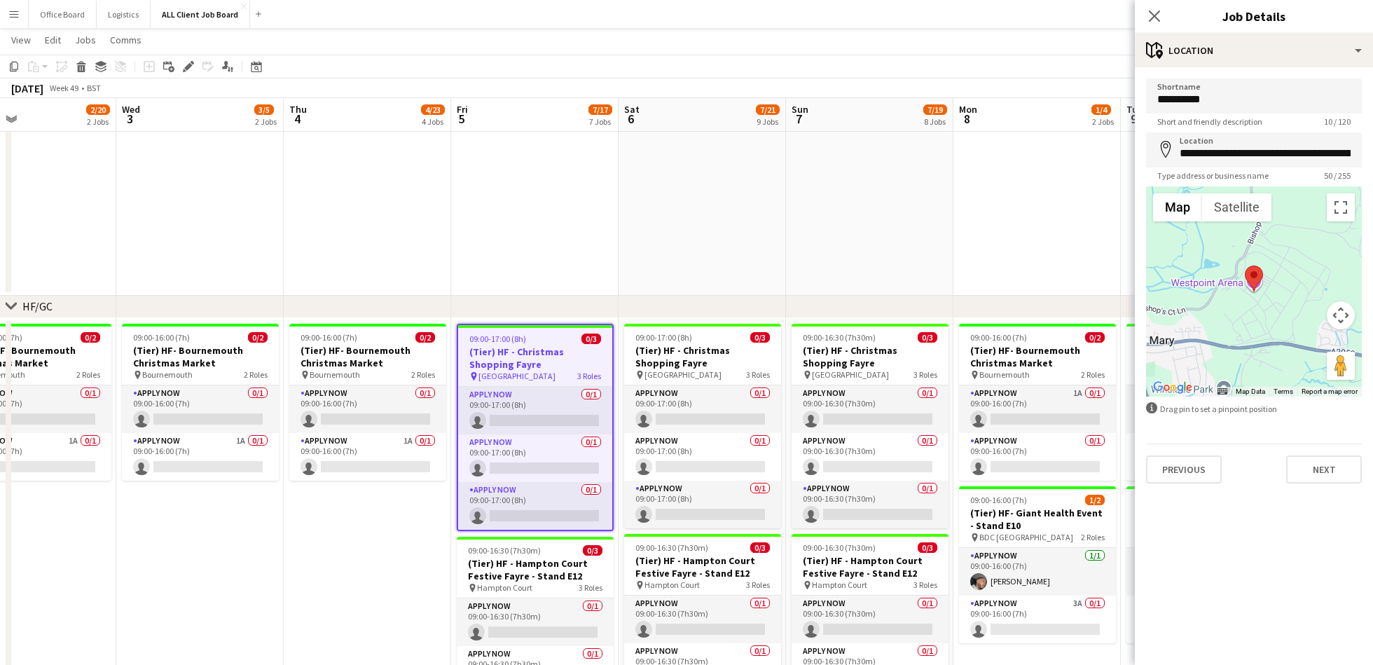
click at [807, 244] on app-date-cell at bounding box center [869, 200] width 167 height 192
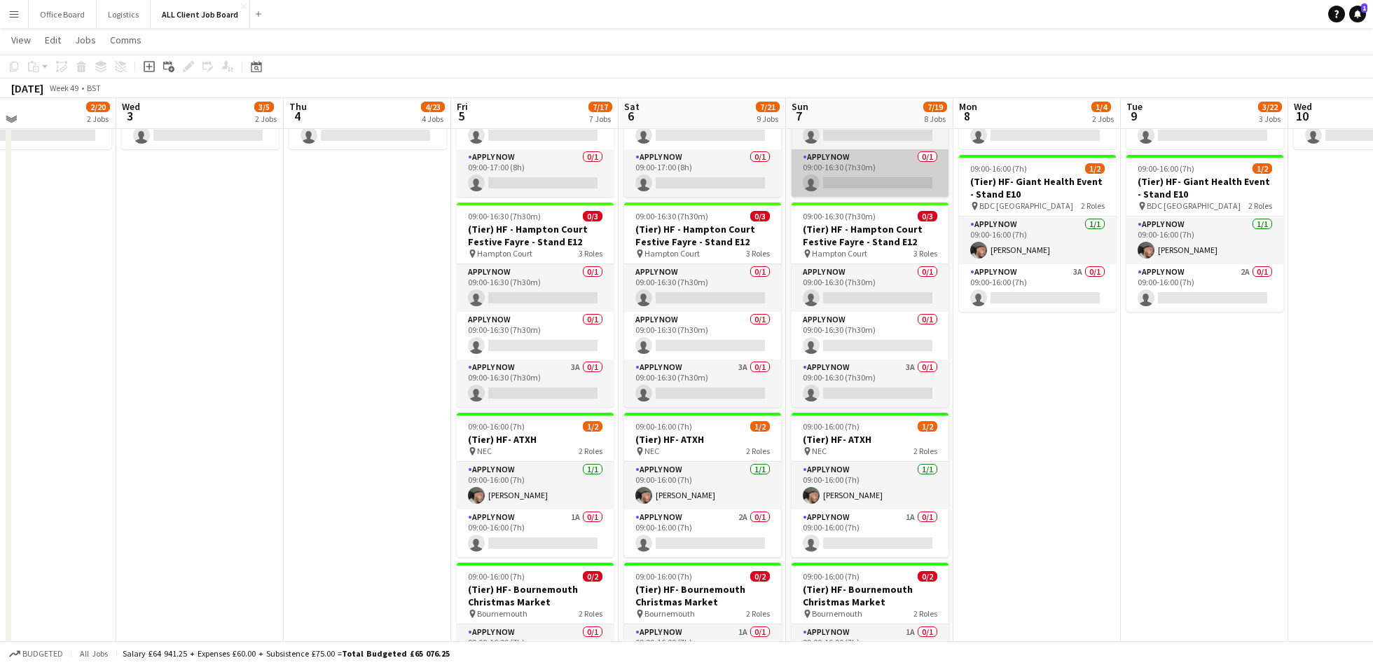
scroll to position [385, 0]
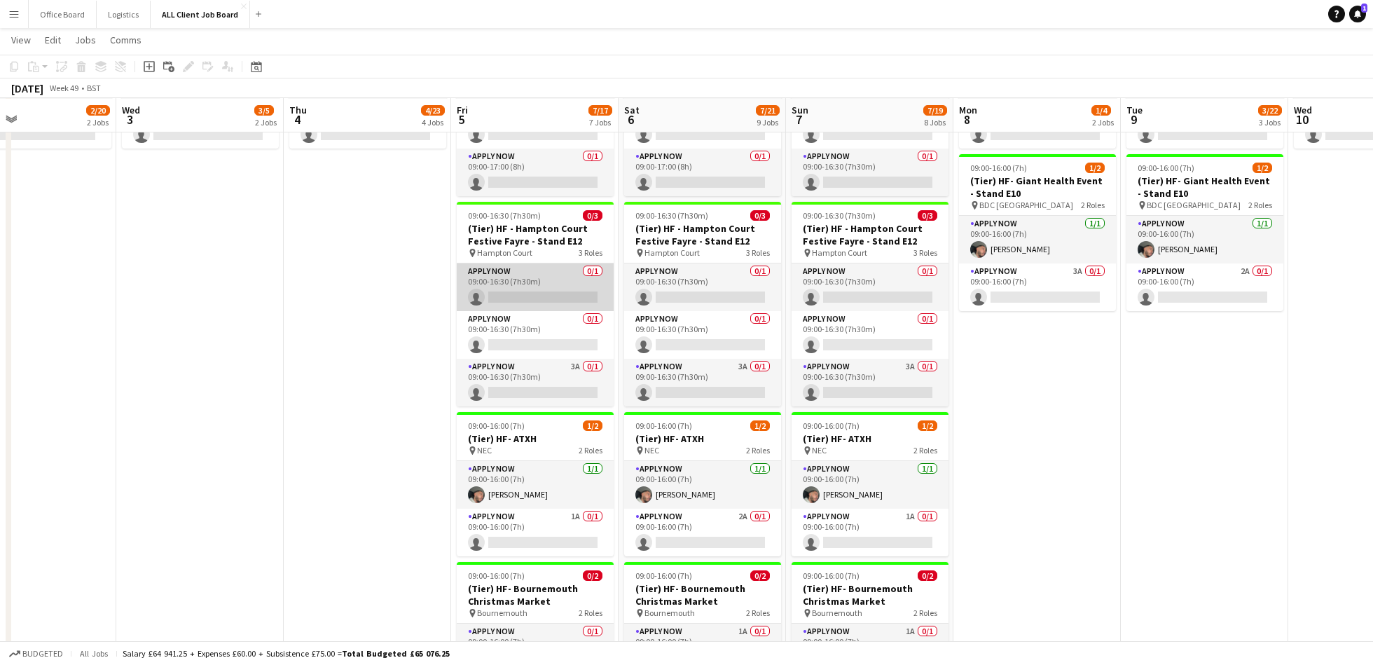
click at [510, 290] on app-card-role "APPLY NOW 0/1 09:00-16:30 (7h30m) single-neutral-actions" at bounding box center [535, 287] width 157 height 48
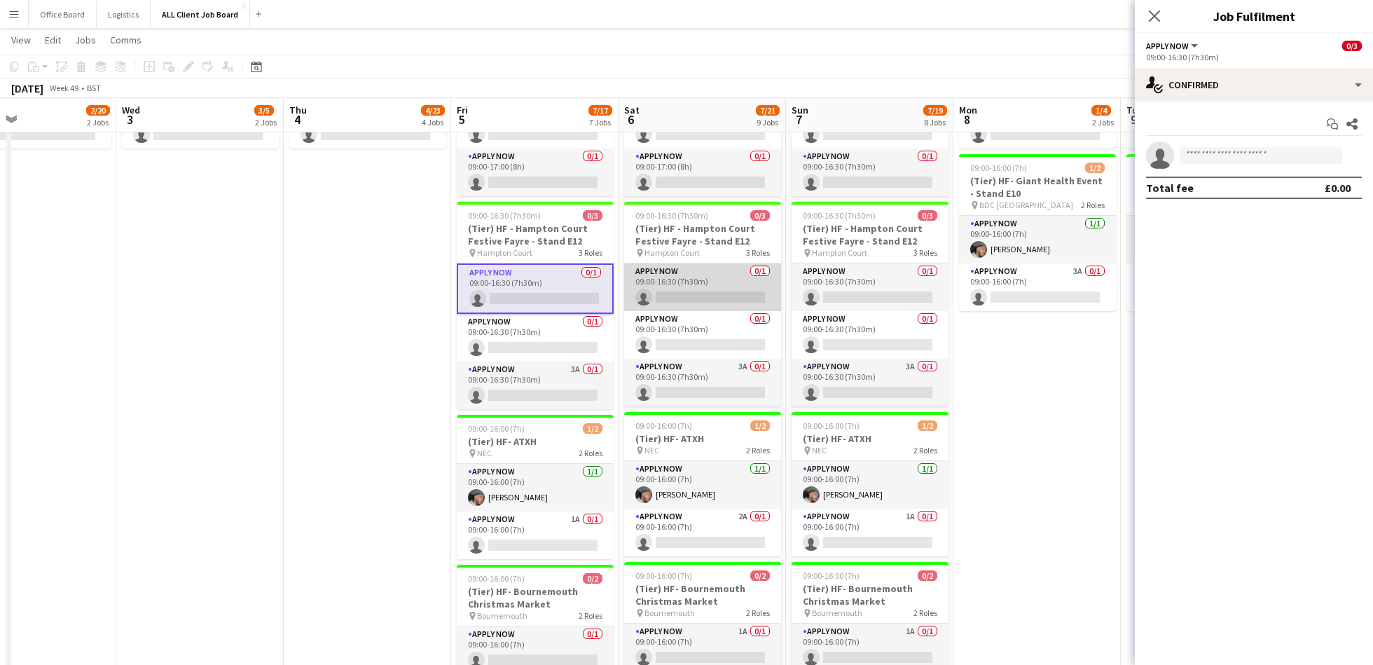
click at [680, 302] on app-card-role "APPLY NOW 0/1 09:00-16:30 (7h30m) single-neutral-actions" at bounding box center [702, 287] width 157 height 48
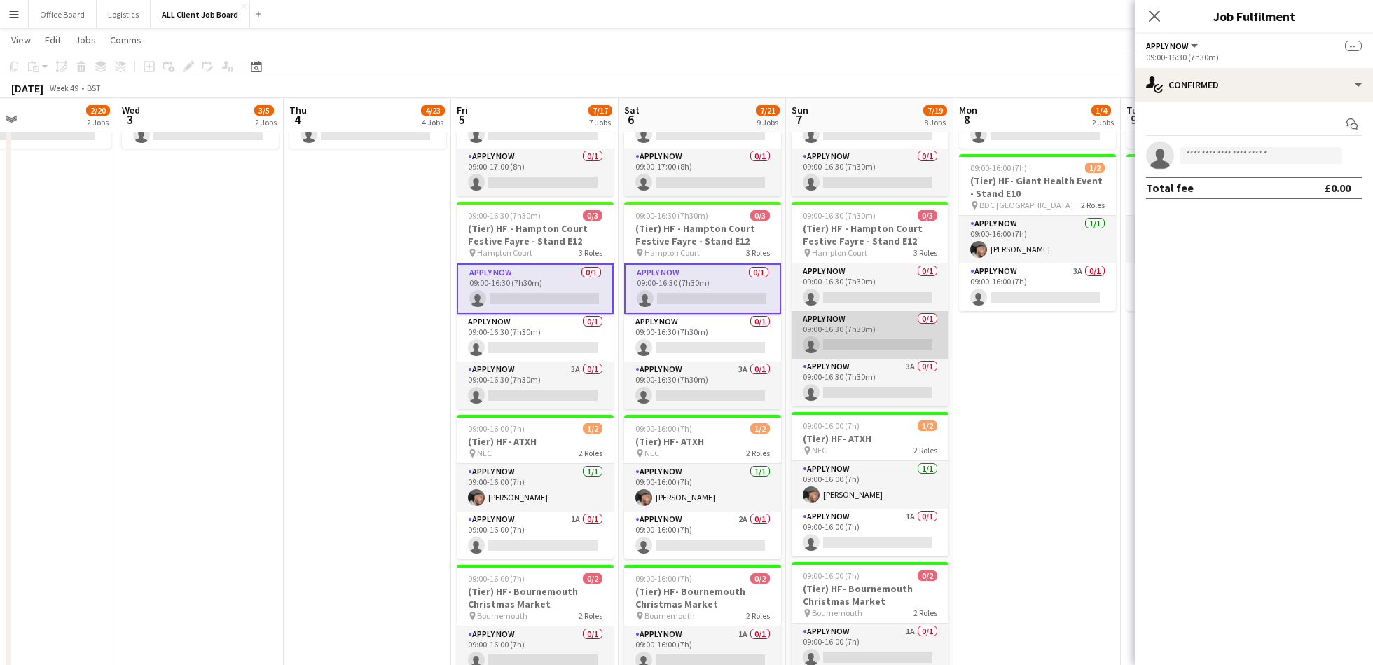
click at [835, 312] on app-card-role "APPLY NOW 0/1 09:00-16:30 (7h30m) single-neutral-actions" at bounding box center [869, 335] width 157 height 48
click at [833, 315] on app-card-role "APPLY NOW 0/1 09:00-16:30 (7h30m) single-neutral-actions" at bounding box center [869, 336] width 157 height 50
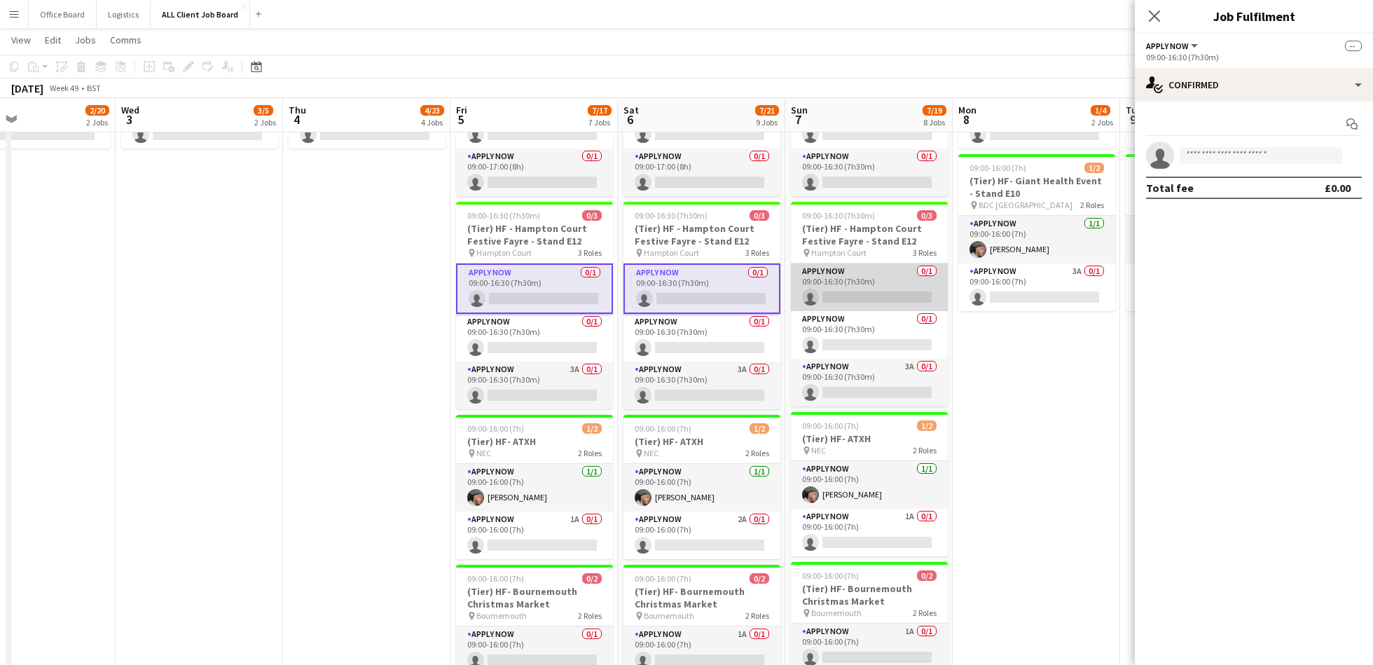
click at [870, 273] on app-card-role "APPLY NOW 0/1 09:00-16:30 (7h30m) single-neutral-actions" at bounding box center [869, 287] width 157 height 48
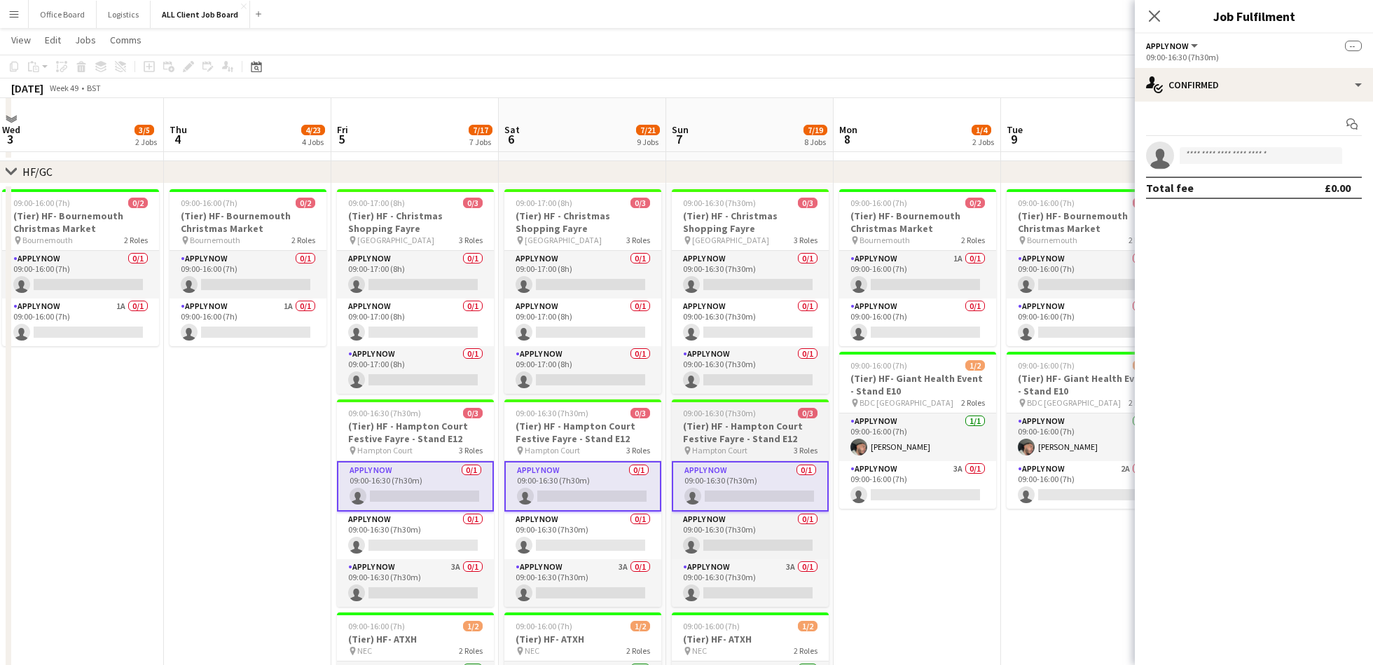
scroll to position [208, 0]
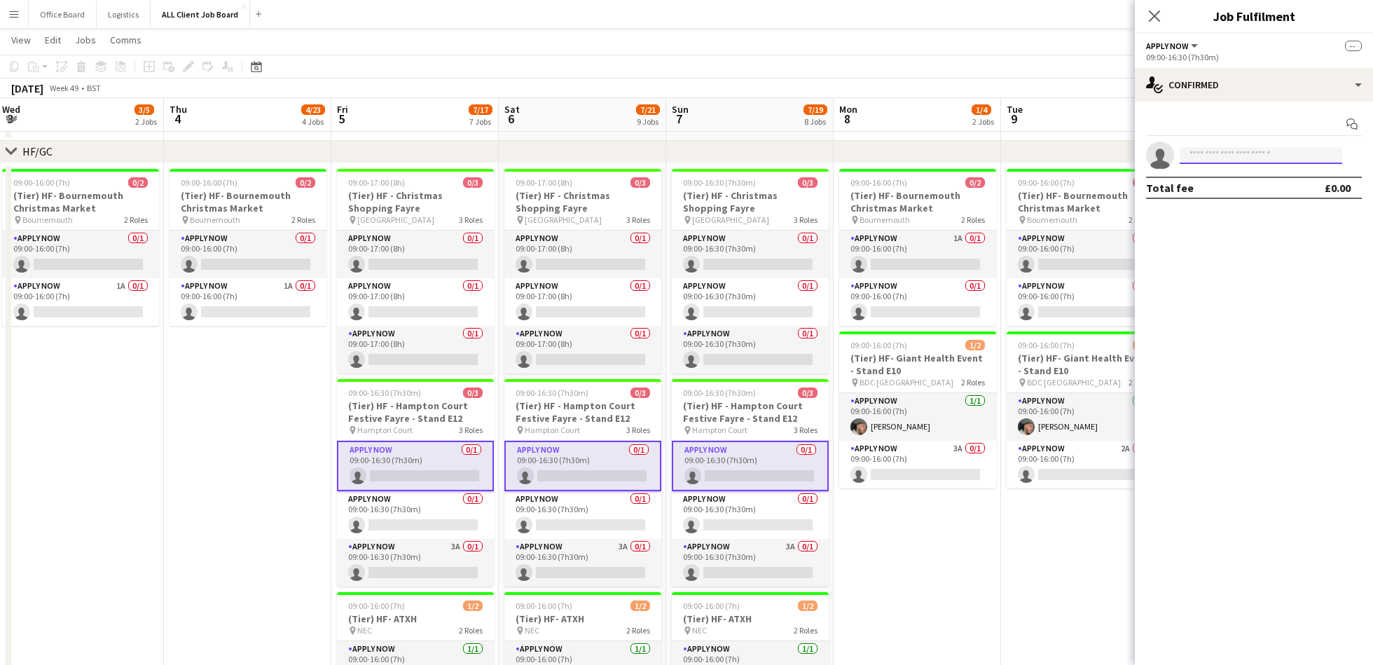
click at [1209, 154] on input at bounding box center [1260, 155] width 162 height 17
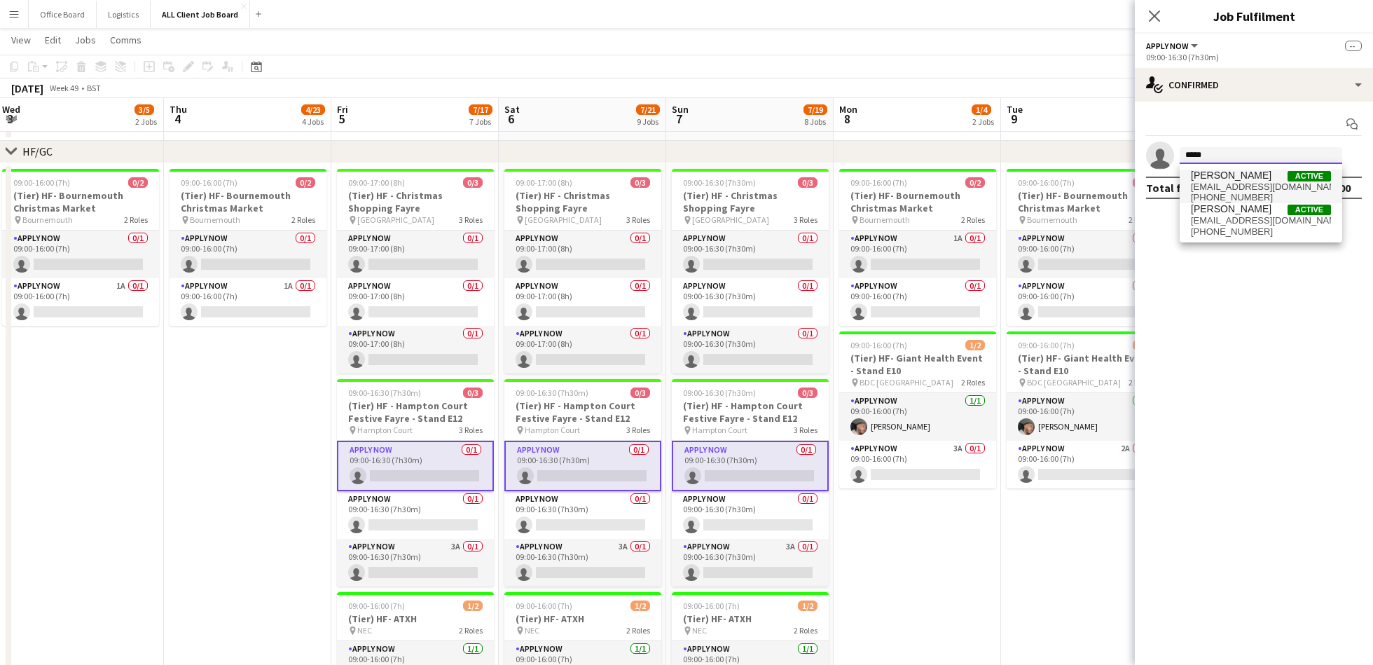
type input "*****"
click at [1228, 181] on span "[EMAIL_ADDRESS][DOMAIN_NAME]" at bounding box center [1260, 186] width 140 height 11
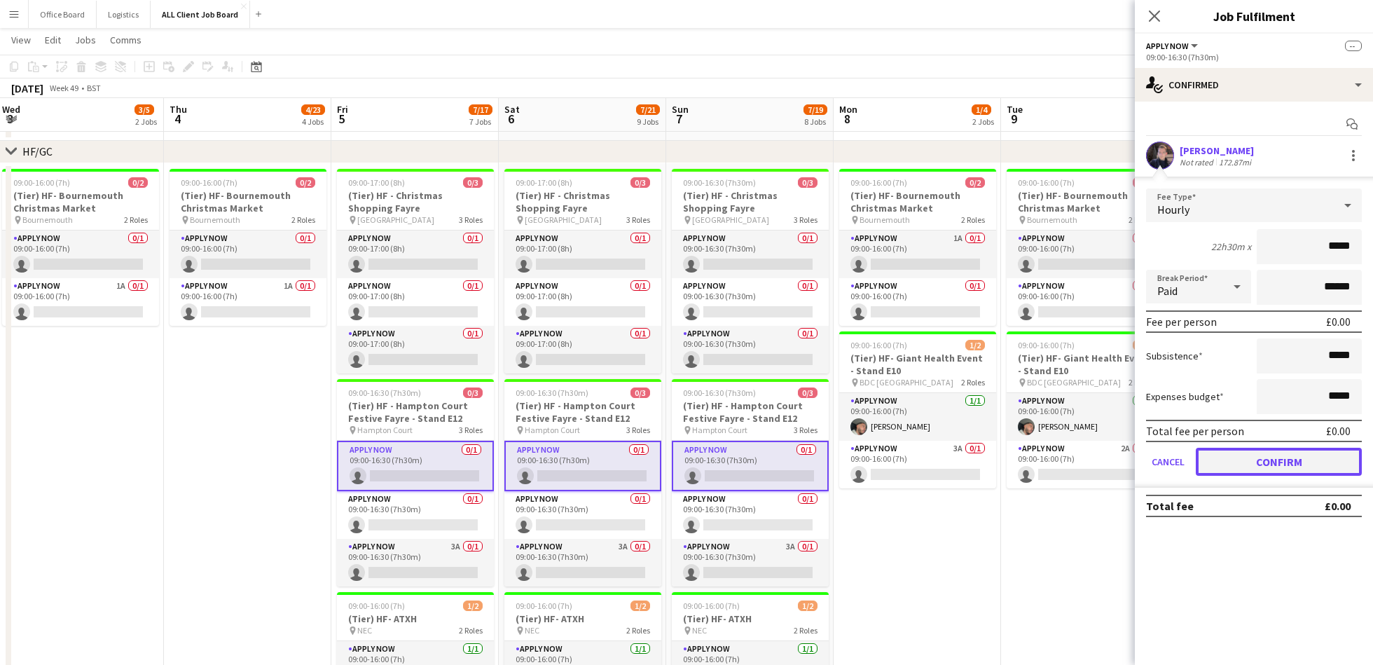
click at [1226, 450] on button "Confirm" at bounding box center [1278, 461] width 166 height 28
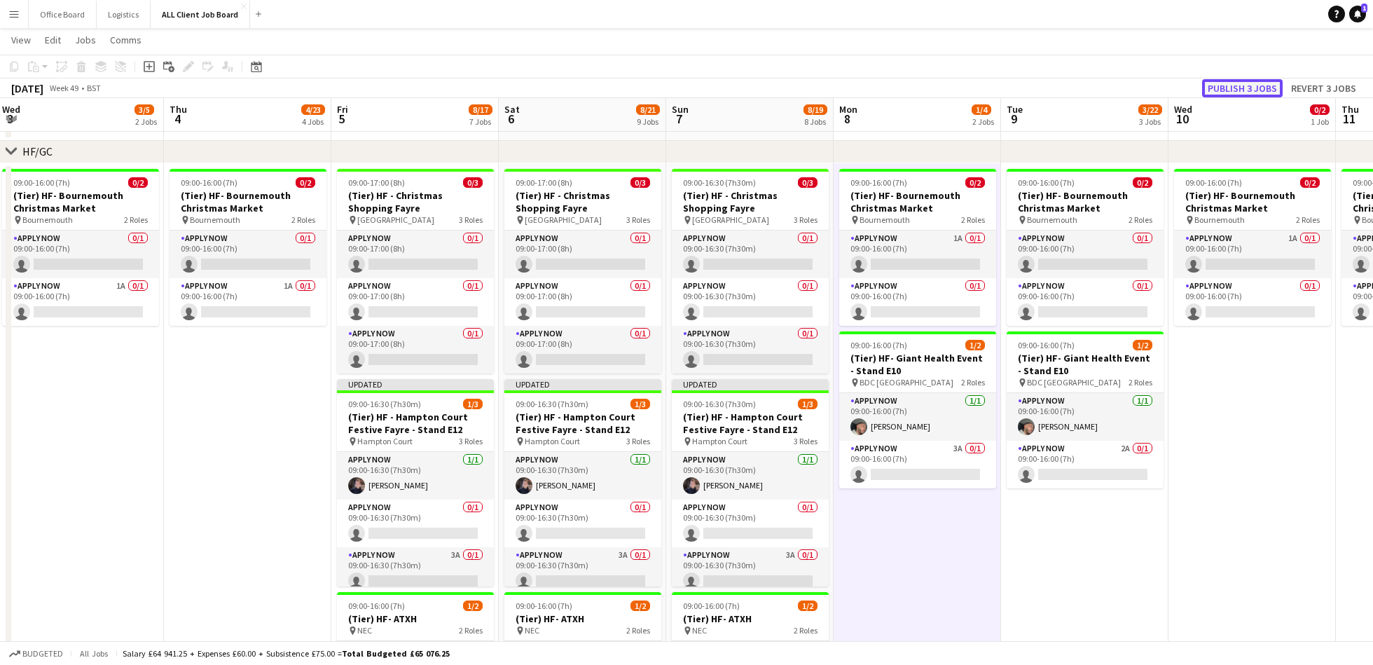
click at [1252, 88] on button "Publish 3 jobs" at bounding box center [1242, 88] width 81 height 18
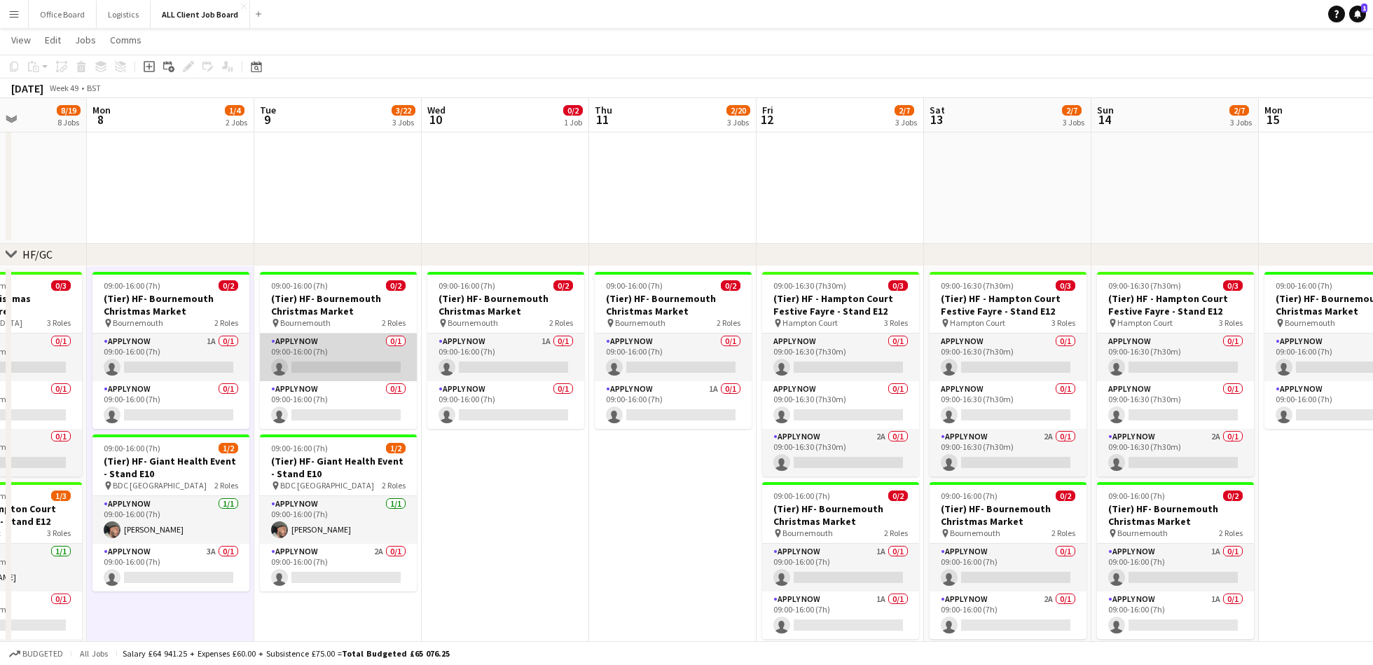
scroll to position [0, 597]
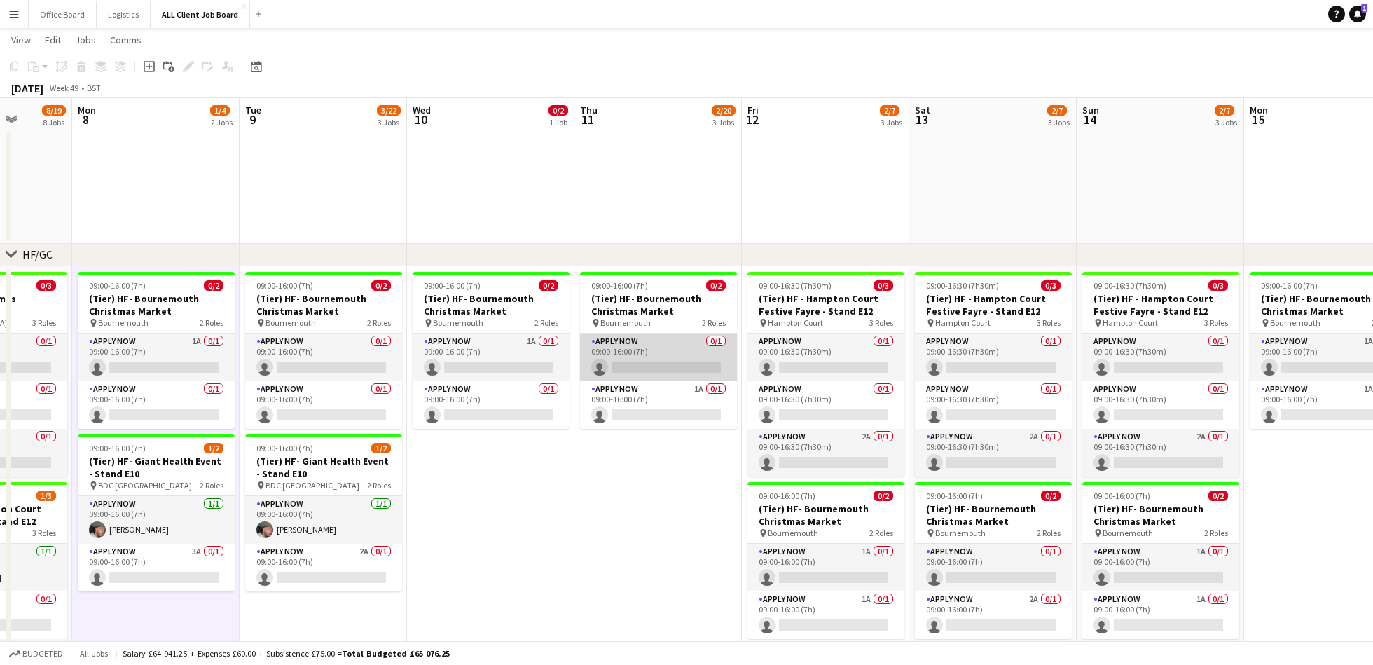
click at [641, 345] on app-card-role "APPLY NOW 0/1 09:00-16:00 (7h) single-neutral-actions" at bounding box center [658, 357] width 157 height 48
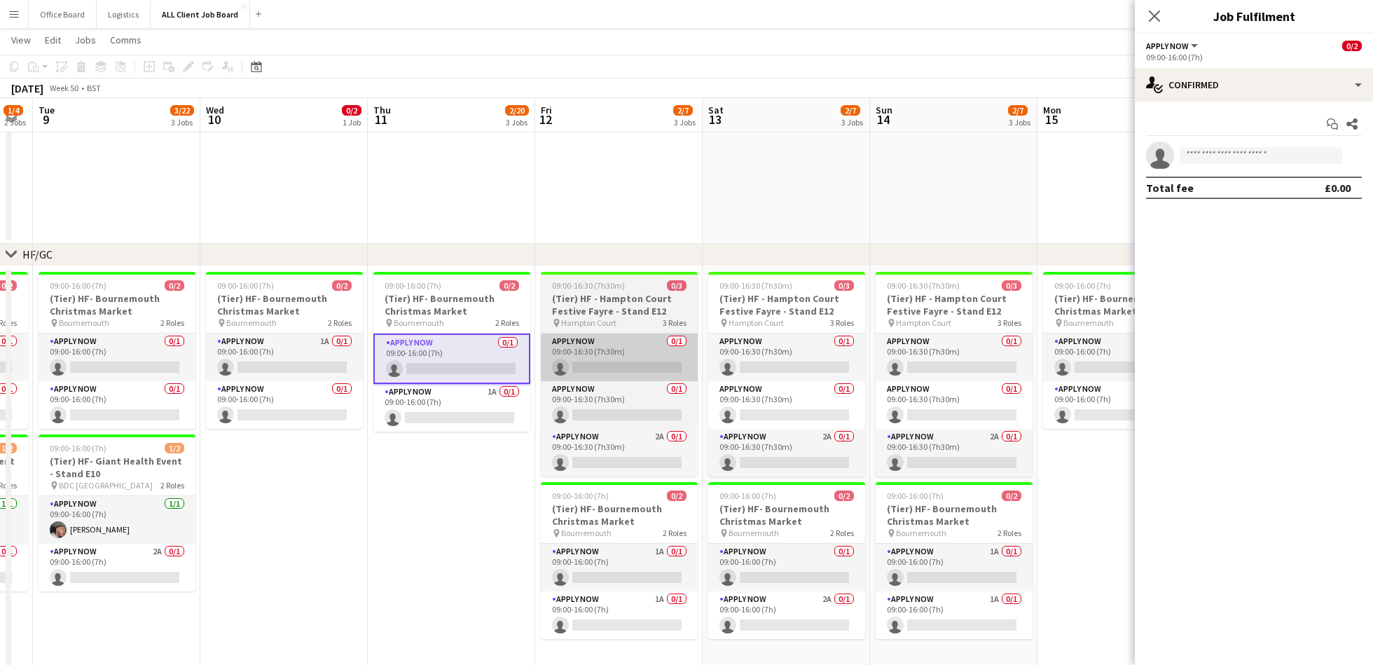
scroll to position [0, 479]
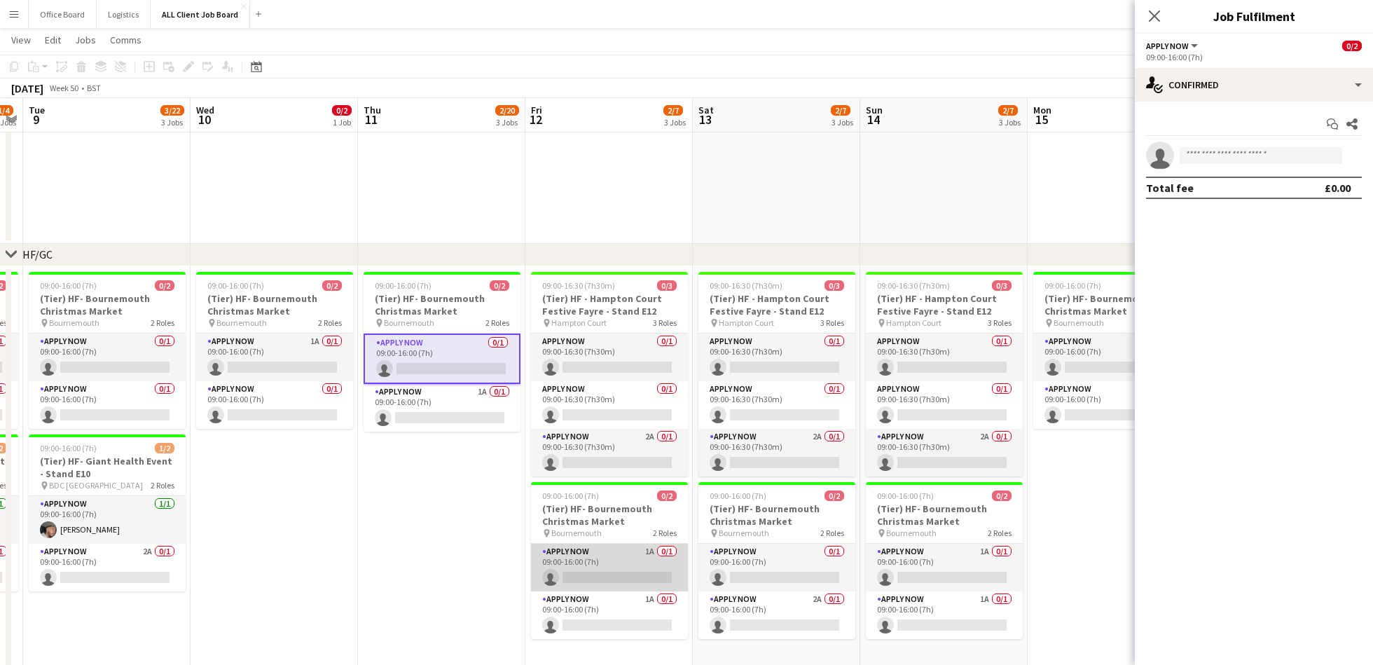
click at [606, 566] on app-card-role "APPLY NOW 1A 0/1 09:00-16:00 (7h) single-neutral-actions" at bounding box center [609, 567] width 157 height 48
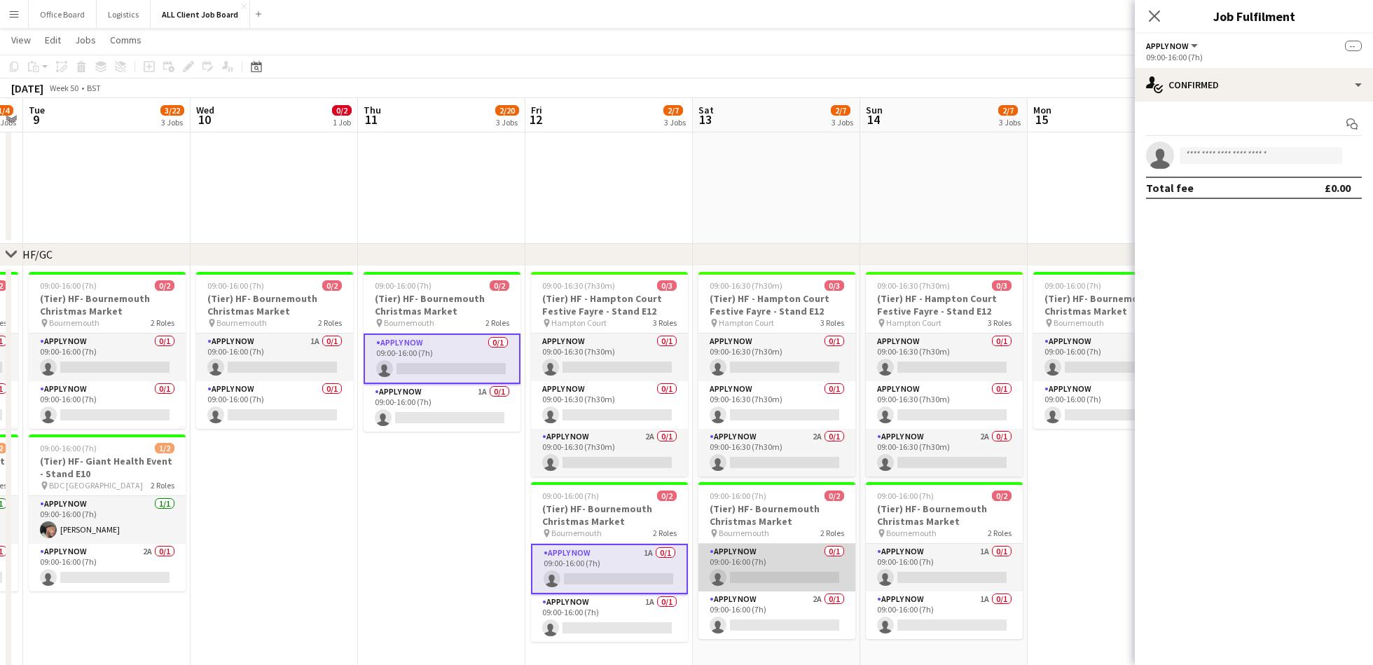
click at [759, 559] on app-card-role "APPLY NOW 0/1 09:00-16:00 (7h) single-neutral-actions" at bounding box center [776, 567] width 157 height 48
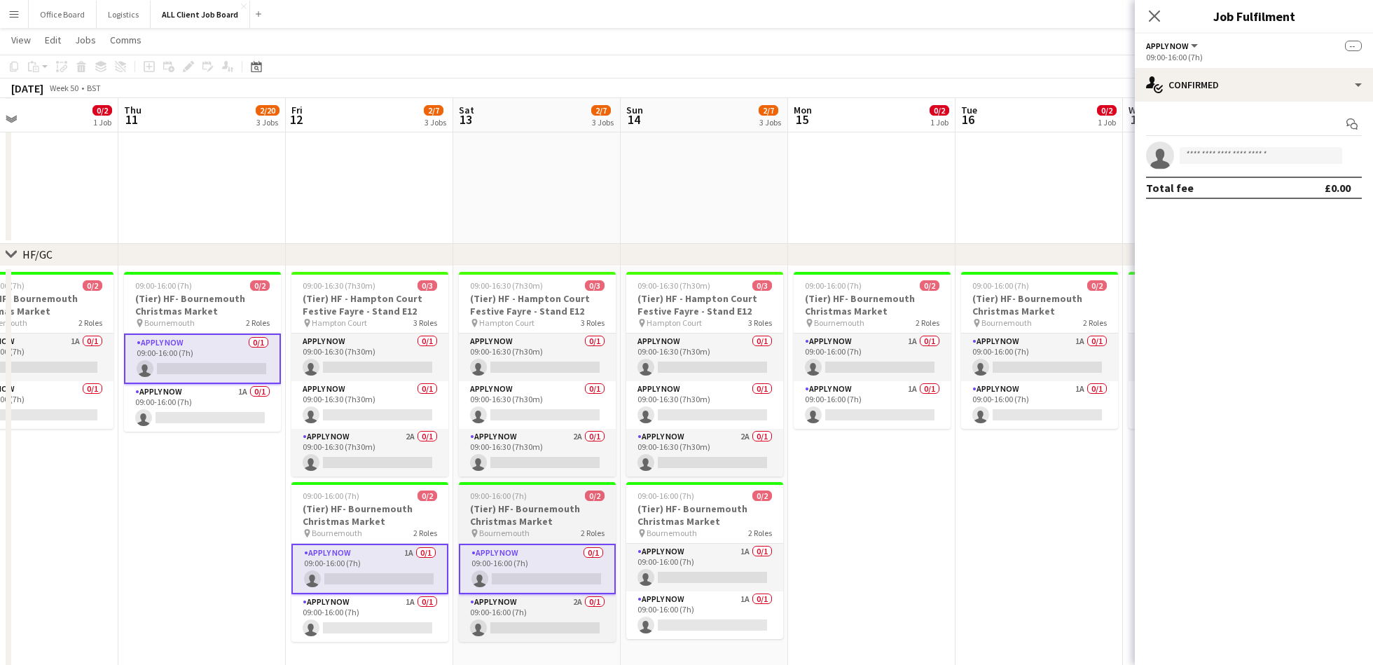
scroll to position [0, 413]
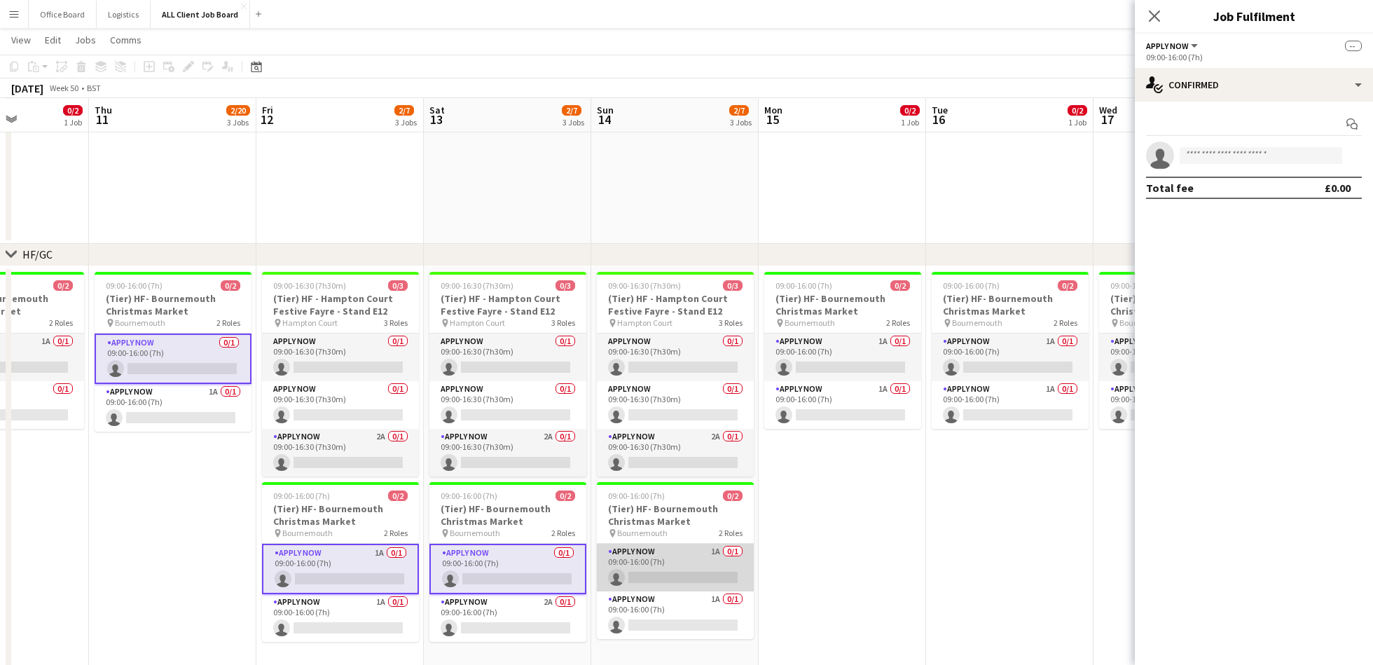
click at [645, 559] on app-card-role "APPLY NOW 1A 0/1 09:00-16:00 (7h) single-neutral-actions" at bounding box center [675, 567] width 157 height 48
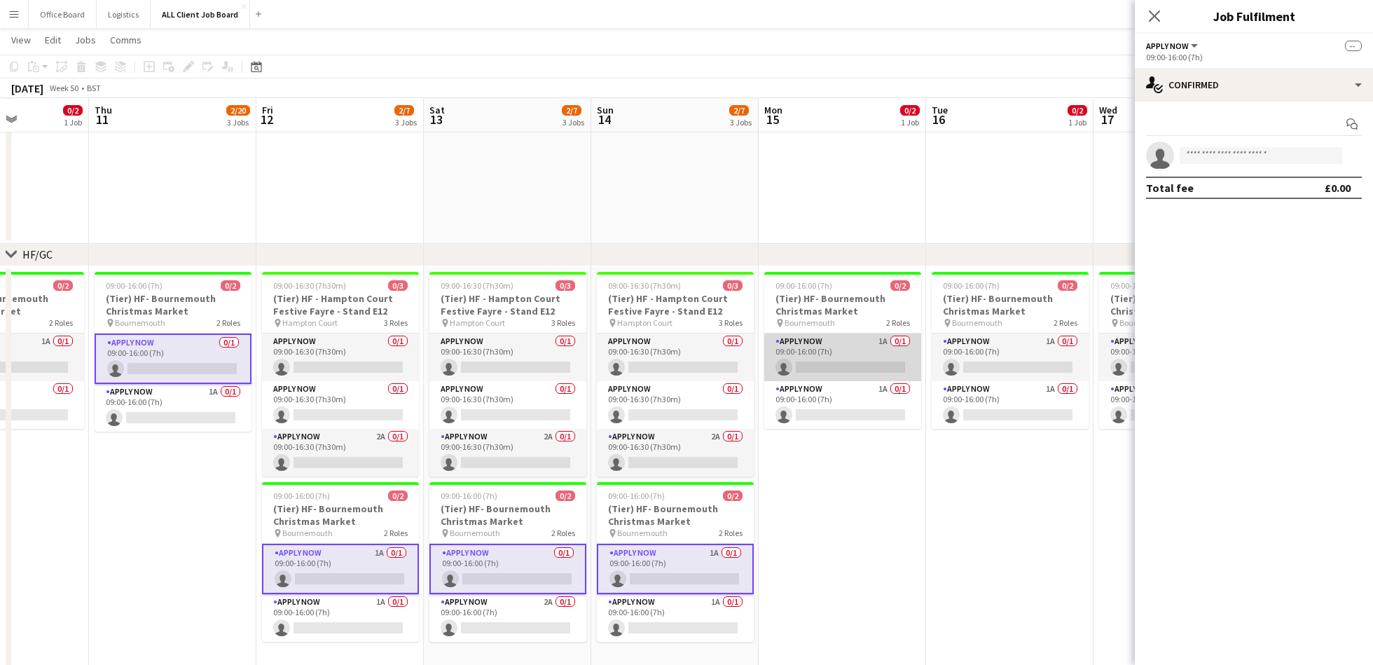
click at [845, 353] on app-card-role "APPLY NOW 1A 0/1 09:00-16:00 (7h) single-neutral-actions" at bounding box center [842, 357] width 157 height 48
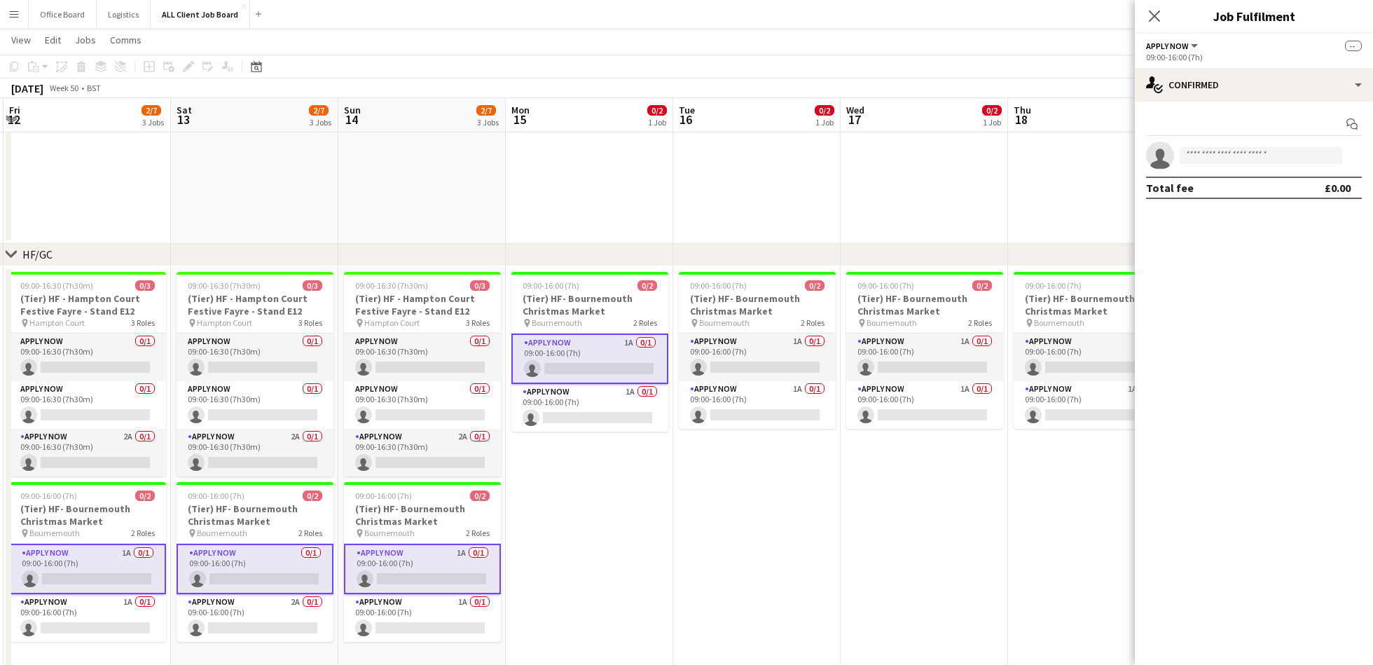
scroll to position [0, 666]
click at [759, 352] on app-card-role "APPLY NOW 1A 0/1 09:00-16:00 (7h) single-neutral-actions" at bounding box center [757, 357] width 157 height 48
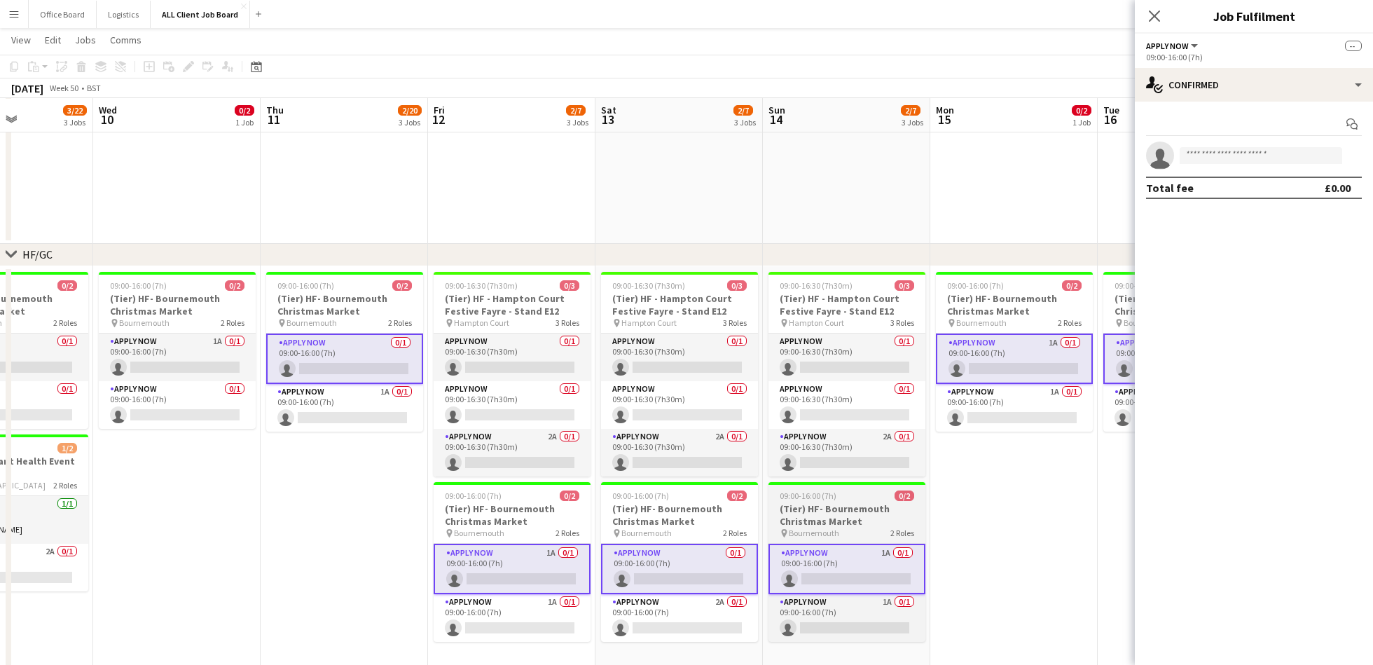
scroll to position [0, 408]
click at [861, 562] on app-card-role "APPLY NOW 1A 0/1 09:00-16:00 (7h) single-neutral-actions" at bounding box center [848, 568] width 157 height 50
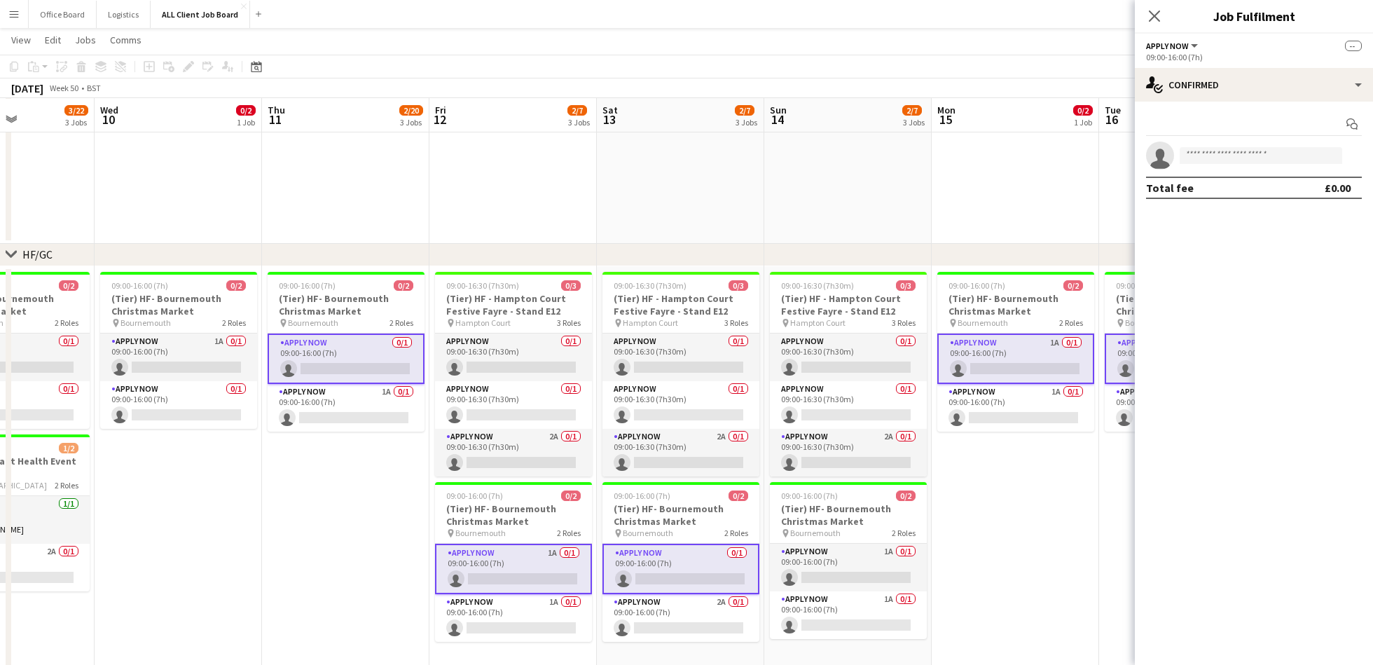
click at [681, 556] on app-card-role "APPLY NOW 0/1 09:00-16:00 (7h) single-neutral-actions" at bounding box center [680, 568] width 157 height 50
click at [532, 564] on app-card-role "APPLY NOW 1A 0/1 09:00-16:00 (7h) single-neutral-actions" at bounding box center [511, 568] width 157 height 50
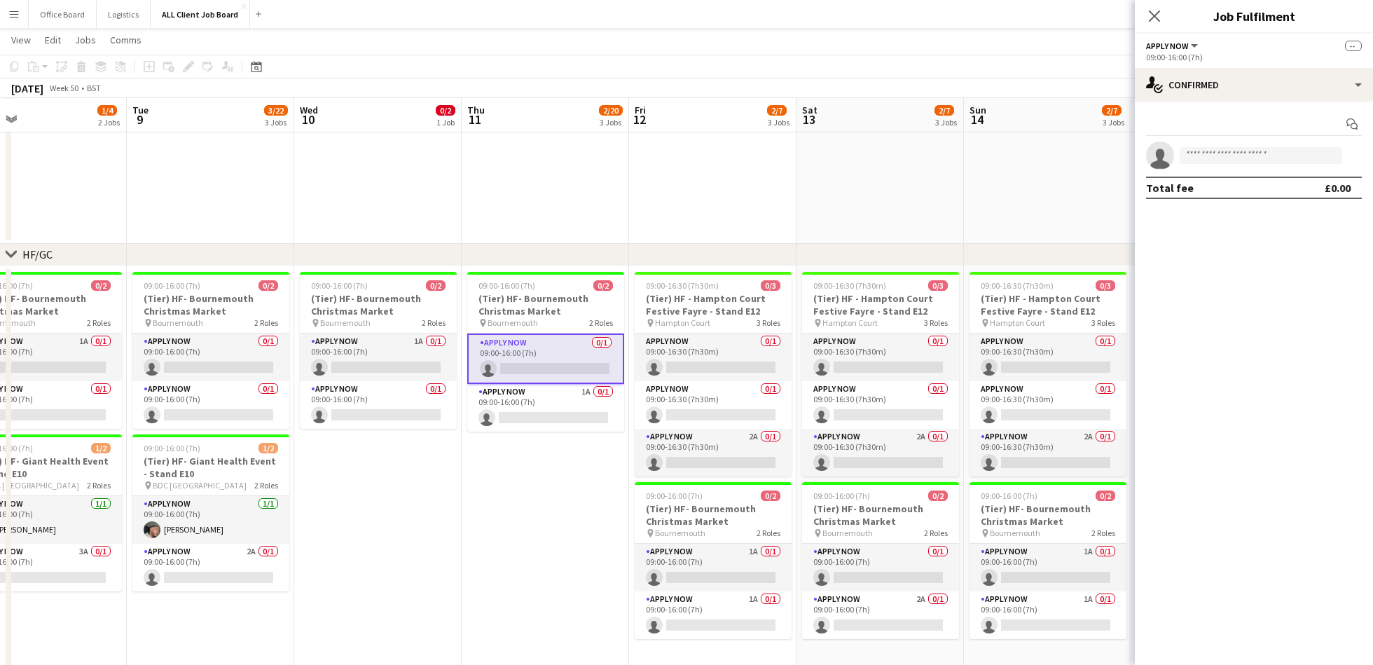
scroll to position [0, 342]
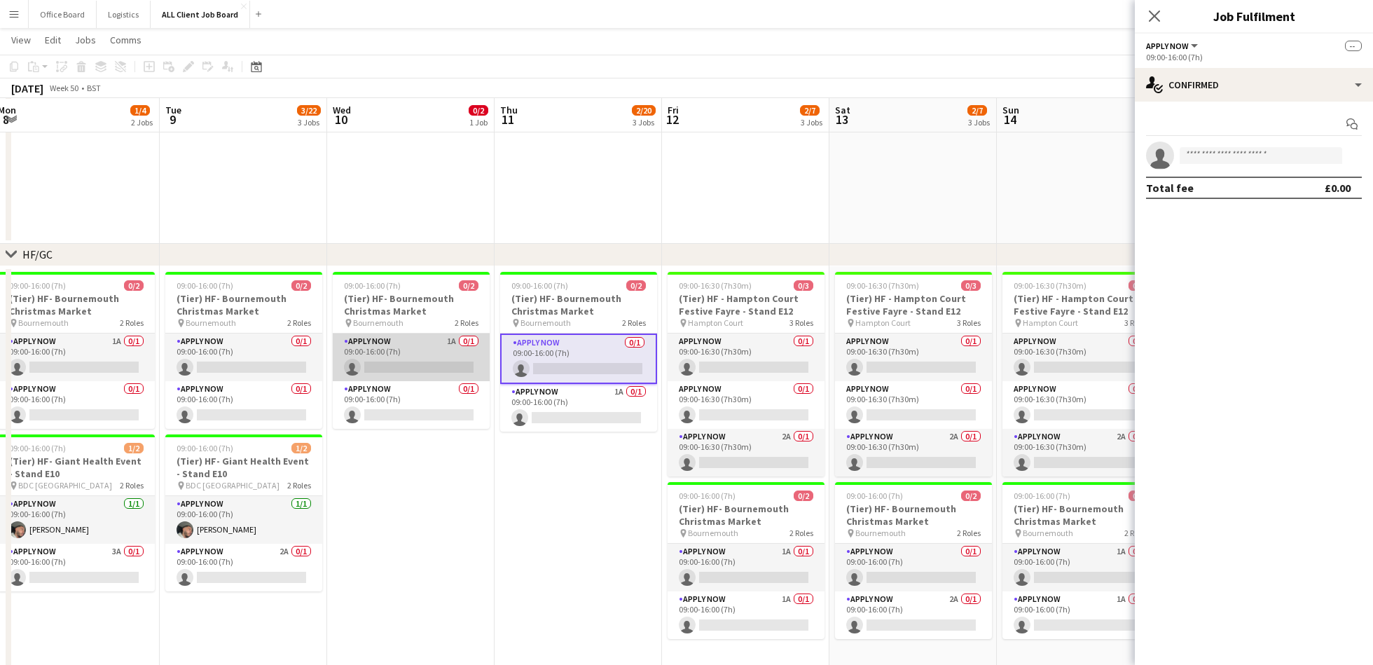
click at [413, 363] on app-card-role "APPLY NOW 1A 0/1 09:00-16:00 (7h) single-neutral-actions" at bounding box center [411, 357] width 157 height 48
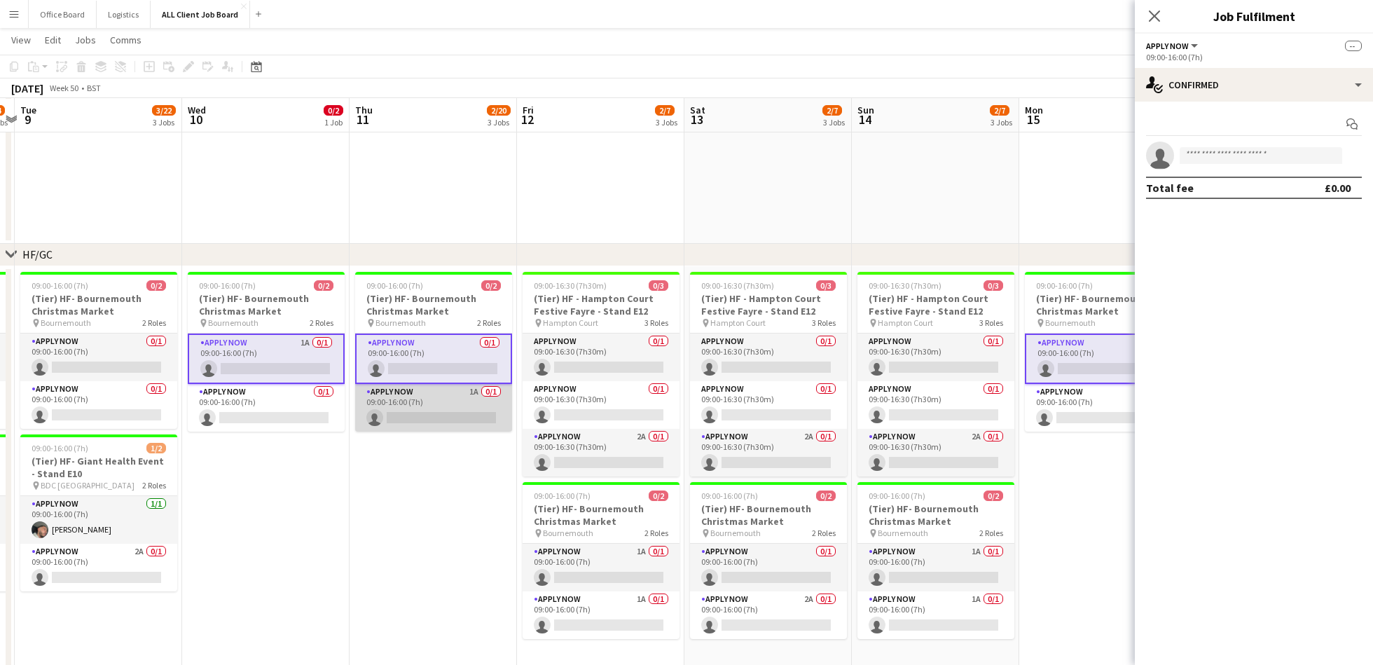
scroll to position [0, 514]
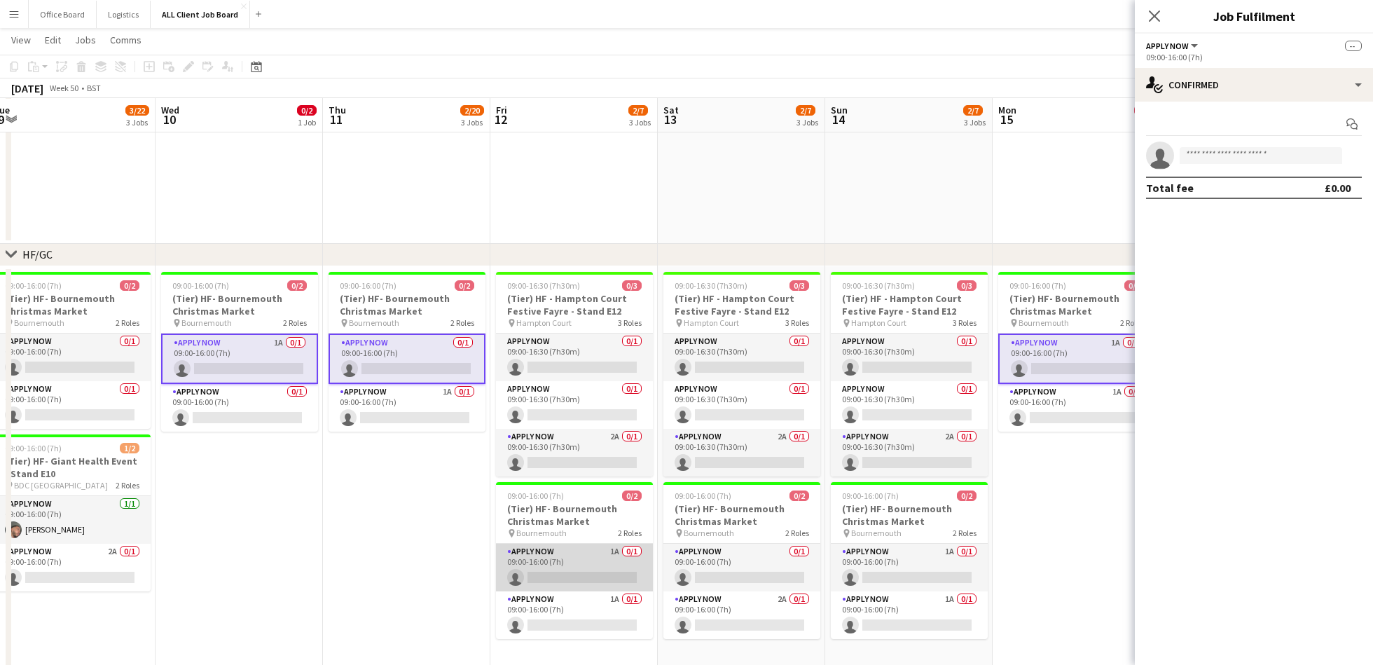
click at [589, 565] on app-card-role "APPLY NOW 1A 0/1 09:00-16:00 (7h) single-neutral-actions" at bounding box center [574, 567] width 157 height 48
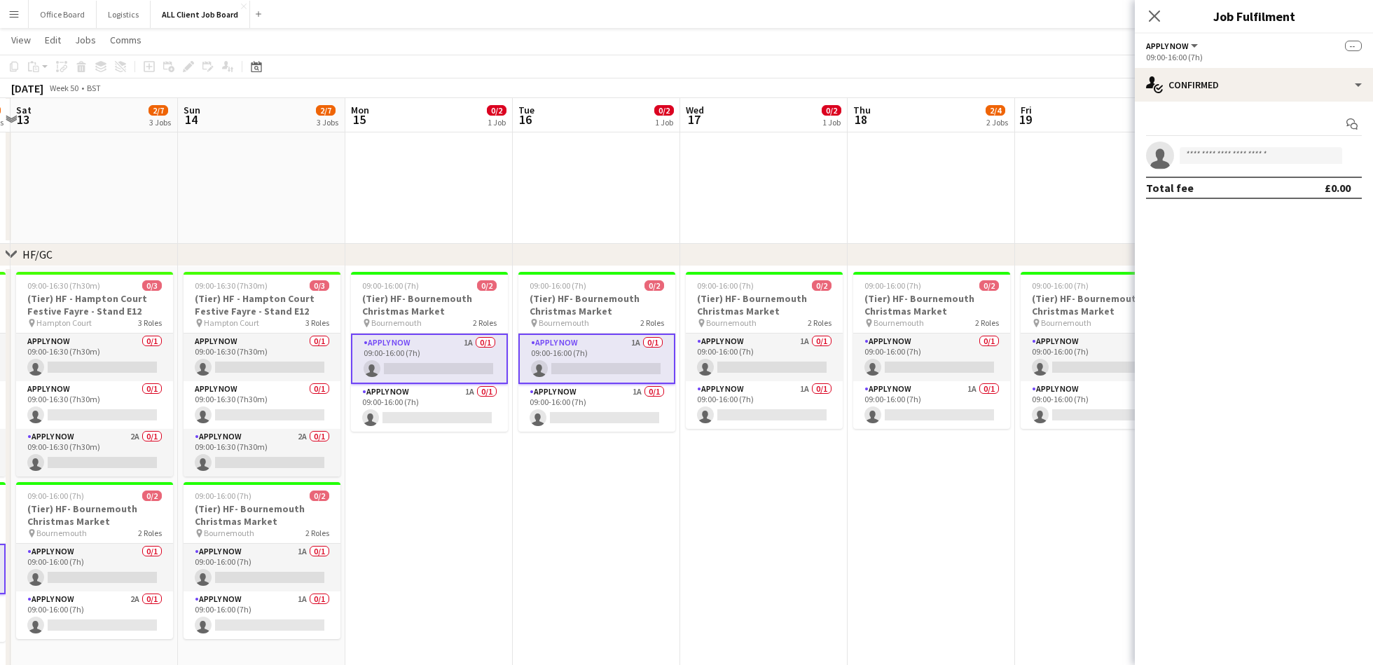
scroll to position [0, 494]
click at [758, 352] on app-card-role "APPLY NOW 1A 0/1 09:00-16:00 (7h) single-neutral-actions" at bounding box center [761, 357] width 157 height 48
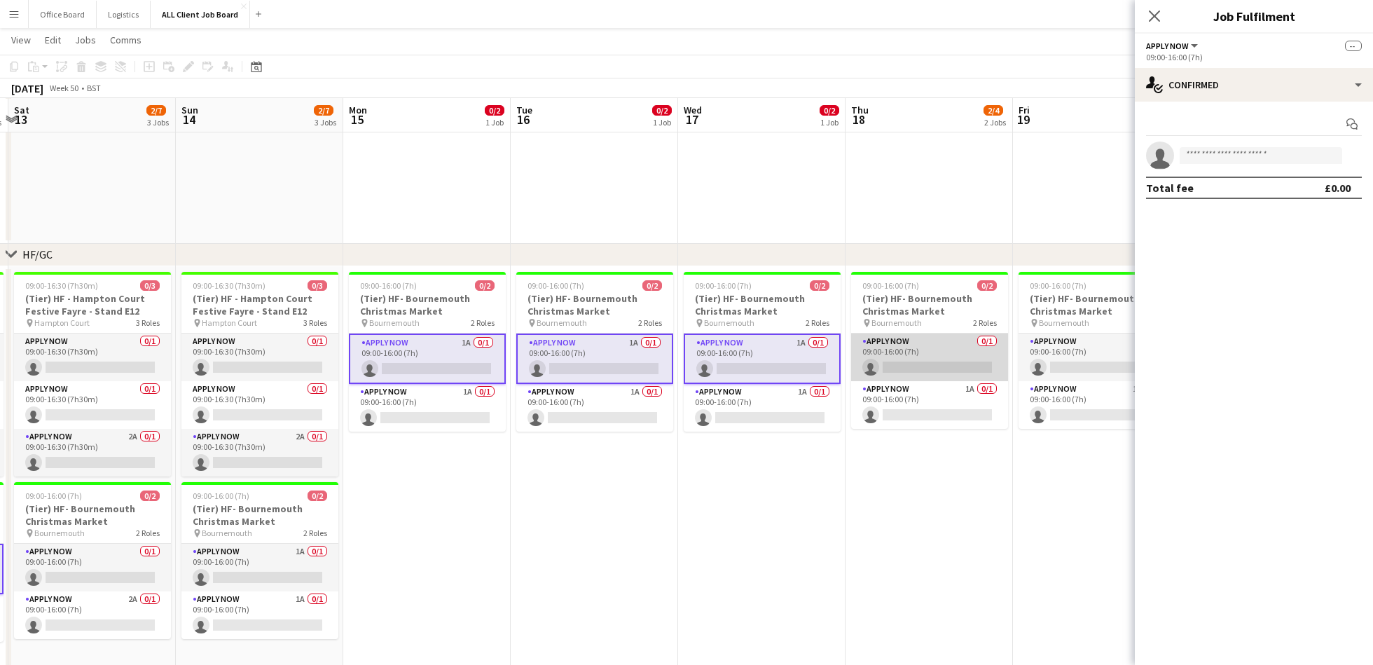
click at [958, 352] on app-card-role "APPLY NOW 0/1 09:00-16:00 (7h) single-neutral-actions" at bounding box center [929, 357] width 157 height 48
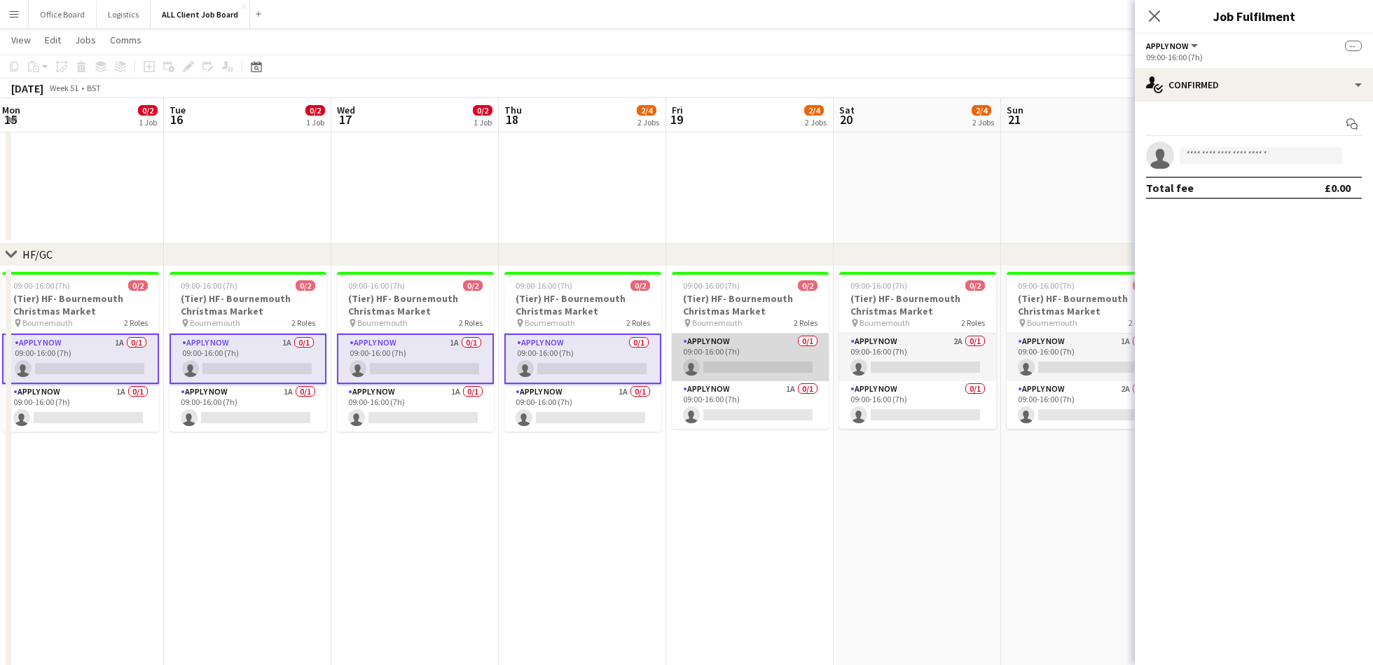
click at [746, 342] on app-card-role "APPLY NOW 0/1 09:00-16:00 (7h) single-neutral-actions" at bounding box center [750, 357] width 157 height 48
click at [1253, 158] on input at bounding box center [1260, 155] width 162 height 17
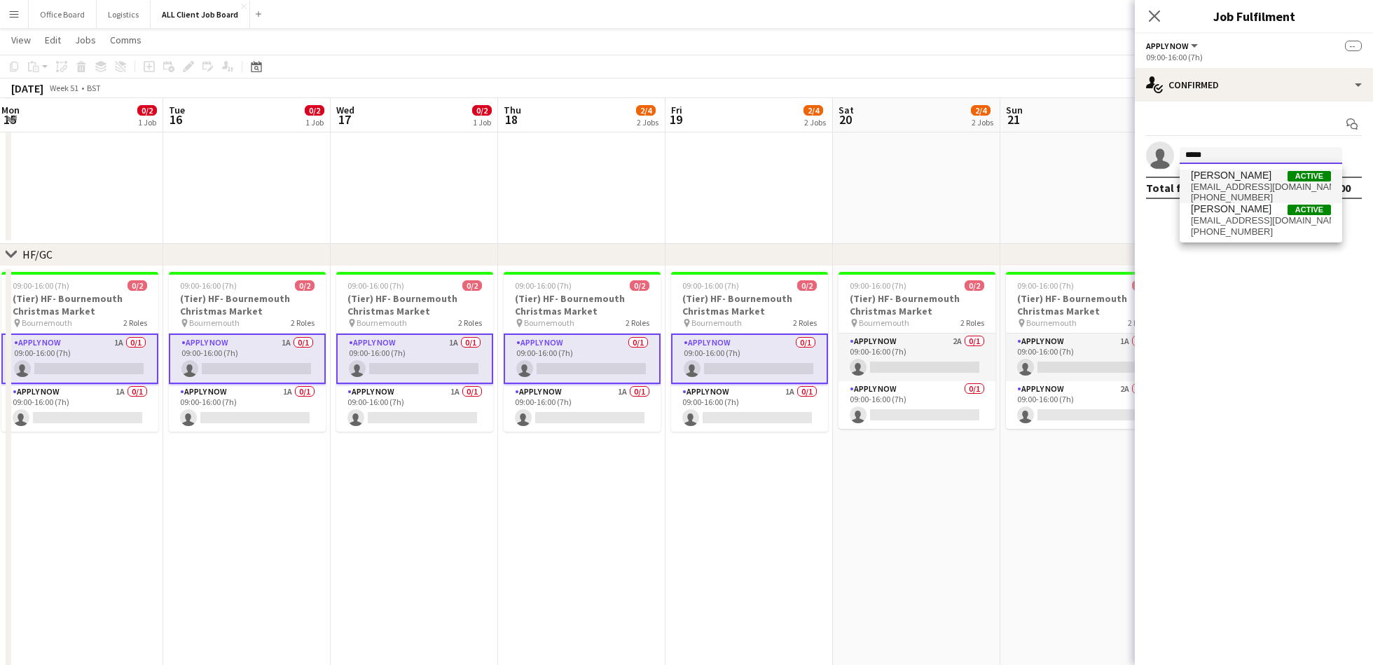
type input "*****"
click at [1216, 186] on span "[EMAIL_ADDRESS][DOMAIN_NAME]" at bounding box center [1260, 186] width 140 height 11
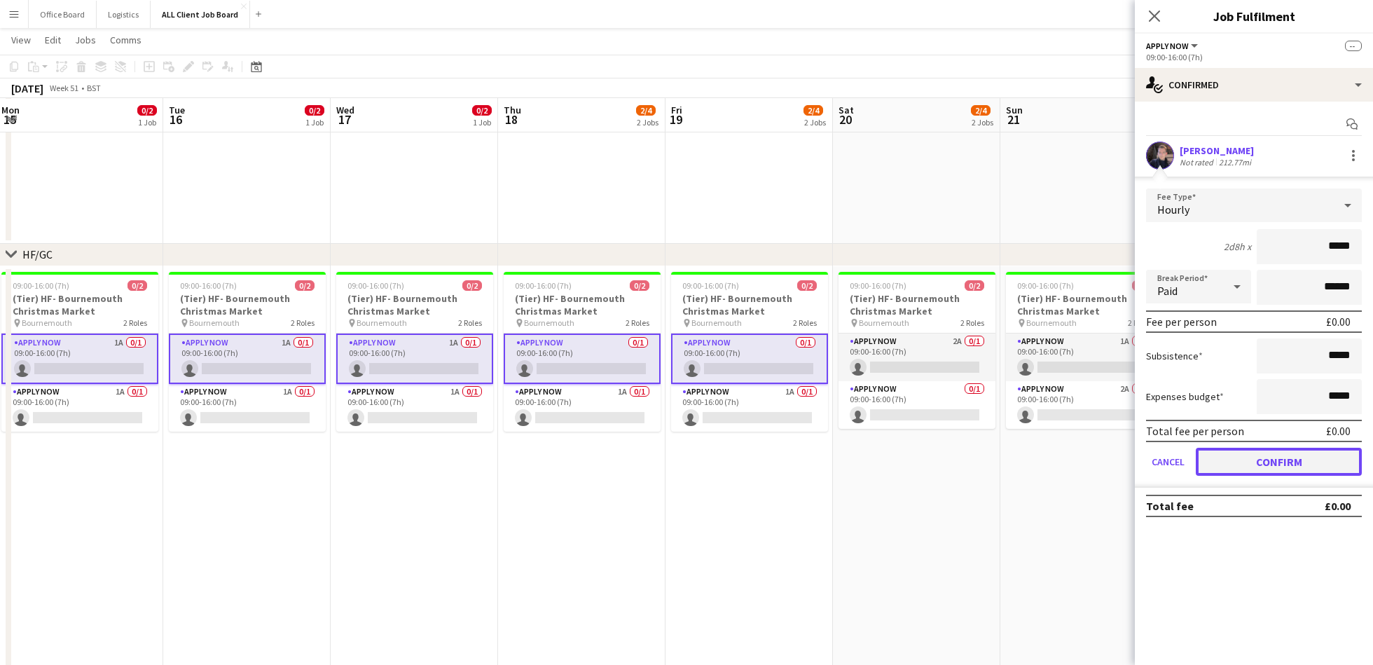
click at [1266, 450] on button "Confirm" at bounding box center [1278, 461] width 166 height 28
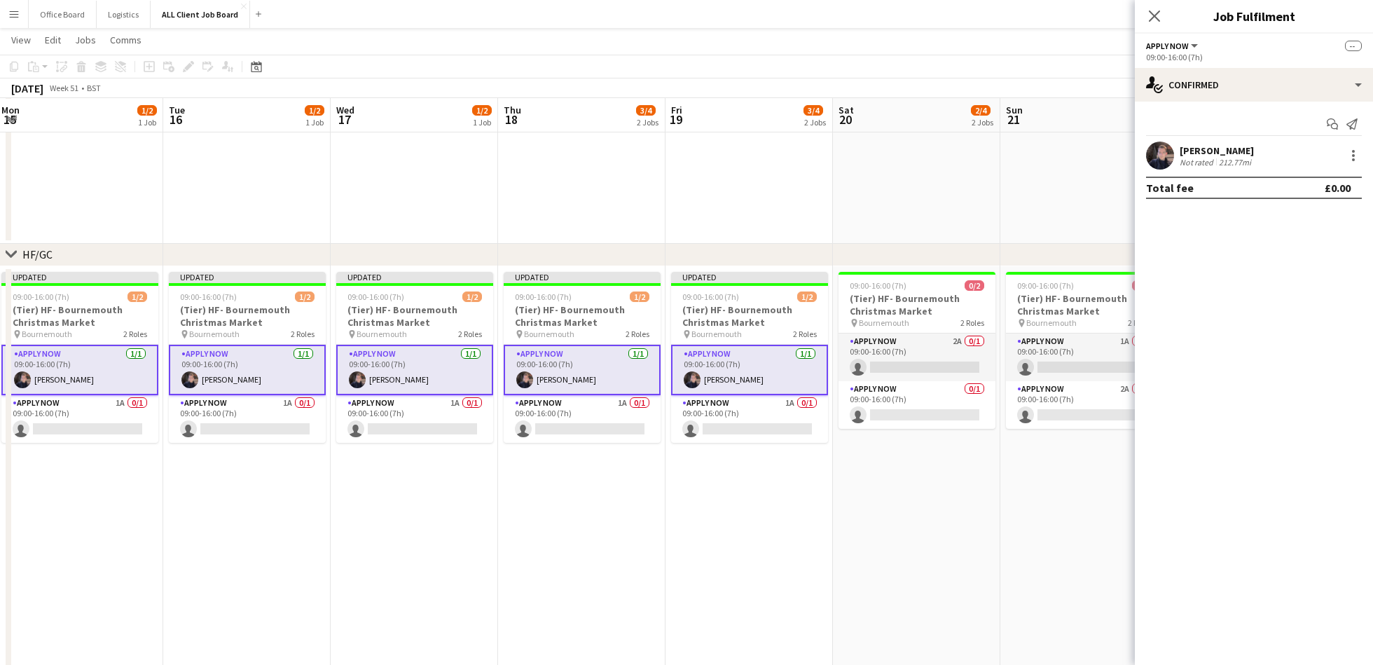
click at [1052, 155] on app-date-cell at bounding box center [1083, 148] width 167 height 192
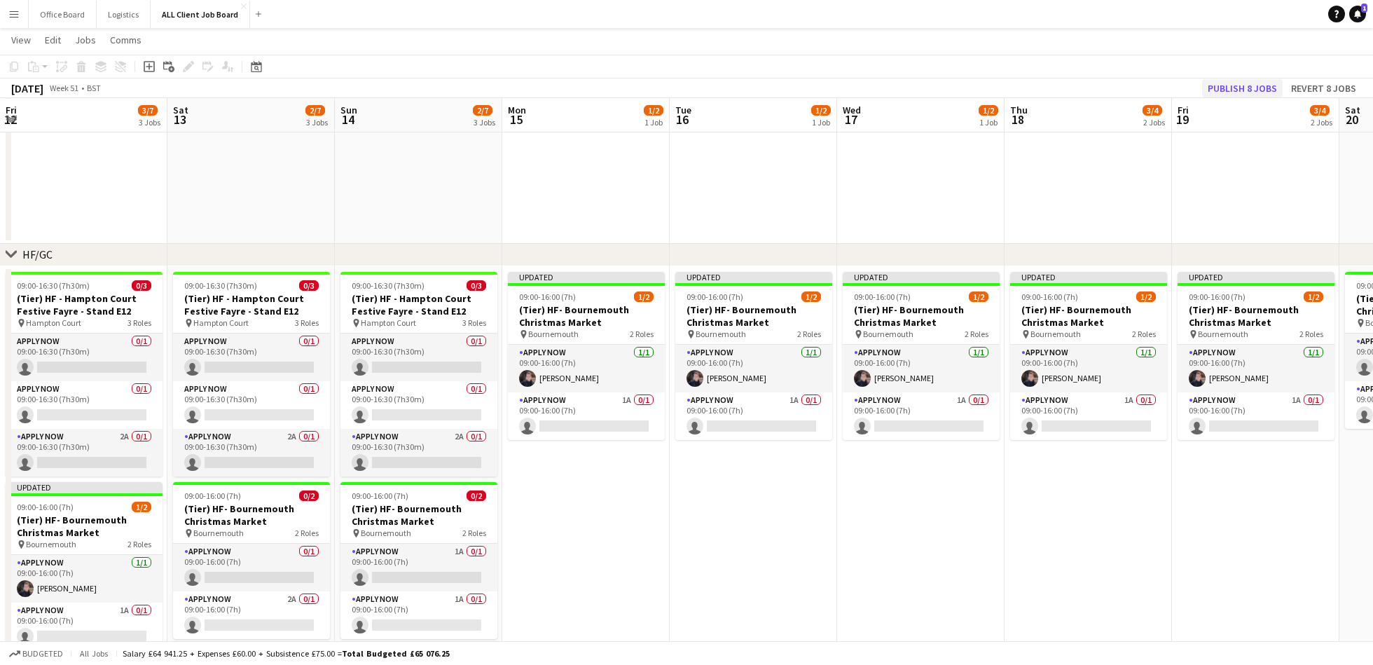
scroll to position [0, 506]
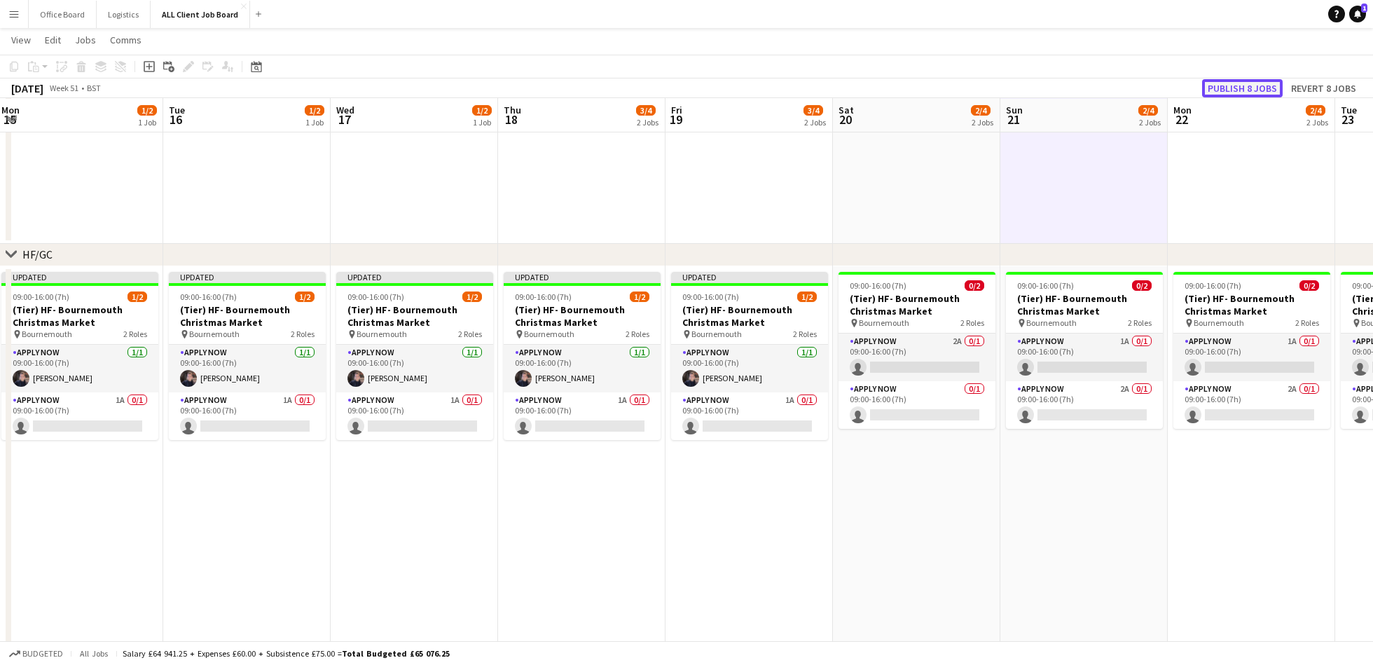
click at [1232, 91] on button "Publish 8 jobs" at bounding box center [1242, 88] width 81 height 18
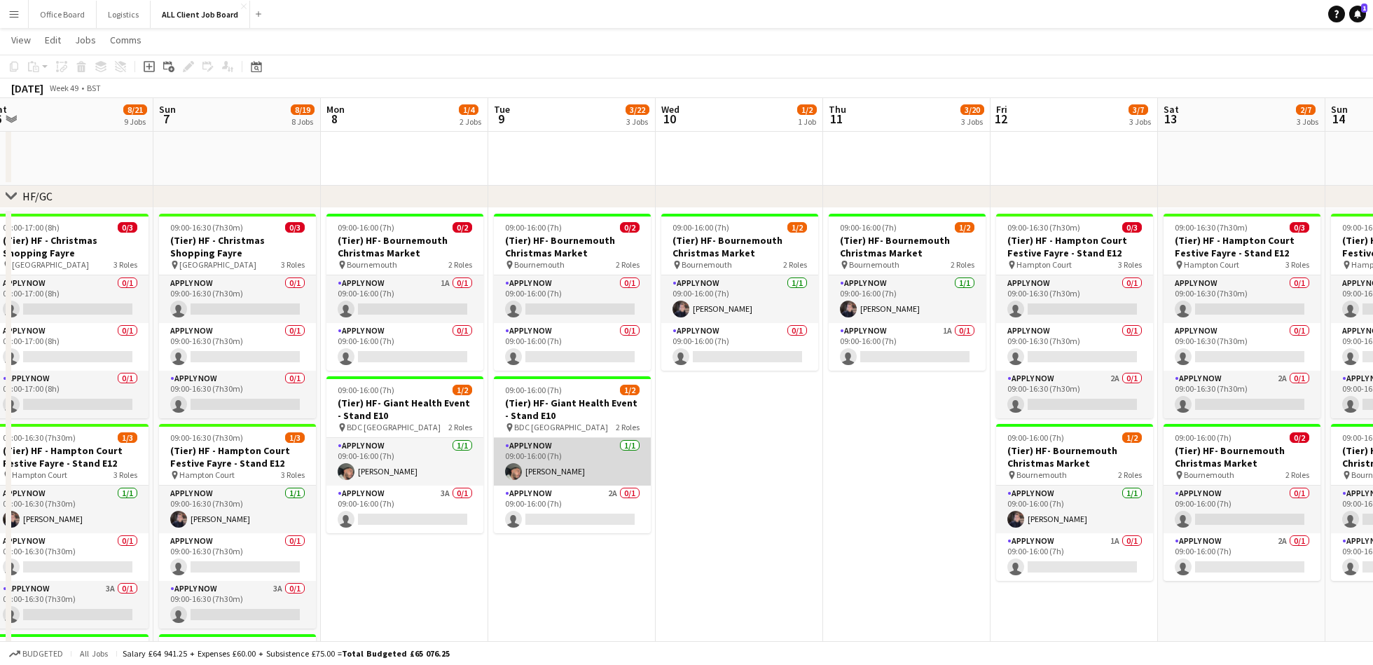
scroll to position [0, 350]
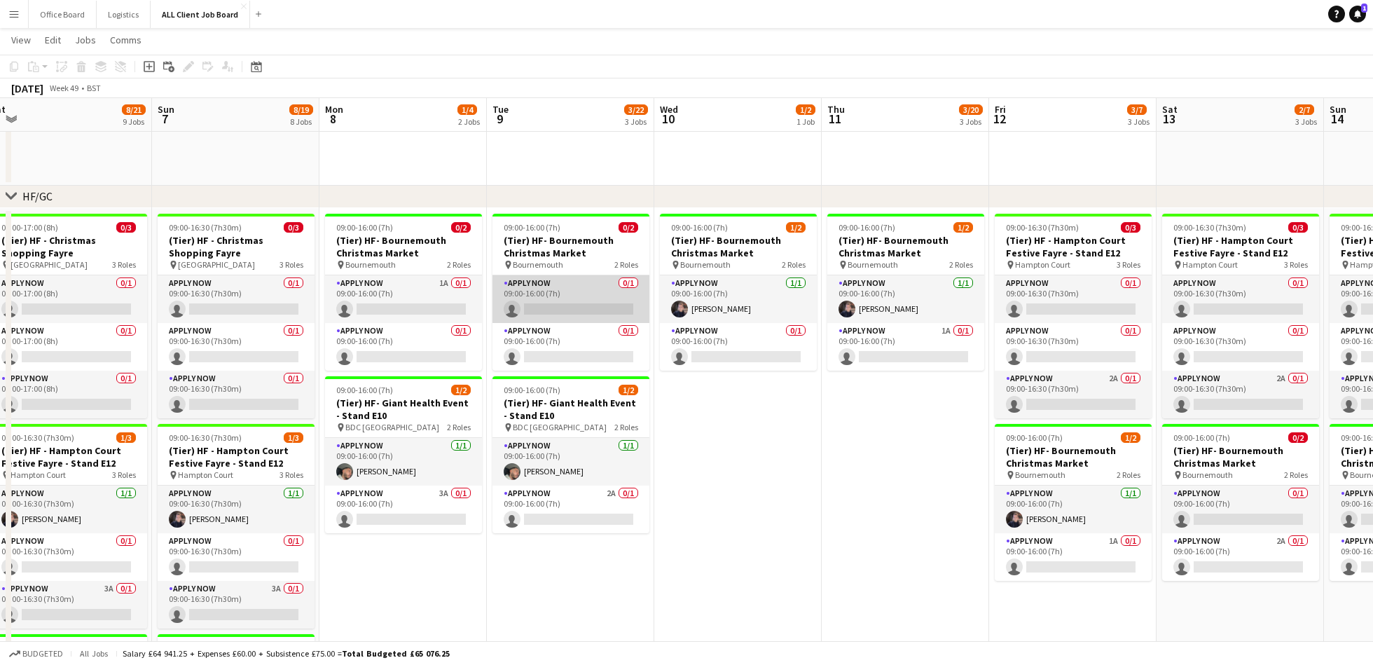
click at [561, 309] on app-card-role "APPLY NOW 0/1 09:00-16:00 (7h) single-neutral-actions" at bounding box center [570, 299] width 157 height 48
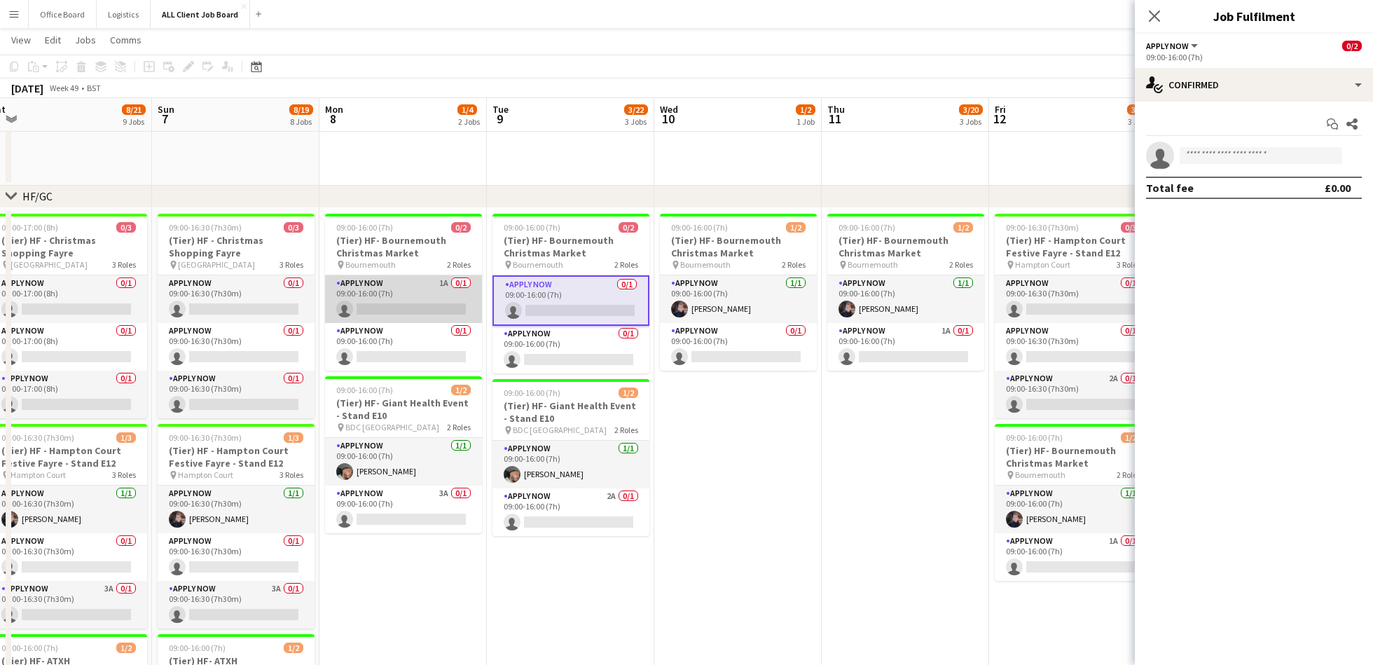
click at [423, 288] on app-card-role "APPLY NOW 1A 0/1 09:00-16:00 (7h) single-neutral-actions" at bounding box center [403, 299] width 157 height 48
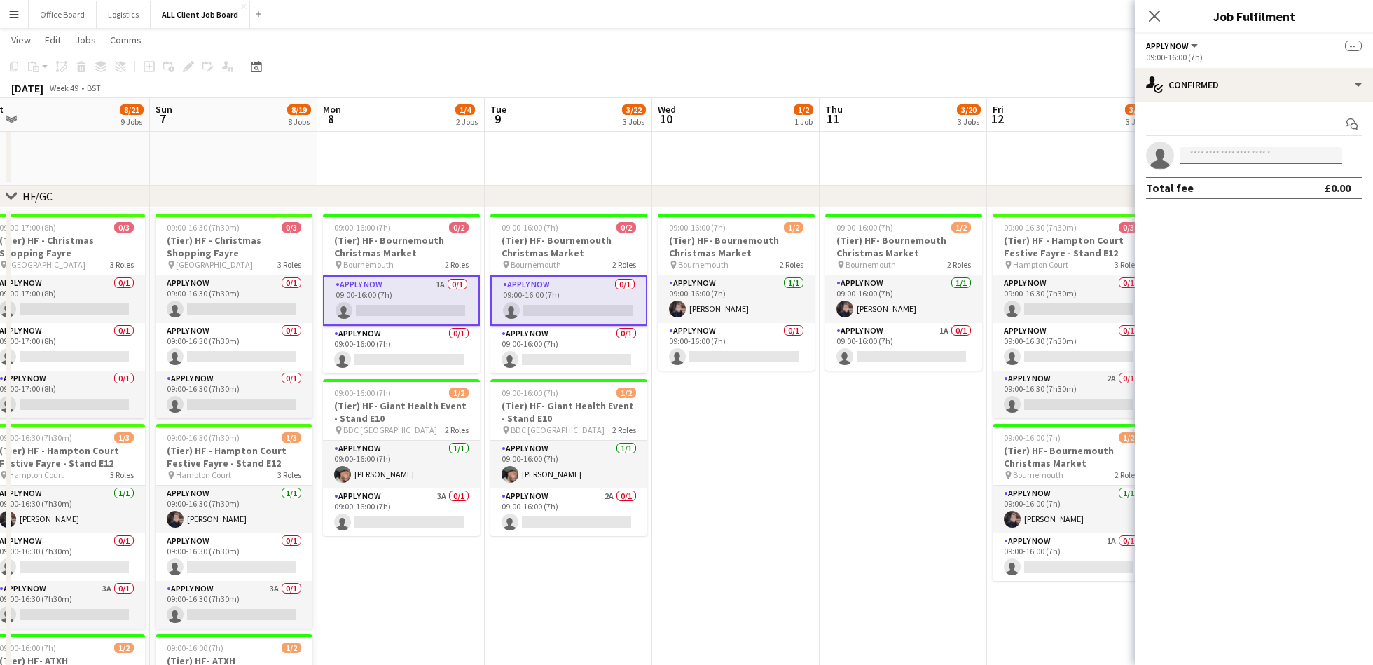
click at [1266, 158] on input at bounding box center [1260, 155] width 162 height 17
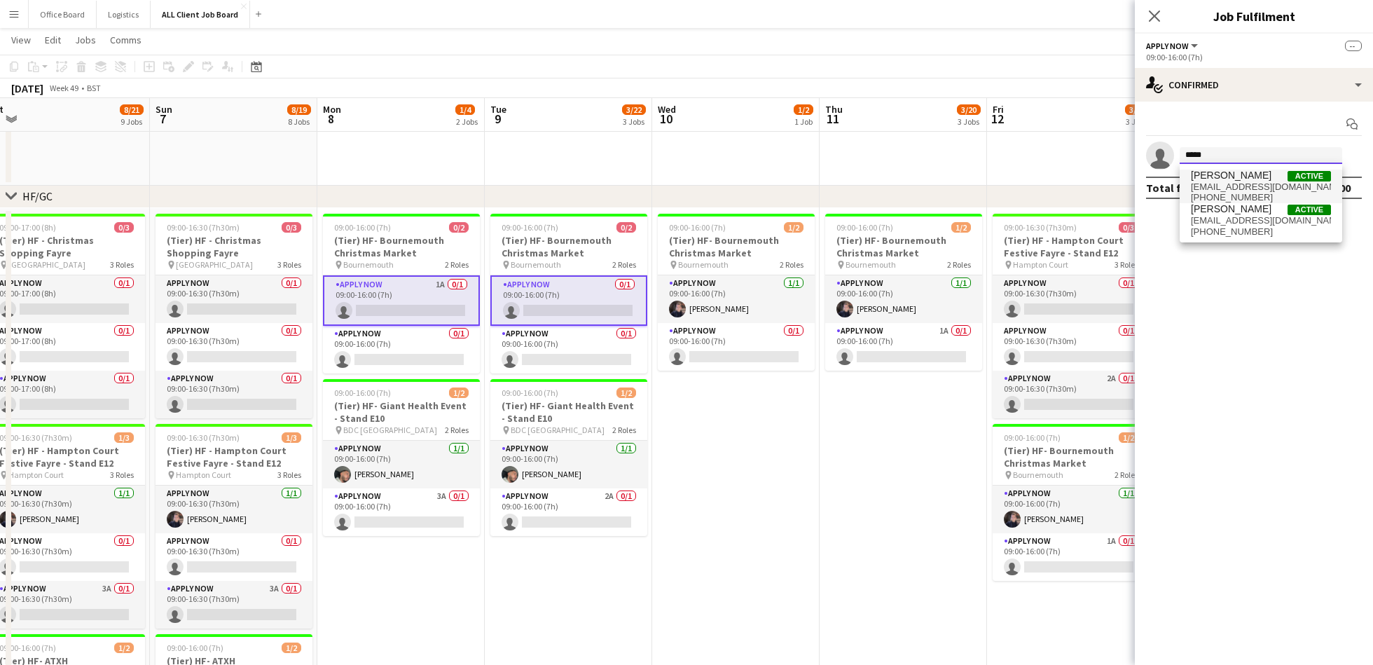
type input "*****"
click at [1231, 183] on span "[EMAIL_ADDRESS][DOMAIN_NAME]" at bounding box center [1260, 186] width 140 height 11
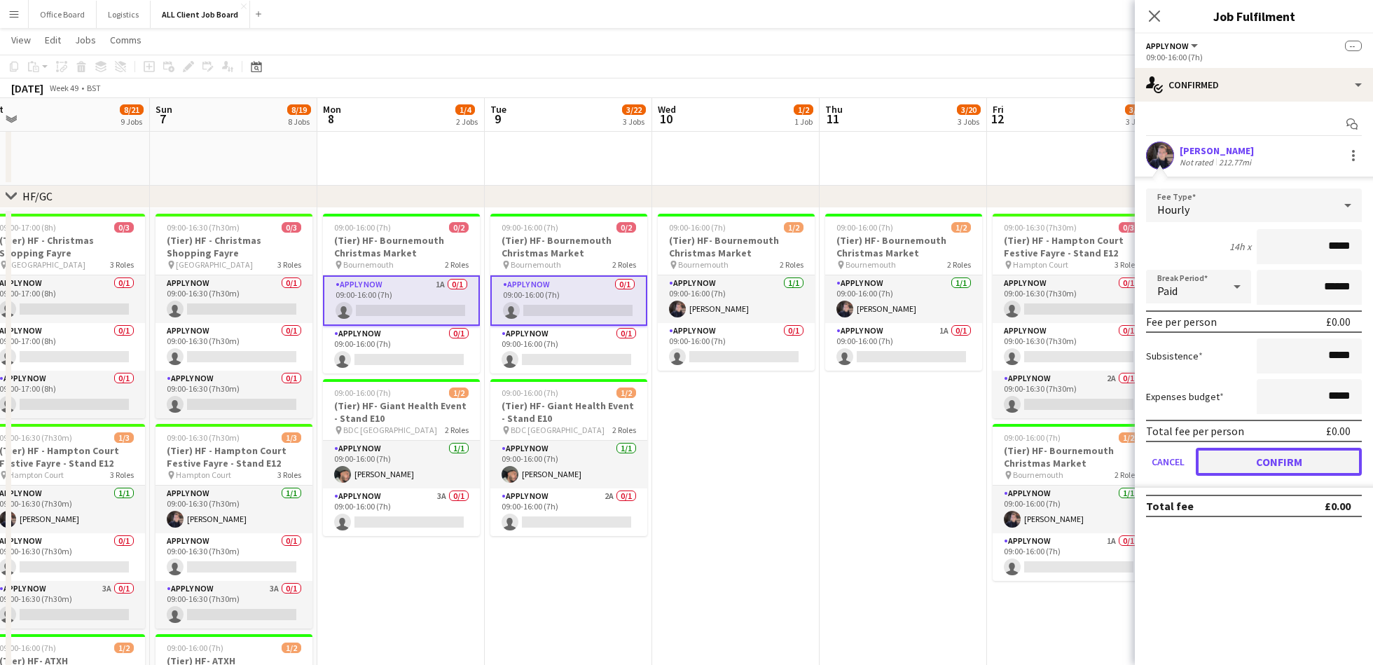
click at [1245, 466] on button "Confirm" at bounding box center [1278, 461] width 166 height 28
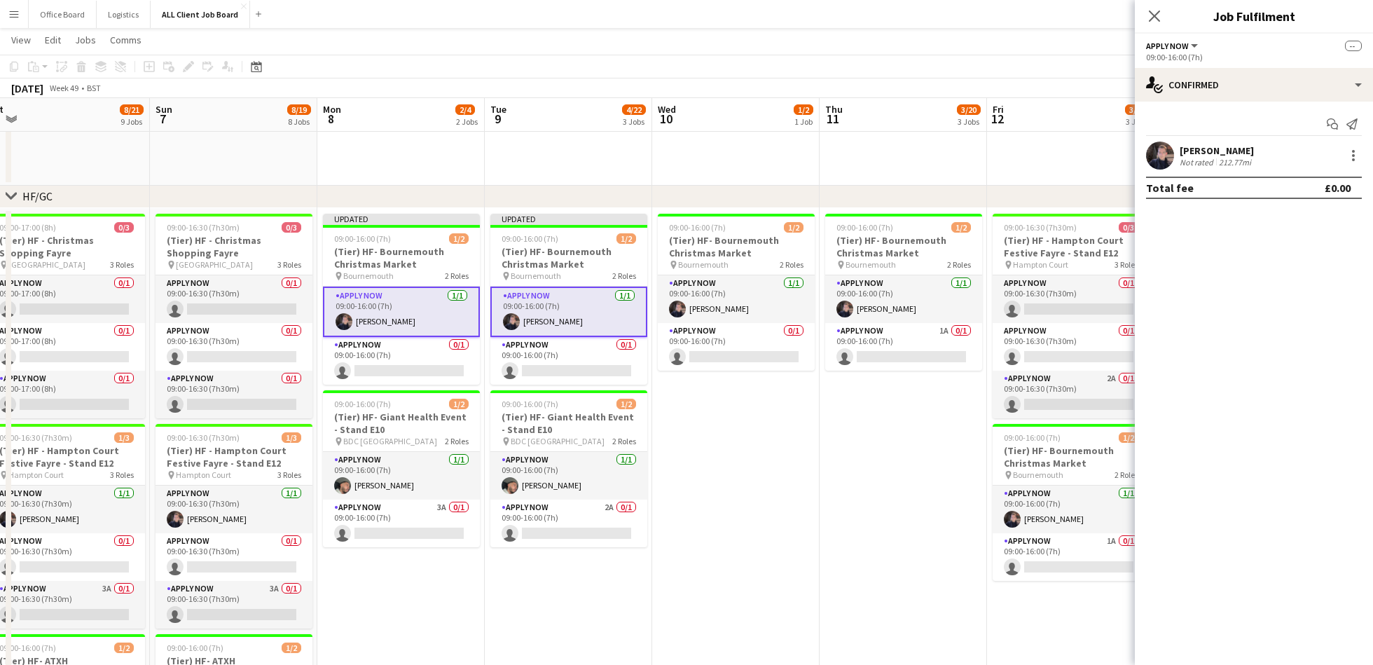
click at [590, 313] on app-card-role "APPLY NOW 1/1 09:00-16:00 (7h) Scott Kay" at bounding box center [568, 311] width 157 height 50
click at [426, 311] on app-card-role "APPLY NOW 1/1 09:00-16:00 (7h) Scott Kay" at bounding box center [401, 310] width 157 height 48
click at [1349, 156] on div at bounding box center [1353, 155] width 17 height 17
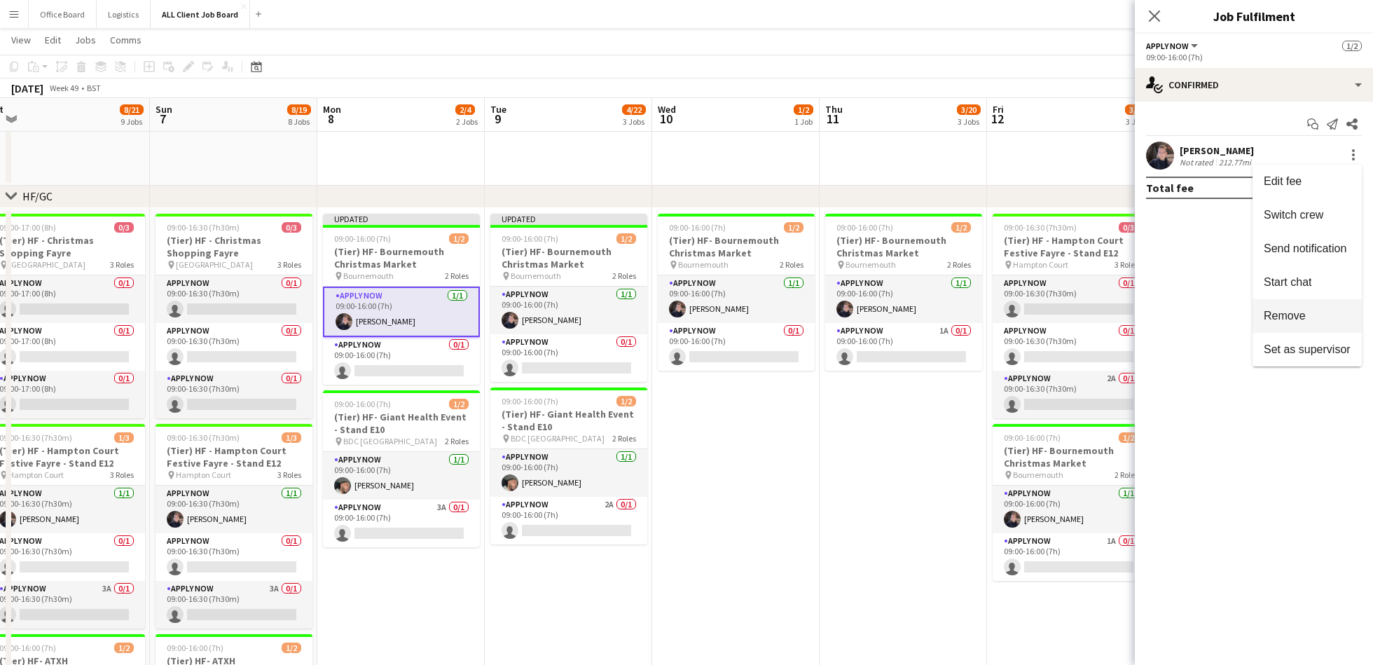
click at [1300, 310] on span "Remove" at bounding box center [1284, 316] width 42 height 12
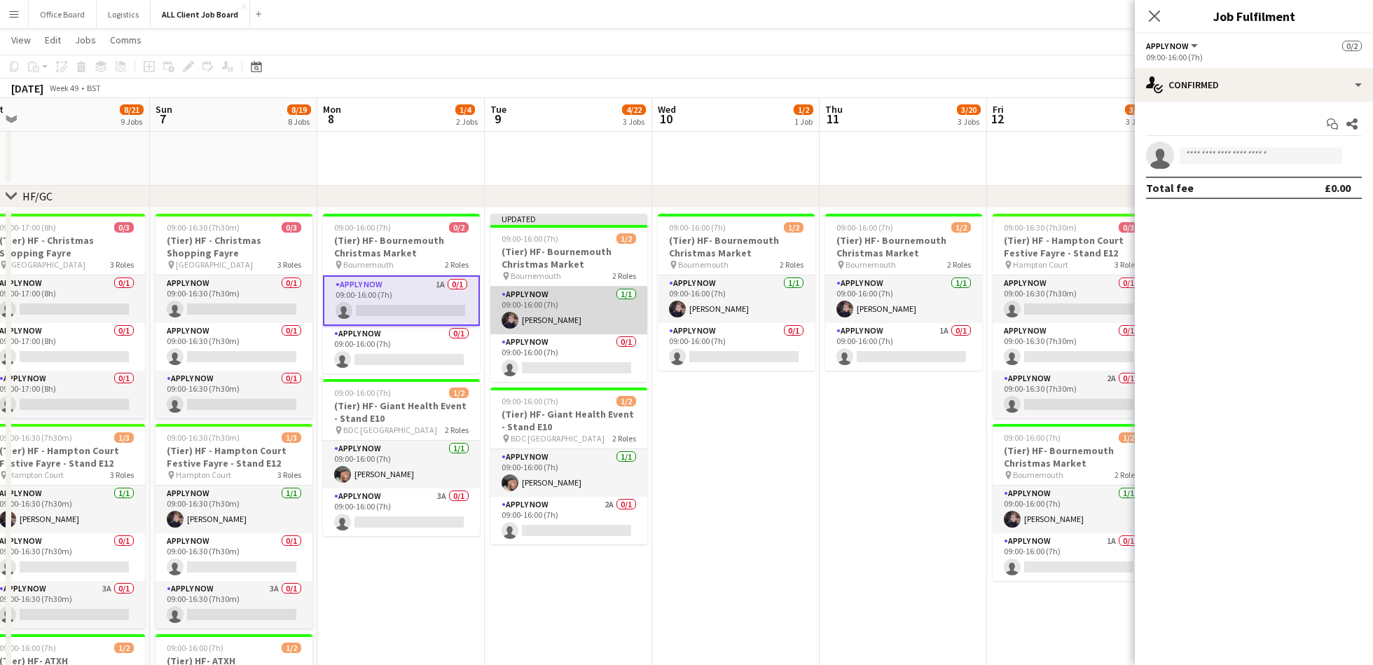
click at [588, 314] on app-card-role "APPLY NOW 1/1 09:00-16:00 (7h) Scott Kay" at bounding box center [568, 310] width 157 height 48
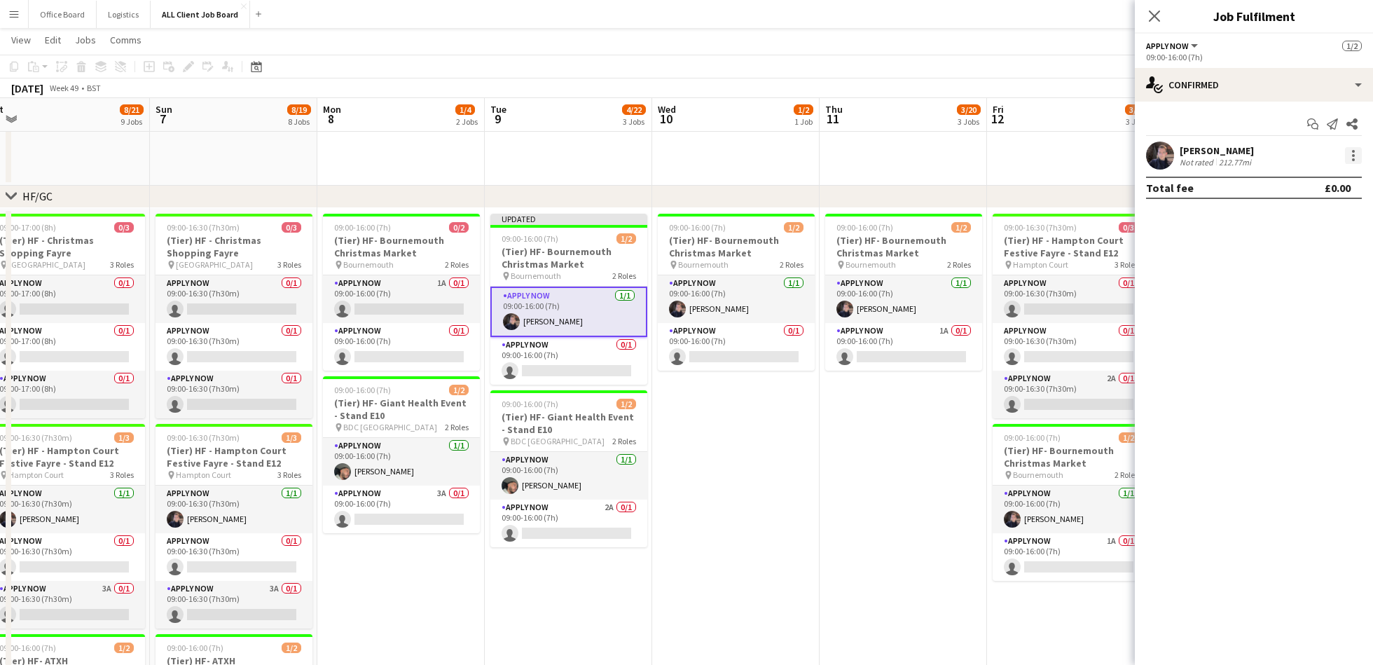
click at [1355, 150] on div at bounding box center [1353, 155] width 17 height 17
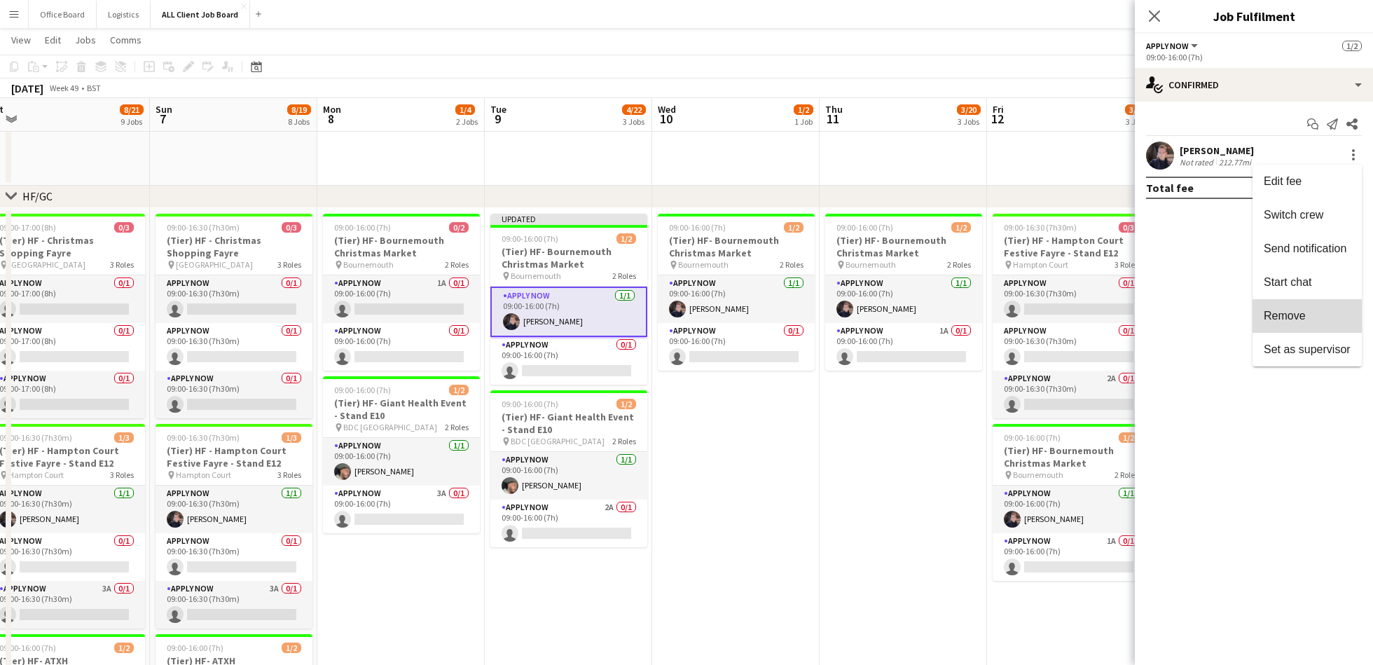
click at [1298, 307] on button "Remove" at bounding box center [1306, 316] width 109 height 34
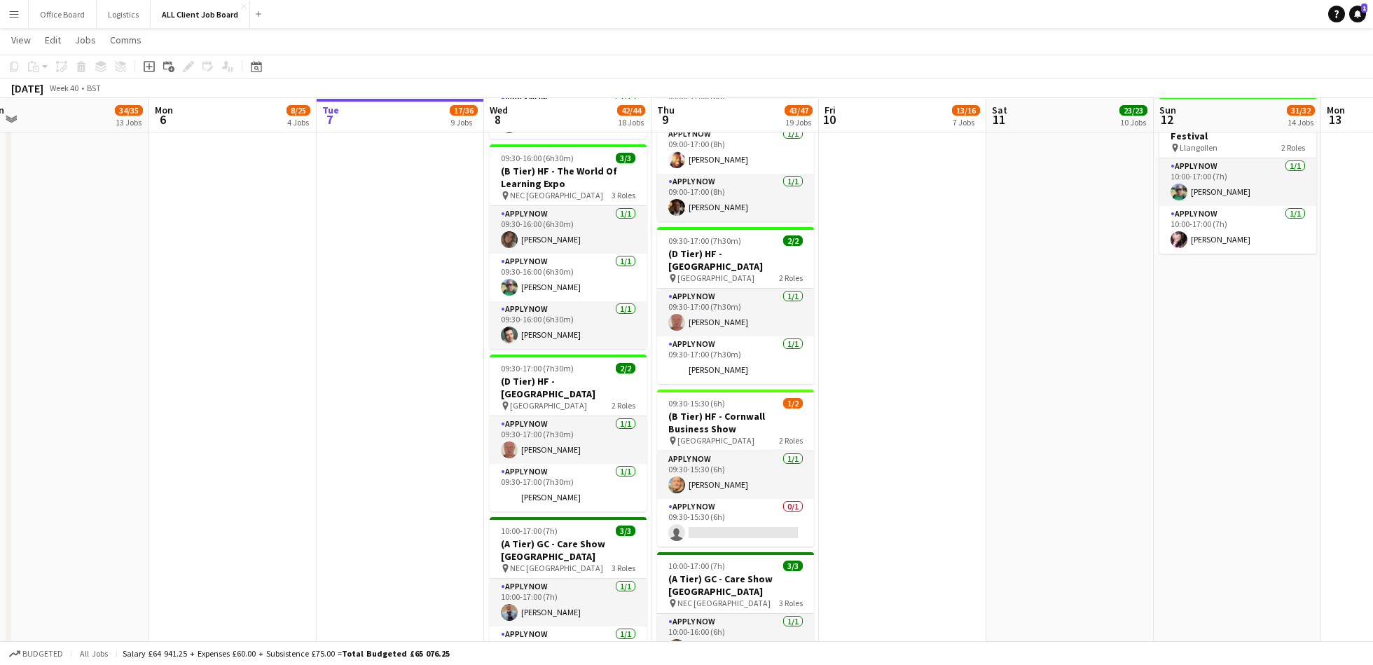
scroll to position [1931, 0]
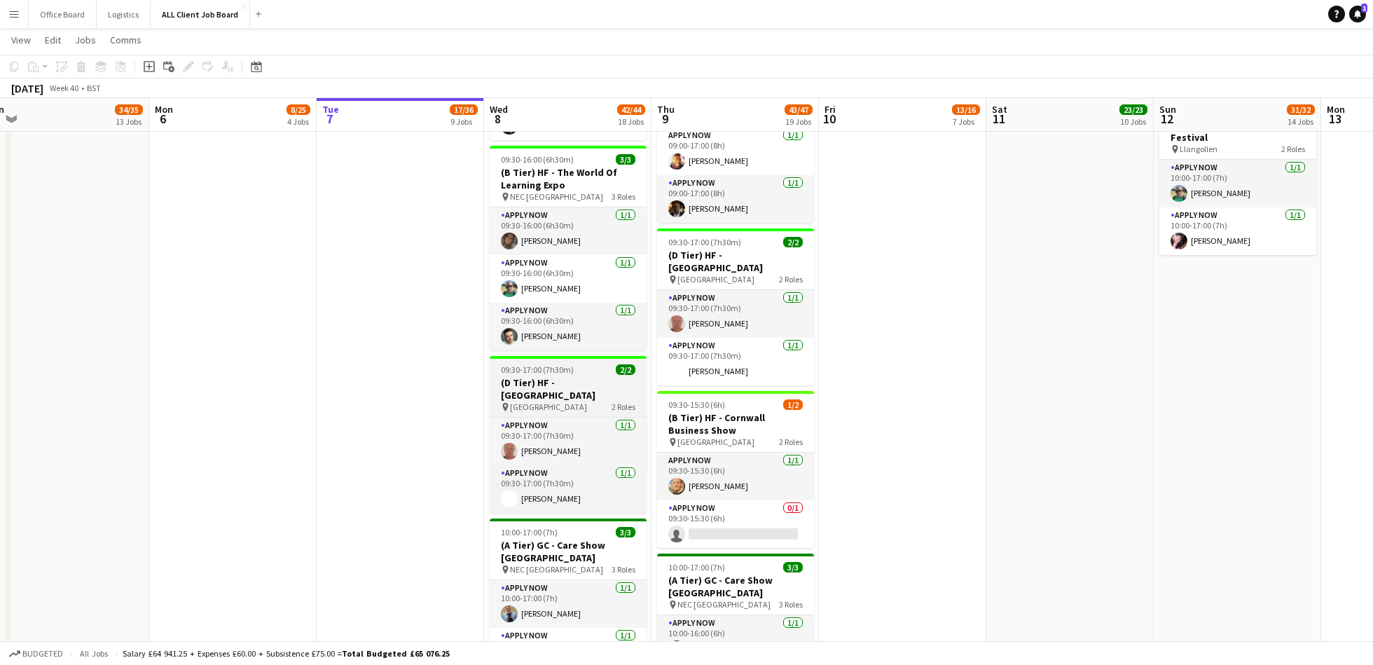
click at [561, 384] on h3 "(D Tier) HF - [GEOGRAPHIC_DATA]" at bounding box center [567, 388] width 157 height 25
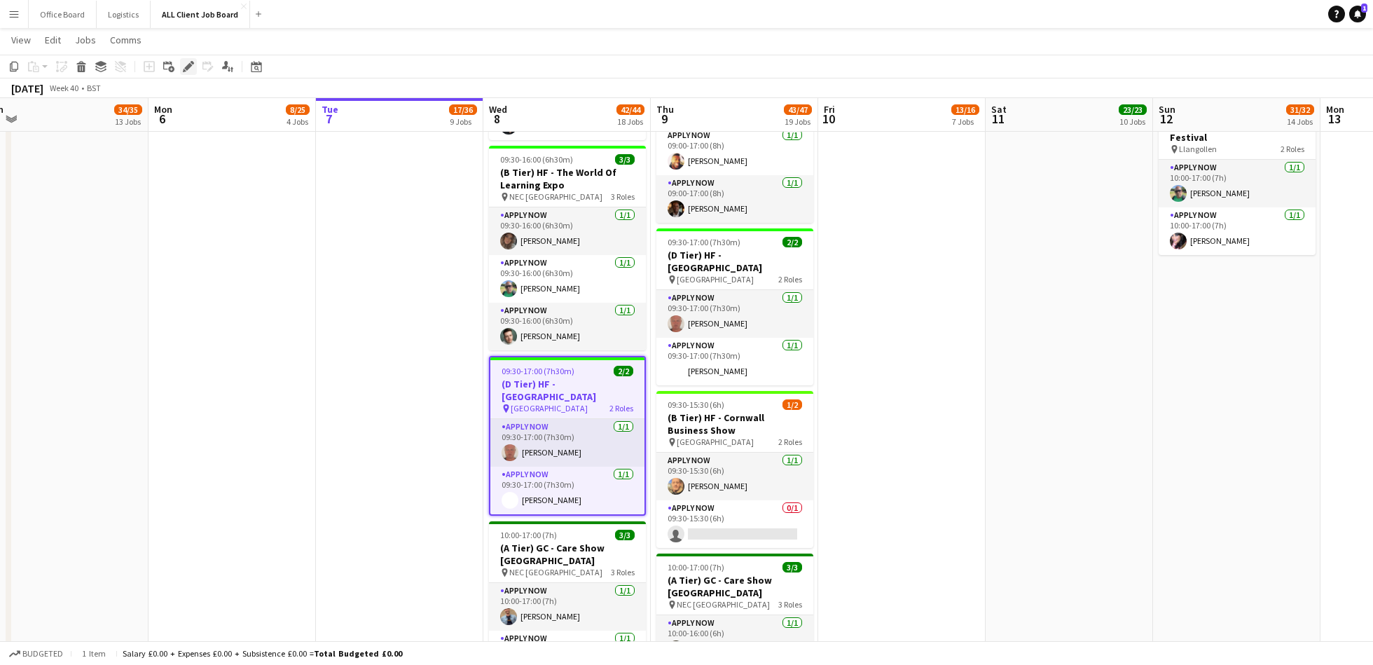
click at [188, 65] on icon at bounding box center [188, 67] width 8 height 8
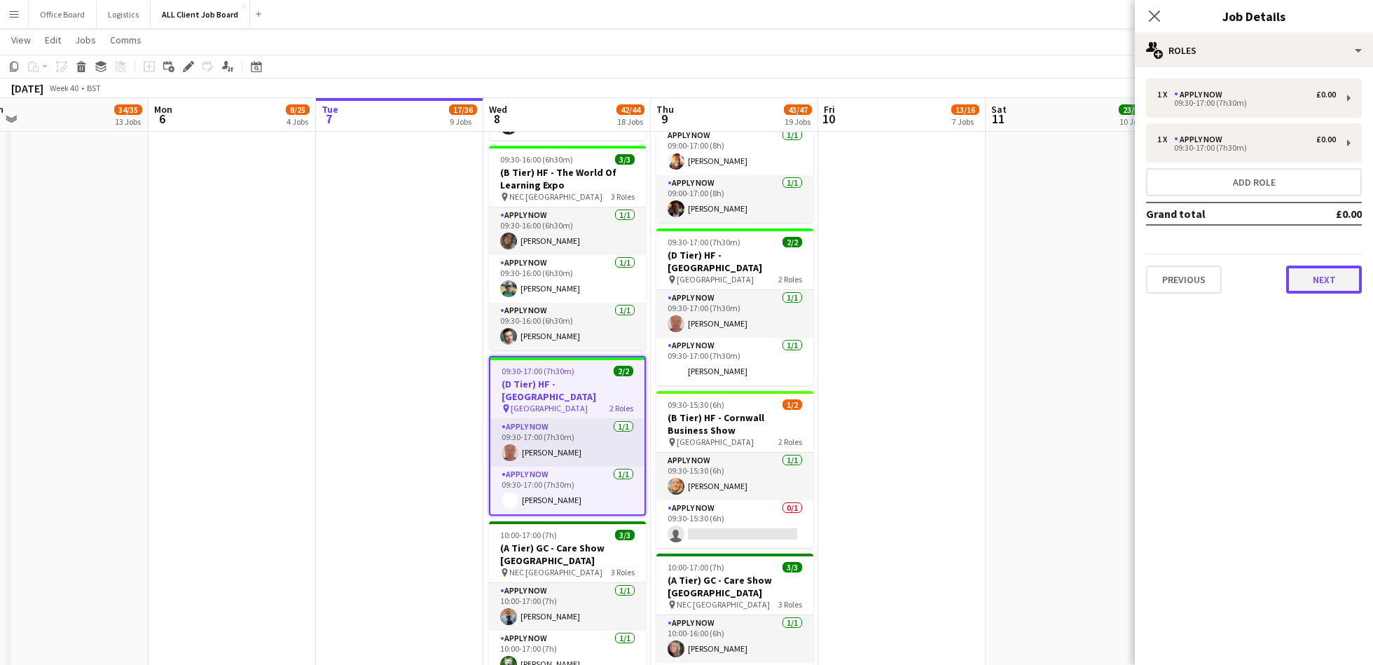
click at [1335, 278] on button "Next" at bounding box center [1324, 279] width 76 height 28
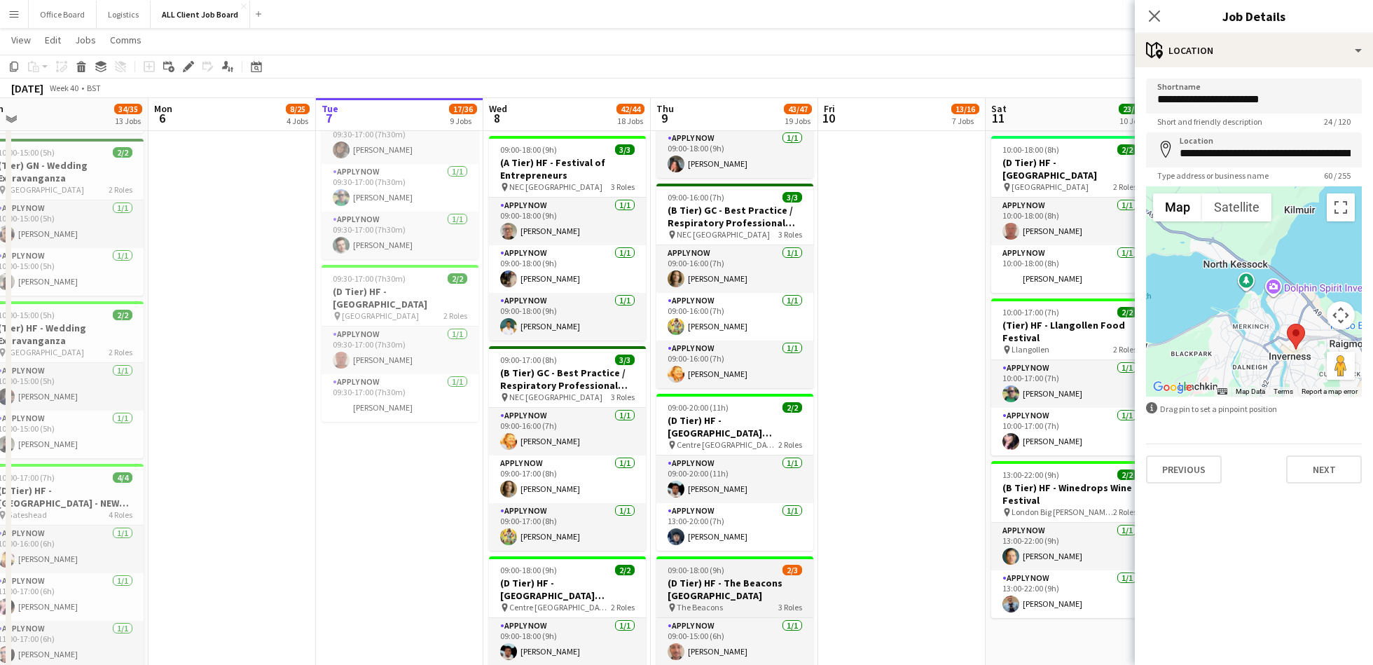
scroll to position [1195, 0]
